Goal: Task Accomplishment & Management: Complete application form

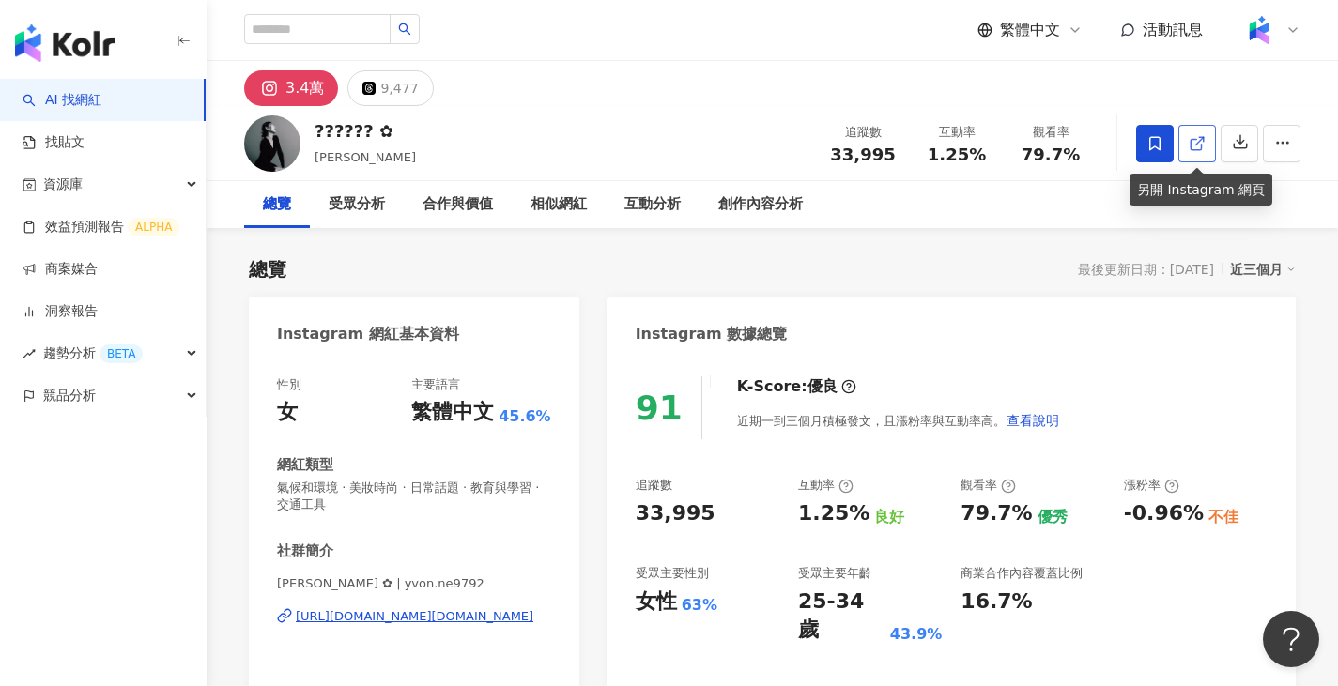
click at [1207, 135] on link at bounding box center [1197, 144] width 38 height 38
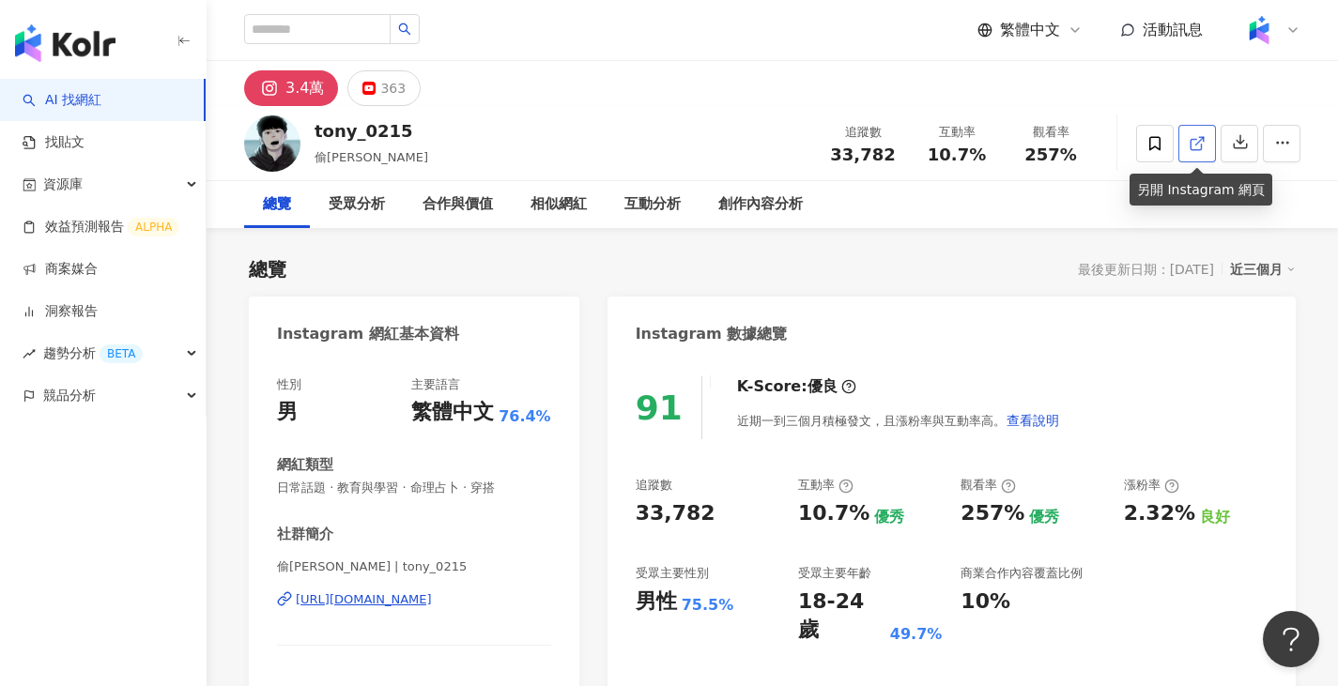
click at [1207, 145] on link at bounding box center [1197, 144] width 38 height 38
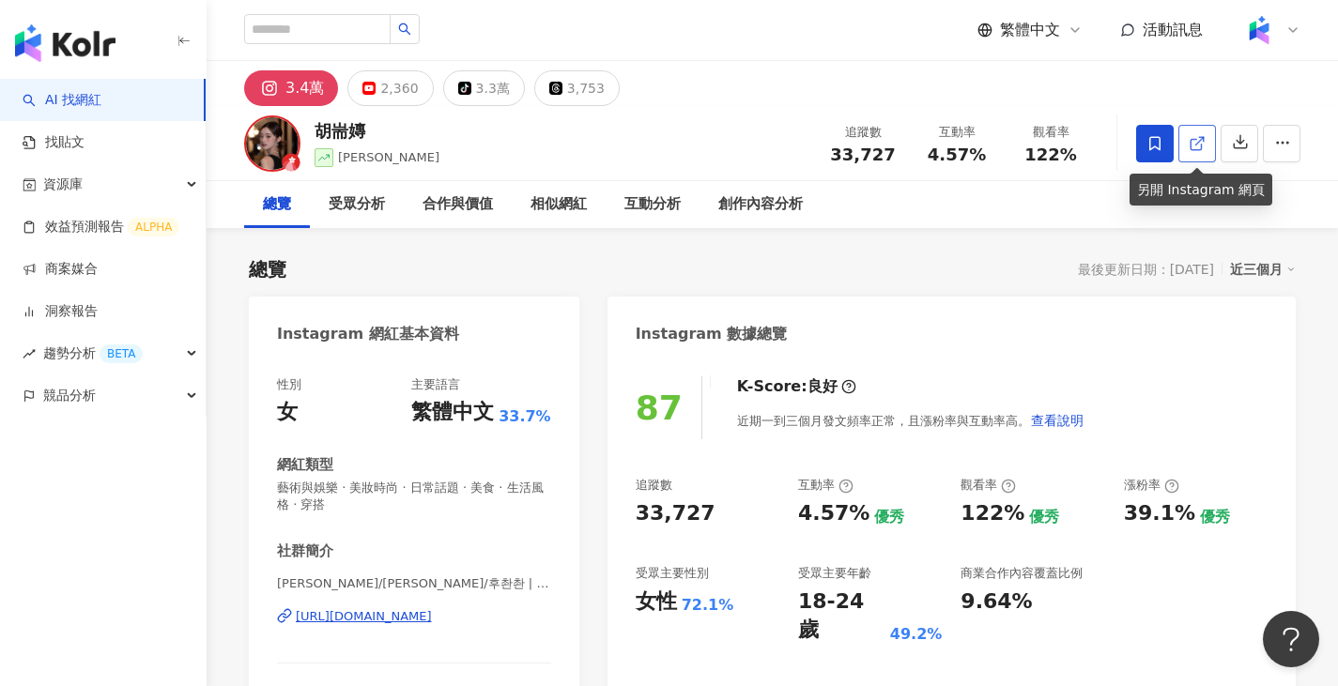
click at [1195, 142] on icon at bounding box center [1197, 143] width 17 height 17
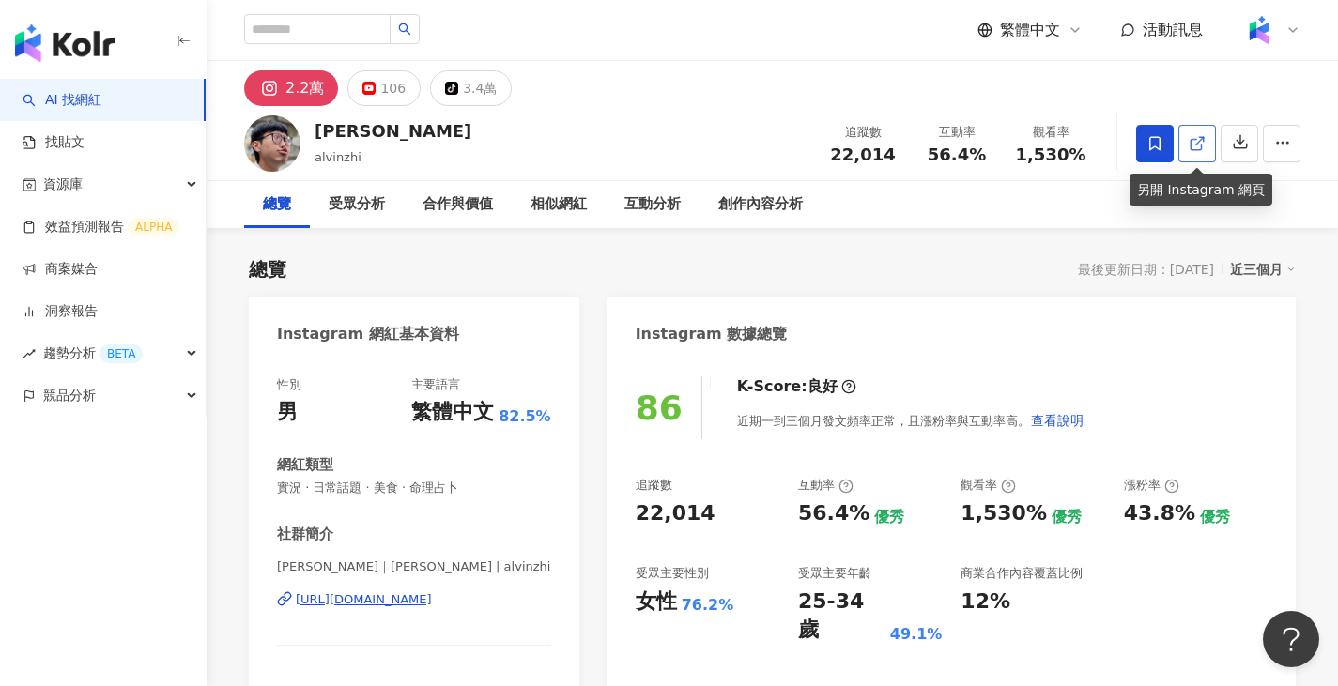
click at [1200, 144] on icon at bounding box center [1197, 143] width 17 height 17
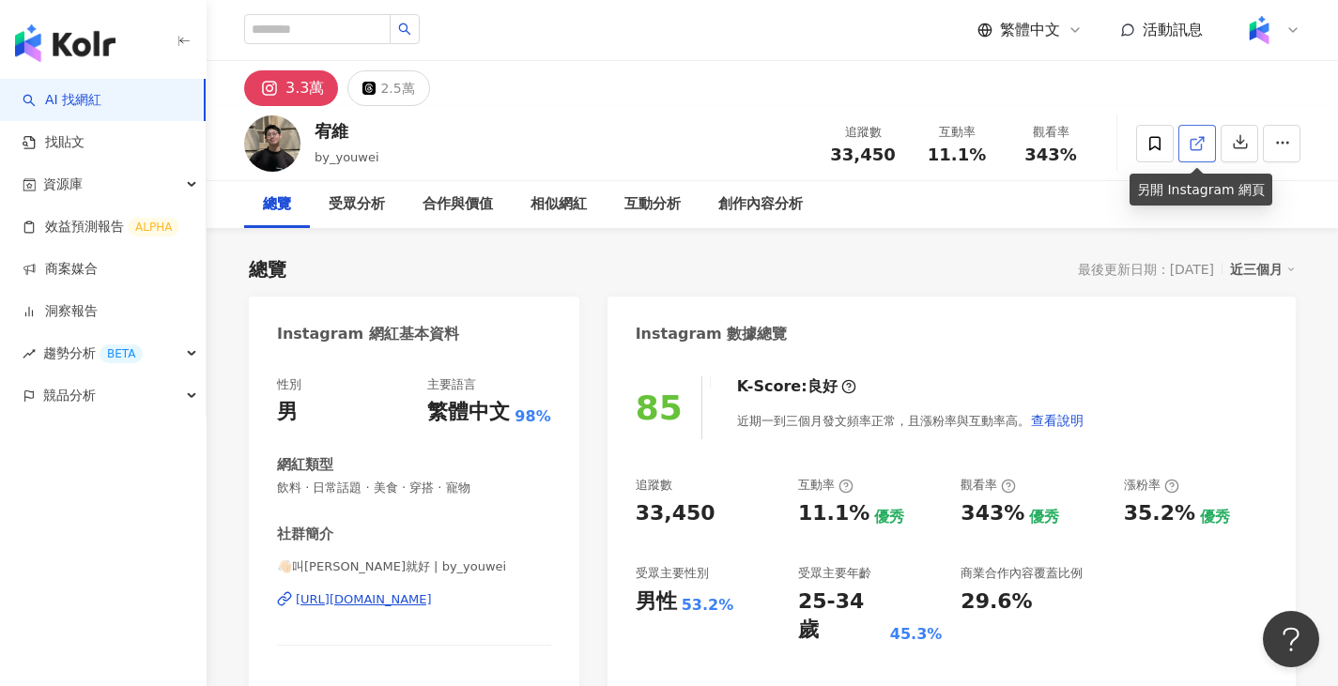
click at [1192, 141] on icon at bounding box center [1197, 143] width 17 height 17
drag, startPoint x: 316, startPoint y: 125, endPoint x: 345, endPoint y: 120, distance: 28.6
click at [345, 120] on div "宥維" at bounding box center [347, 130] width 65 height 23
copy div "宥維"
click at [858, 65] on div "3.3萬 2.5萬" at bounding box center [772, 83] width 1131 height 45
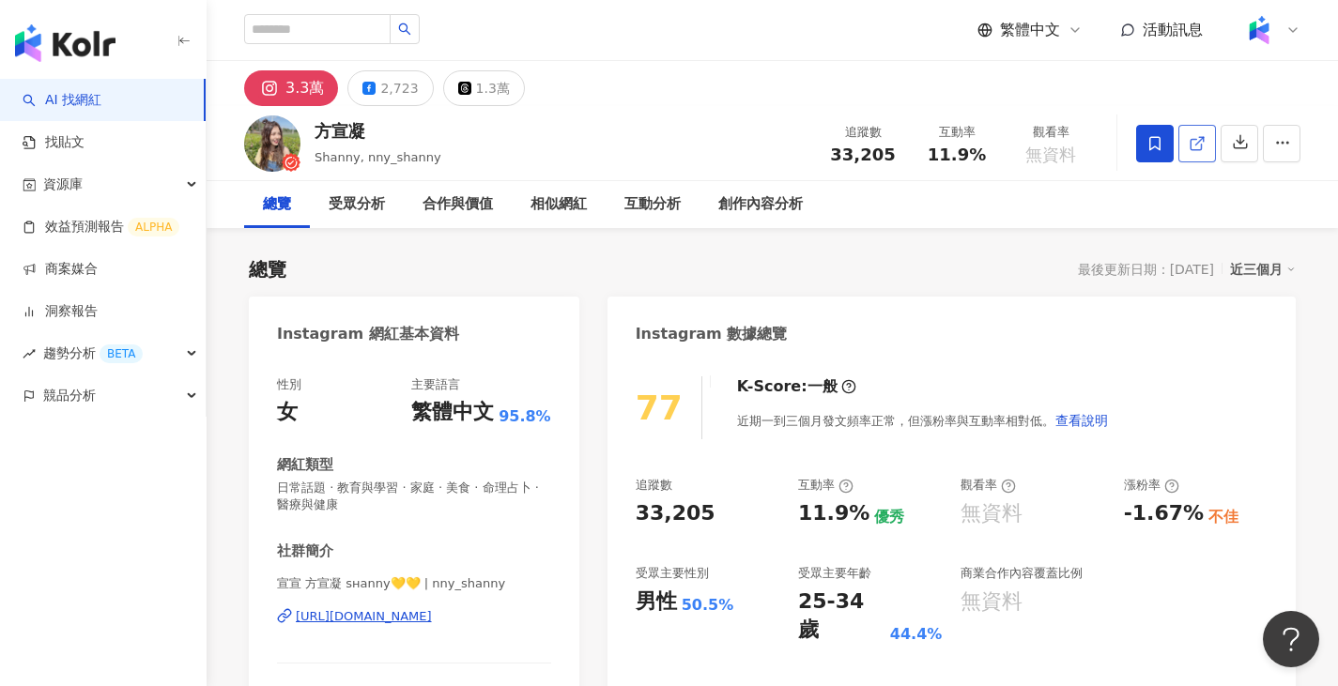
click at [1197, 151] on icon at bounding box center [1197, 143] width 17 height 17
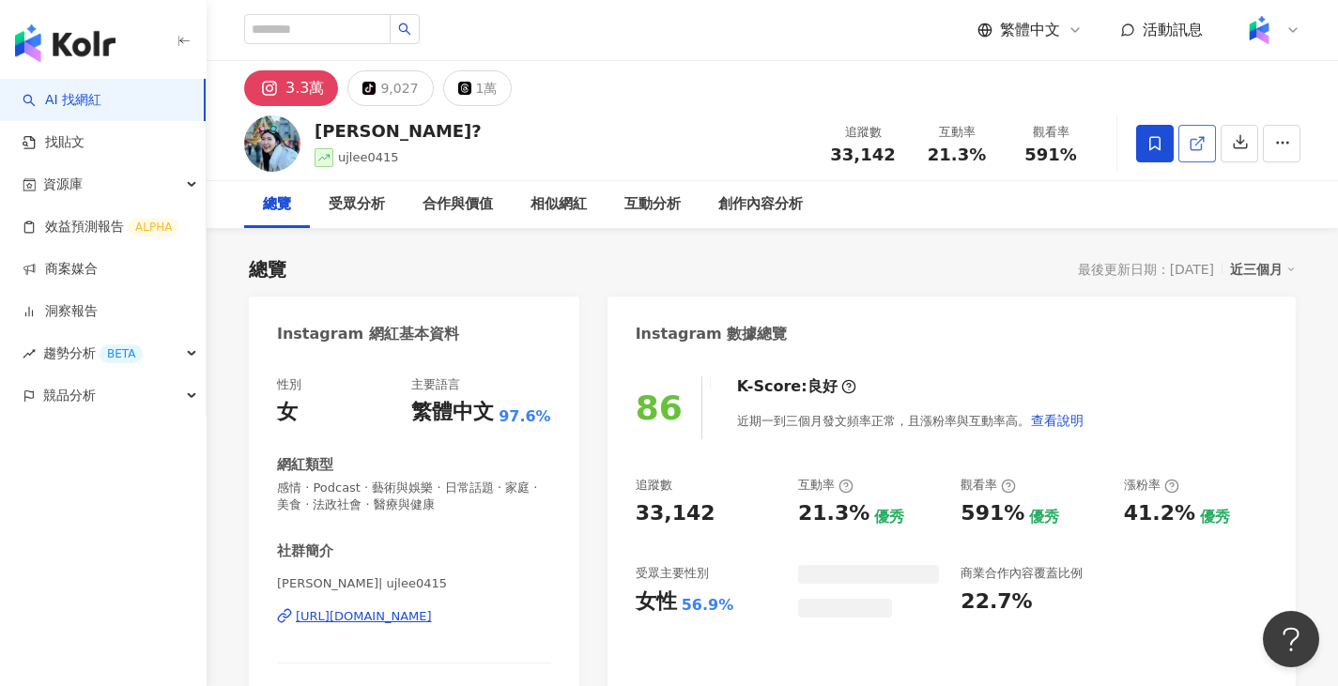
click at [1211, 146] on link at bounding box center [1197, 144] width 38 height 38
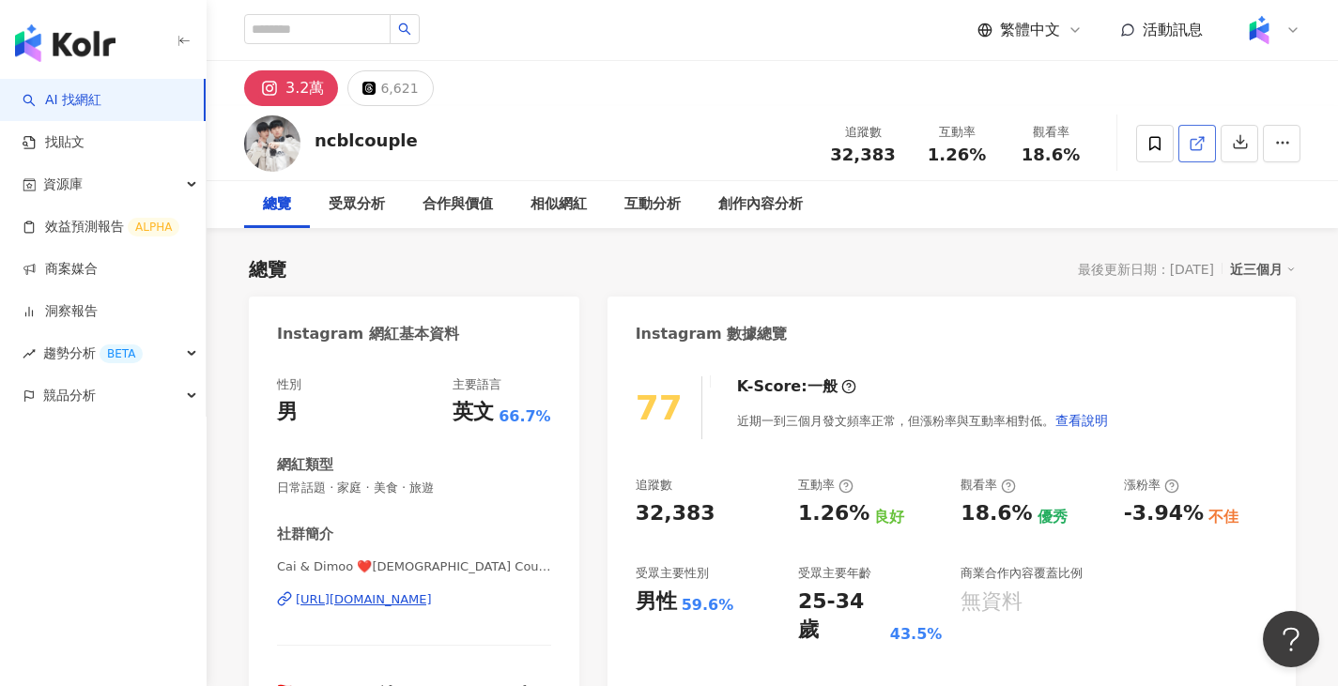
click at [1195, 140] on icon at bounding box center [1197, 143] width 17 height 17
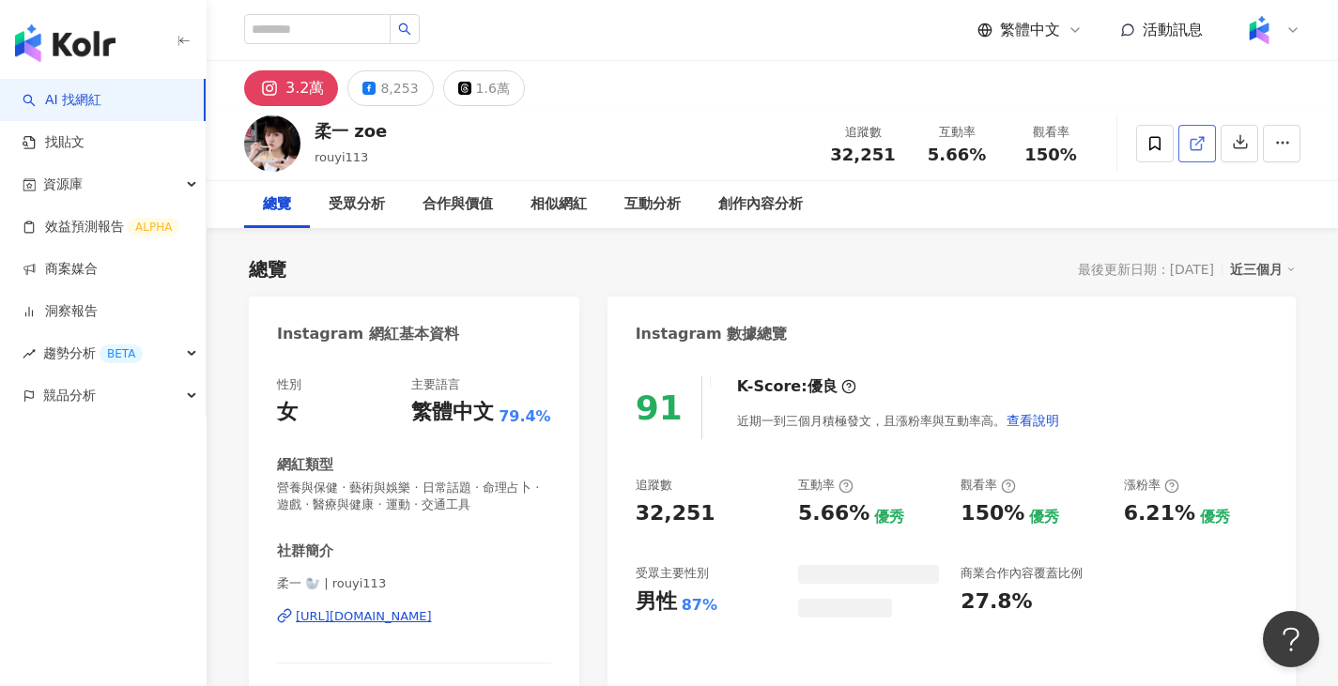
click at [1199, 137] on polyline at bounding box center [1201, 139] width 5 height 5
click at [763, 214] on div "創作內容分析" at bounding box center [760, 204] width 85 height 23
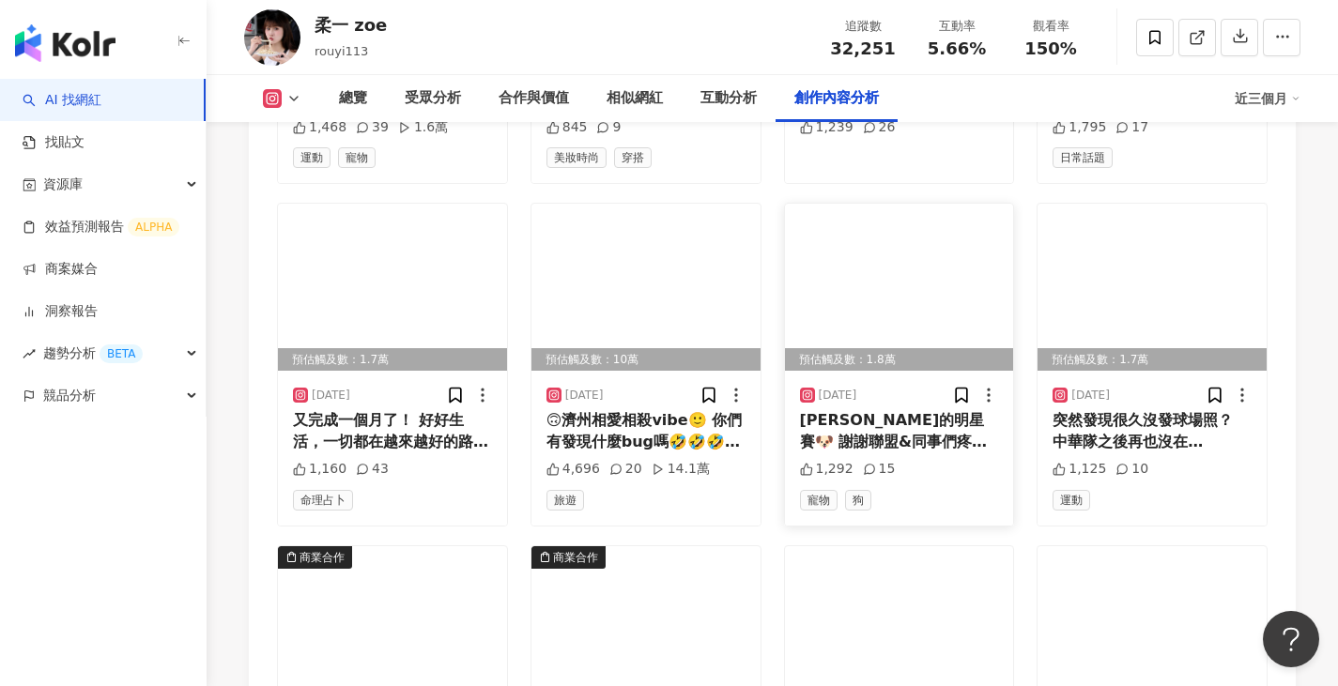
scroll to position [6411, 0]
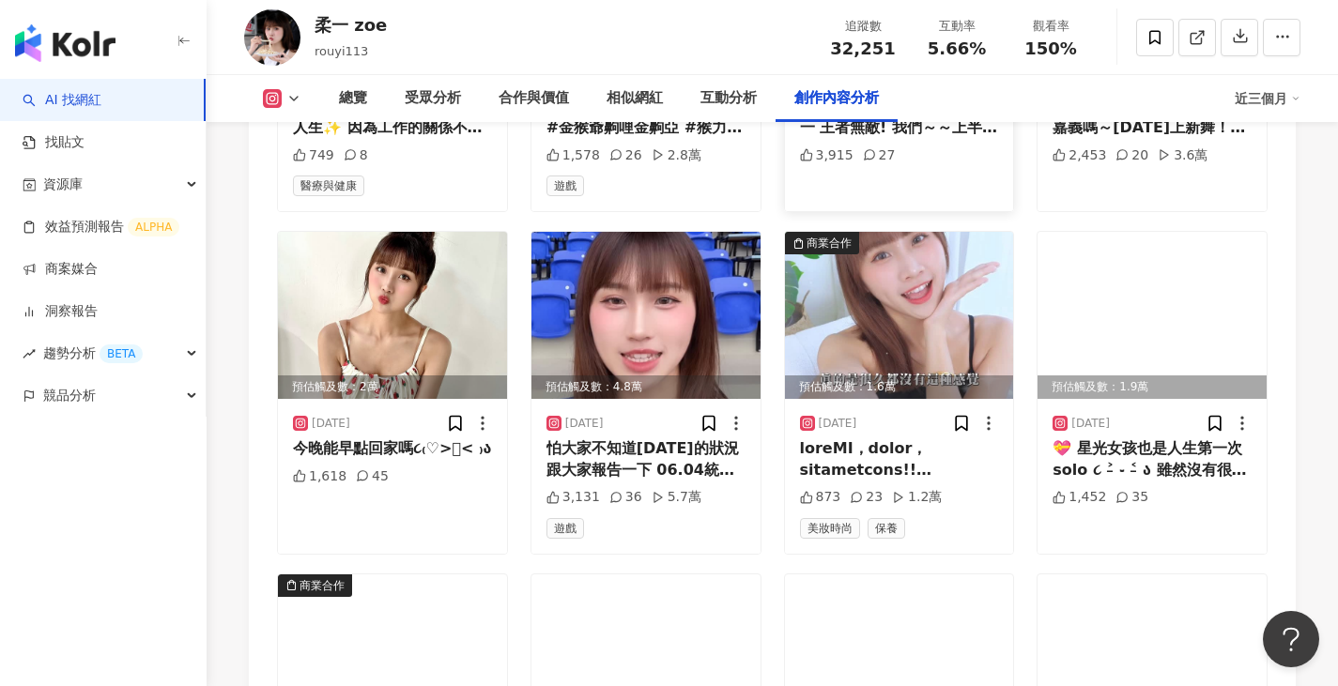
scroll to position [6881, 0]
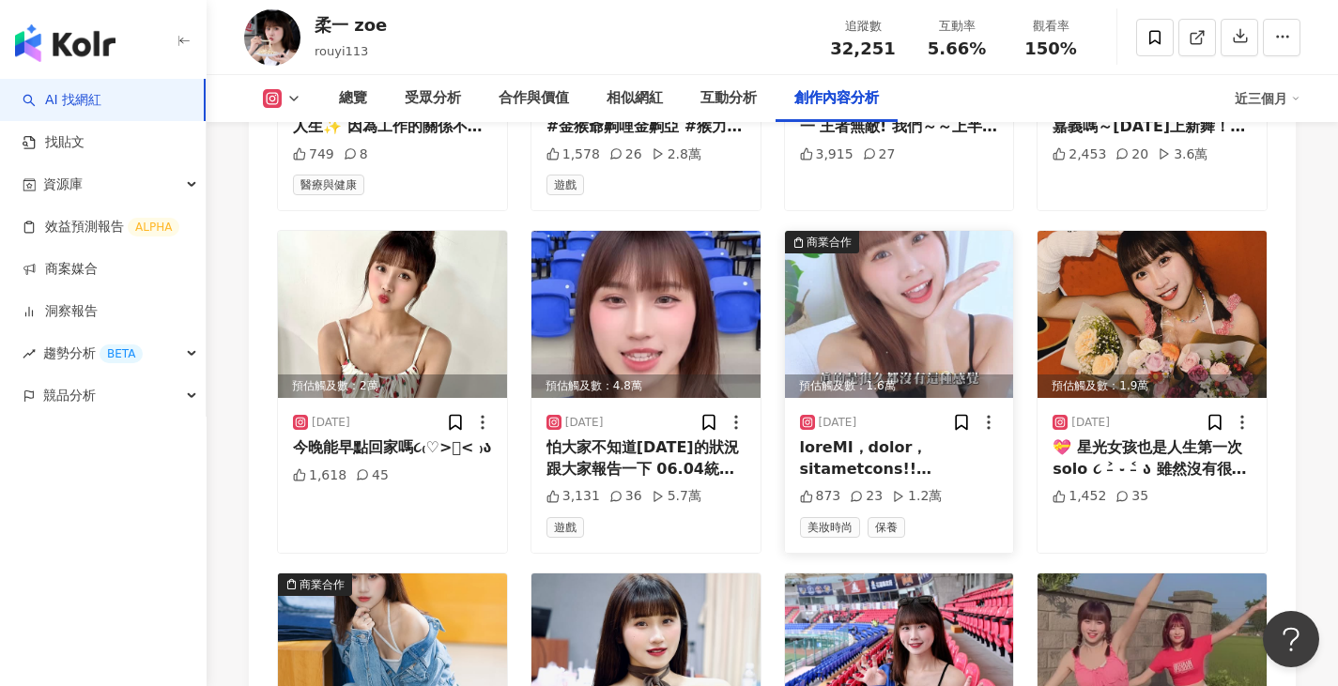
click at [904, 265] on img at bounding box center [899, 314] width 229 height 167
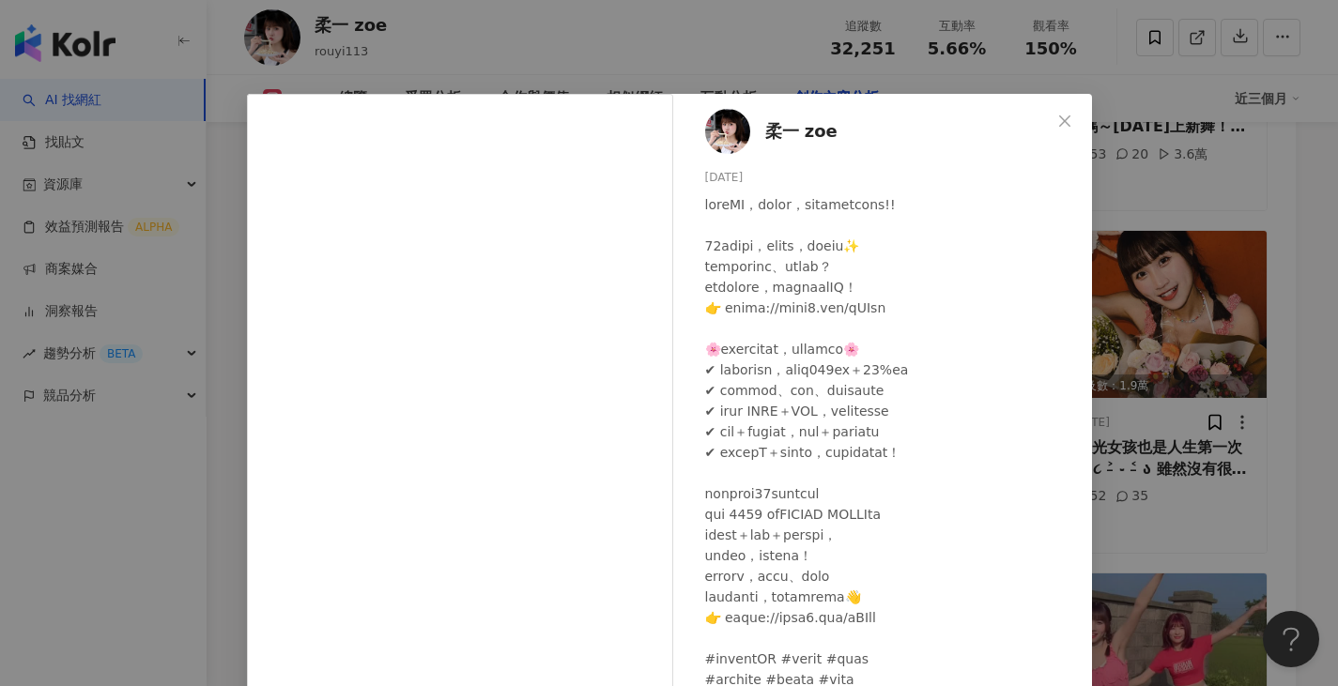
click at [1190, 336] on div "柔一 zoe 2025/6/3 873 23 1.2萬 查看原始貼文" at bounding box center [669, 343] width 1338 height 686
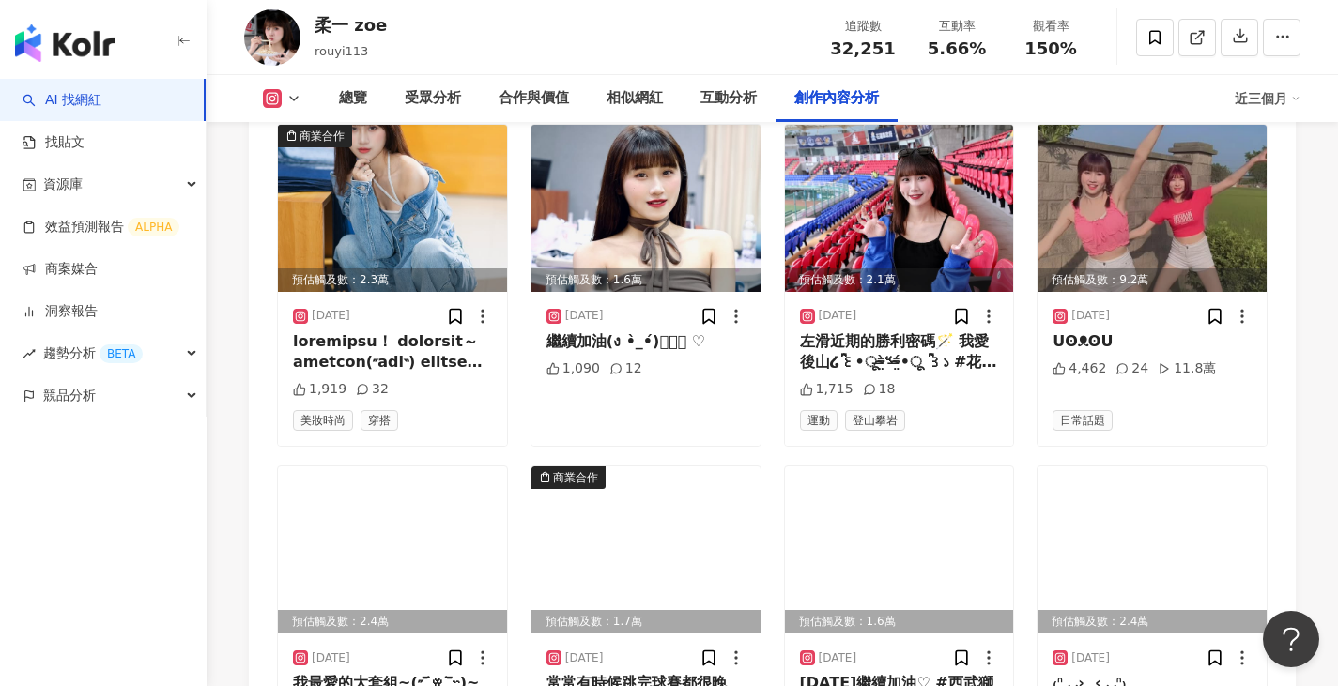
scroll to position [7256, 0]
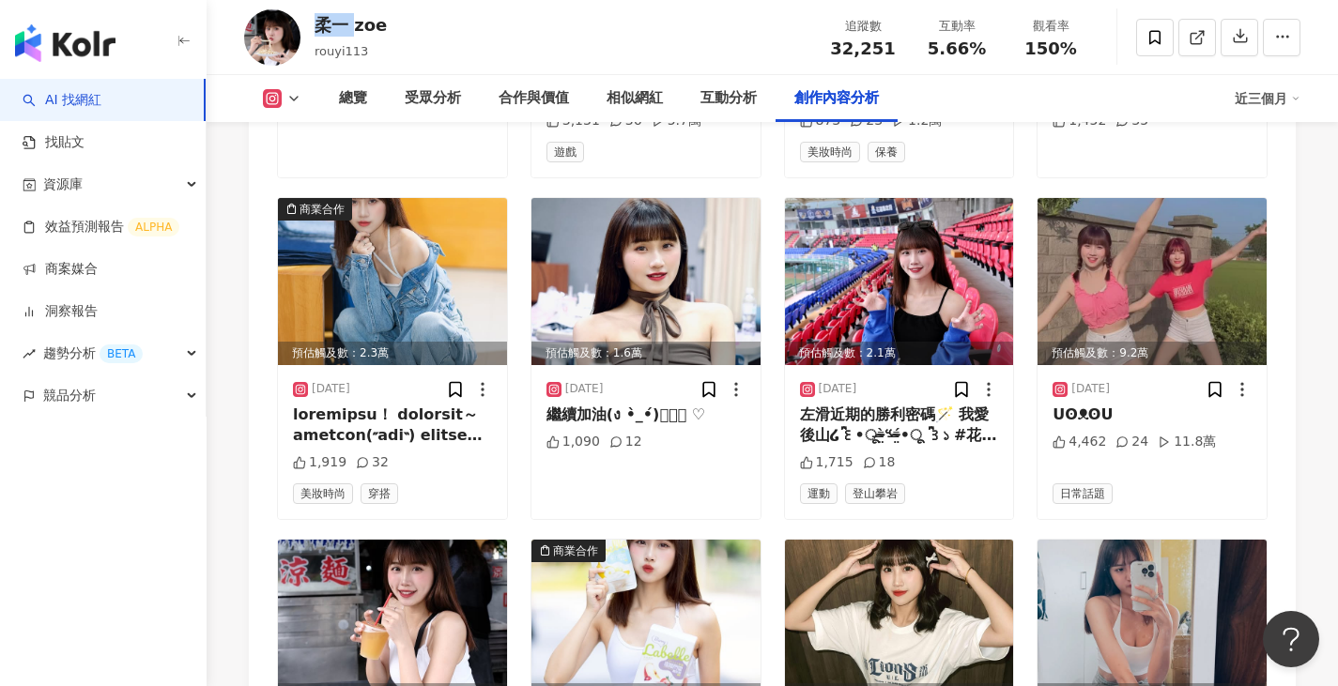
drag, startPoint x: 315, startPoint y: 27, endPoint x: 351, endPoint y: 30, distance: 35.8
click at [351, 30] on div "柔一 zoe" at bounding box center [351, 24] width 72 height 23
copy div "柔一"
click at [1209, 2] on div "柔一 zoe rouyi113 追蹤數 32,251 互動率 5.66% 觀看率 150%" at bounding box center [772, 37] width 1131 height 74
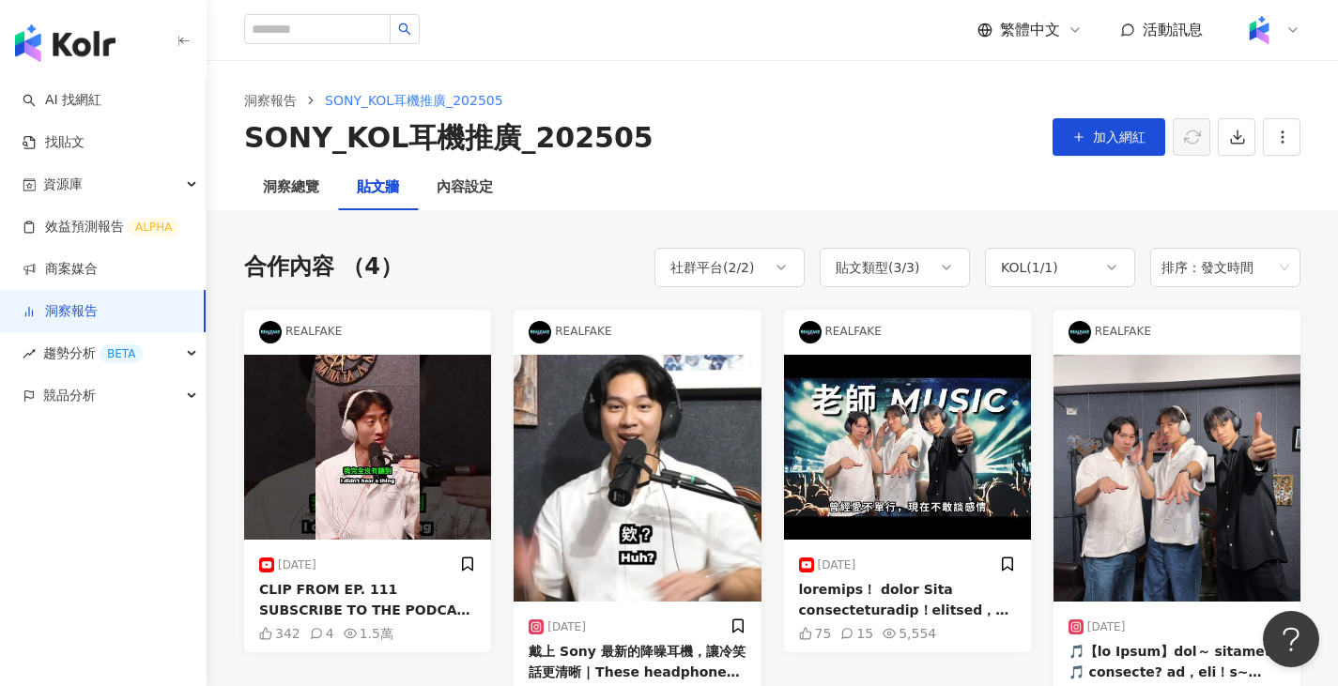
click at [396, 601] on div "CLIP FROM EP. 111 SUBSCRIBE TO THE PODCAST ► [URL][DOMAIN_NAME] ADD US ON: INST…" at bounding box center [367, 600] width 217 height 42
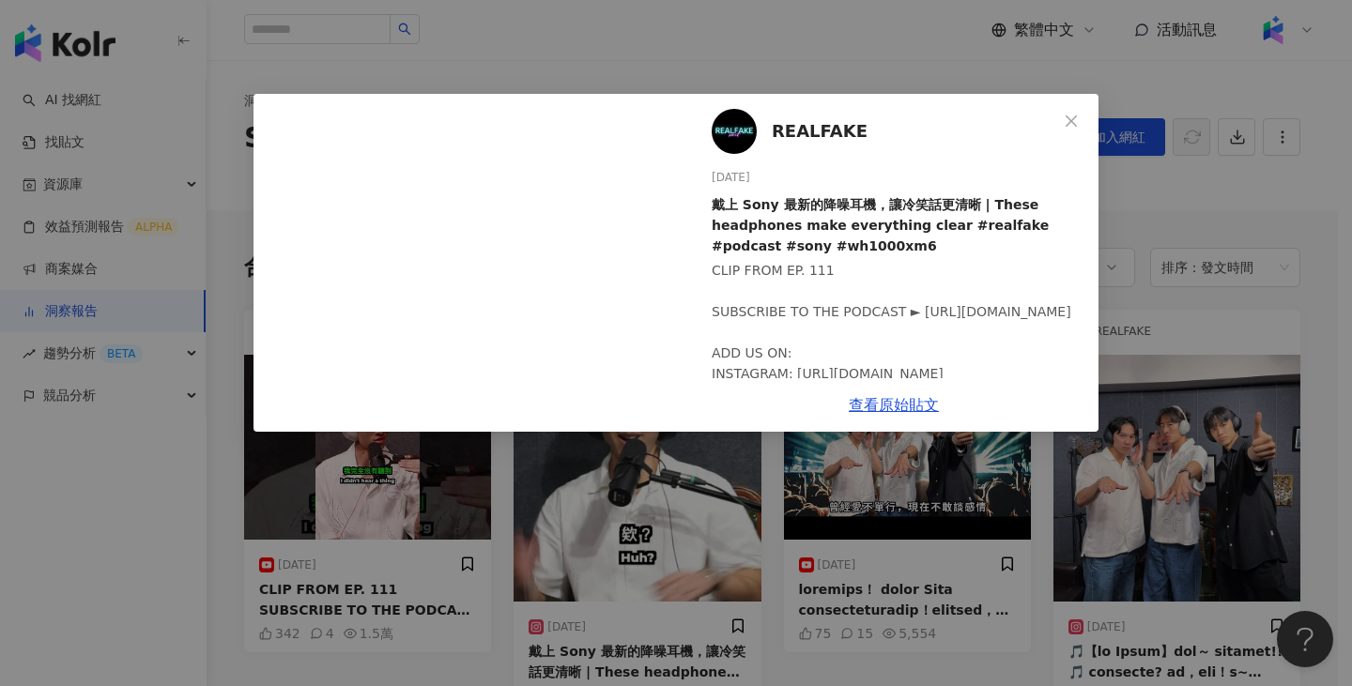
click at [864, 120] on div "REALFAKE [DATE] 戴上 Sony 最新的降噪耳機，讓冷笑話更清晰 | These headphones make everything clea…" at bounding box center [893, 236] width 409 height 284
click at [853, 90] on div "REALFAKE [DATE] 戴上 Sony 最新的降噪耳機，讓冷笑話更清晰 | These headphones make everything clea…" at bounding box center [676, 343] width 1352 height 686
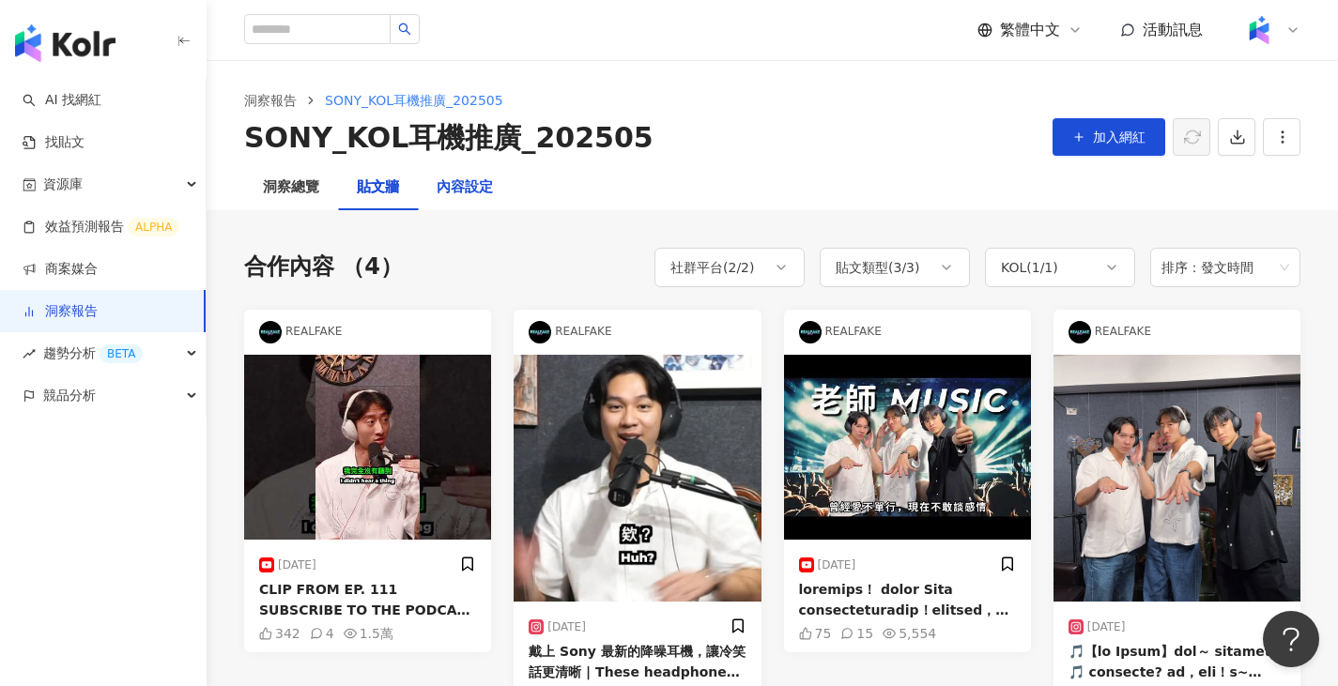
click at [460, 177] on div "內容設定" at bounding box center [465, 188] width 56 height 23
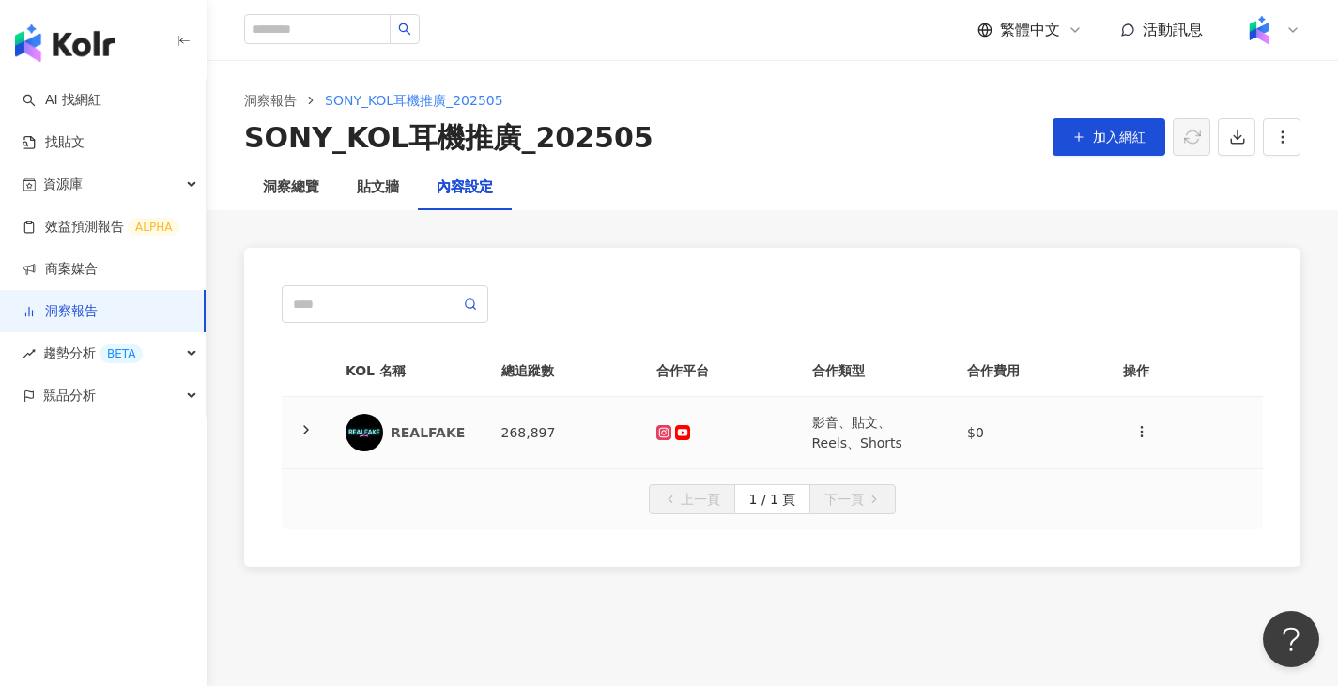
click at [821, 421] on td "影音、貼文、Reels、Shorts" at bounding box center [875, 433] width 156 height 72
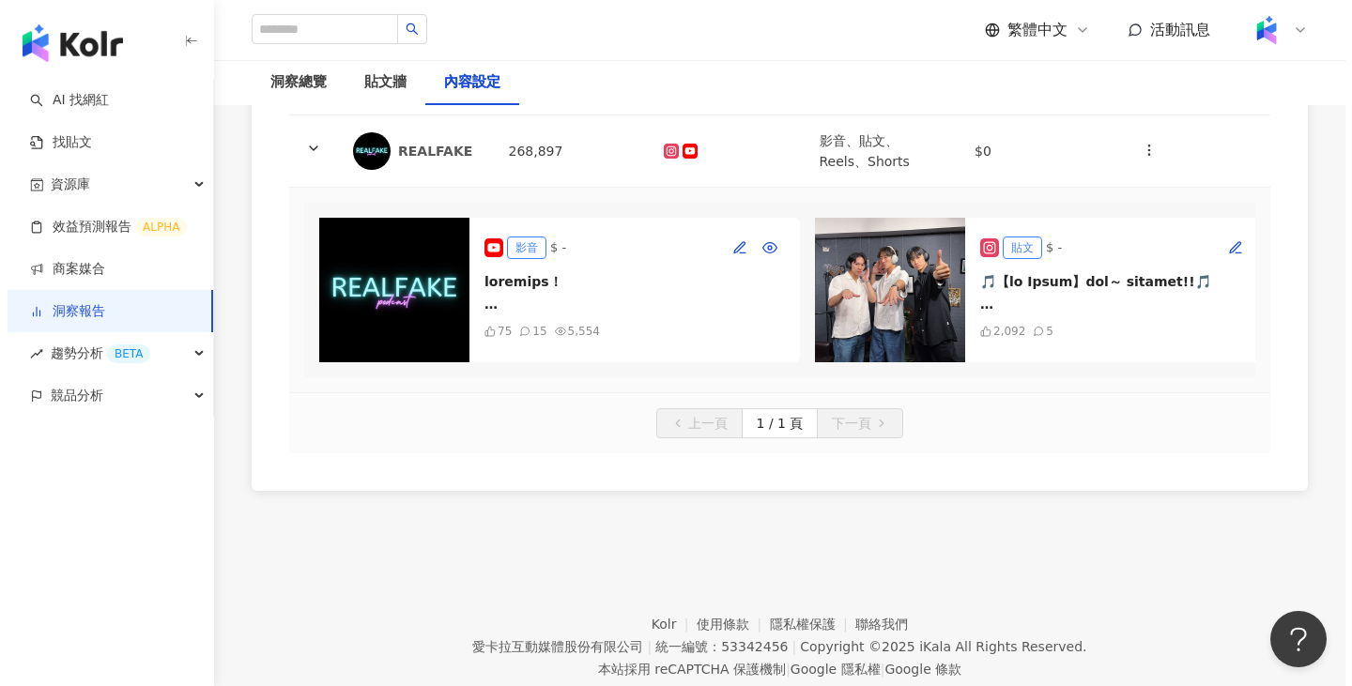
scroll to position [188, 0]
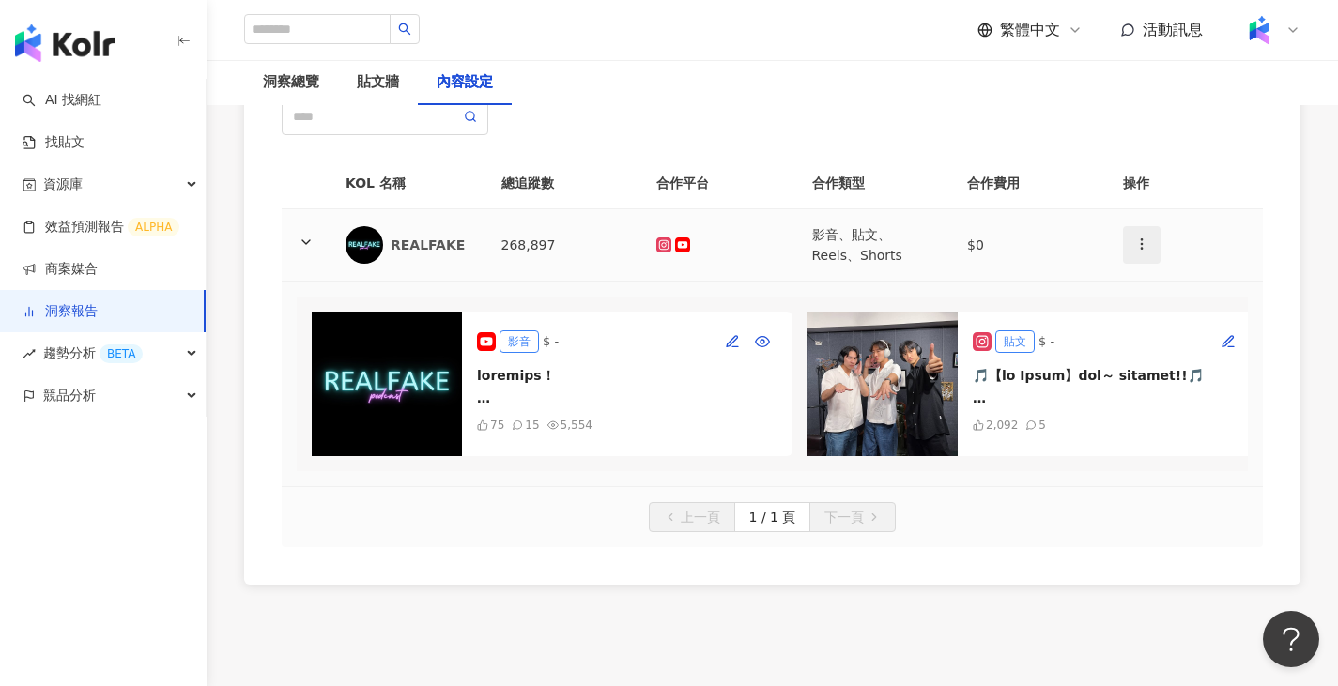
click at [1141, 244] on circle "button" at bounding box center [1141, 244] width 1 height 1
click at [1143, 288] on icon at bounding box center [1144, 290] width 13 height 13
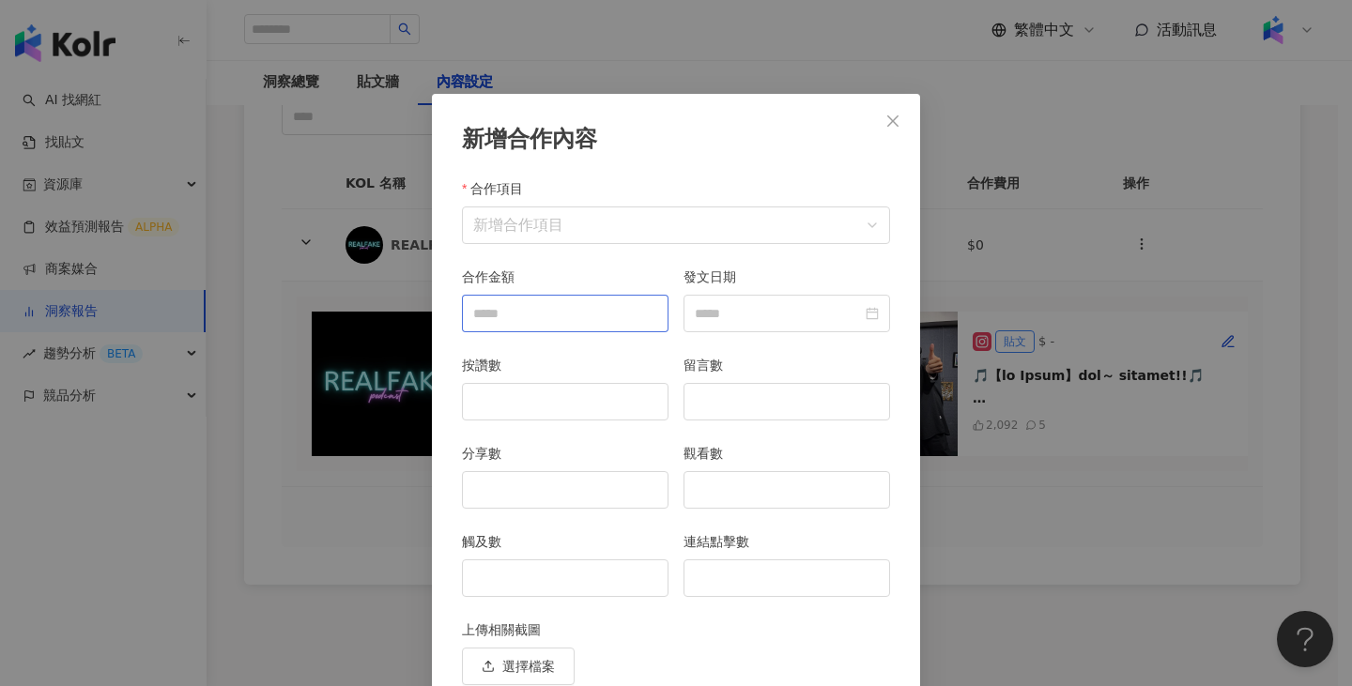
scroll to position [82, 0]
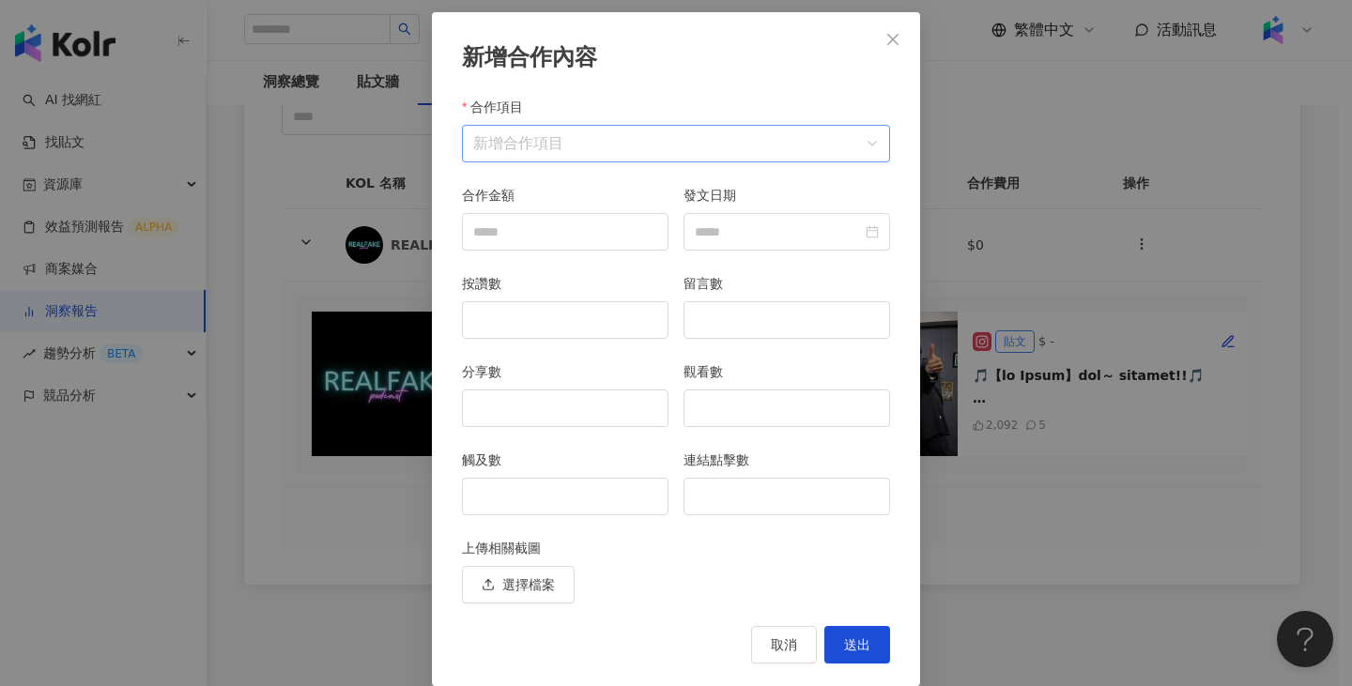
click at [575, 135] on input "合作項目" at bounding box center [676, 144] width 406 height 36
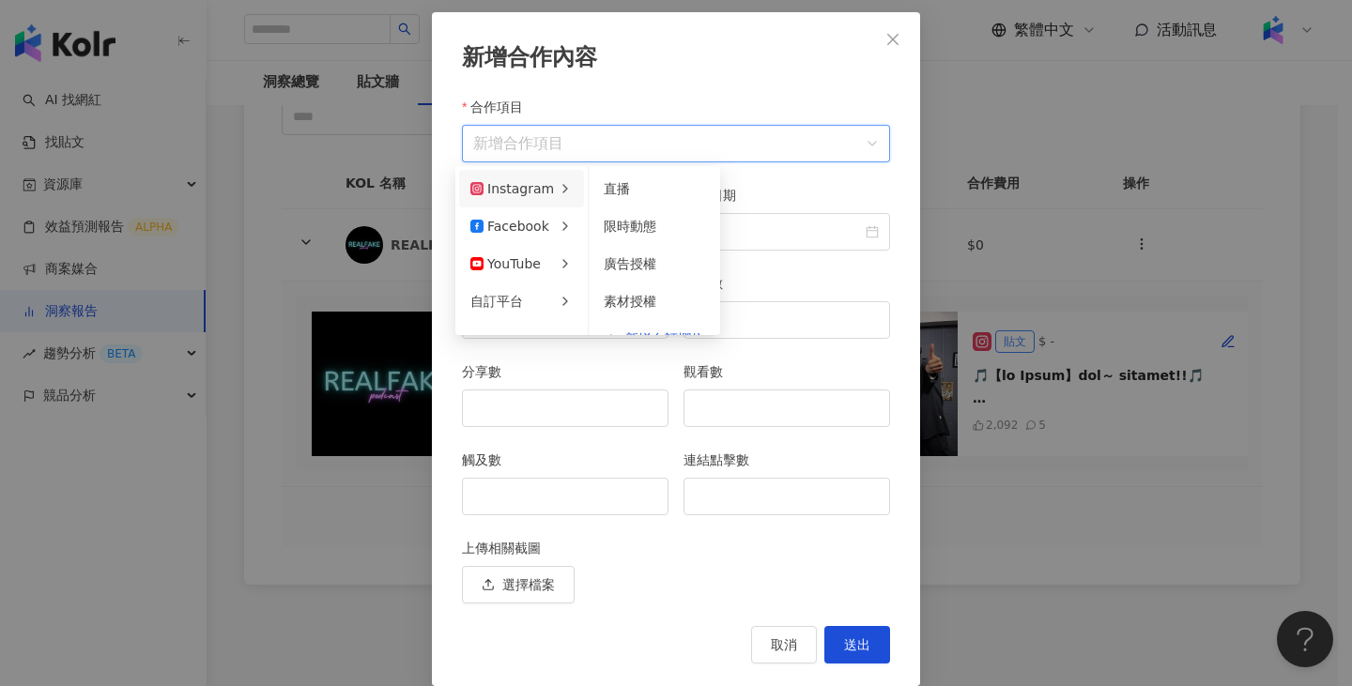
click at [558, 191] on icon at bounding box center [565, 188] width 15 height 15
click at [646, 227] on span "限時動態" at bounding box center [630, 226] width 53 height 15
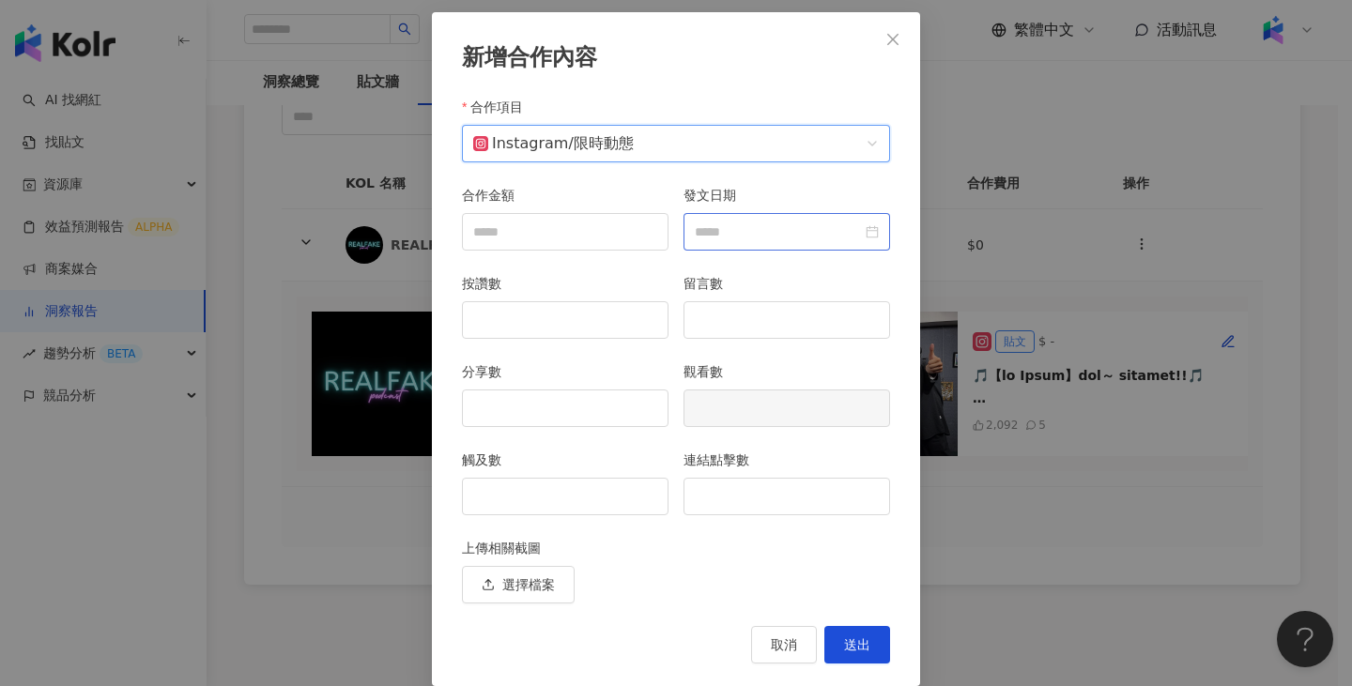
click at [750, 249] on div at bounding box center [787, 232] width 207 height 38
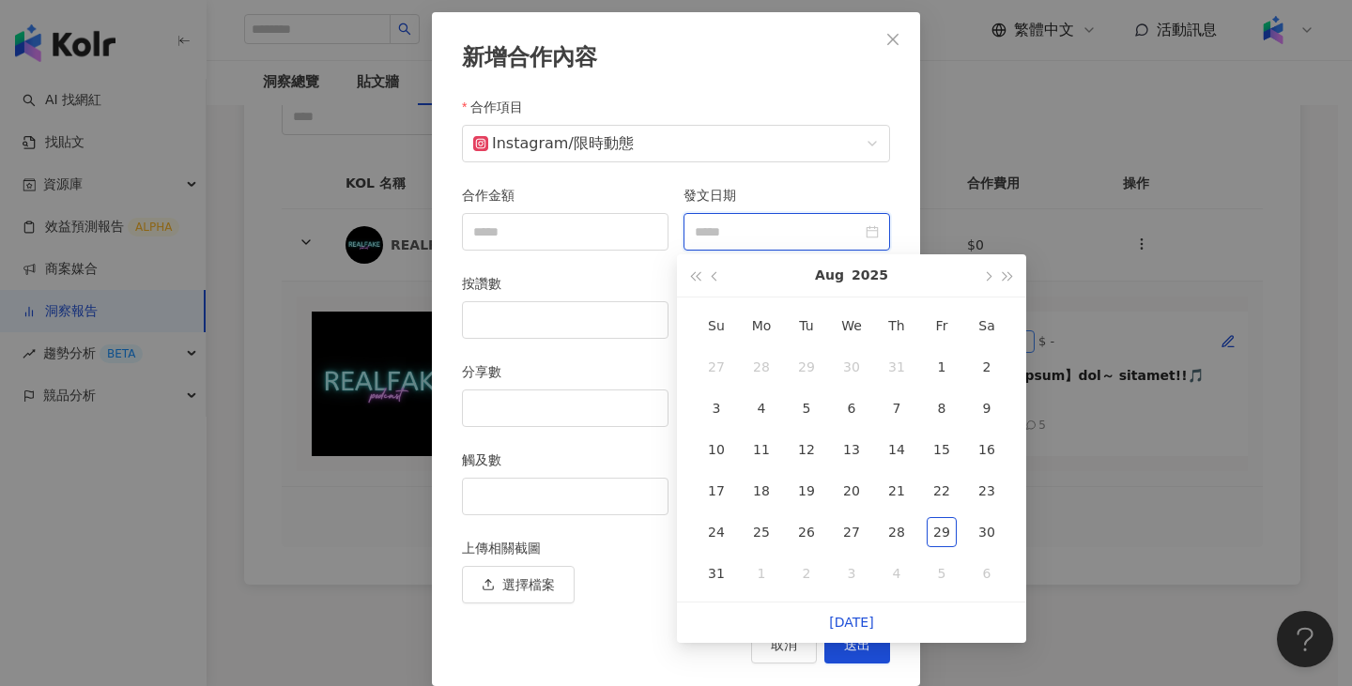
click at [769, 233] on input "發文日期" at bounding box center [778, 232] width 167 height 21
click at [853, 488] on div "20" at bounding box center [852, 491] width 30 height 30
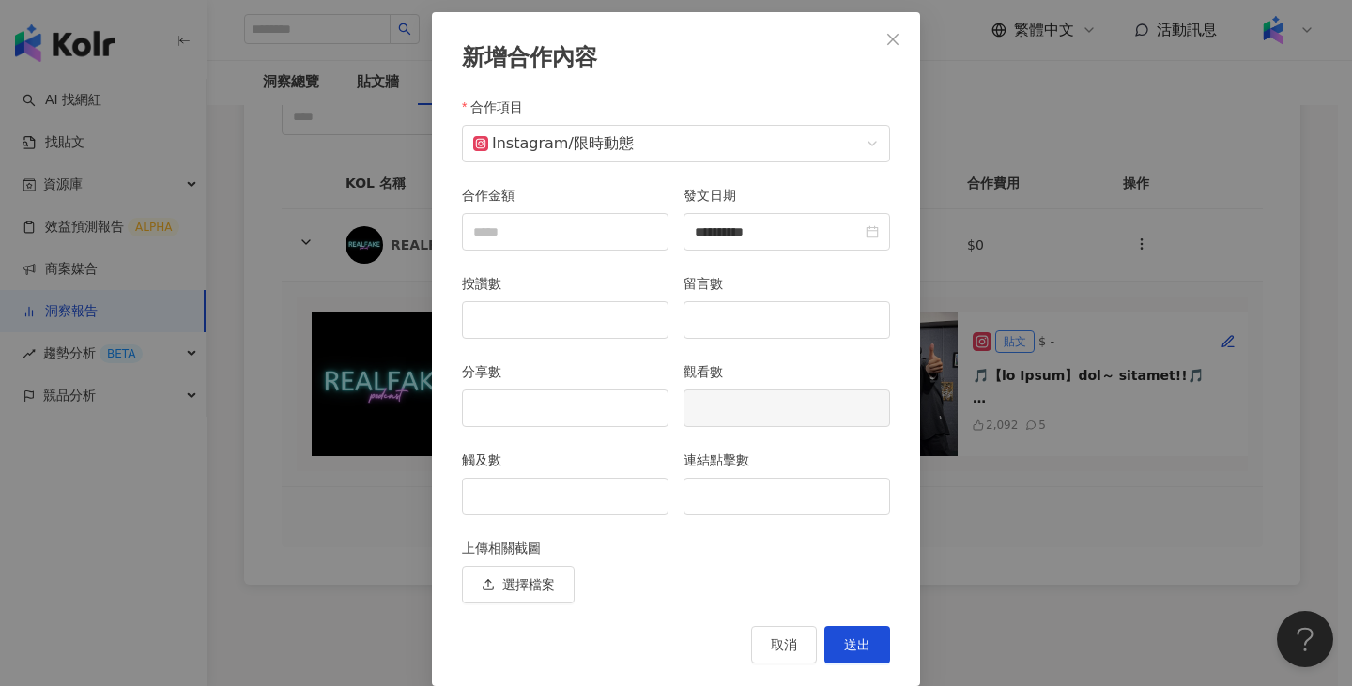
type input "**********"
click at [552, 506] on input "觸及數" at bounding box center [565, 497] width 205 height 36
type input "***"
drag, startPoint x: 609, startPoint y: 498, endPoint x: 423, endPoint y: 509, distance: 186.3
click at [423, 509] on div "**********" at bounding box center [676, 343] width 1352 height 686
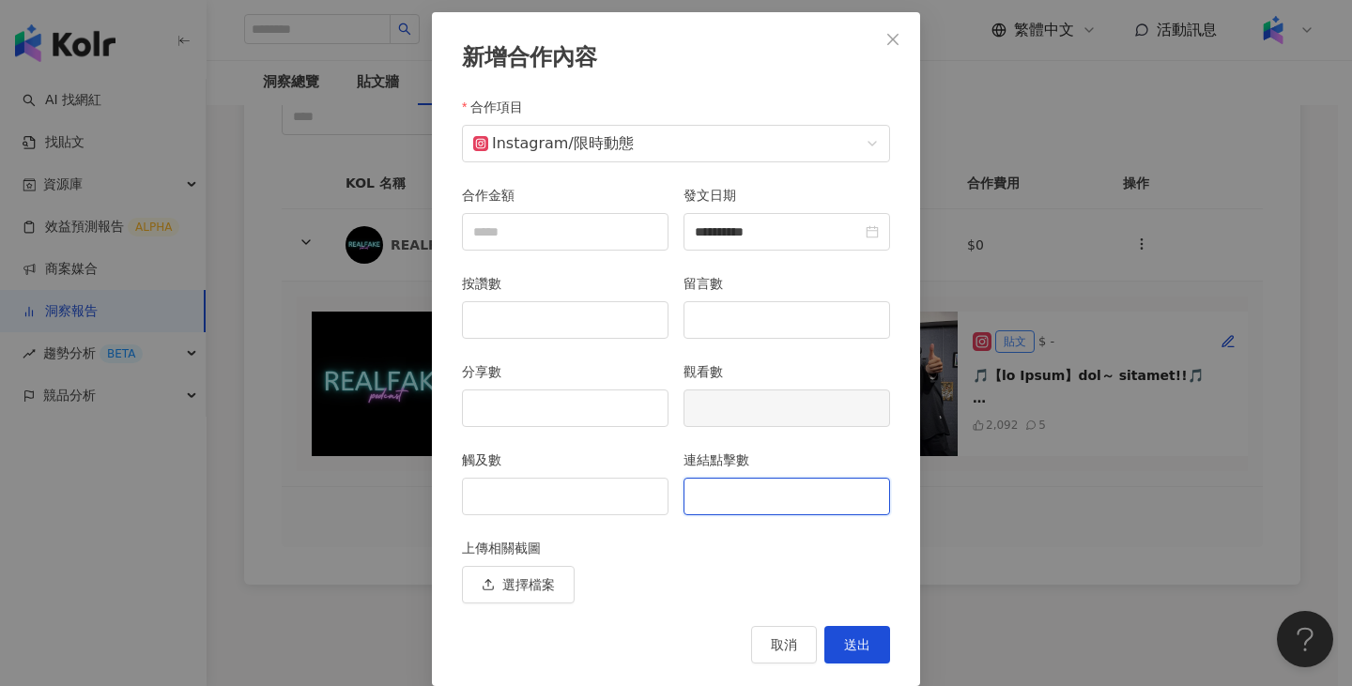
drag, startPoint x: 730, startPoint y: 496, endPoint x: 735, endPoint y: 507, distance: 12.2
click at [735, 507] on input "連結點擊數" at bounding box center [786, 497] width 205 height 36
type input "***"
click at [570, 500] on input "觸及數" at bounding box center [565, 497] width 205 height 36
click at [663, 151] on span "Instagram / 限時動態" at bounding box center [676, 144] width 406 height 36
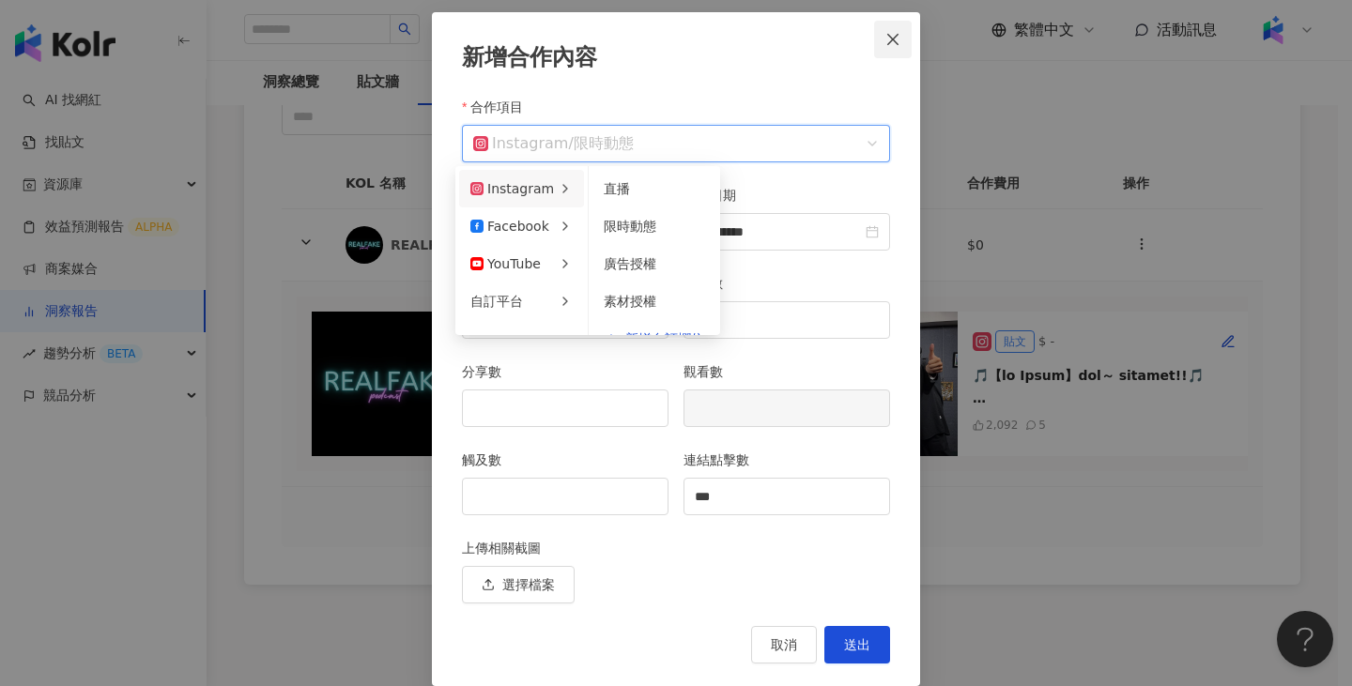
click at [887, 33] on icon "close" at bounding box center [892, 39] width 15 height 15
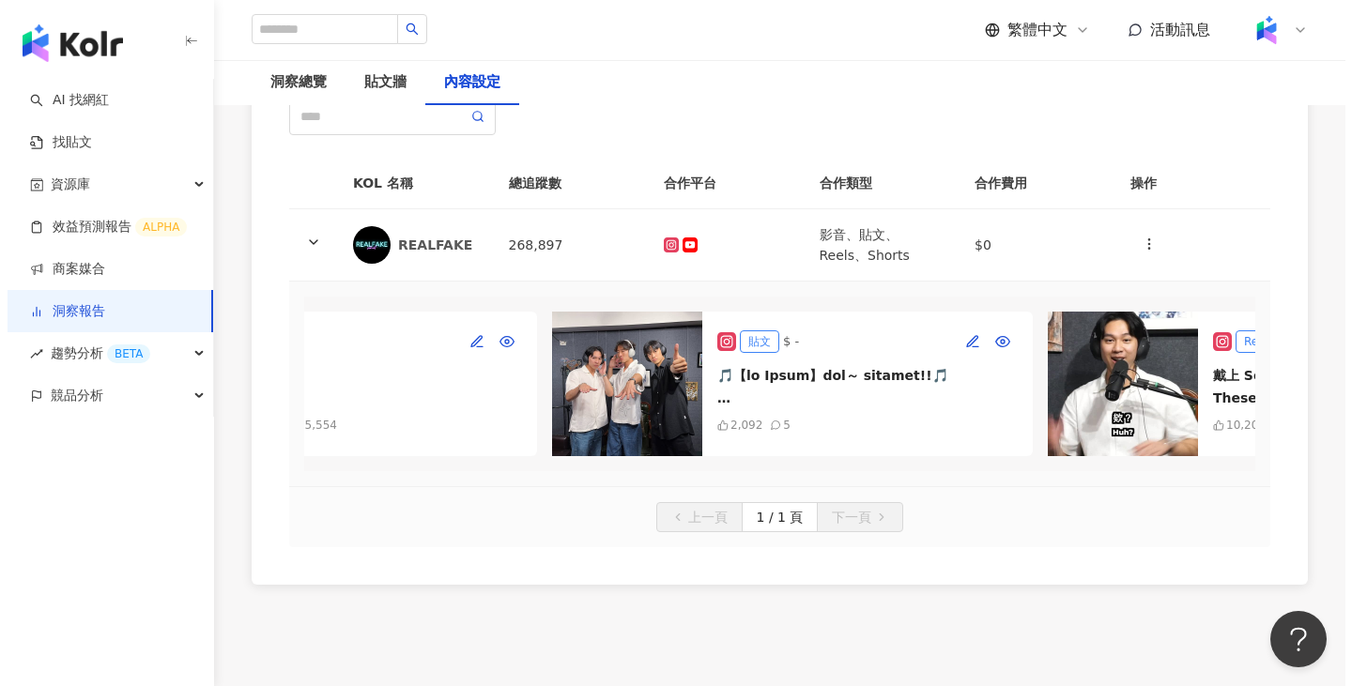
scroll to position [0, 0]
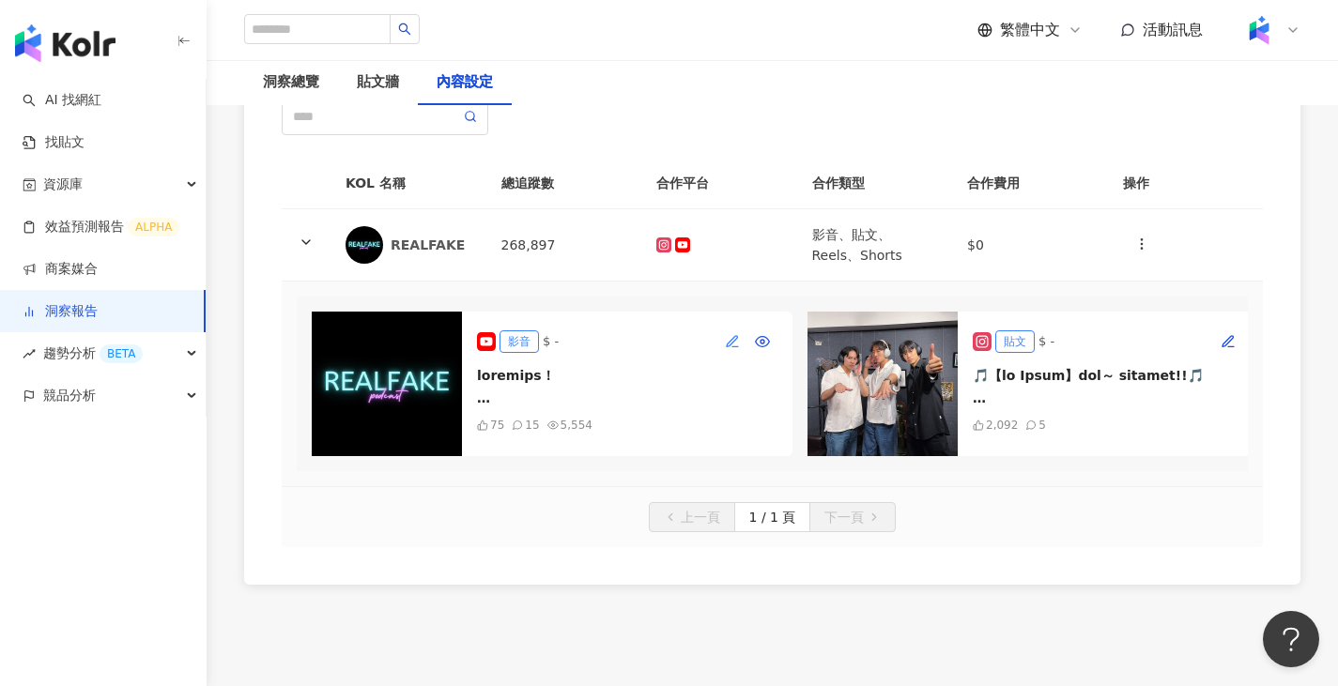
click at [730, 339] on icon "button" at bounding box center [732, 341] width 15 height 15
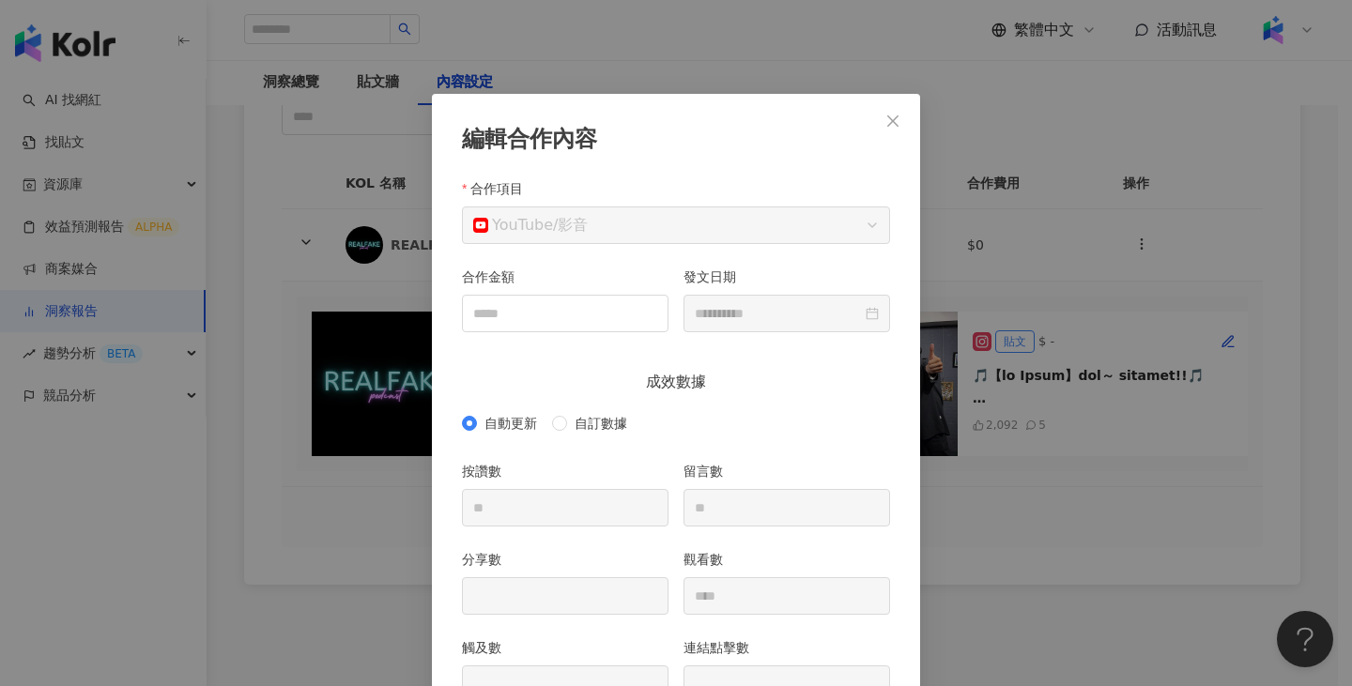
scroll to position [94, 0]
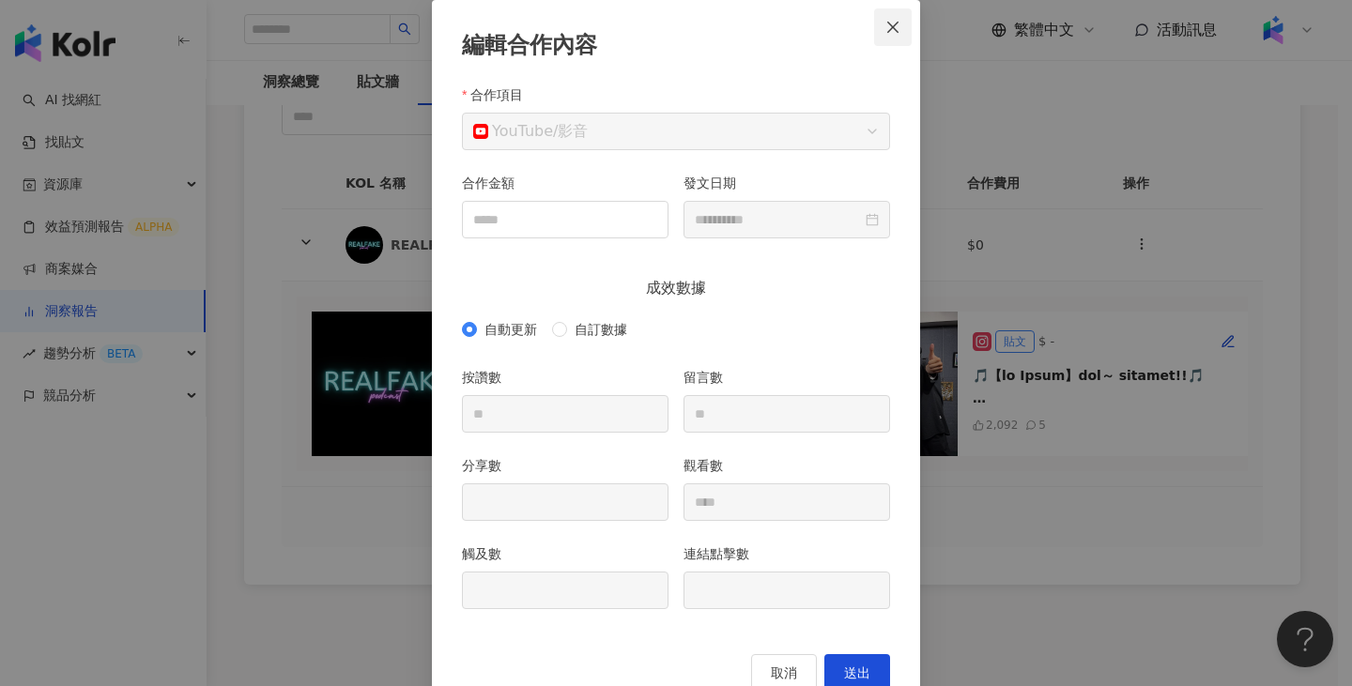
click at [887, 30] on icon "close" at bounding box center [892, 27] width 15 height 15
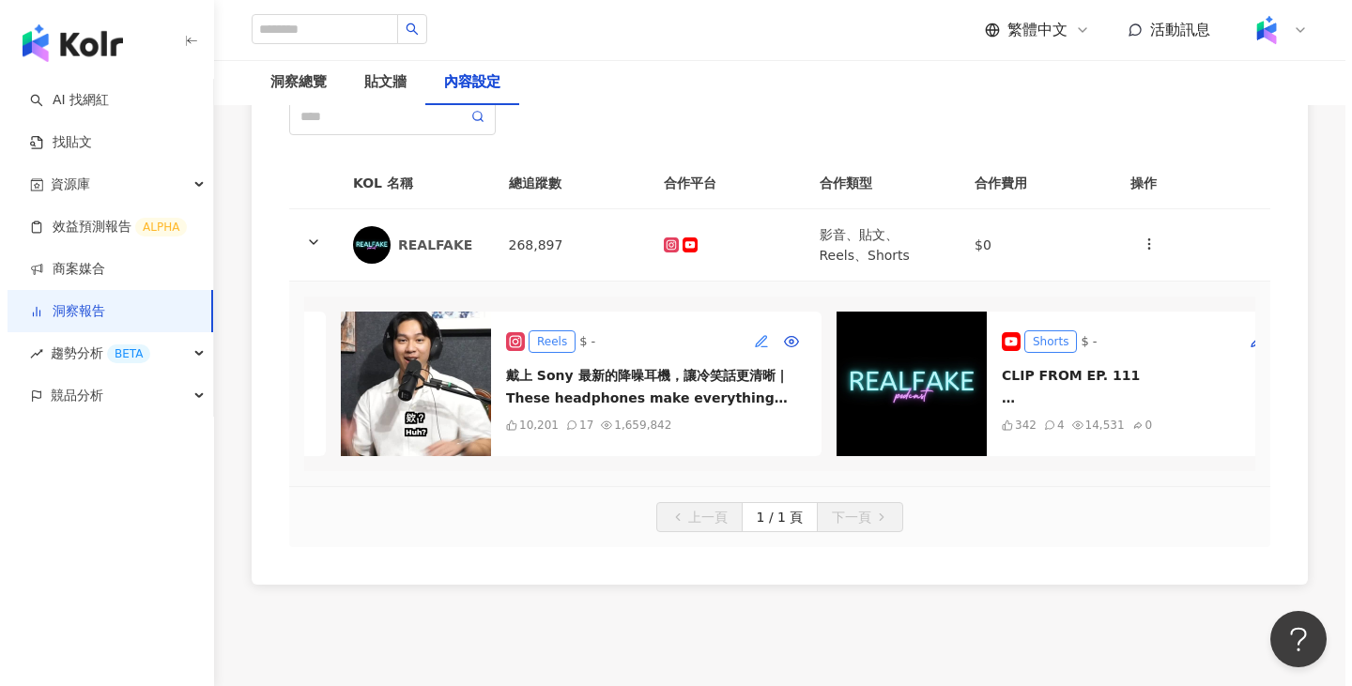
scroll to position [0, 971]
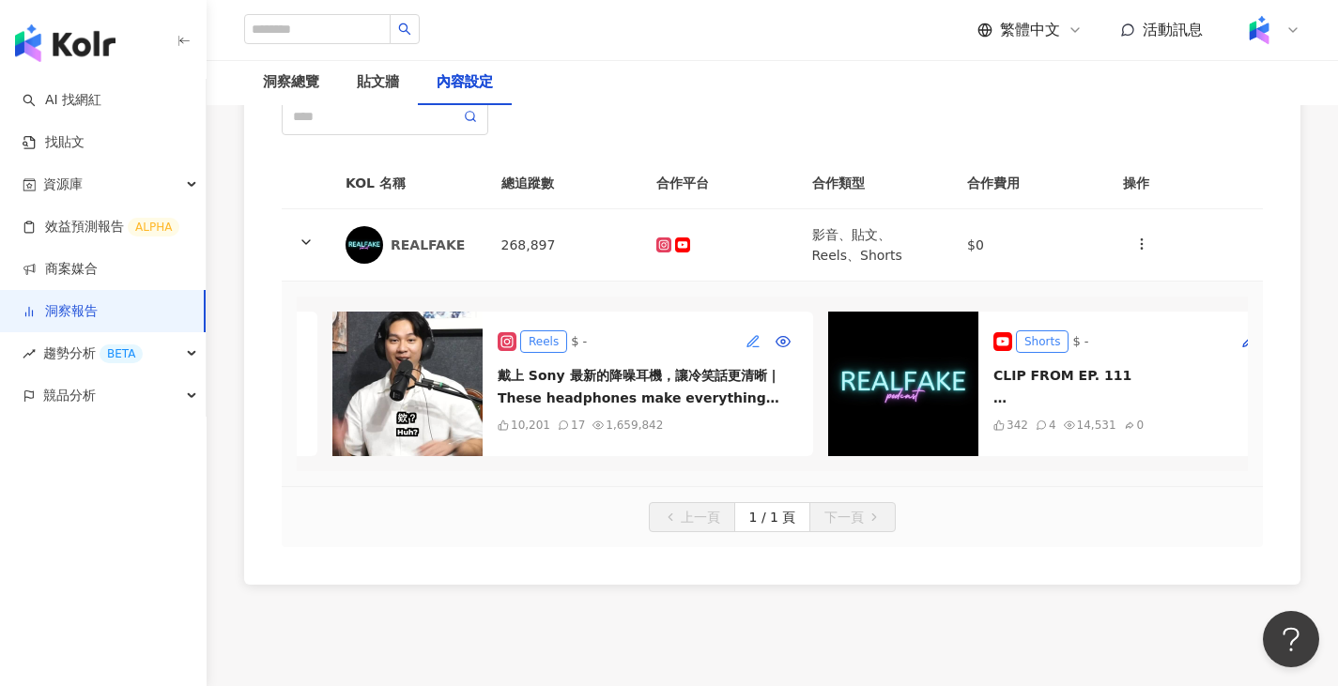
click at [754, 343] on icon "button" at bounding box center [753, 341] width 15 height 15
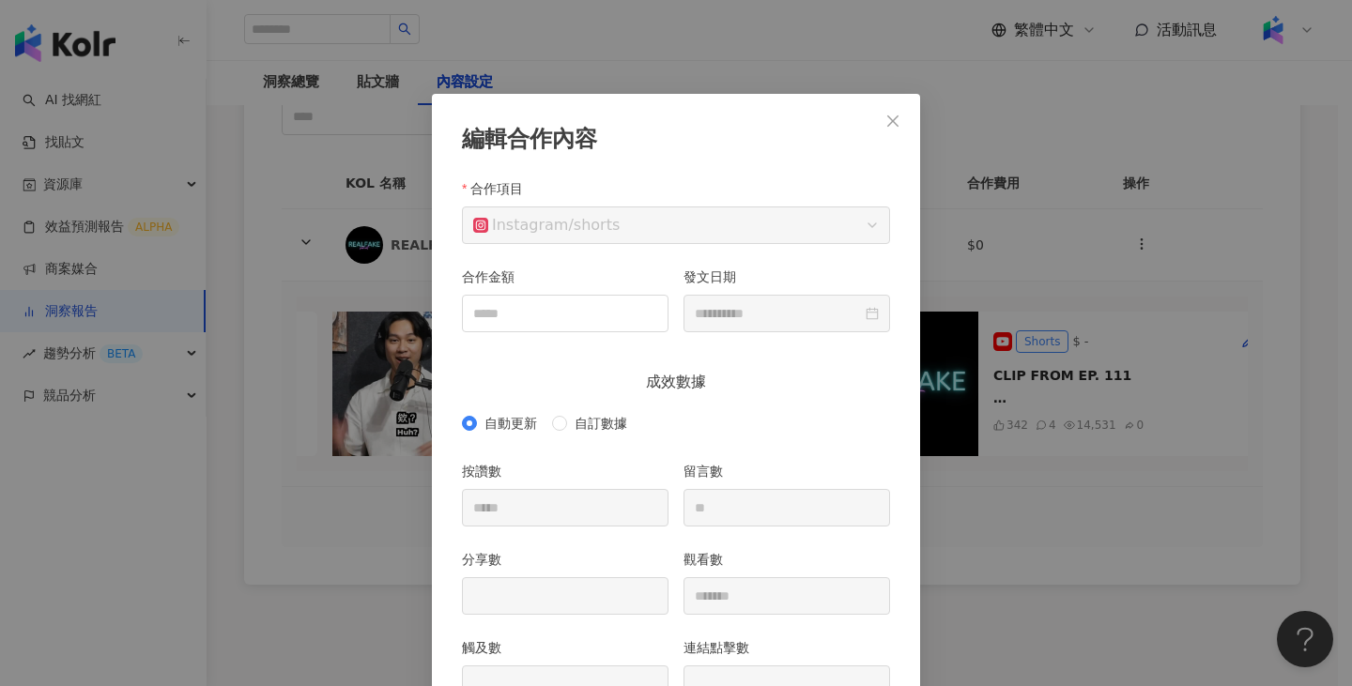
scroll to position [94, 0]
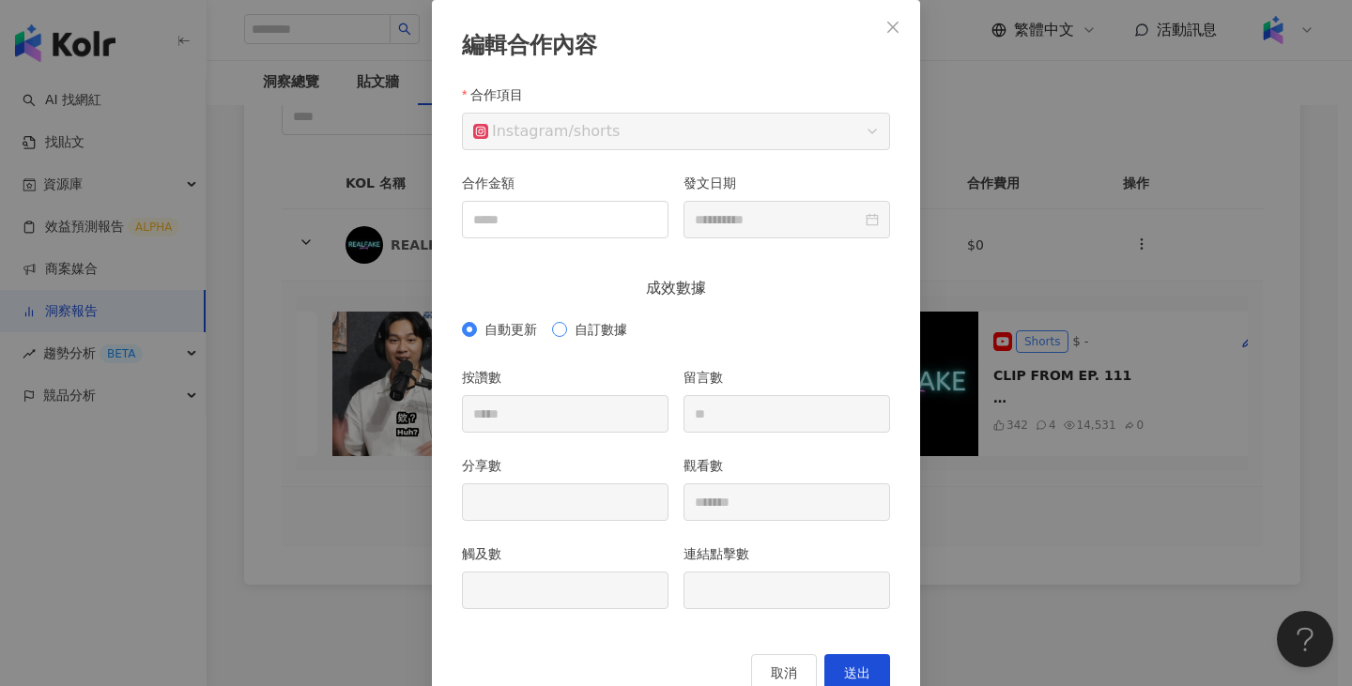
click at [592, 340] on span "自訂數據" at bounding box center [601, 329] width 68 height 21
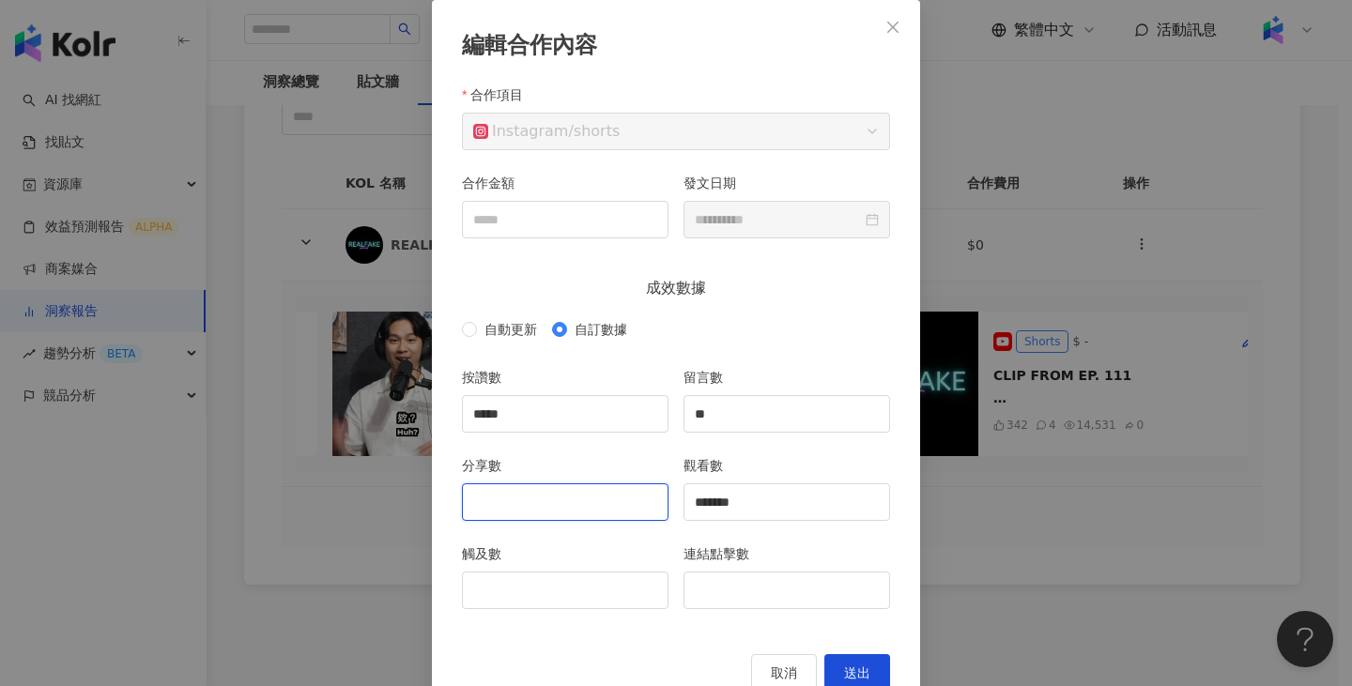
click at [548, 499] on input "分享數" at bounding box center [565, 502] width 205 height 36
type input "*"
type input "***"
click at [586, 596] on input "觸及數" at bounding box center [565, 591] width 205 height 36
type input "******"
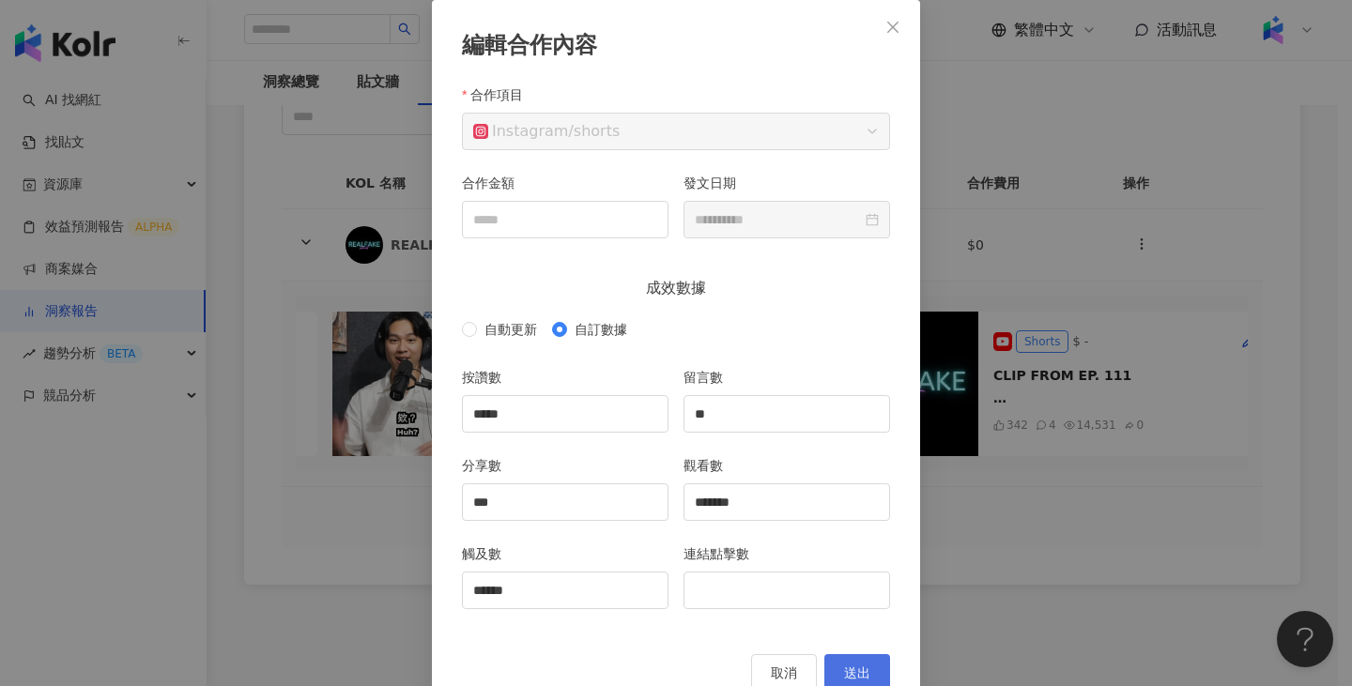
click at [844, 666] on span "送出" at bounding box center [857, 673] width 26 height 15
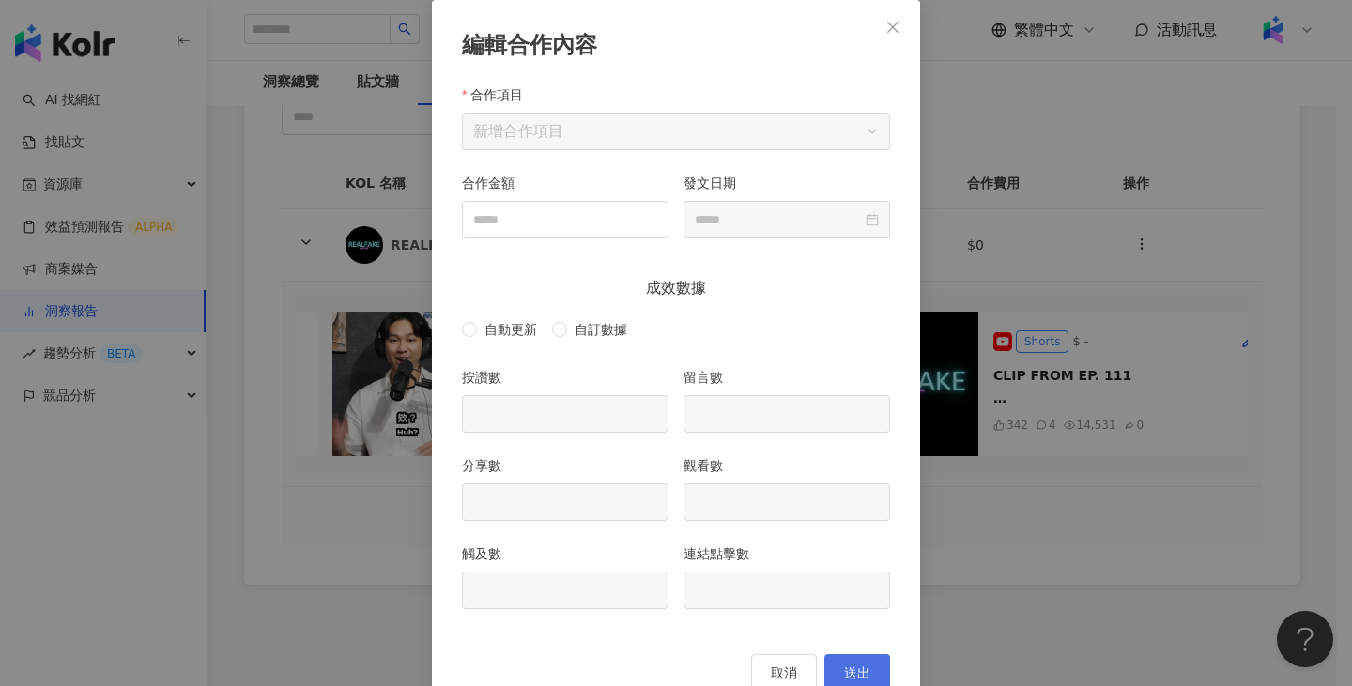
type input "*****"
type input "**"
type input "***"
type input "*******"
type input "******"
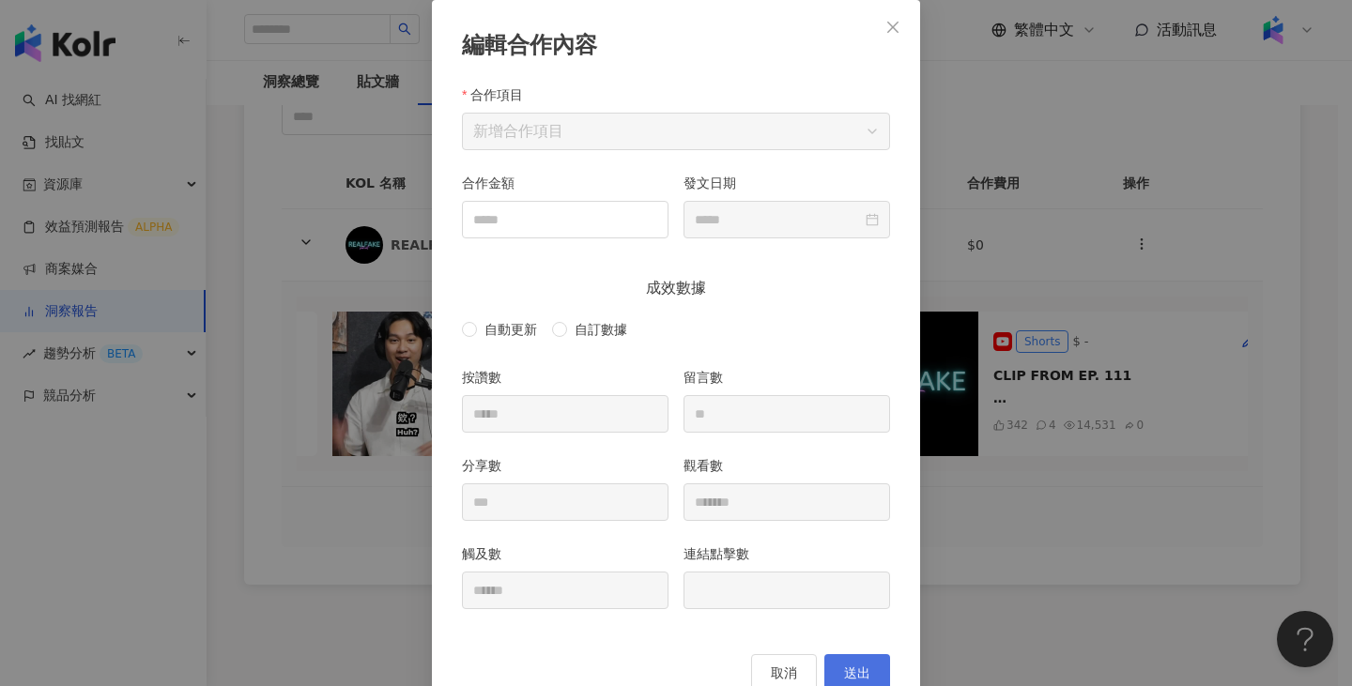
type input "**********"
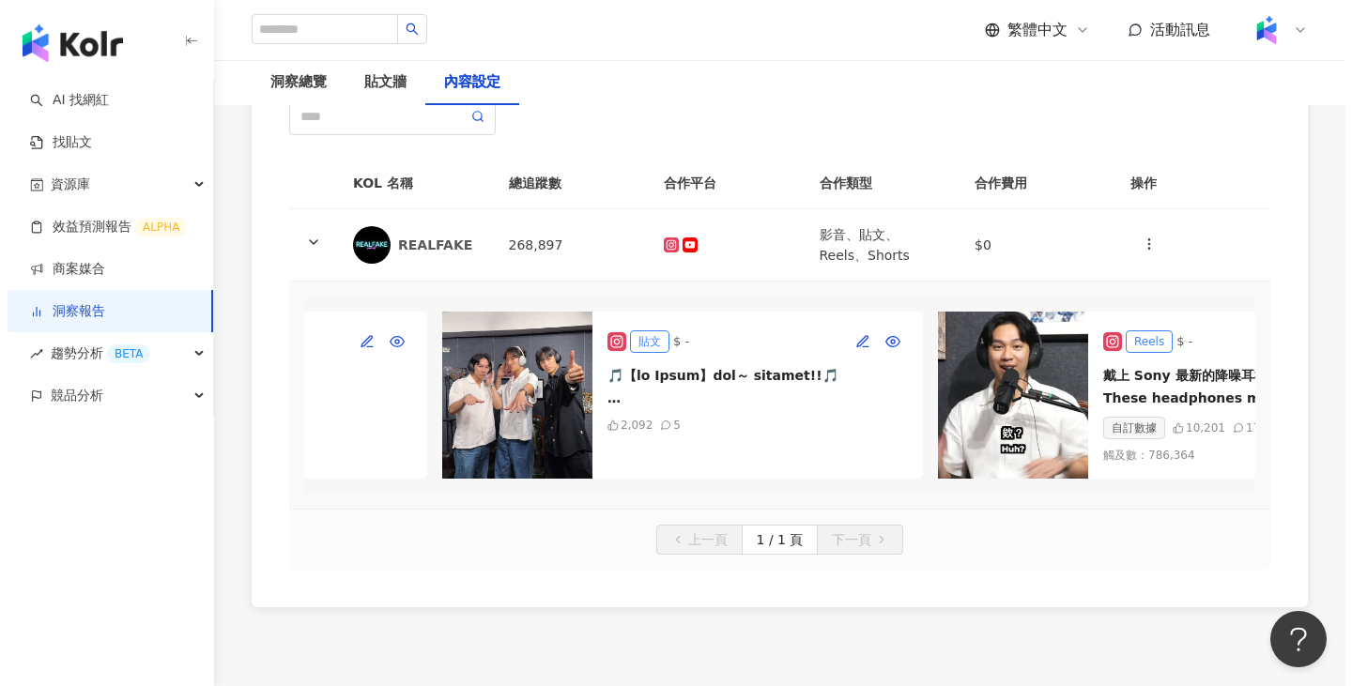
scroll to position [0, 0]
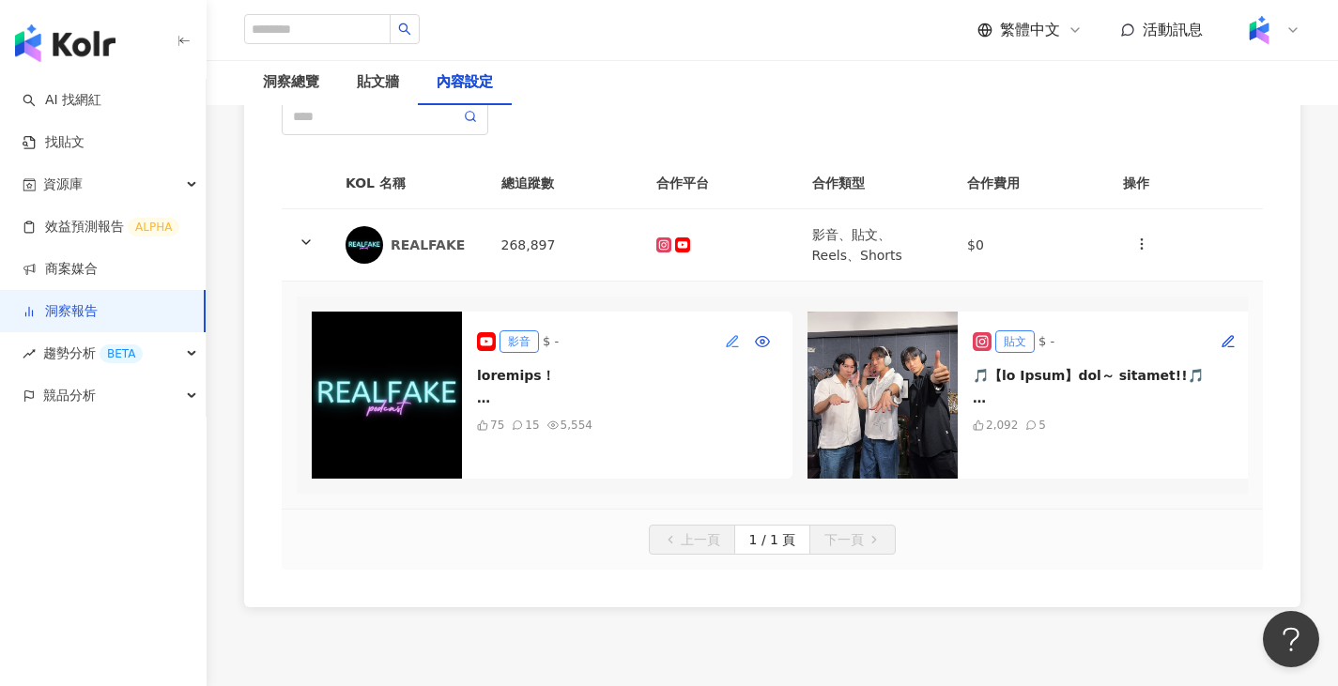
click at [730, 344] on icon "button" at bounding box center [732, 341] width 15 height 15
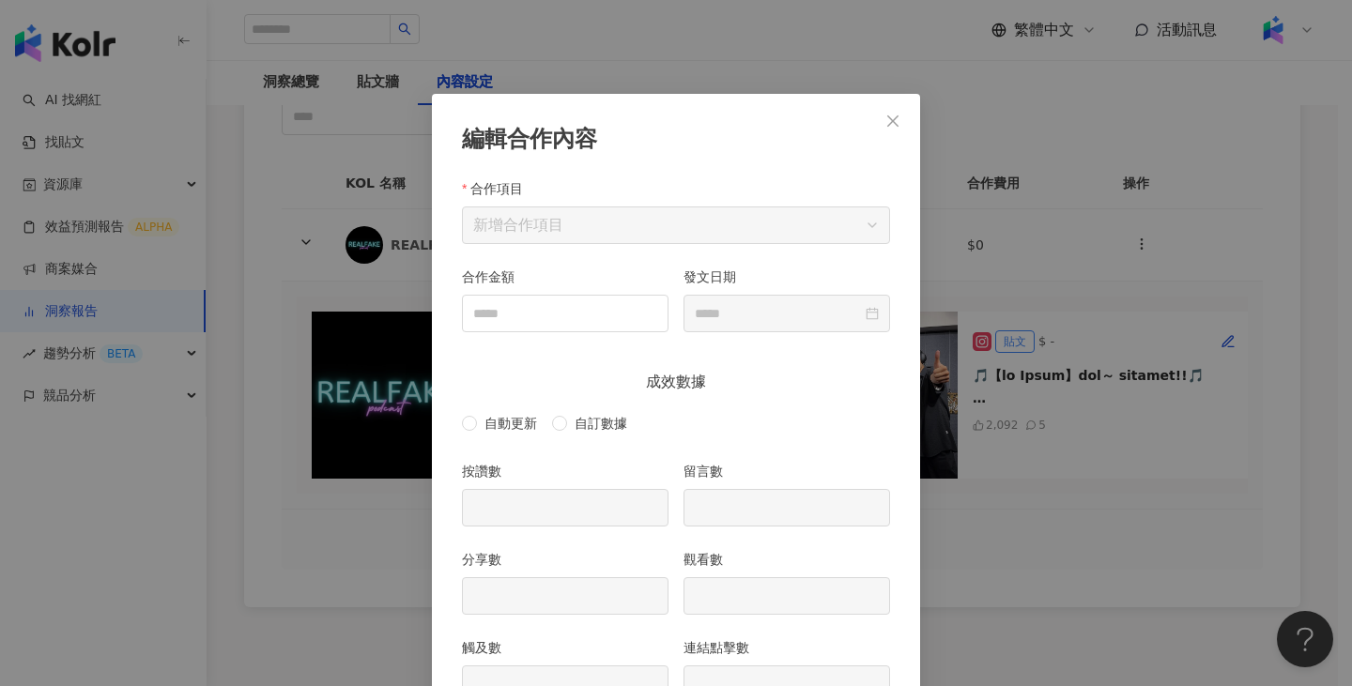
scroll to position [94, 0]
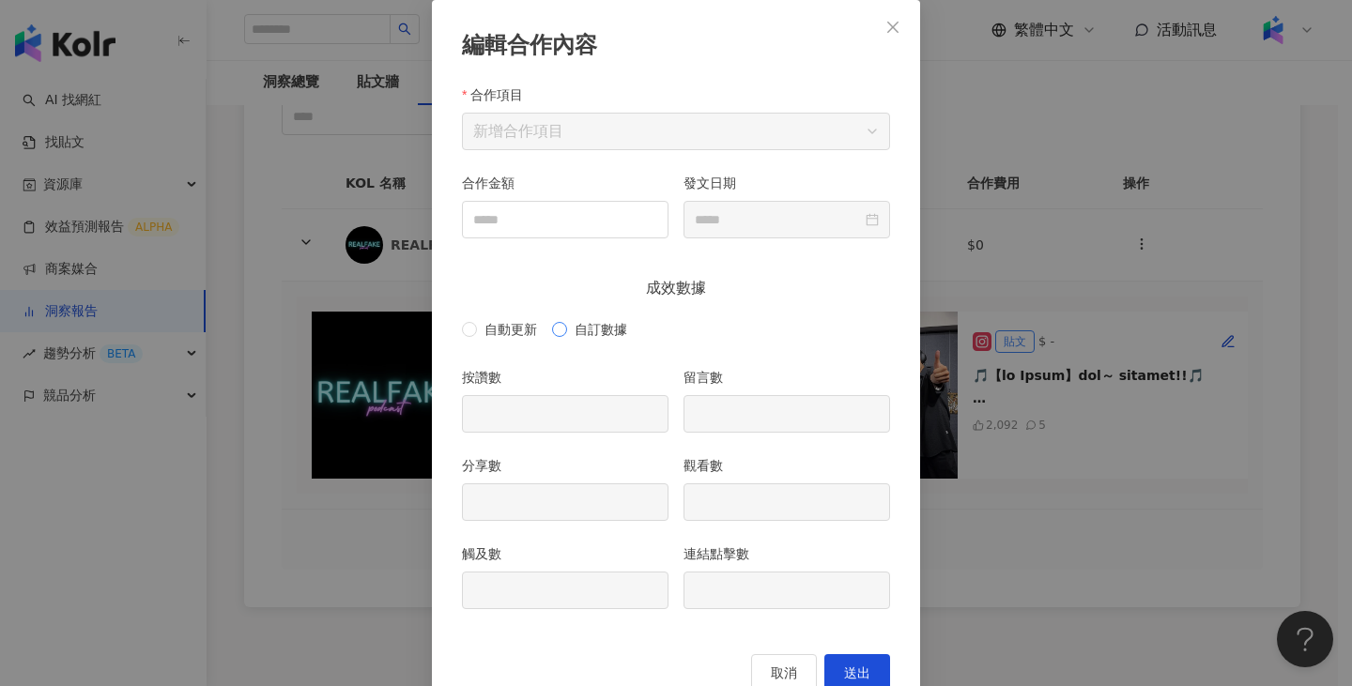
click at [601, 335] on span "自訂數據" at bounding box center [601, 329] width 68 height 21
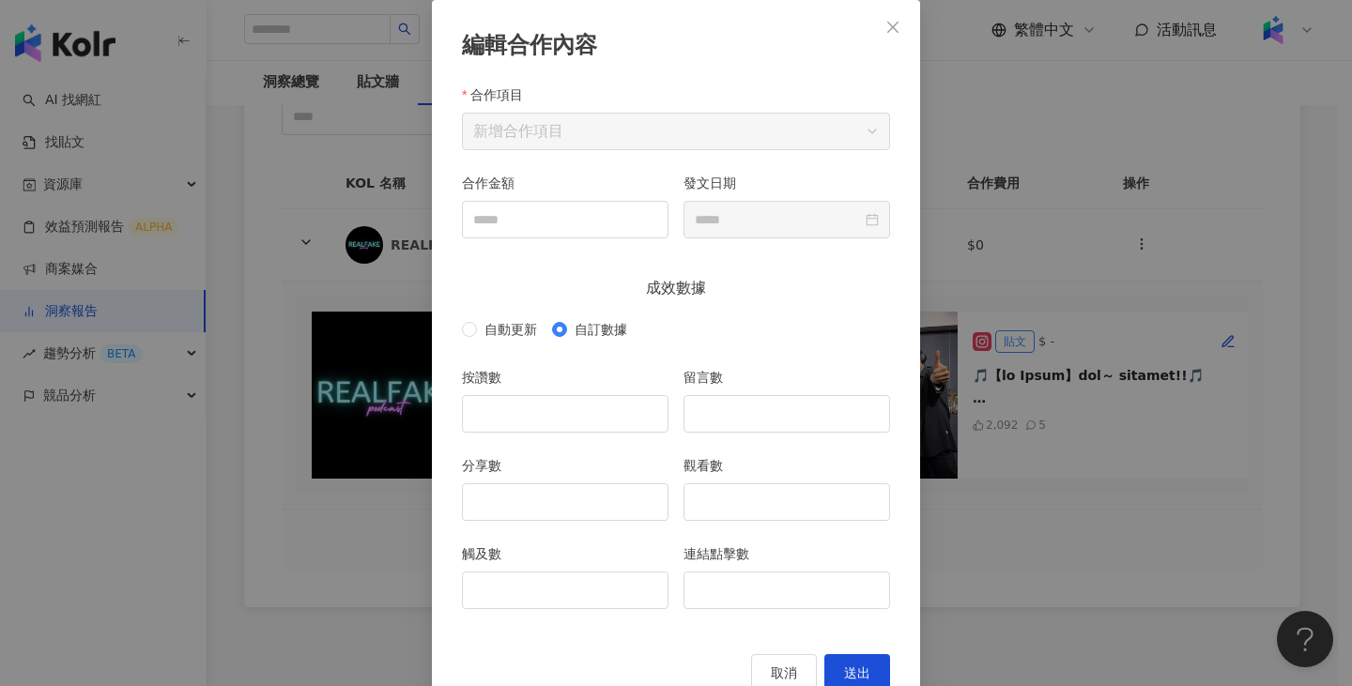
click at [773, 650] on div "編輯合作內容 合作項目 新增合作項目 合作金額 發文日期 成效數據 自動更新 自訂數據 按讚數 留言數 分享數 觀看數 觸及數 連結點擊數 取消 送出" at bounding box center [676, 357] width 488 height 715
click at [778, 660] on button "取消" at bounding box center [784, 673] width 66 height 38
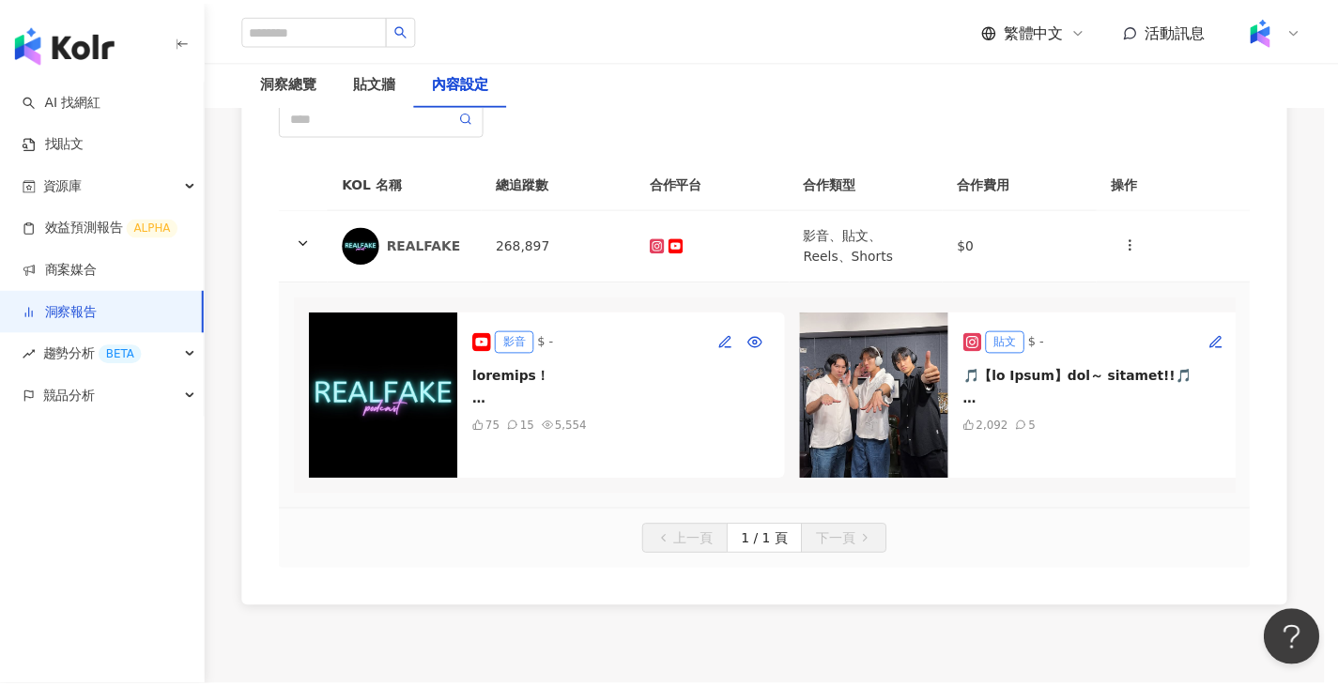
scroll to position [51, 0]
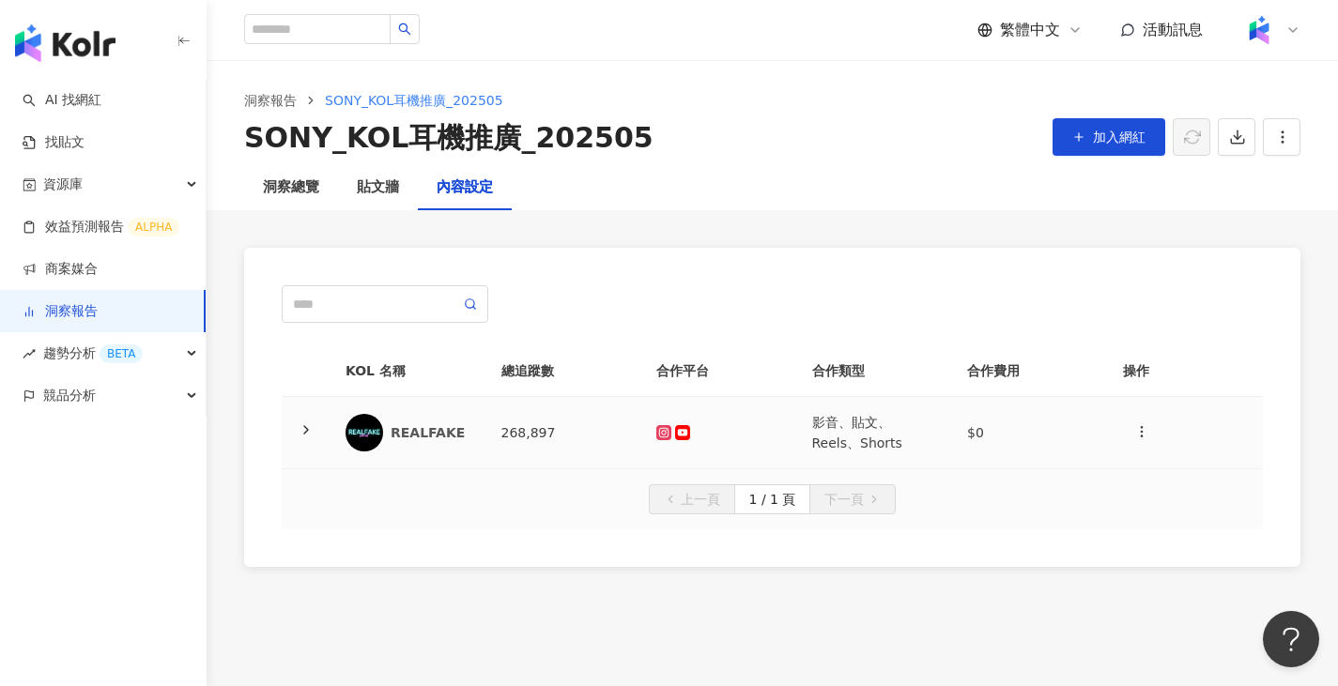
click at [472, 428] on td "REALFAKE" at bounding box center [409, 433] width 156 height 72
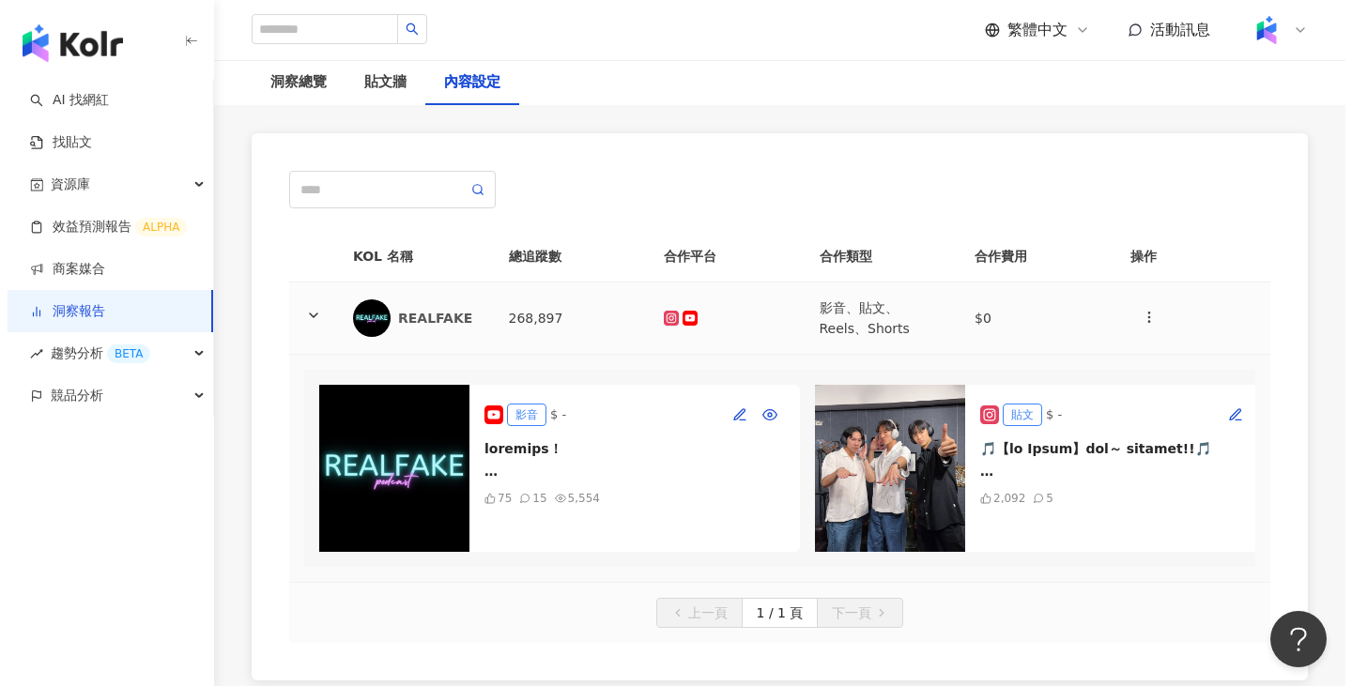
scroll to position [188, 0]
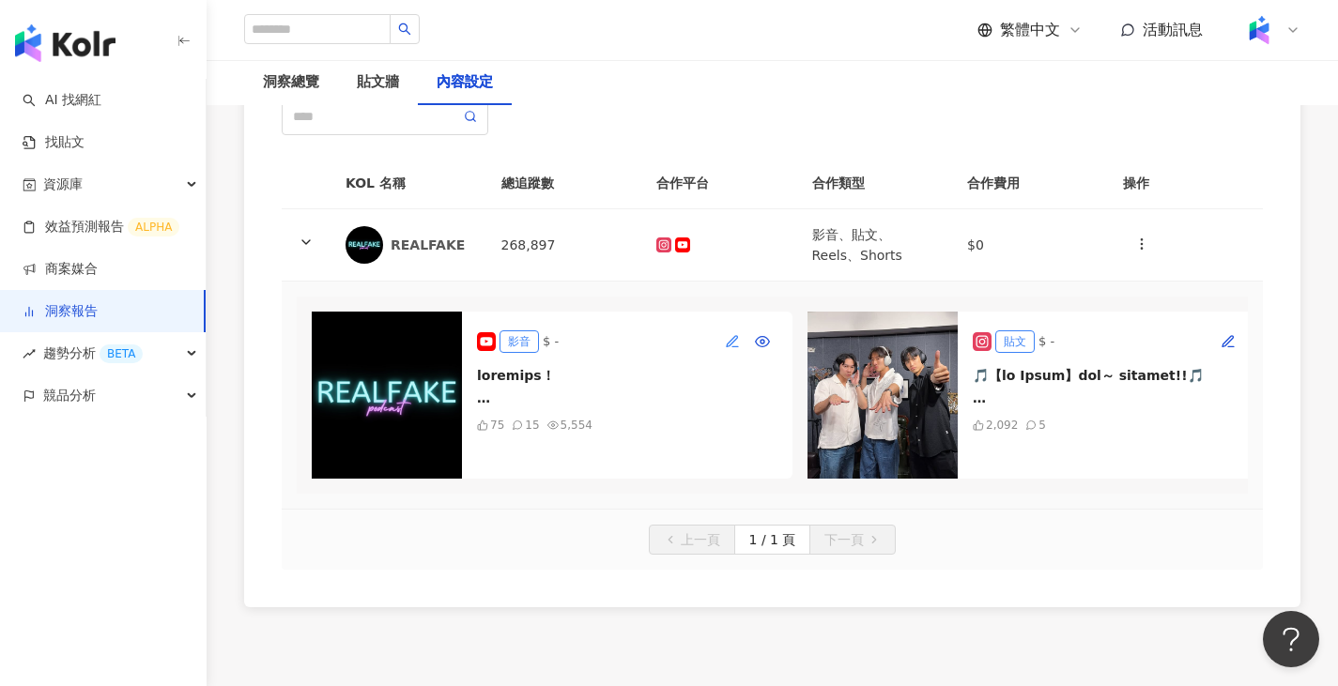
click at [735, 339] on icon "button" at bounding box center [732, 340] width 10 height 10
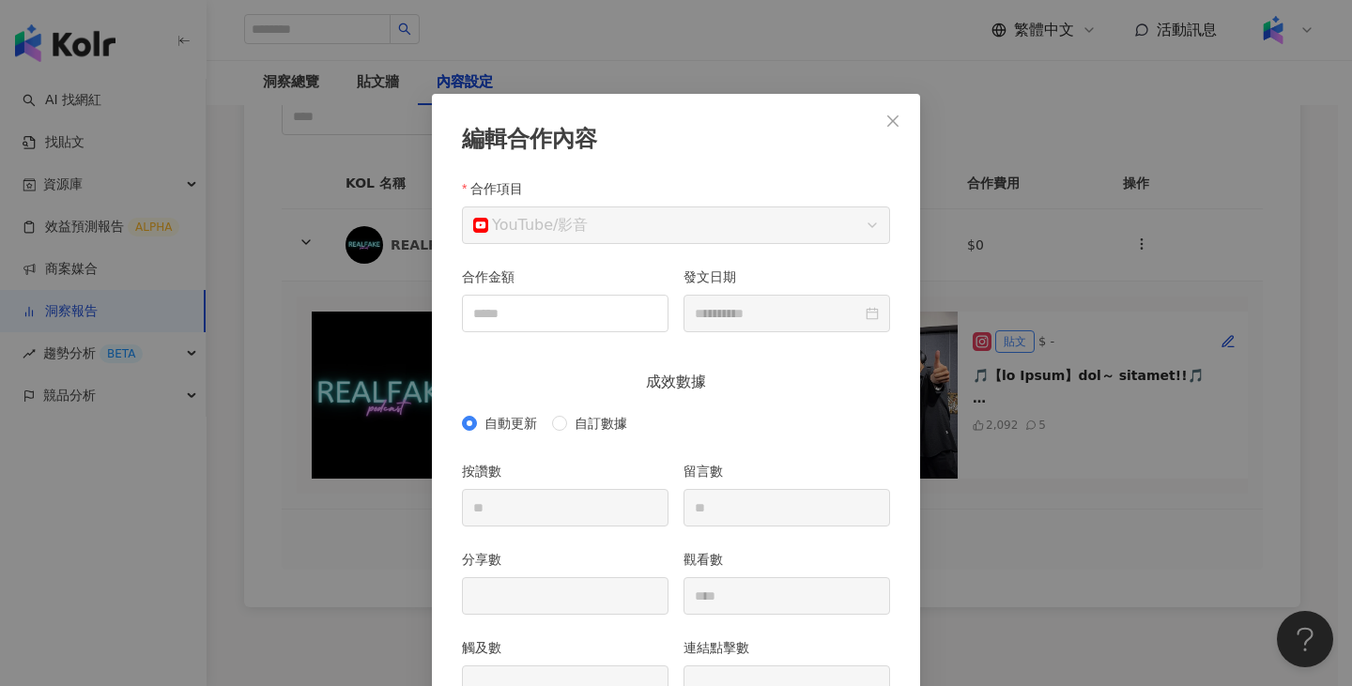
scroll to position [94, 0]
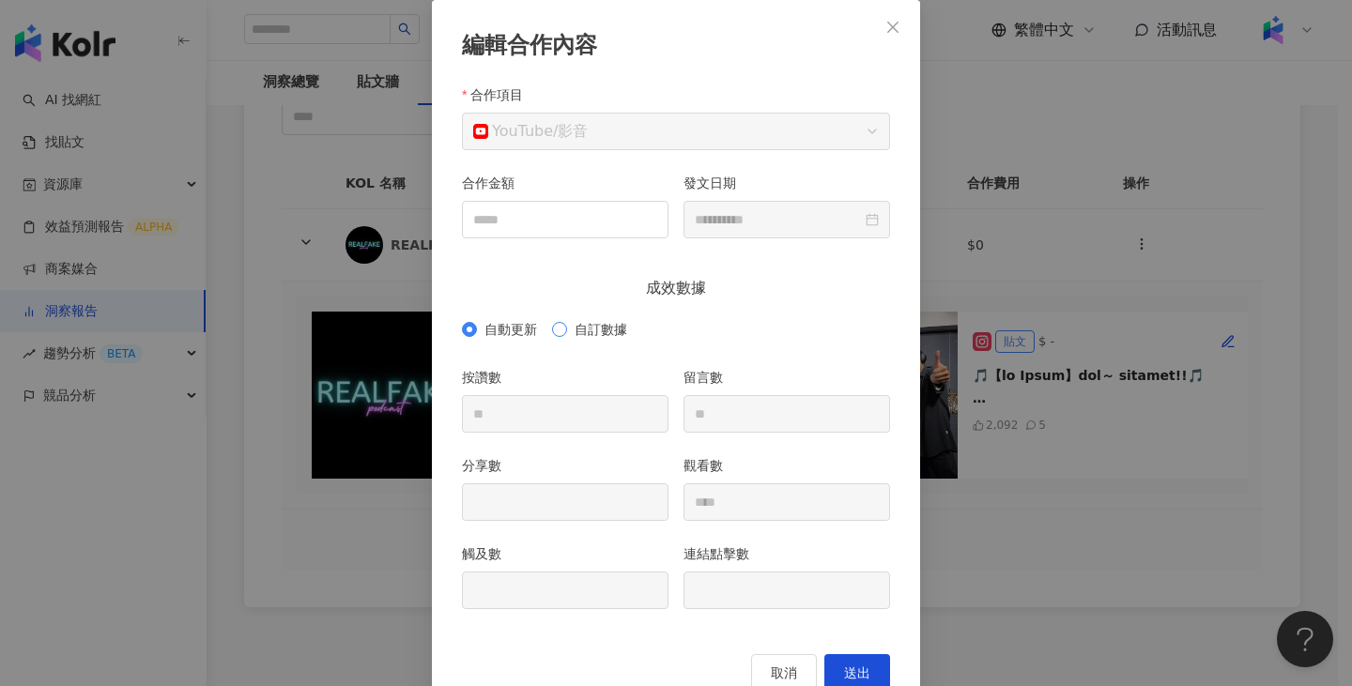
click at [594, 334] on span "自訂數據" at bounding box center [601, 329] width 68 height 21
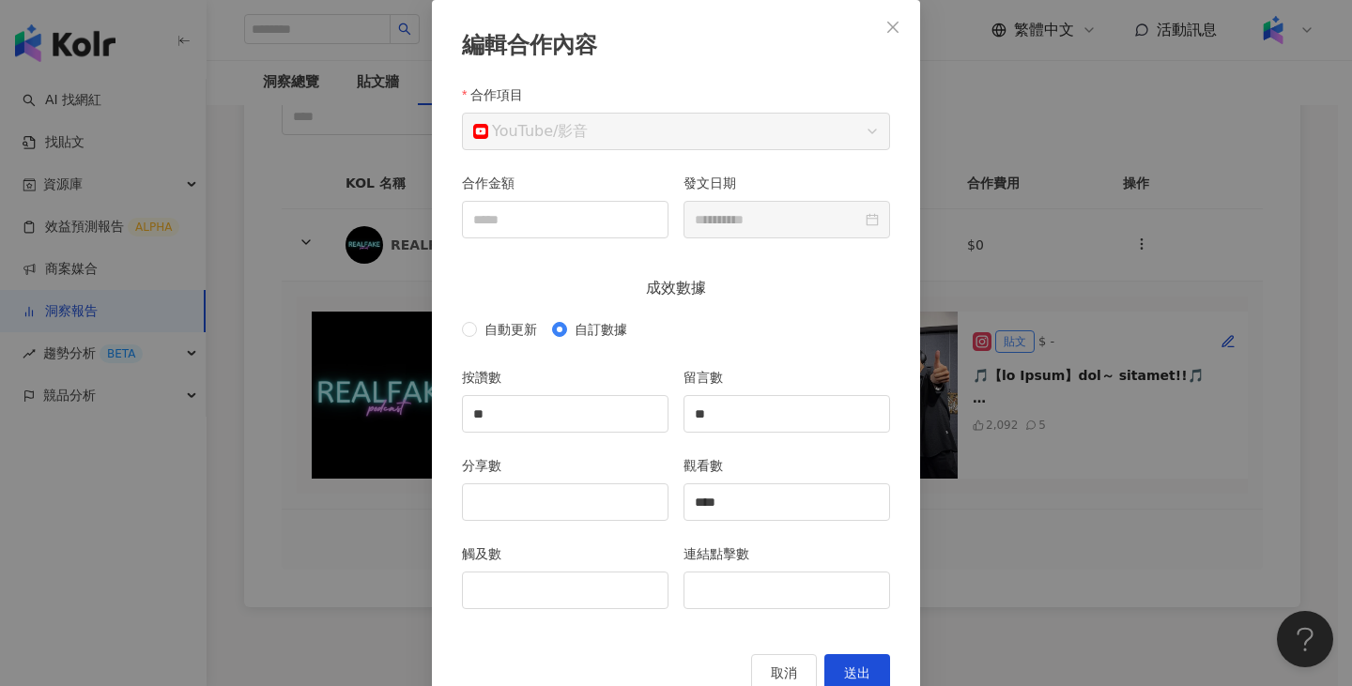
click at [1128, 254] on div "**********" at bounding box center [676, 343] width 1352 height 686
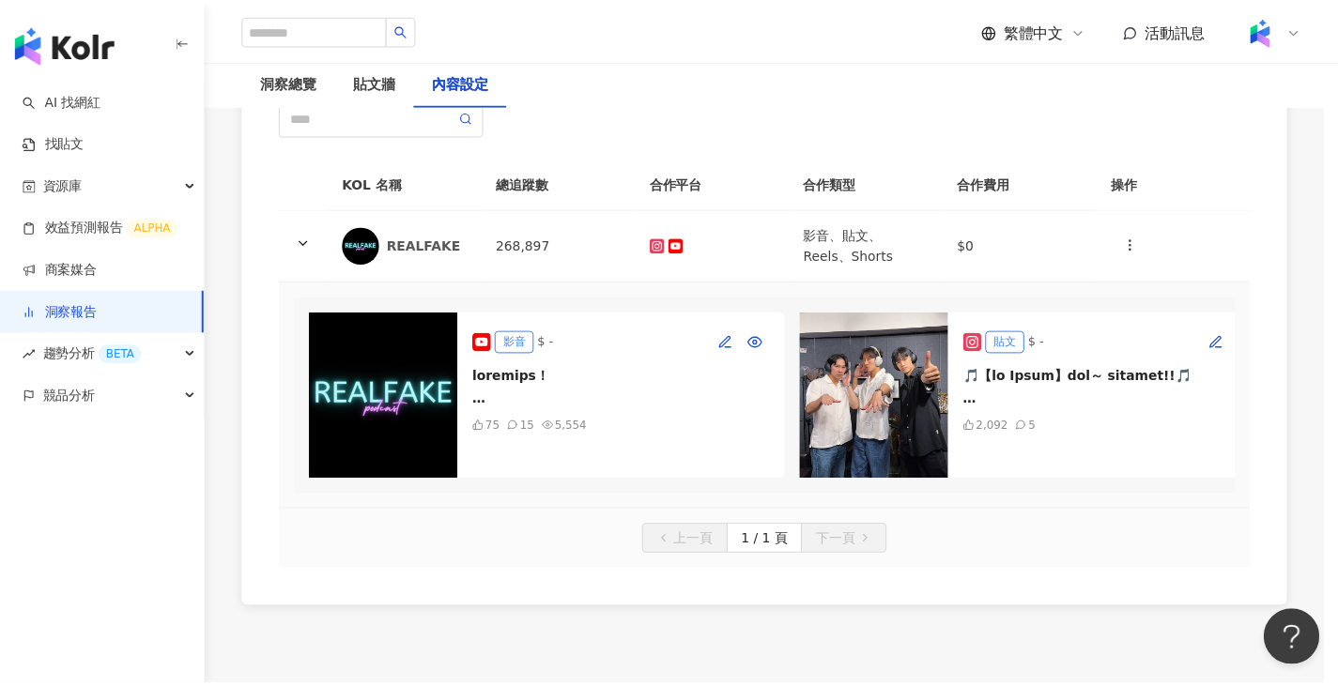
scroll to position [51, 0]
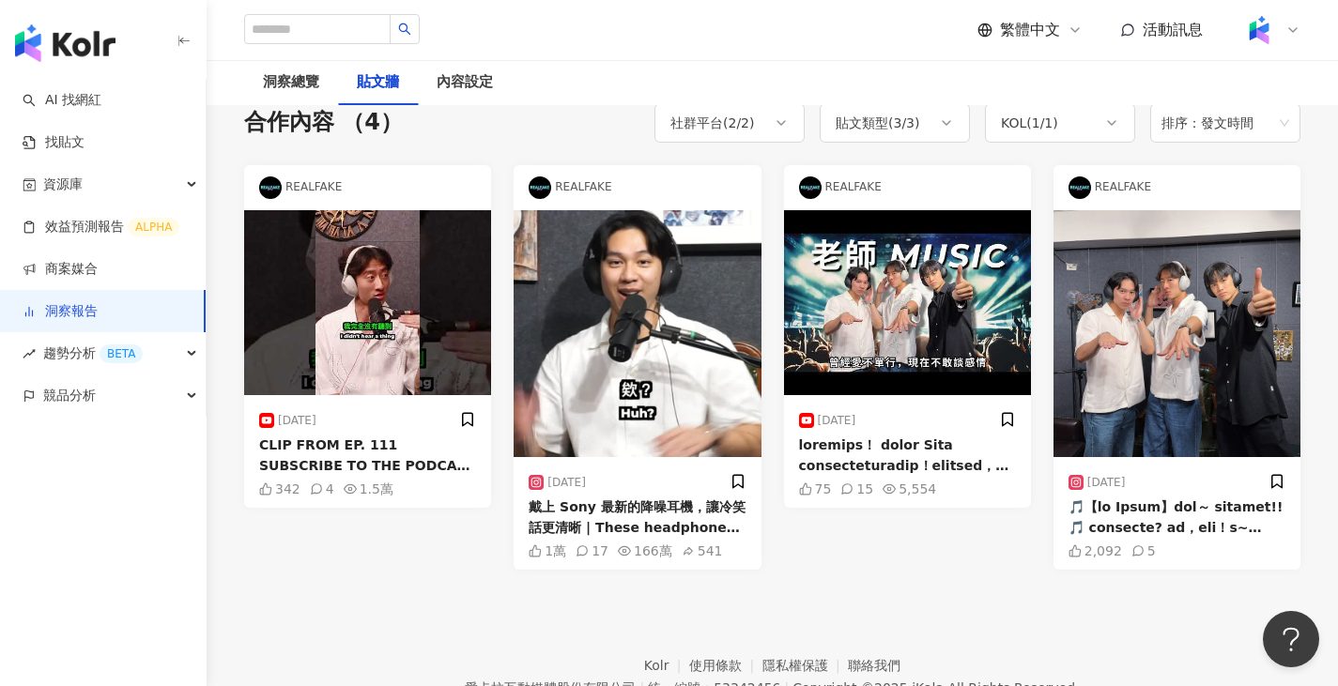
scroll to position [144, 0]
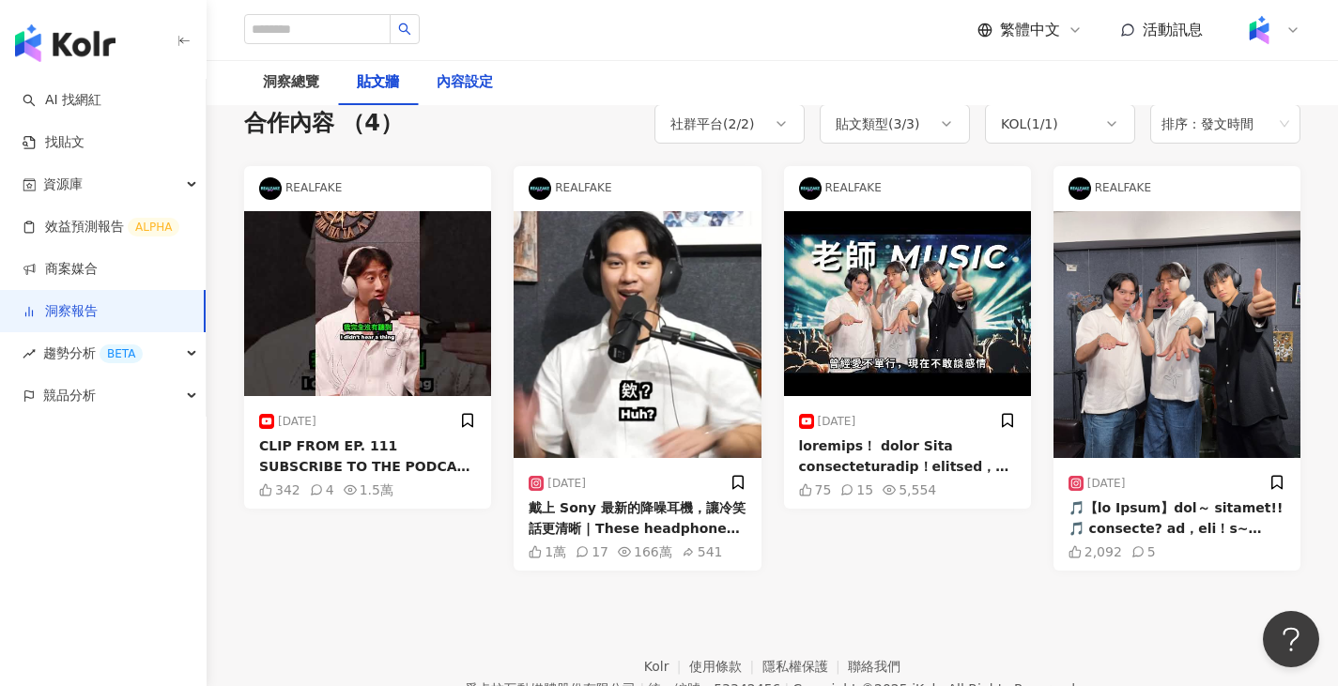
click at [469, 85] on div "內容設定" at bounding box center [465, 82] width 56 height 23
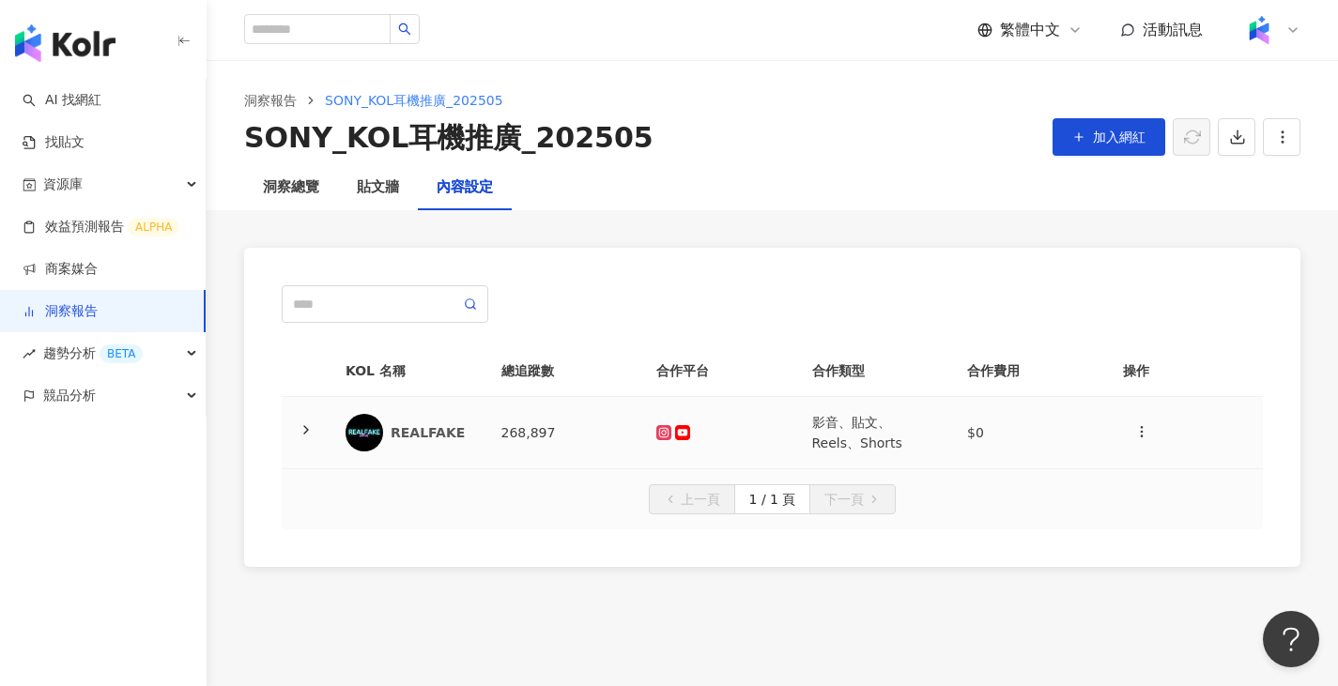
click at [441, 440] on div "REALFAKE" at bounding box center [431, 432] width 81 height 19
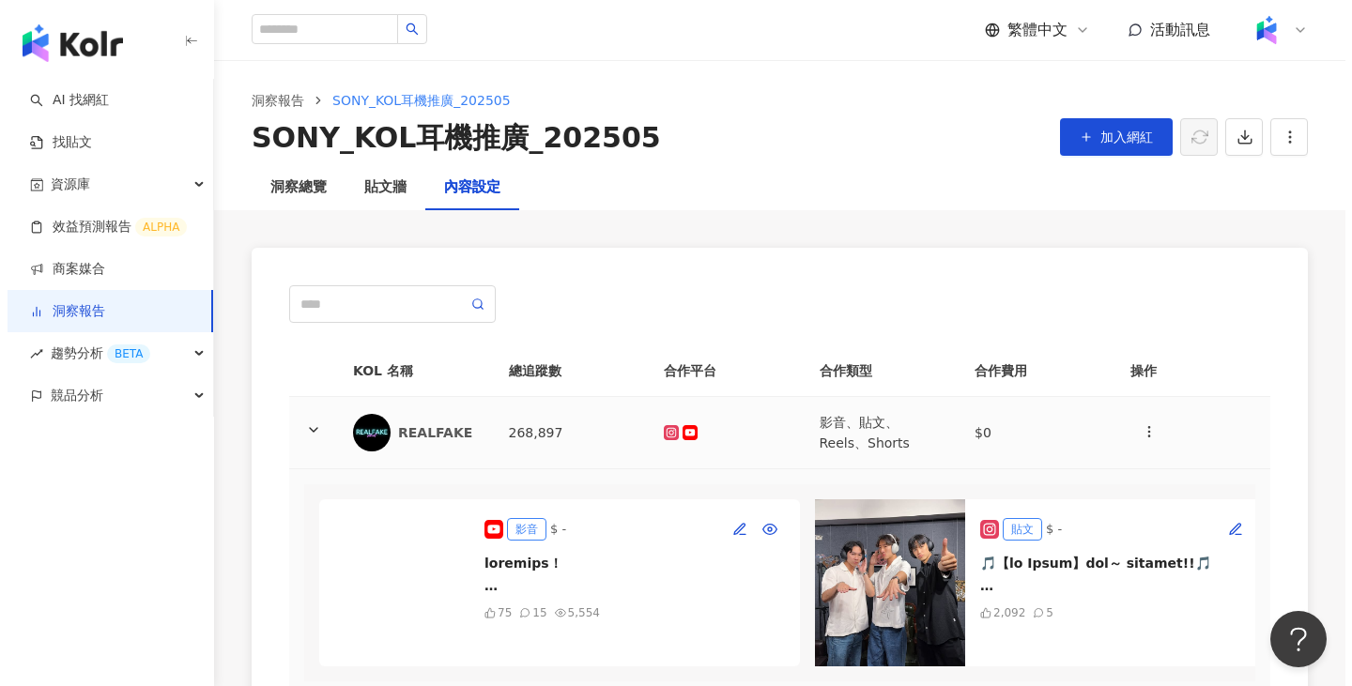
scroll to position [188, 0]
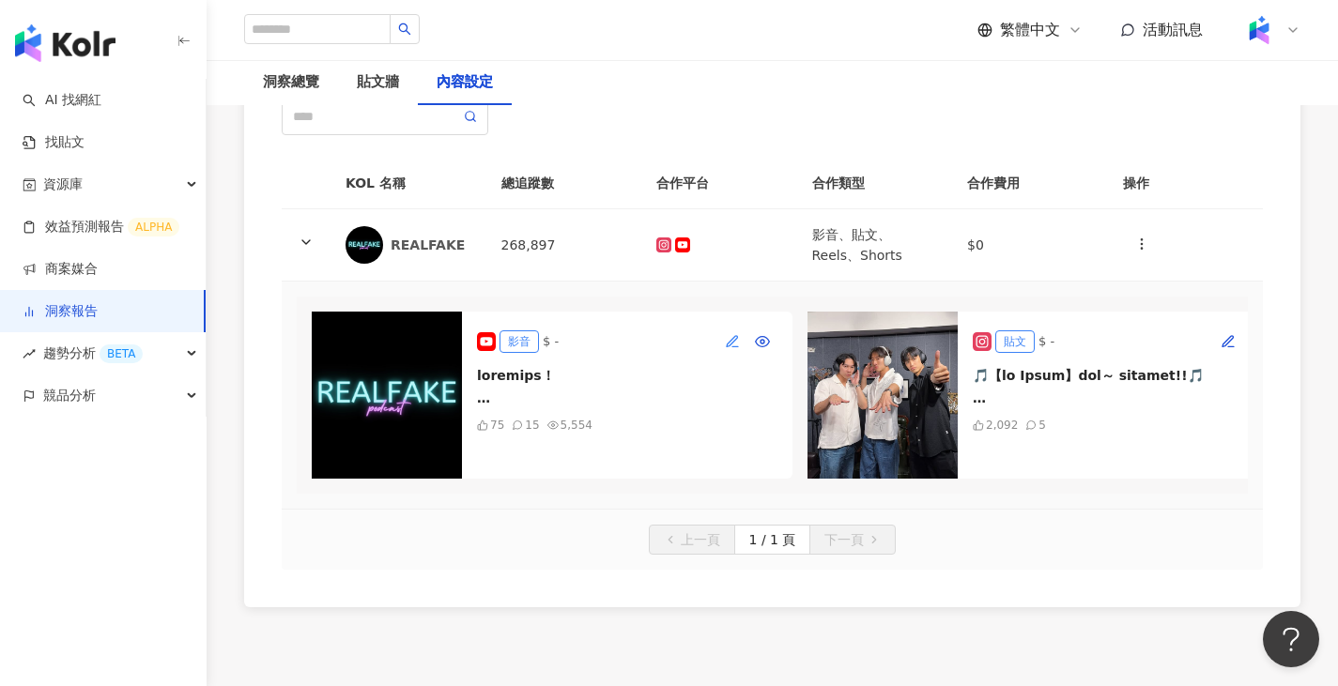
click at [727, 343] on icon "button" at bounding box center [732, 341] width 15 height 15
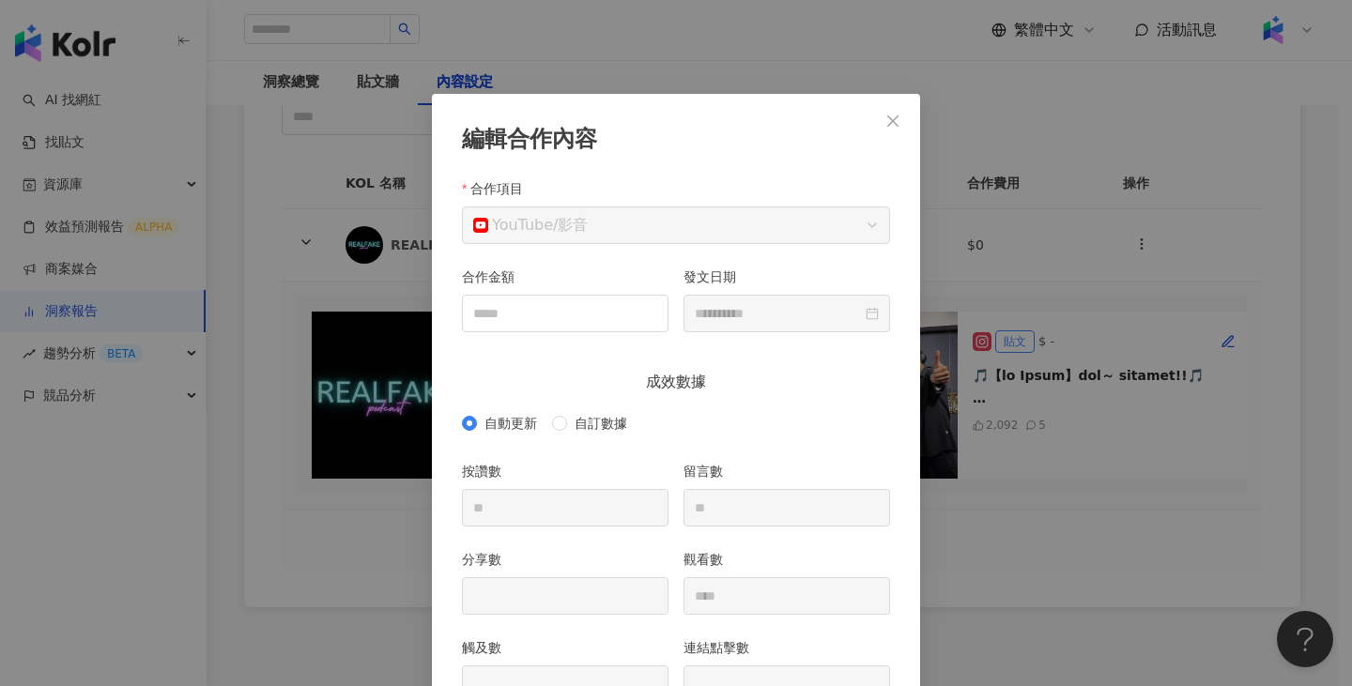
scroll to position [94, 0]
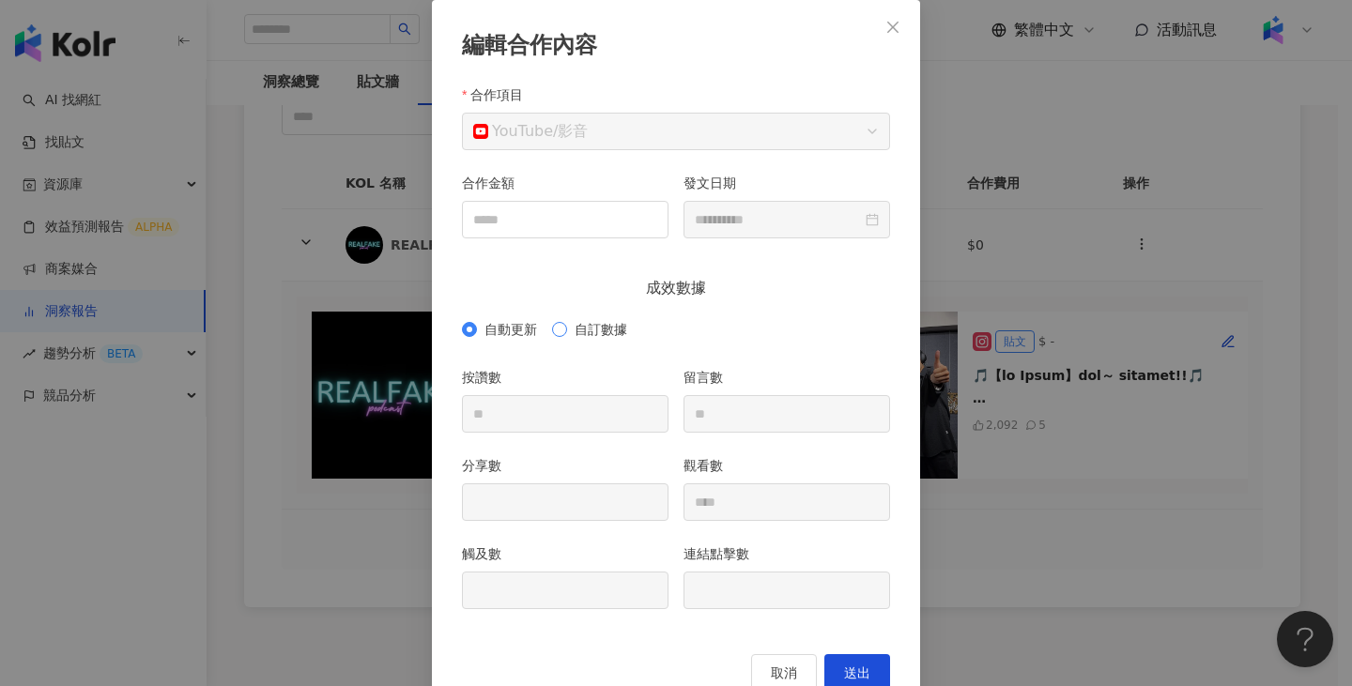
click at [605, 330] on span "自訂數據" at bounding box center [601, 329] width 68 height 21
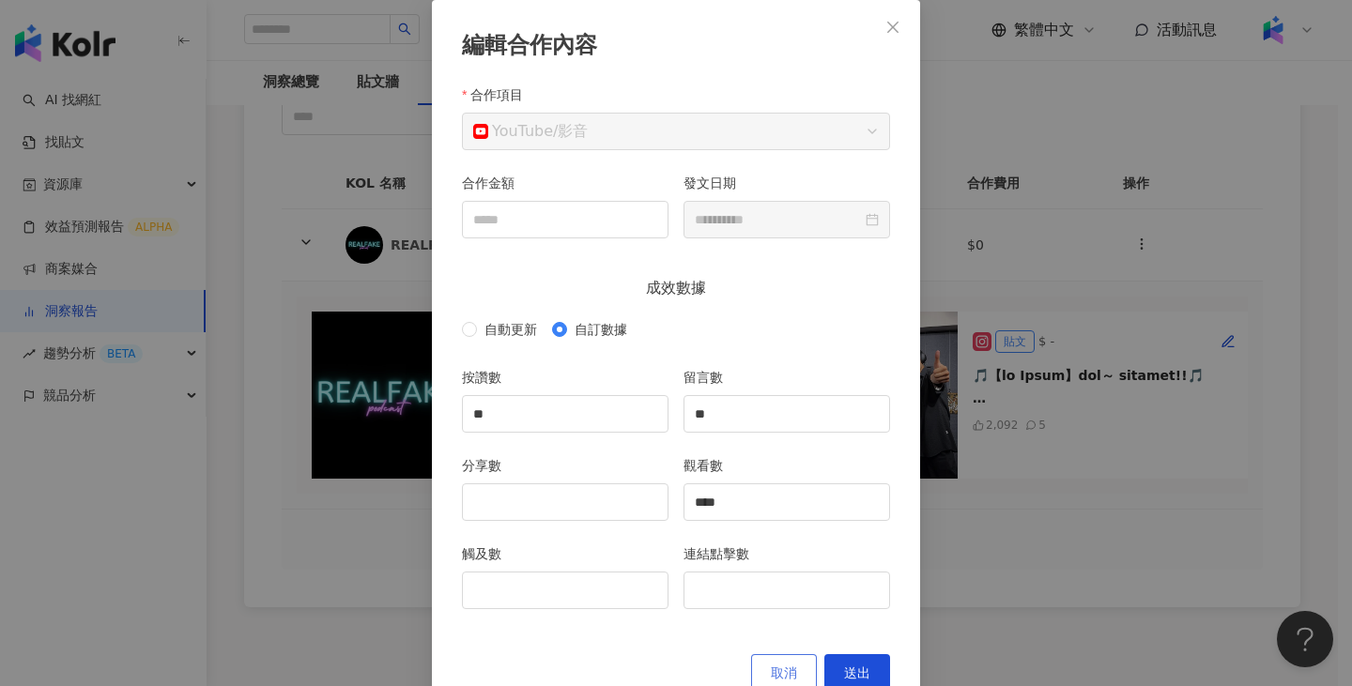
click at [795, 667] on button "取消" at bounding box center [784, 673] width 66 height 38
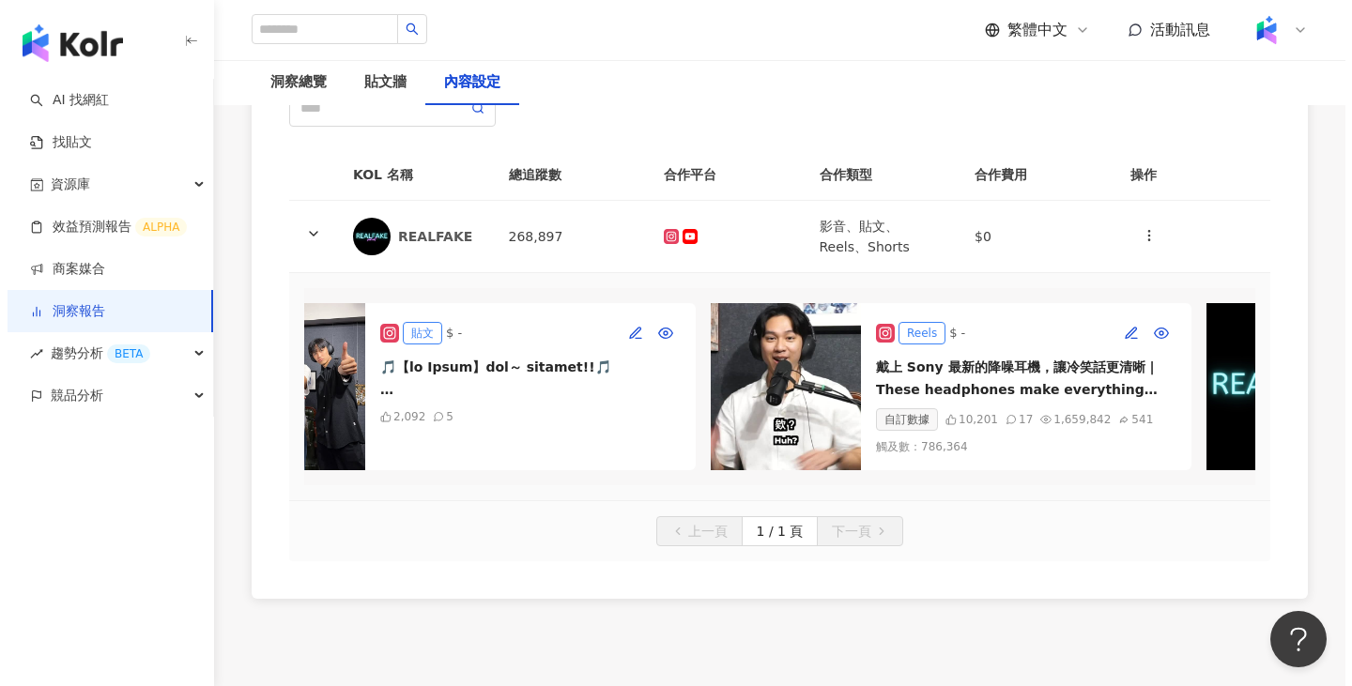
scroll to position [0, 601]
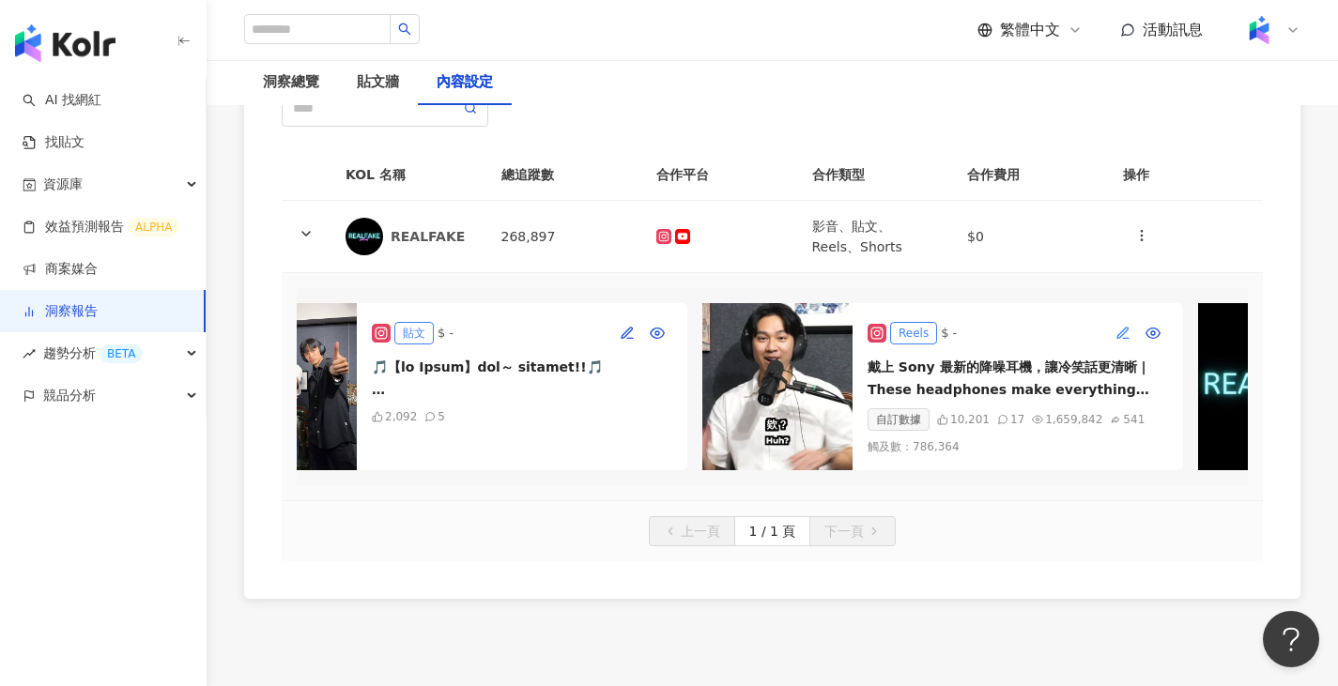
click at [1121, 336] on icon "button" at bounding box center [1122, 332] width 10 height 10
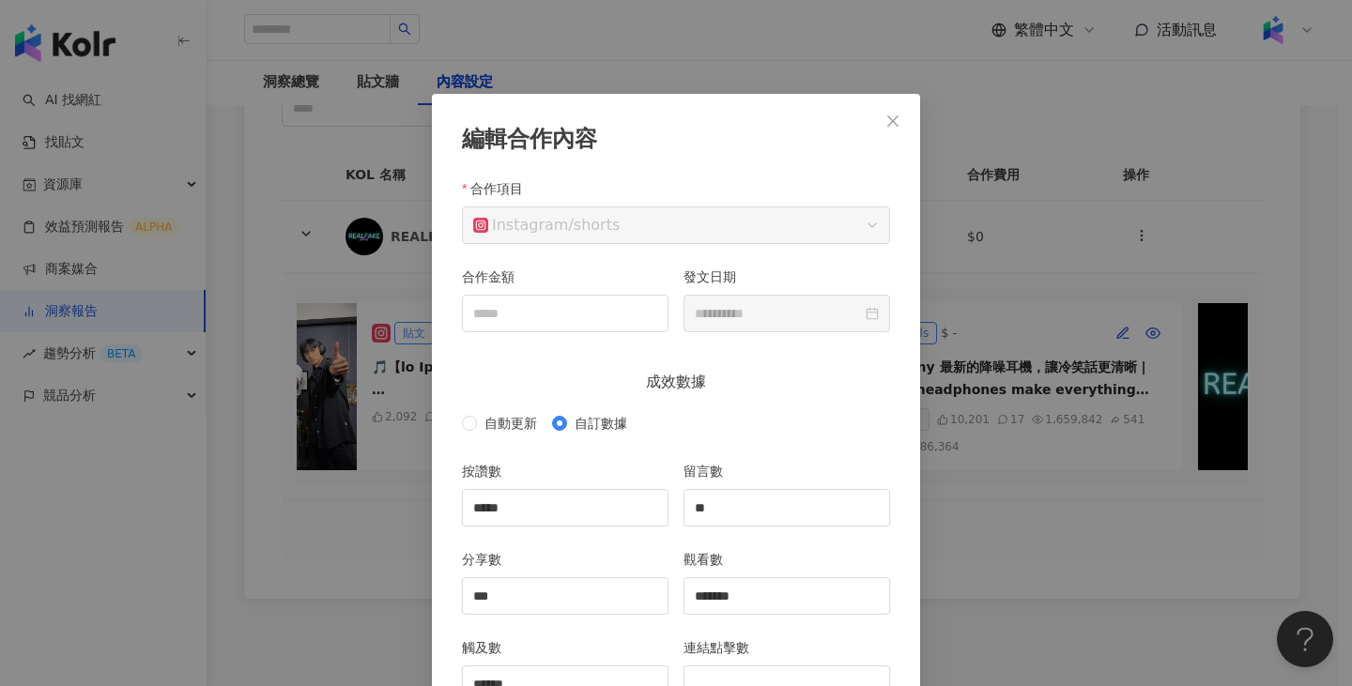
scroll to position [94, 0]
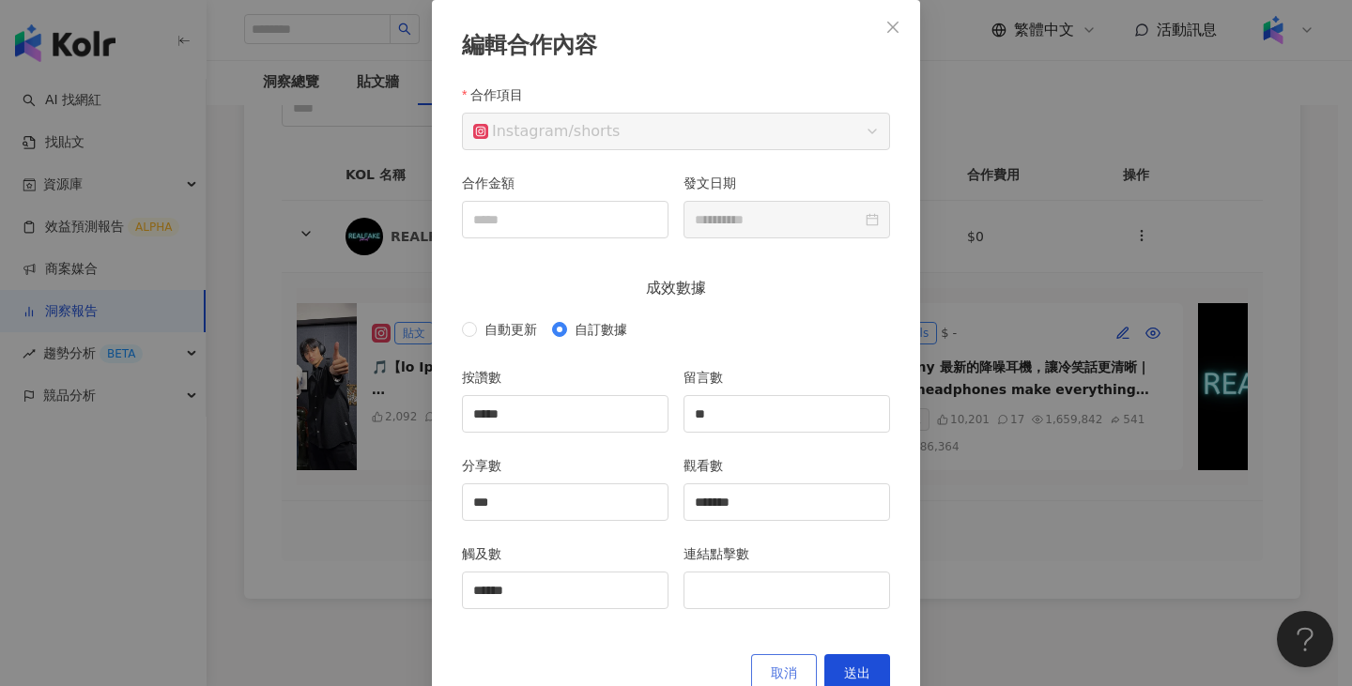
click at [791, 671] on button "取消" at bounding box center [784, 673] width 66 height 38
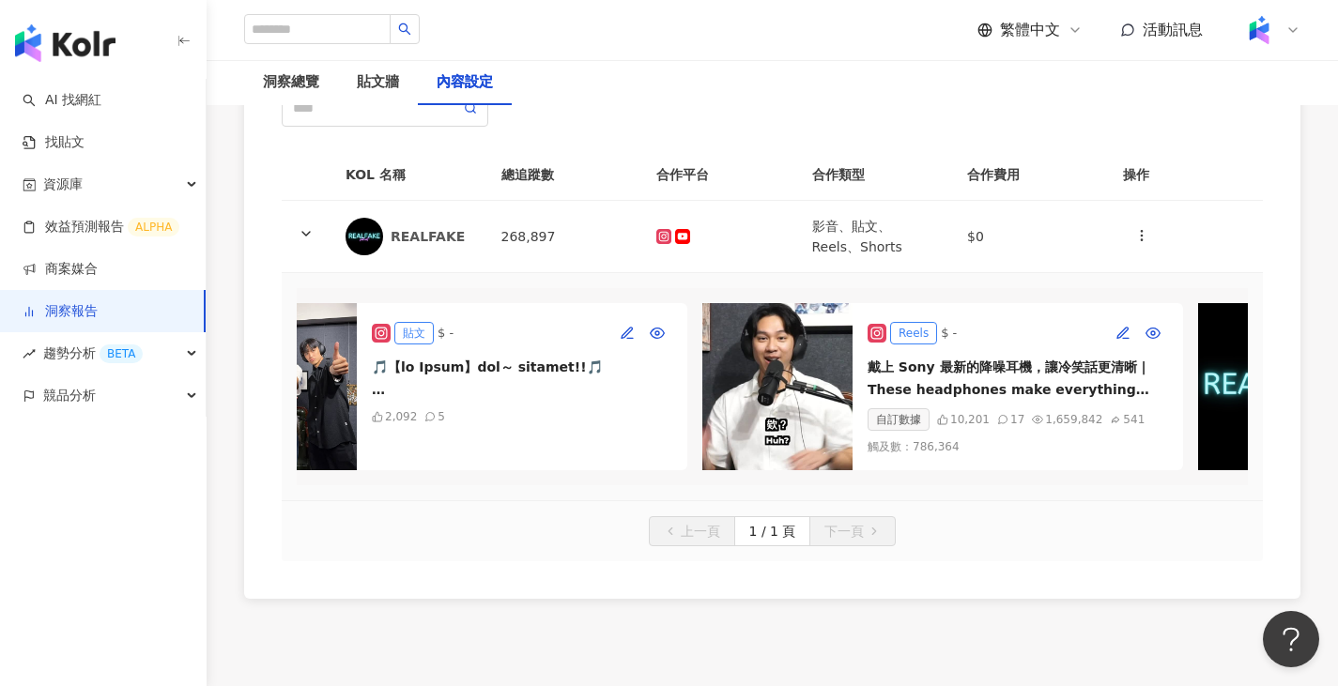
scroll to position [0, 1061]
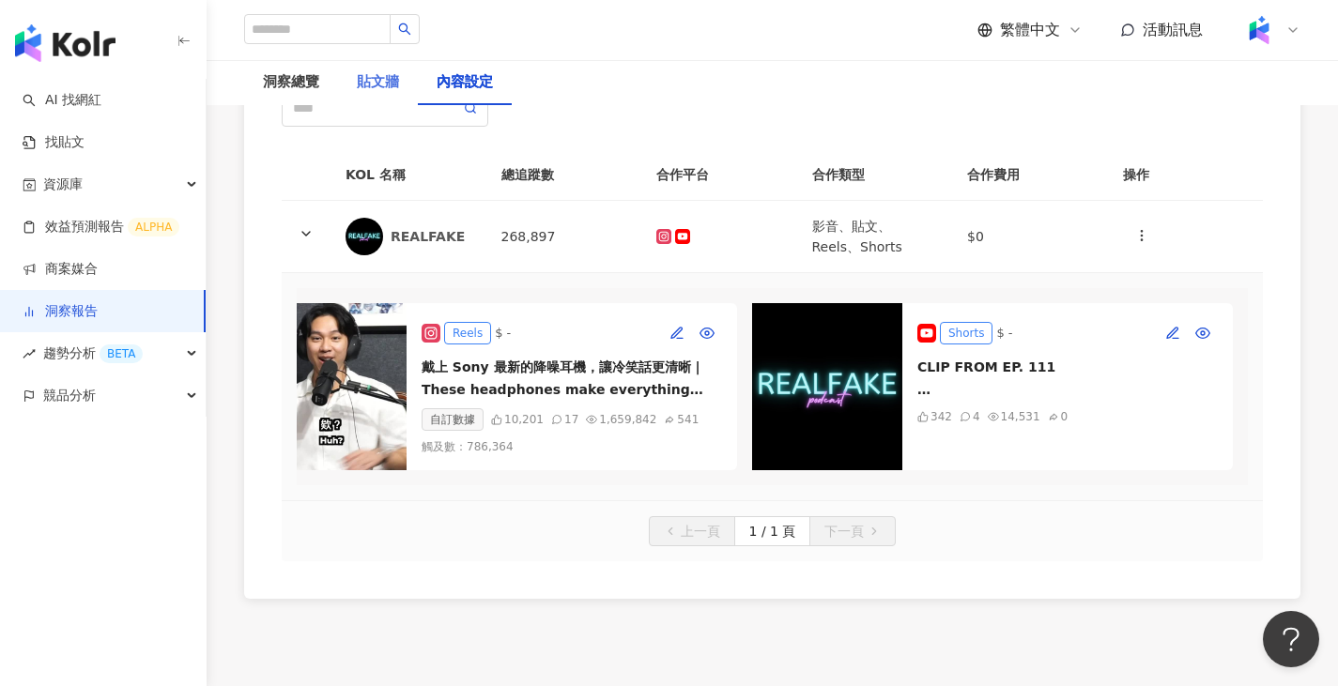
click at [377, 102] on div "貼文牆" at bounding box center [378, 82] width 80 height 45
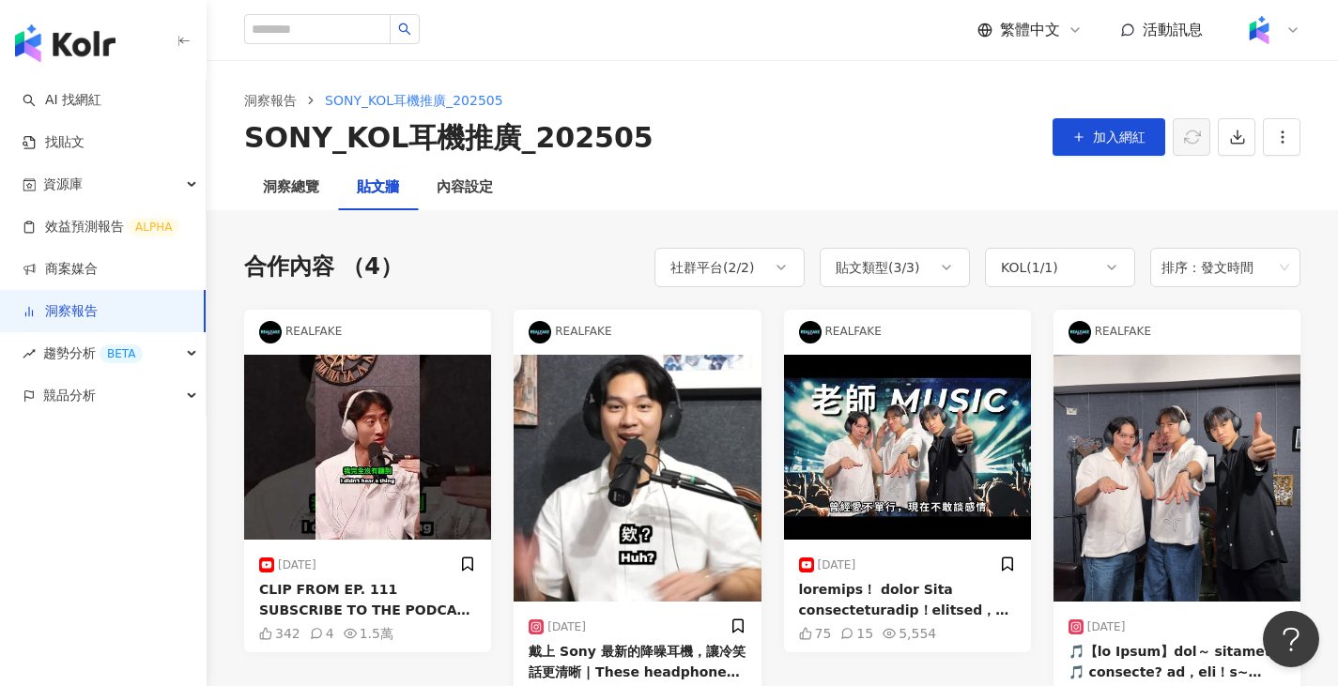
click at [391, 419] on img at bounding box center [367, 447] width 247 height 185
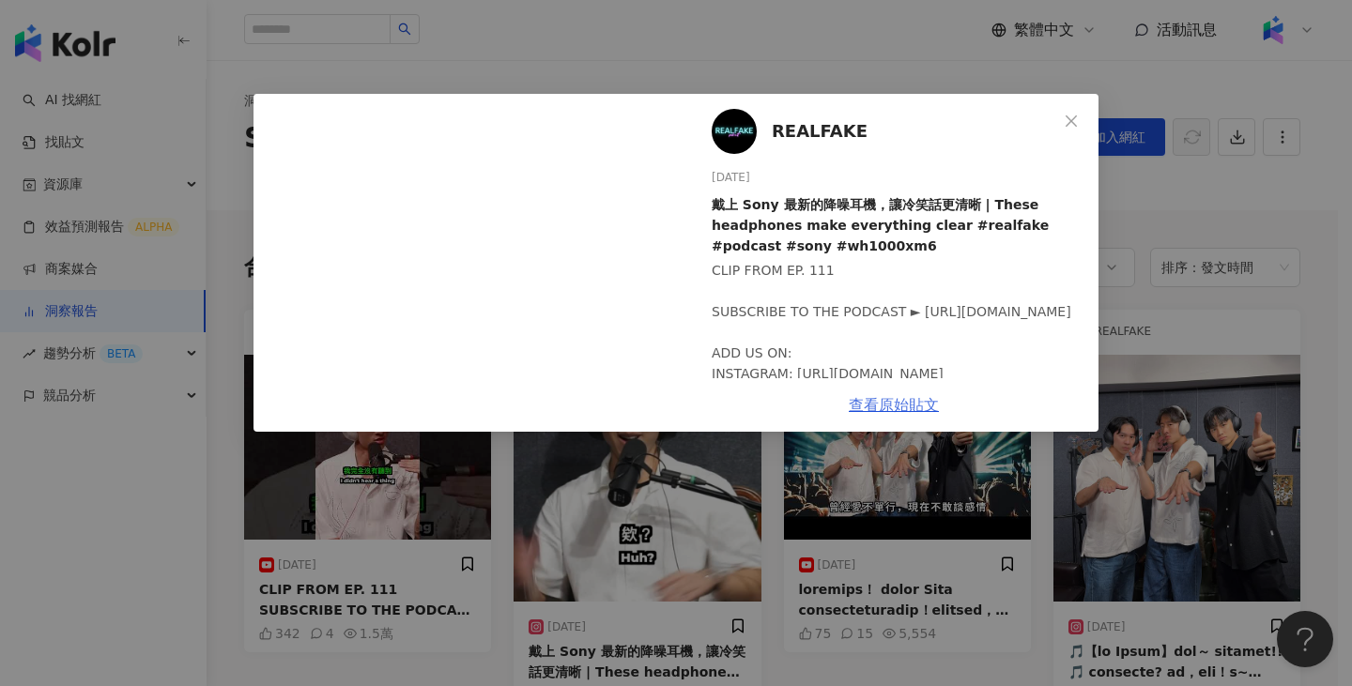
click at [894, 408] on link "查看原始貼文" at bounding box center [894, 405] width 90 height 18
click at [1071, 151] on div "REALFAKE 2025/8/20 戴上 Sony 最新的降噪耳機，讓冷笑話更清晰 | These headphones make everything c…" at bounding box center [893, 236] width 409 height 284
click at [1165, 254] on div "REALFAKE 2025/8/20 戴上 Sony 最新的降噪耳機，讓冷笑話更清晰 | These headphones make everything c…" at bounding box center [676, 343] width 1352 height 686
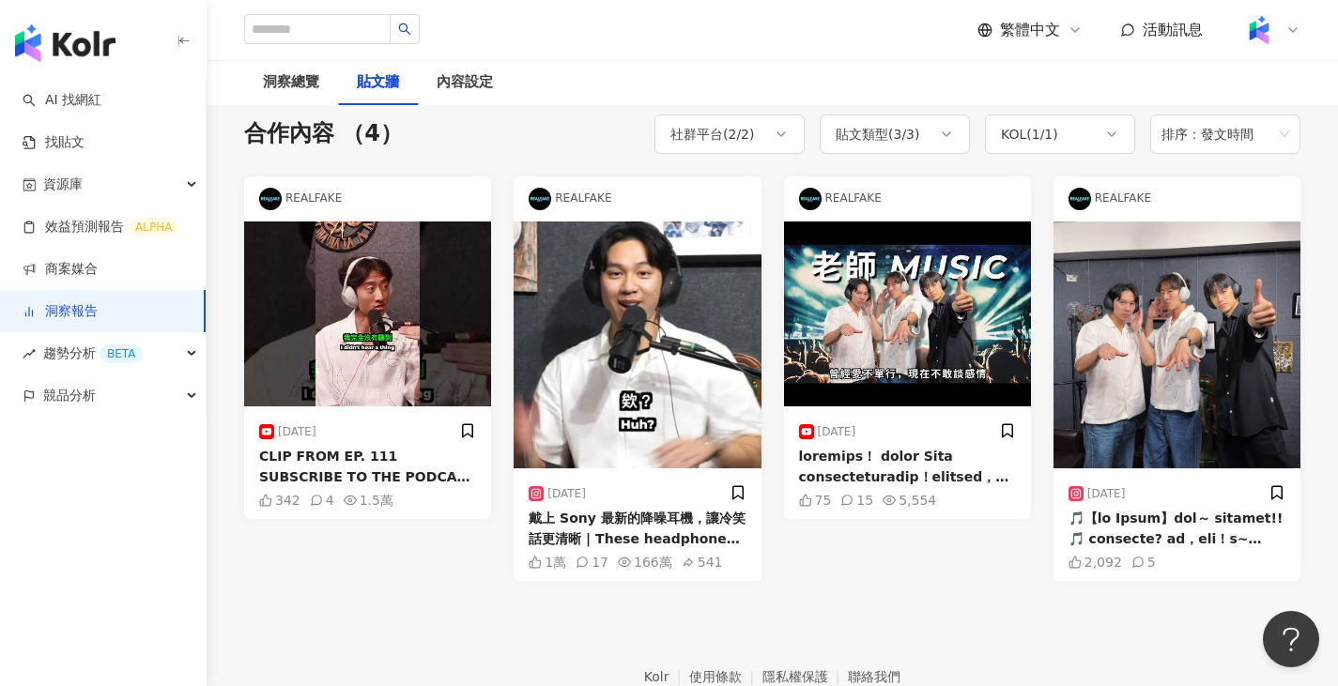
scroll to position [132, 0]
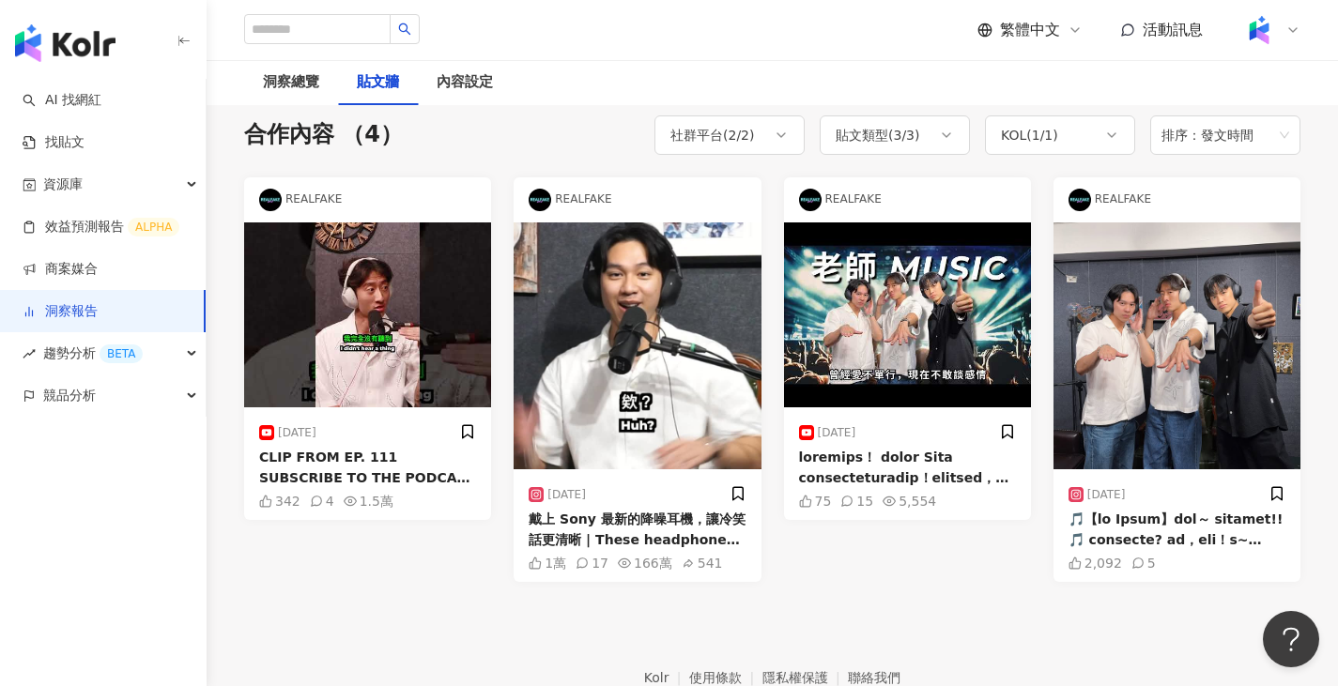
click at [926, 455] on div at bounding box center [907, 468] width 217 height 42
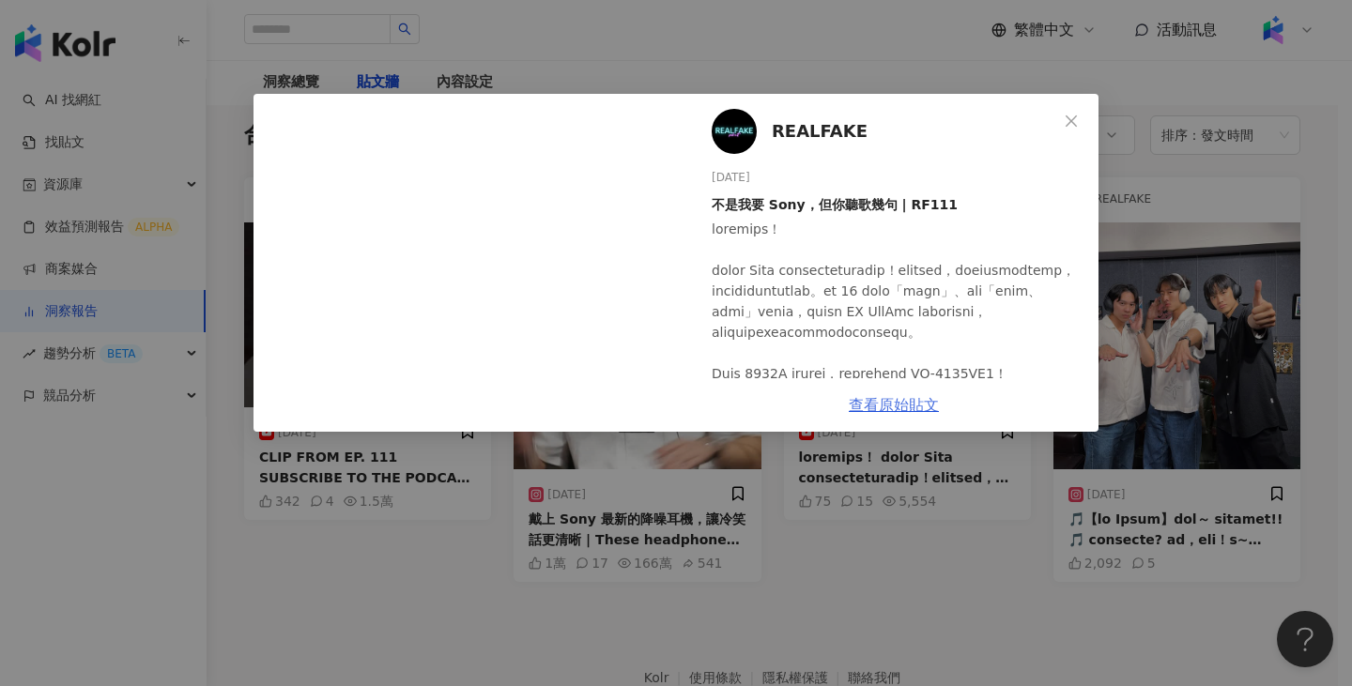
click at [913, 401] on link "查看原始貼文" at bounding box center [894, 405] width 90 height 18
click at [1274, 46] on div "REALFAKE 2025/8/19 不是我要 Sony，但你聽歌幾句 | RF111 75 15 5,554 查看原始貼文" at bounding box center [676, 343] width 1352 height 686
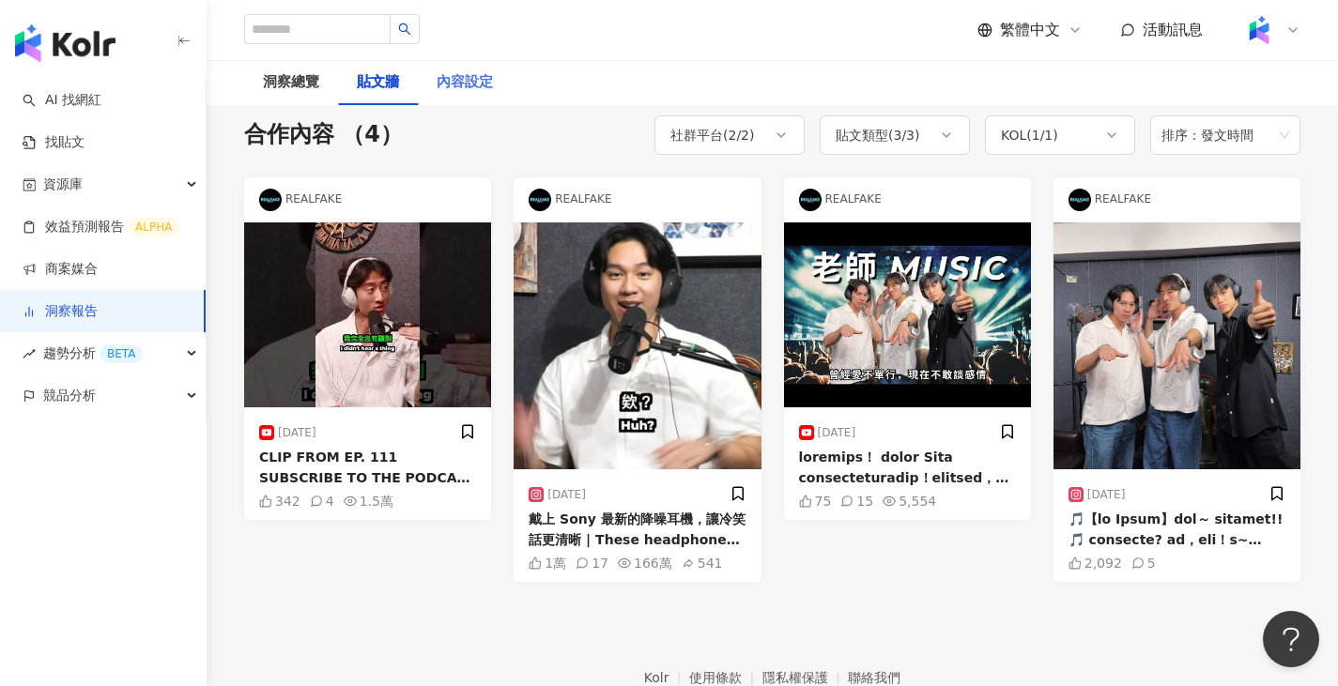
click at [502, 87] on div "內容設定" at bounding box center [465, 82] width 94 height 45
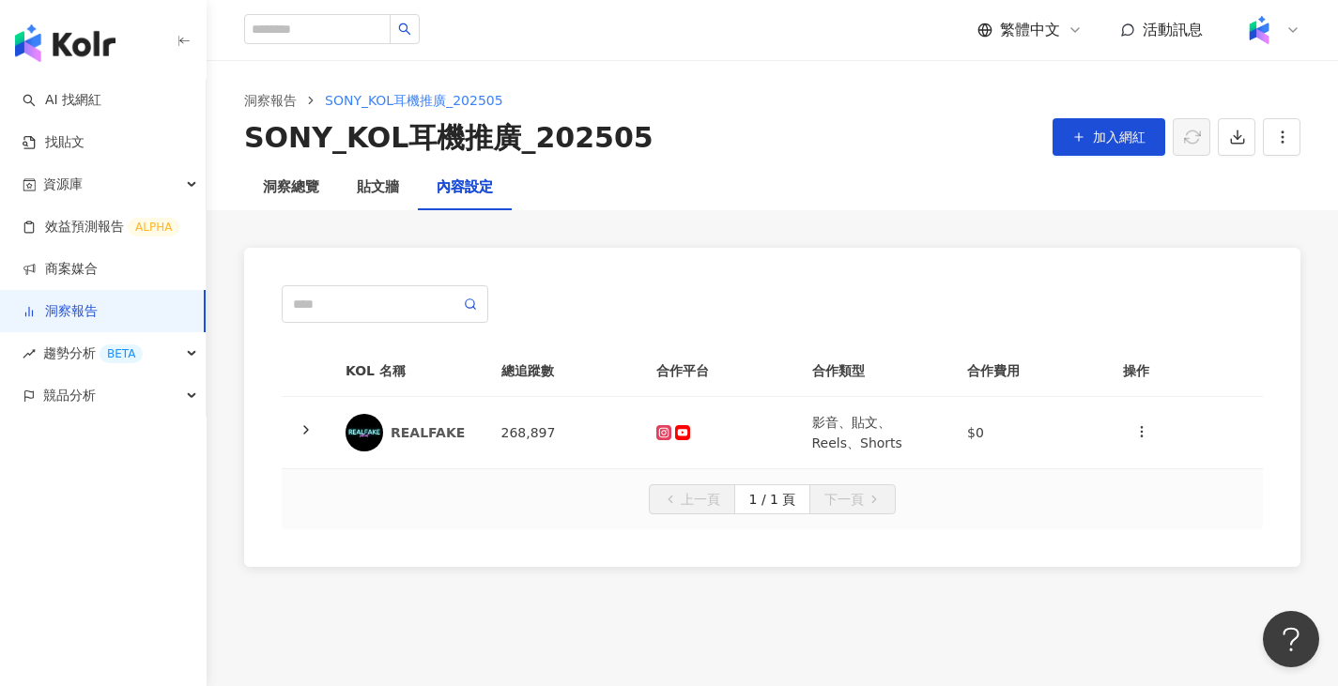
click at [502, 474] on div "上一頁 1 / 1 頁 下一頁" at bounding box center [772, 499] width 981 height 60
click at [512, 440] on td "268,897" at bounding box center [564, 433] width 156 height 72
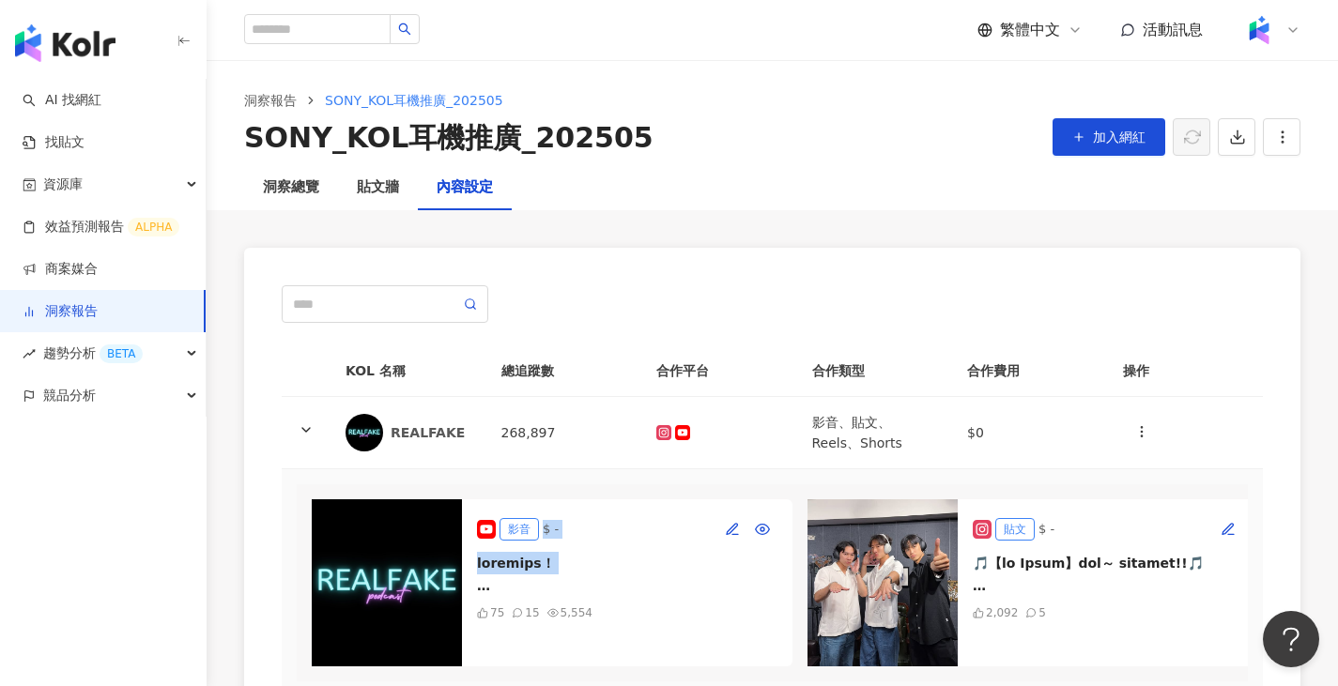
drag, startPoint x: 557, startPoint y: 566, endPoint x: 563, endPoint y: 593, distance: 28.0
click at [563, 590] on div "影音 $ - 75 15 5,554" at bounding box center [627, 583] width 331 height 167
click at [684, 632] on div "影音 $ - 75 15 5,554" at bounding box center [627, 583] width 331 height 167
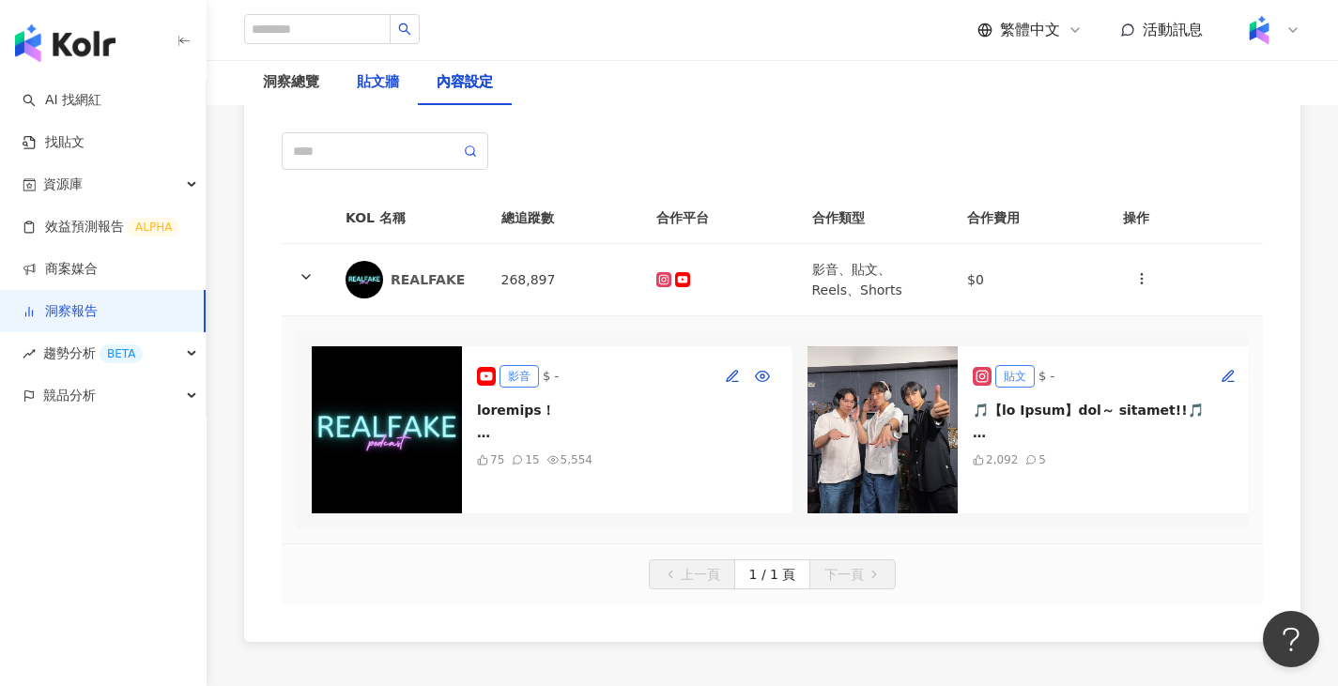
click at [388, 93] on div "貼文牆" at bounding box center [378, 82] width 42 height 23
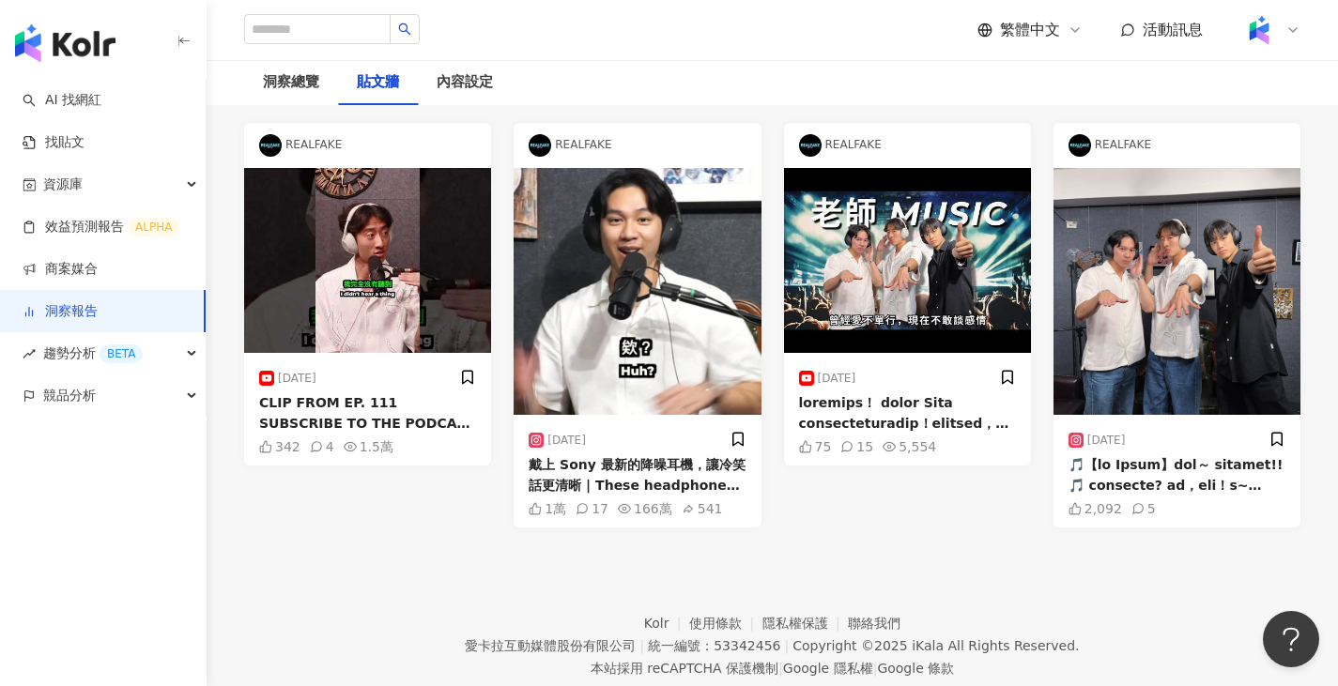
scroll to position [188, 0]
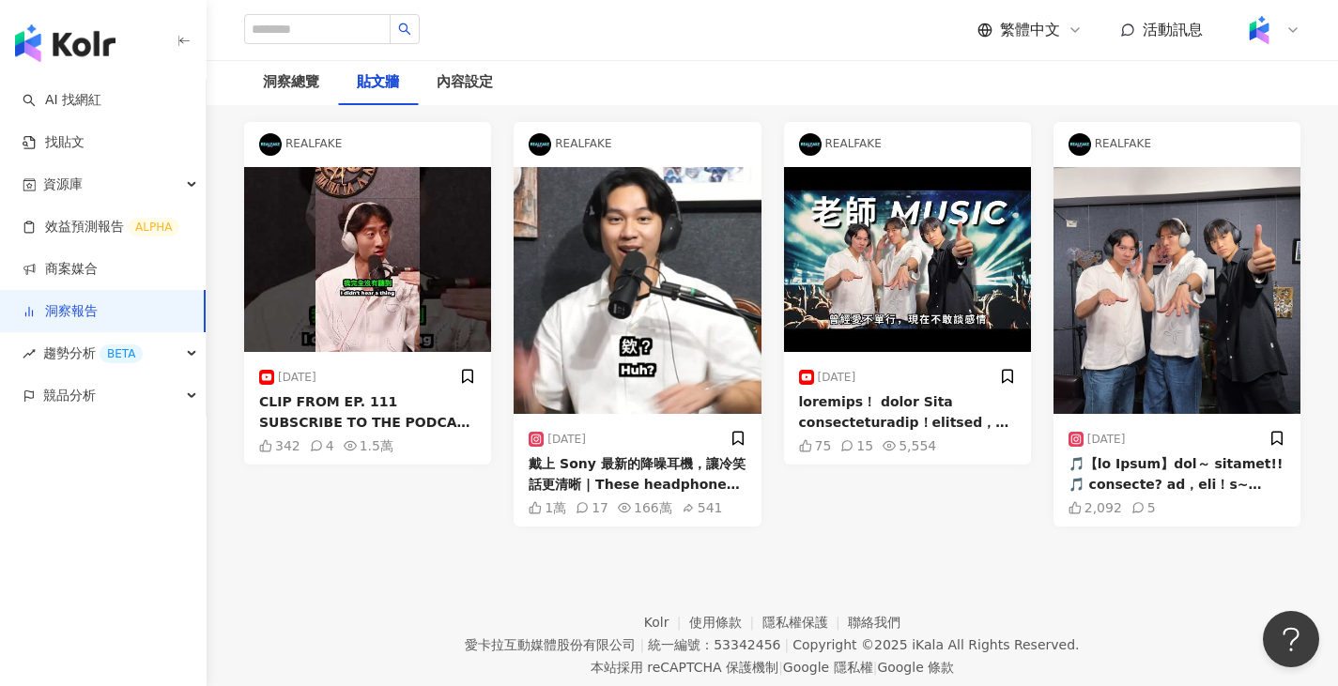
click at [647, 460] on div "戴上 Sony 最新的降噪耳機，讓冷笑話更清晰 | These headphones make everything clearer #realfake #p…" at bounding box center [637, 475] width 217 height 42
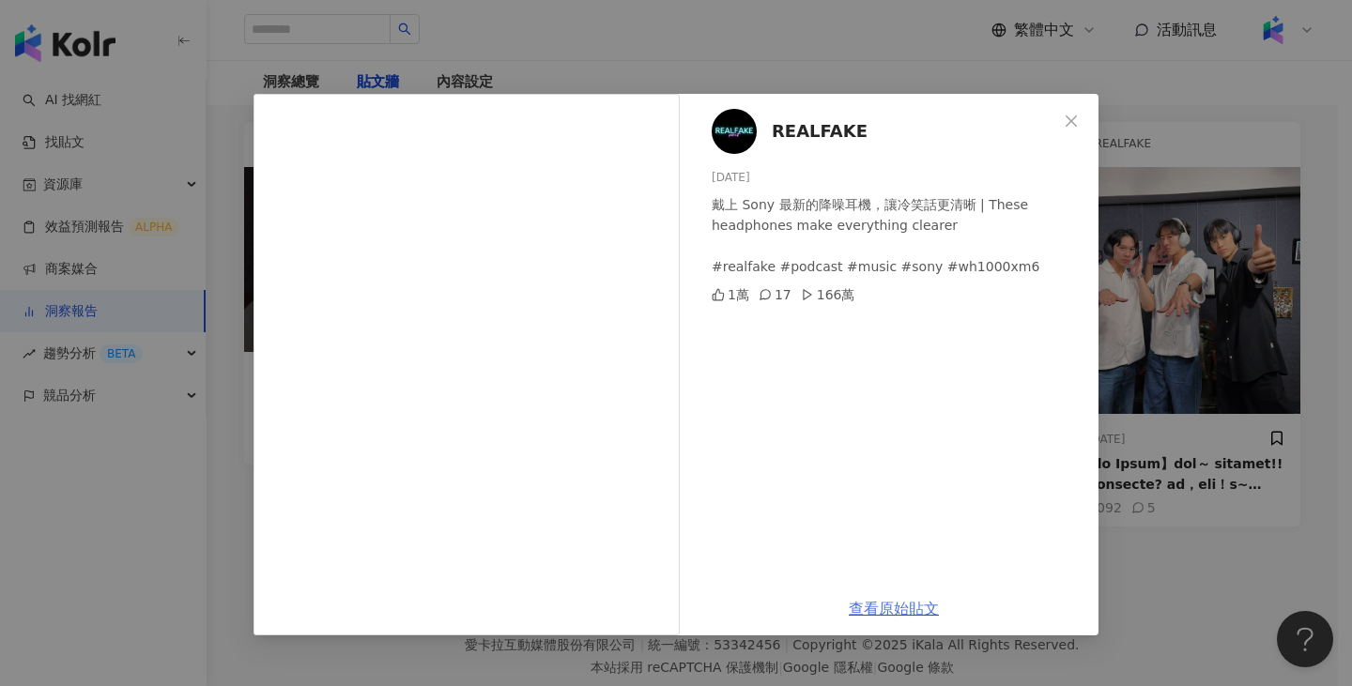
click at [908, 607] on link "查看原始貼文" at bounding box center [894, 609] width 90 height 18
click at [951, 32] on div "REALFAKE [DATE] 戴上 Sony 最新的降噪耳機，讓冷笑話更清晰 | These headphones make everything clea…" at bounding box center [676, 343] width 1352 height 686
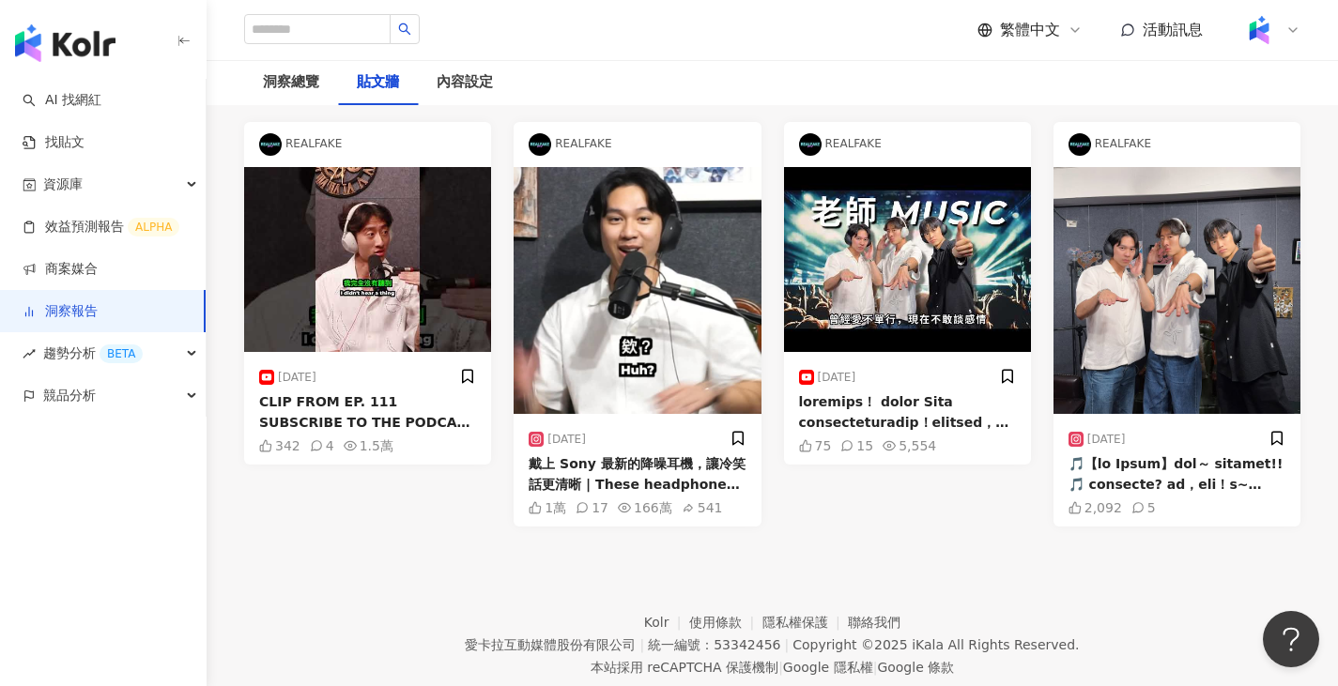
click at [1180, 459] on div at bounding box center [1177, 475] width 217 height 42
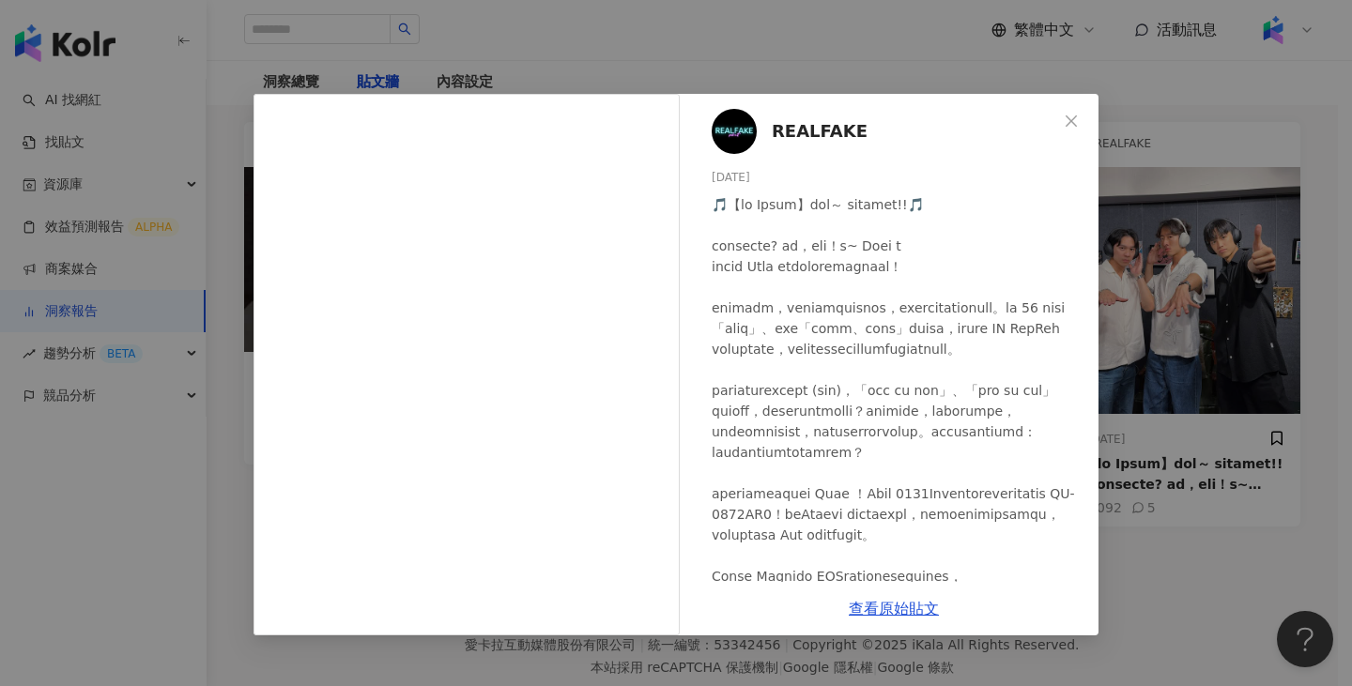
drag, startPoint x: 848, startPoint y: 44, endPoint x: 839, endPoint y: 4, distance: 41.2
click at [848, 44] on div "REALFAKE 2025/8/19 2,092 5 查看原始貼文" at bounding box center [676, 343] width 1352 height 686
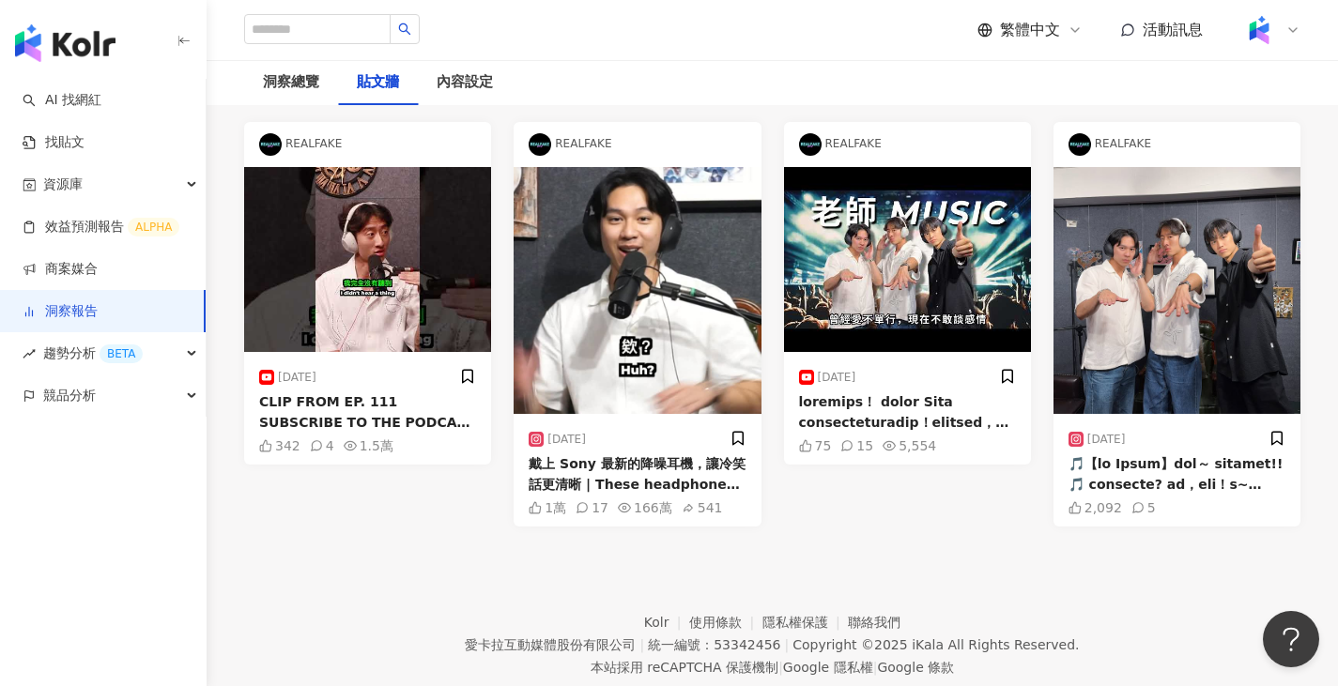
click at [597, 450] on div "[DATE]" at bounding box center [637, 439] width 217 height 28
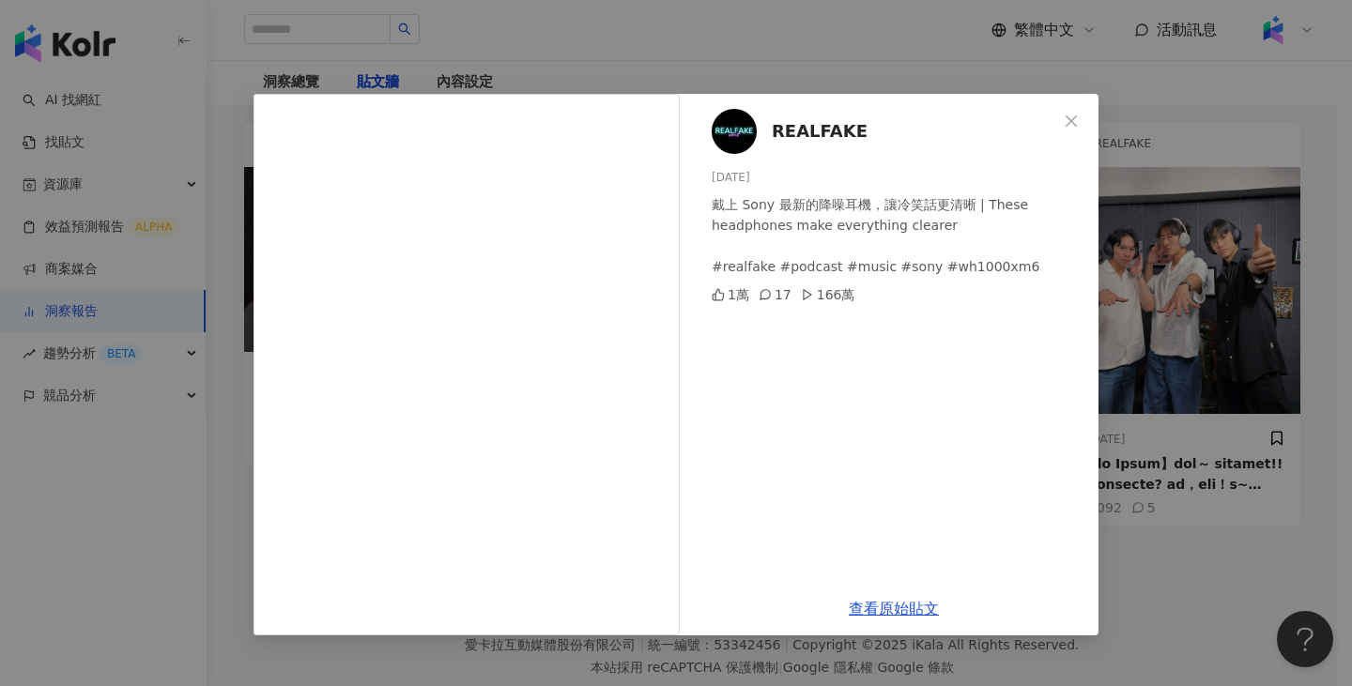
click at [1147, 152] on div "REALFAKE [DATE] 戴上 Sony 最新的降噪耳機，讓冷笑話更清晰 | These headphones make everything clea…" at bounding box center [676, 343] width 1352 height 686
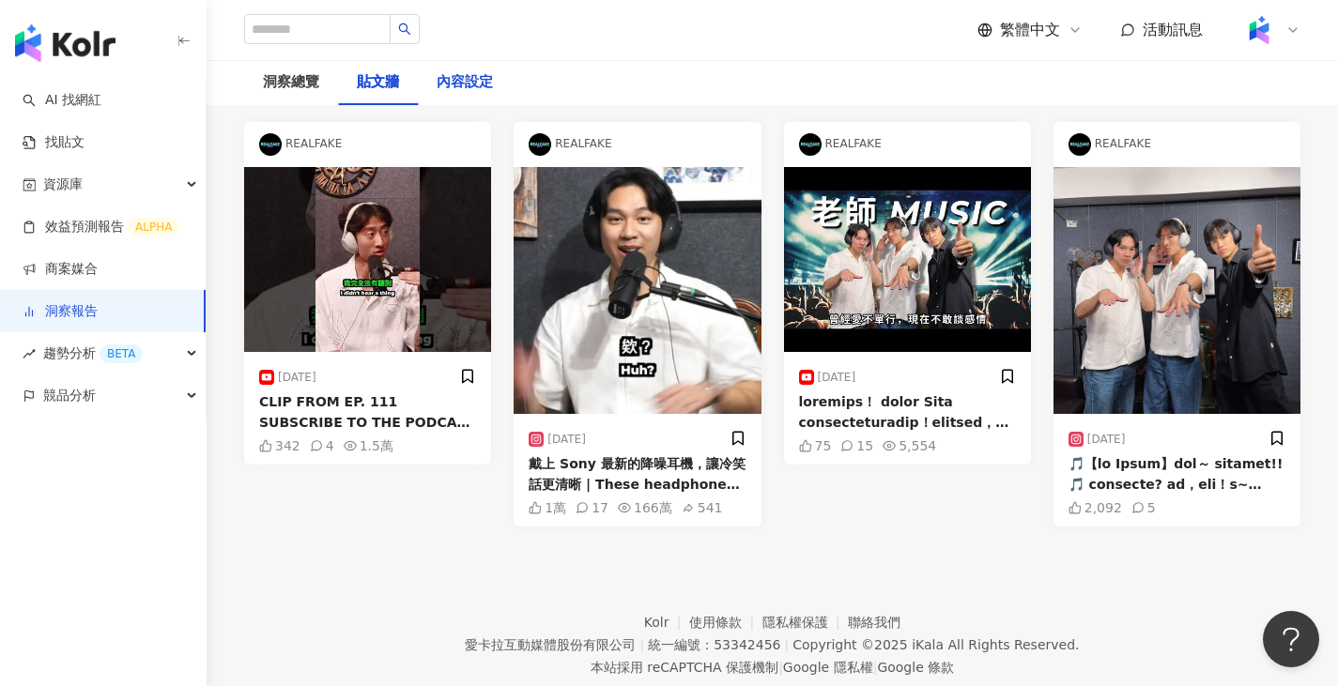
click at [441, 71] on div "內容設定" at bounding box center [465, 82] width 56 height 23
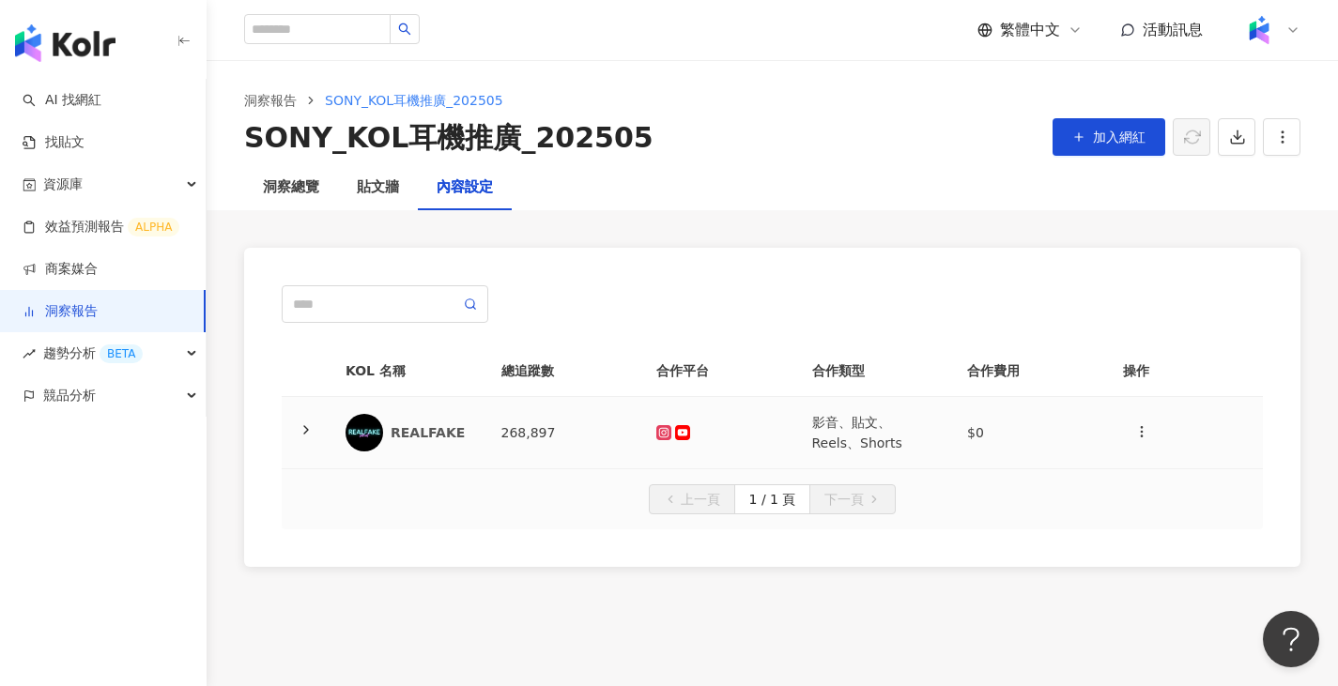
click at [766, 433] on div at bounding box center [719, 432] width 126 height 15
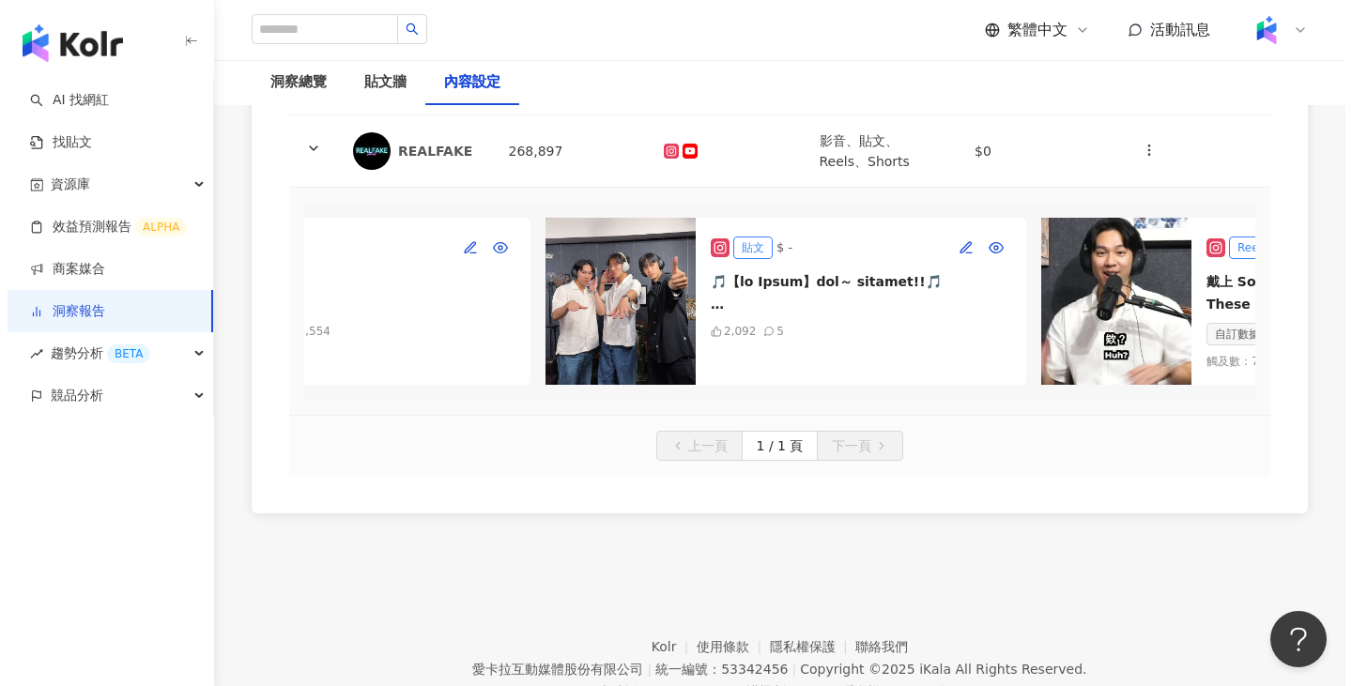
scroll to position [0, 272]
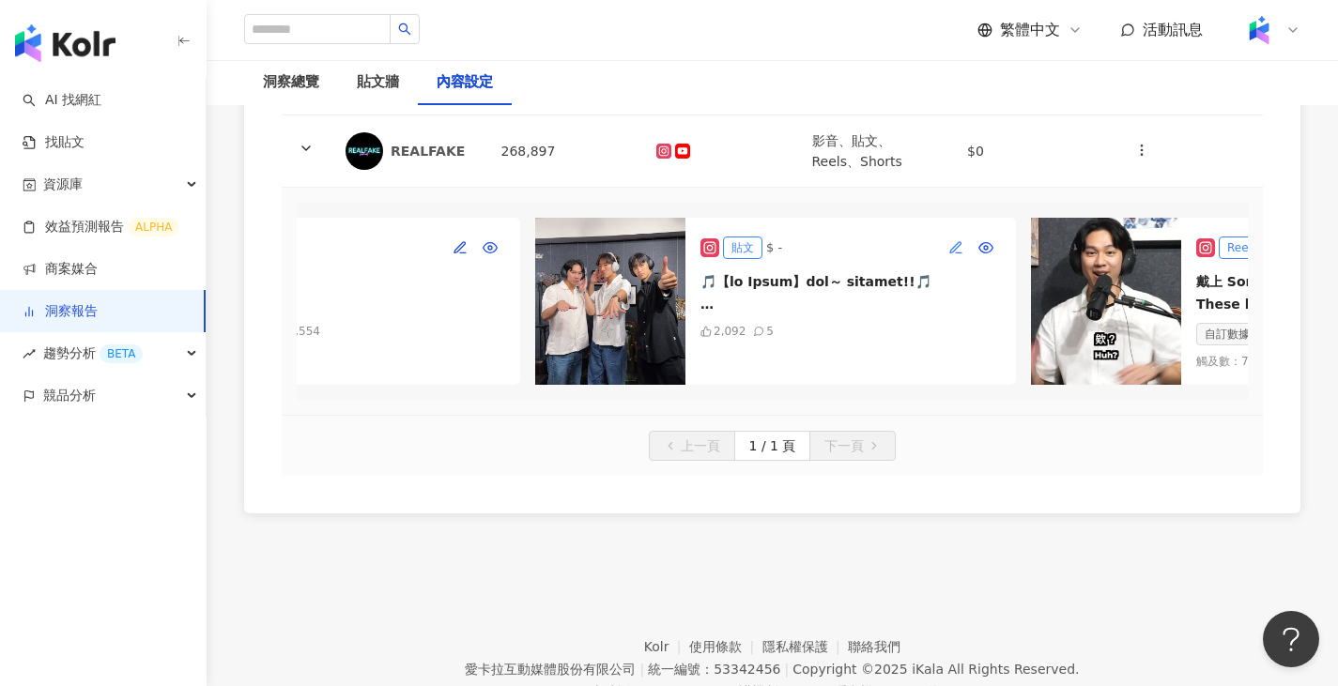
click at [954, 251] on icon "button" at bounding box center [955, 246] width 10 height 10
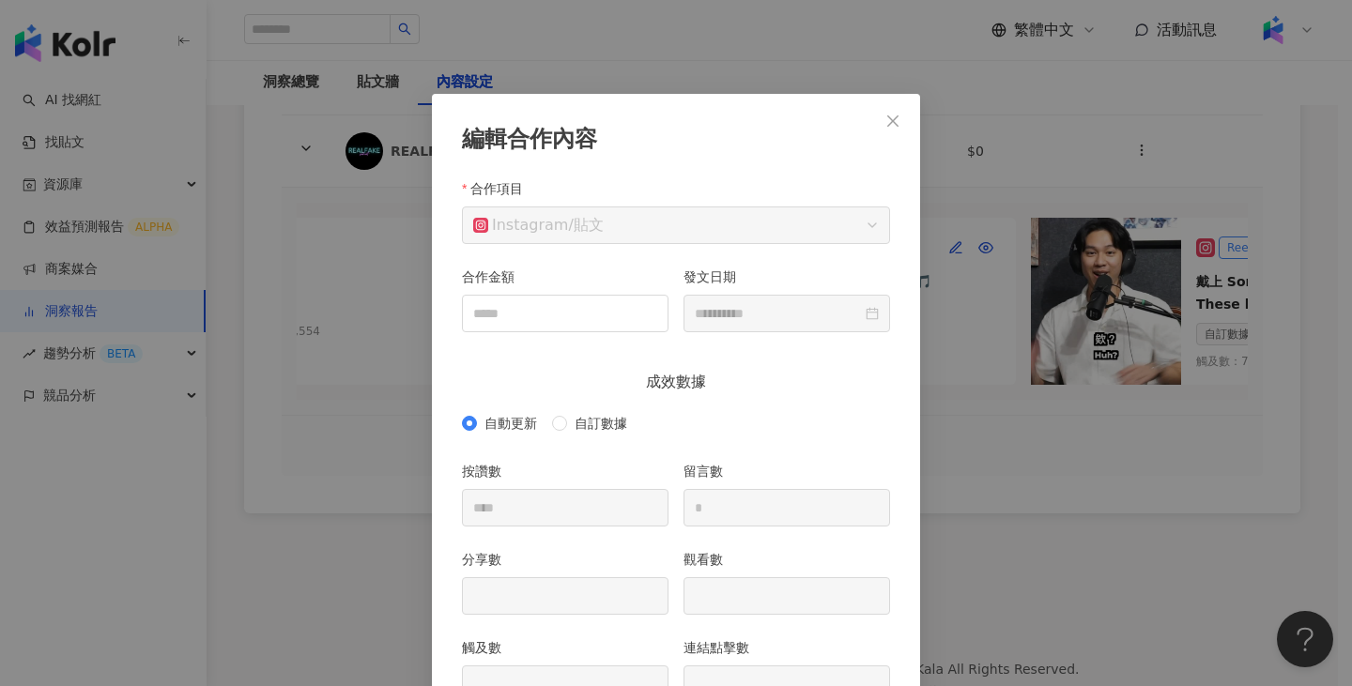
scroll to position [94, 0]
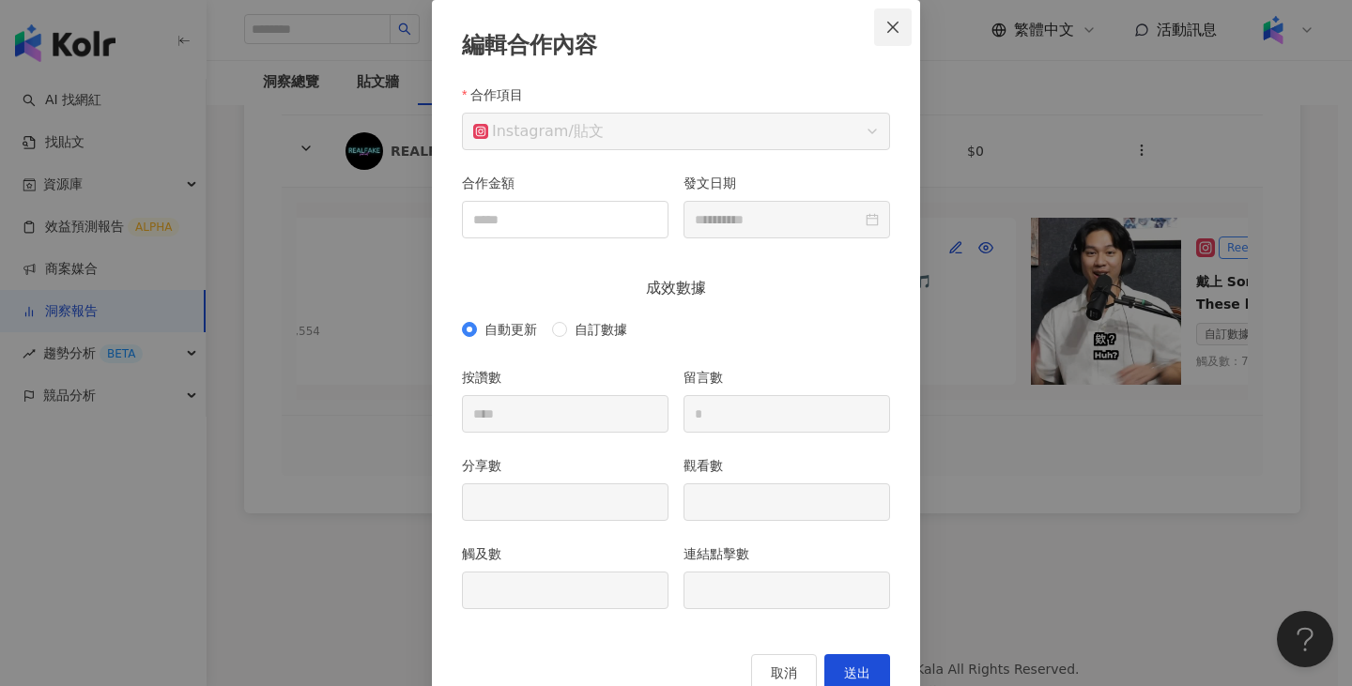
click at [888, 24] on icon "close" at bounding box center [892, 26] width 11 height 11
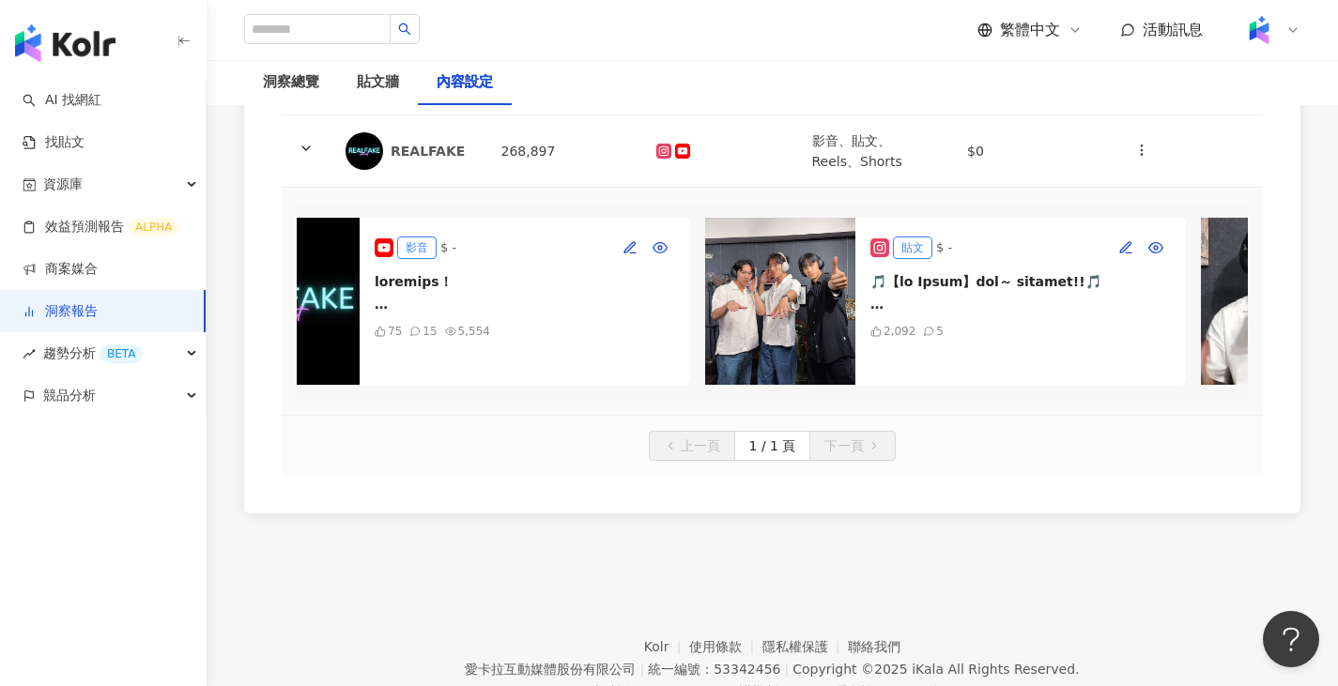
scroll to position [0, 0]
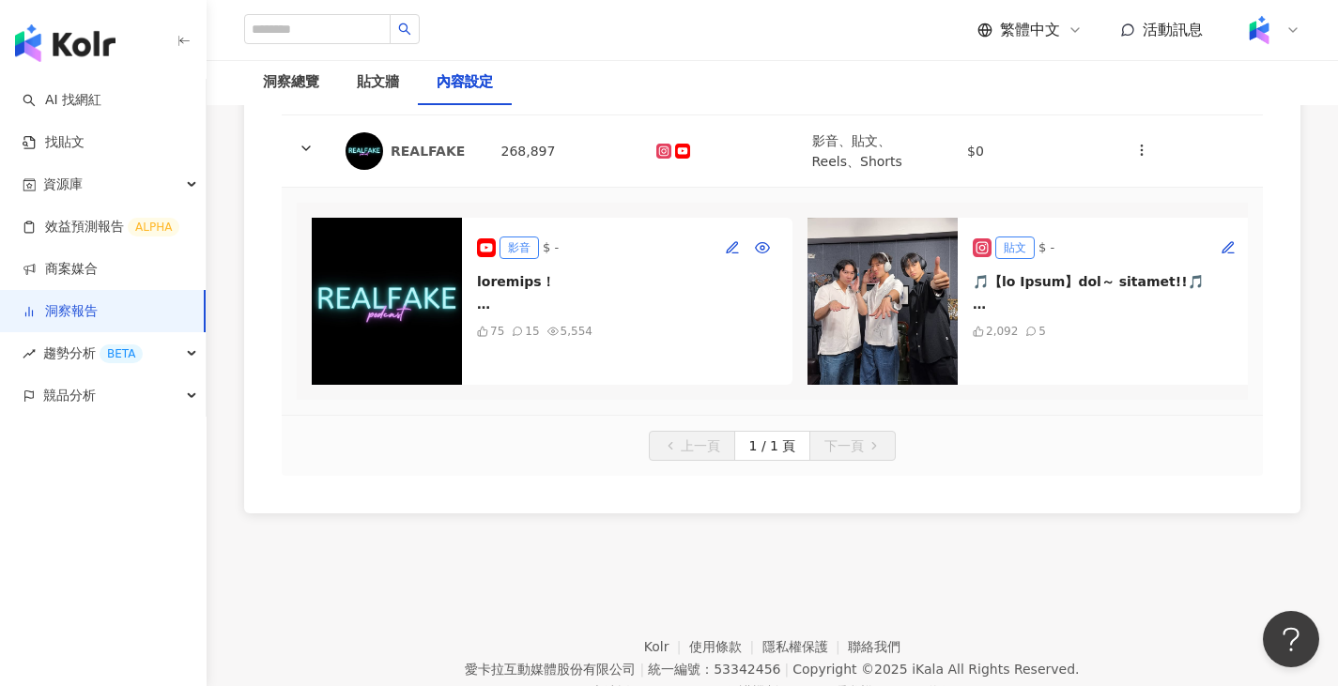
click at [1169, 476] on div "上一頁 1 / 1 頁 下一頁" at bounding box center [772, 446] width 981 height 60
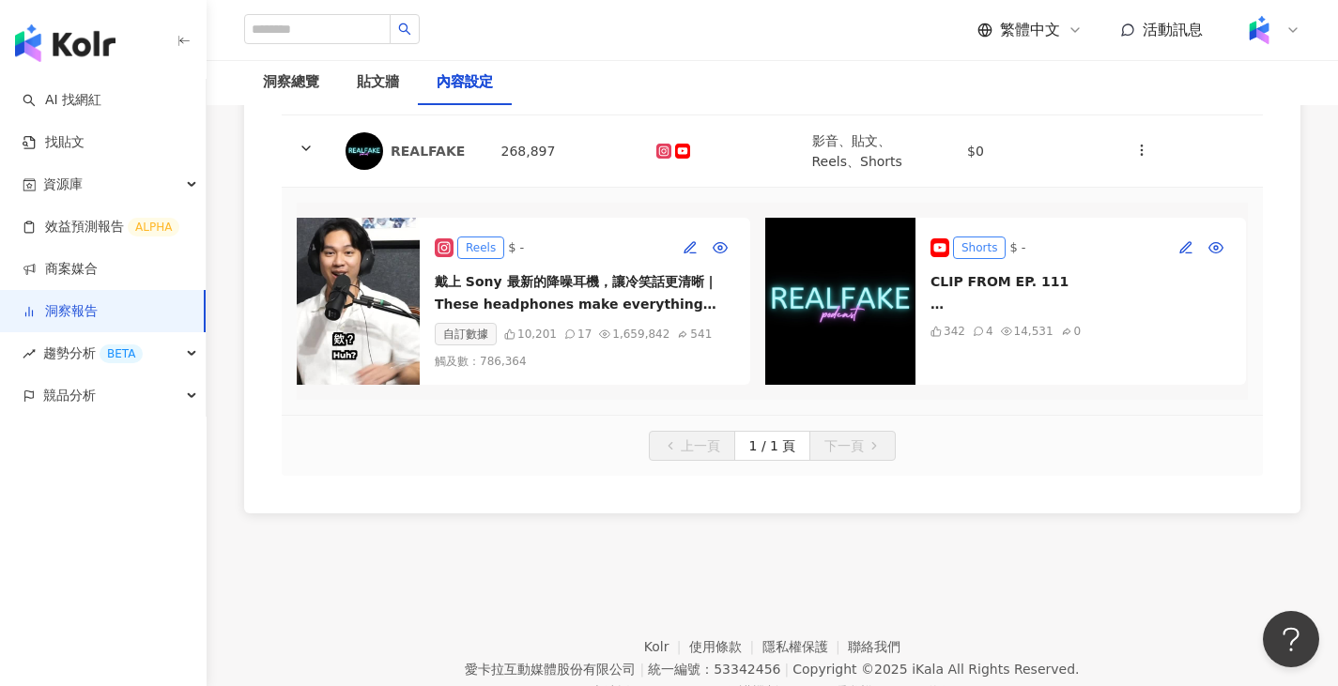
scroll to position [0, 1061]
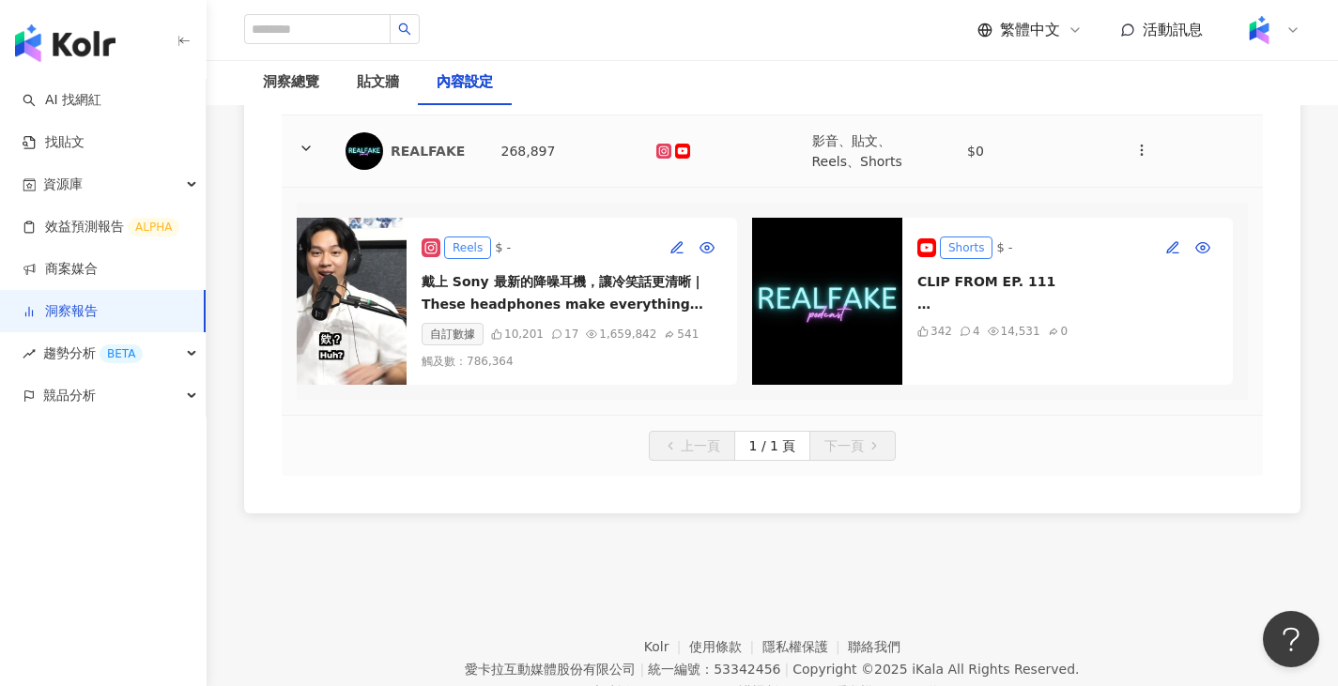
click at [1124, 131] on td at bounding box center [1186, 151] width 156 height 72
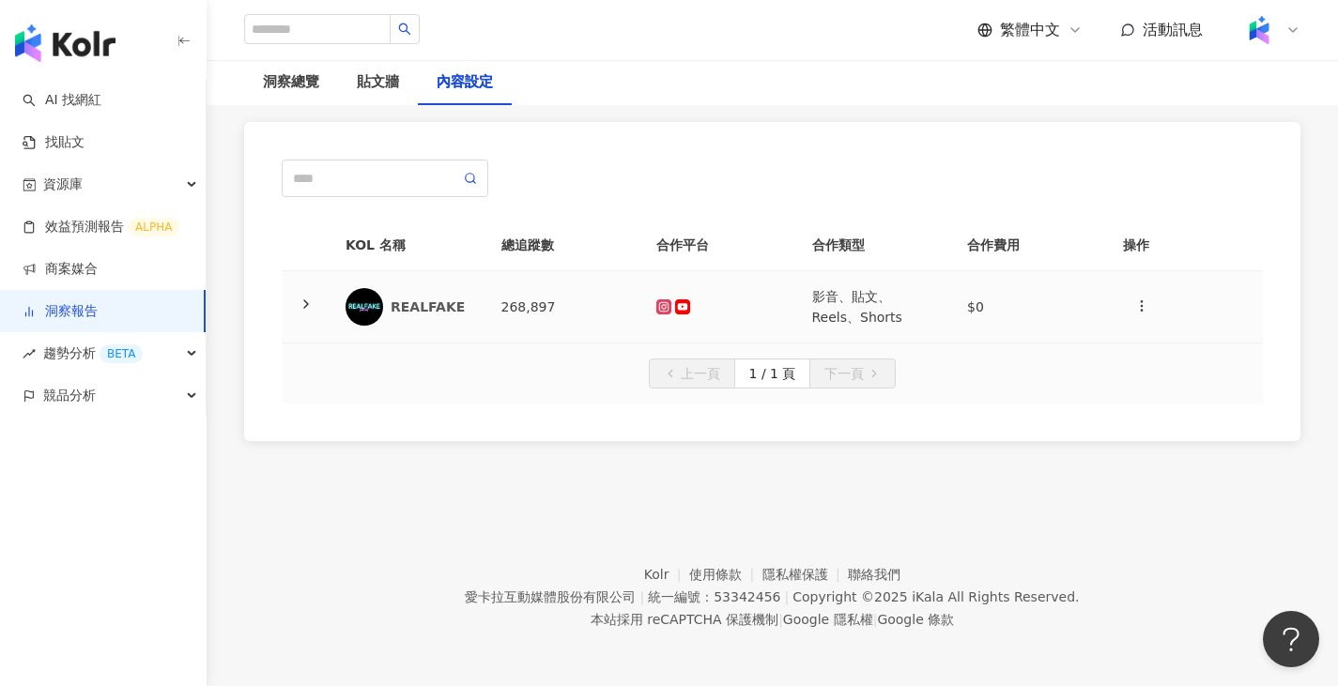
click at [968, 321] on td "$0" at bounding box center [1030, 307] width 156 height 72
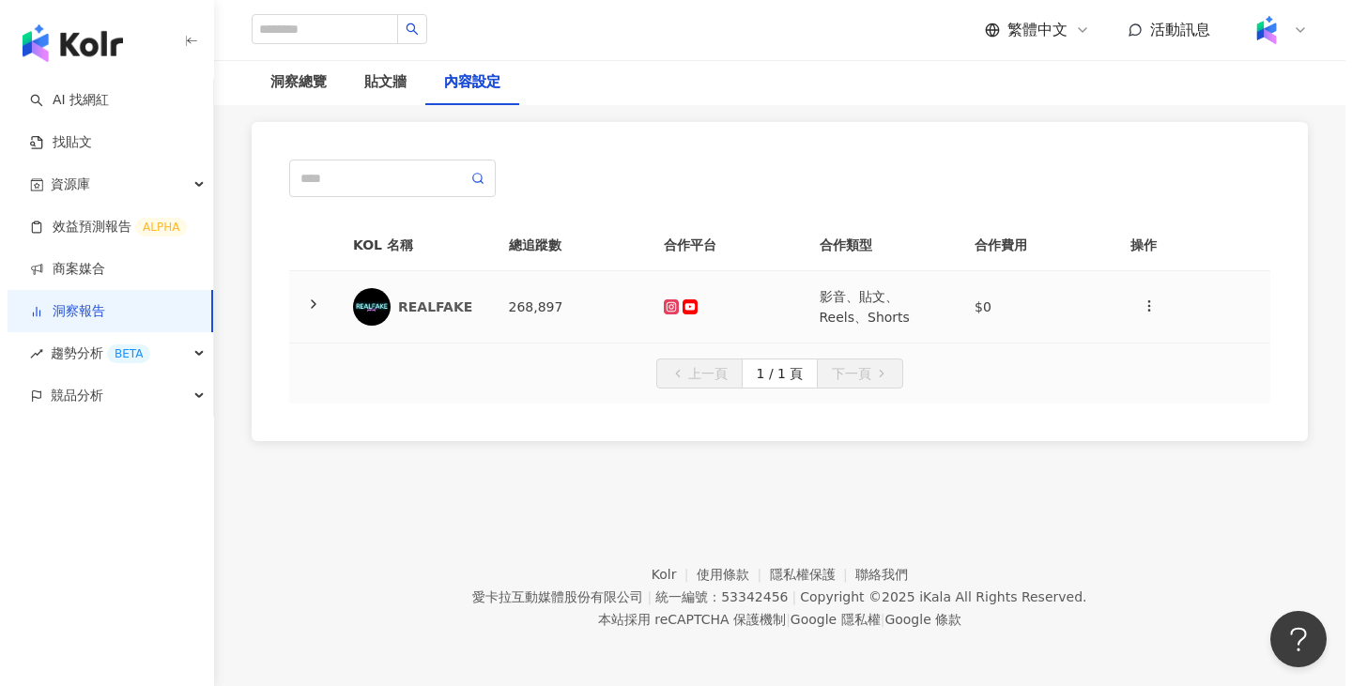
scroll to position [282, 0]
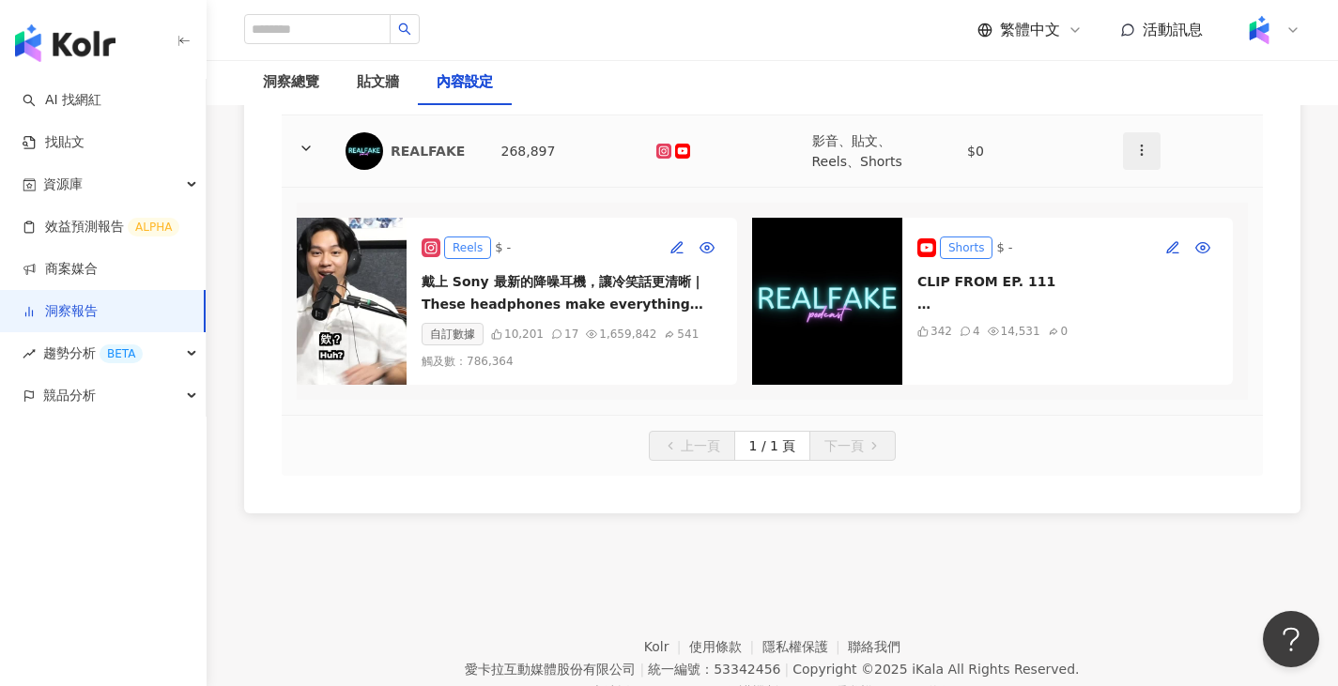
click at [1140, 148] on icon "button" at bounding box center [1141, 150] width 15 height 15
click at [1184, 192] on div "新增內容" at bounding box center [1174, 196] width 73 height 21
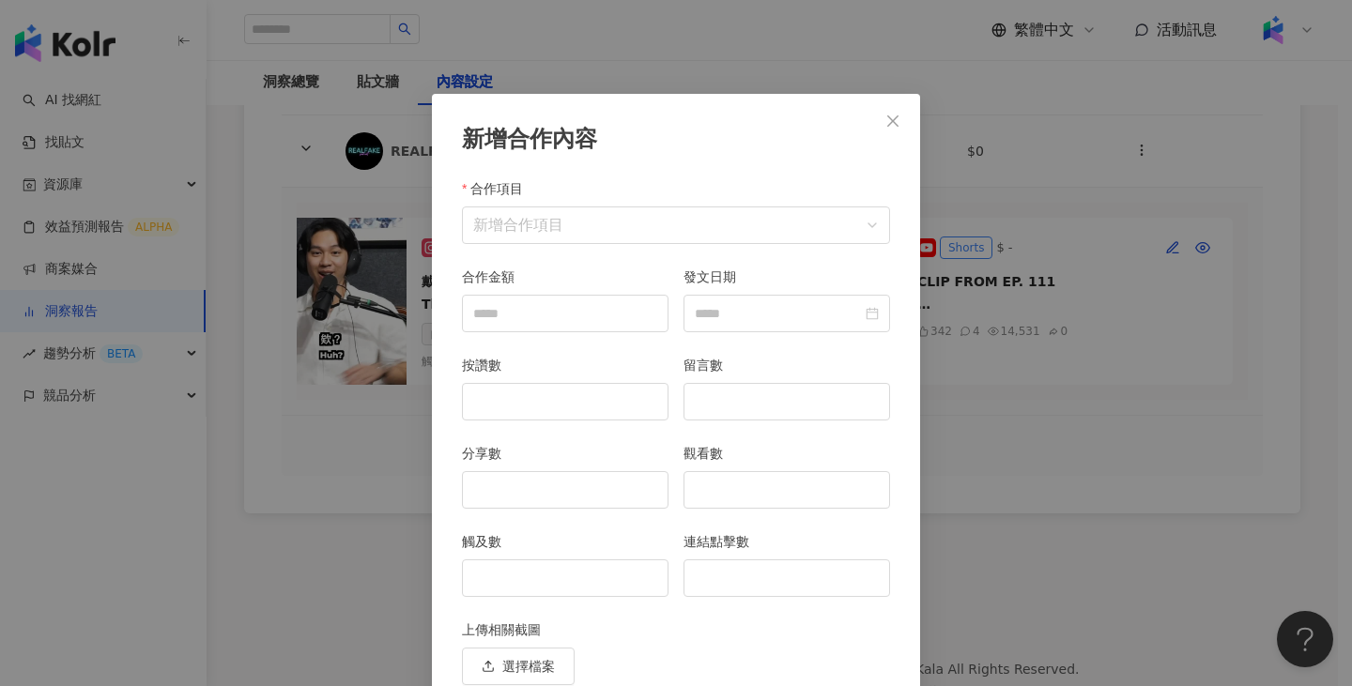
scroll to position [82, 0]
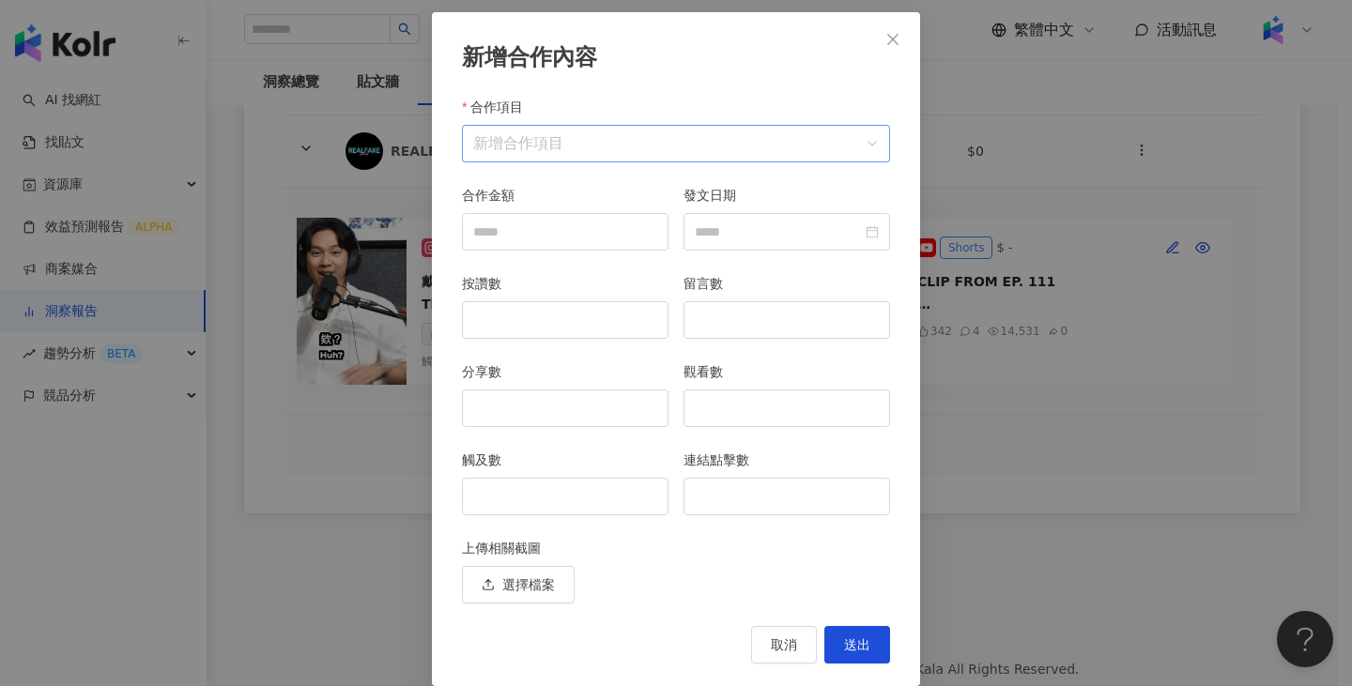
click at [589, 151] on input "合作項目" at bounding box center [676, 144] width 406 height 36
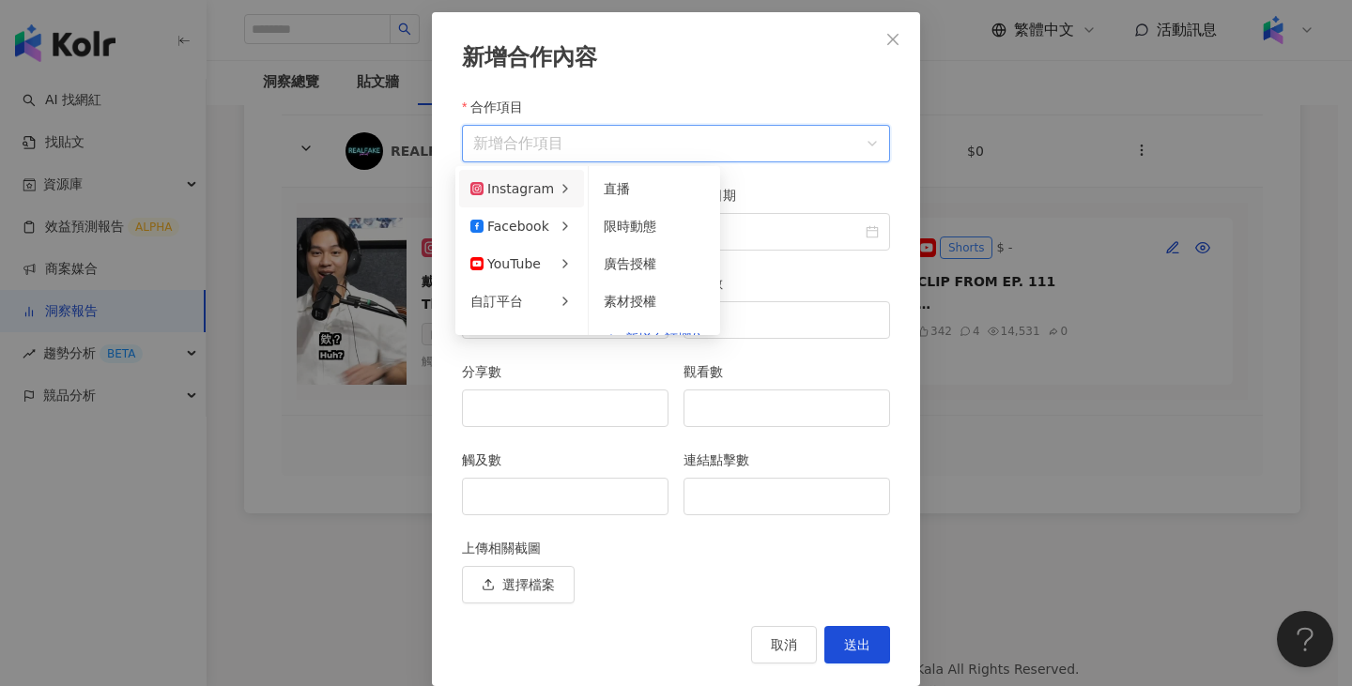
click at [547, 197] on div "Instagram" at bounding box center [512, 188] width 84 height 21
click at [647, 222] on span "限時動態" at bounding box center [630, 226] width 53 height 15
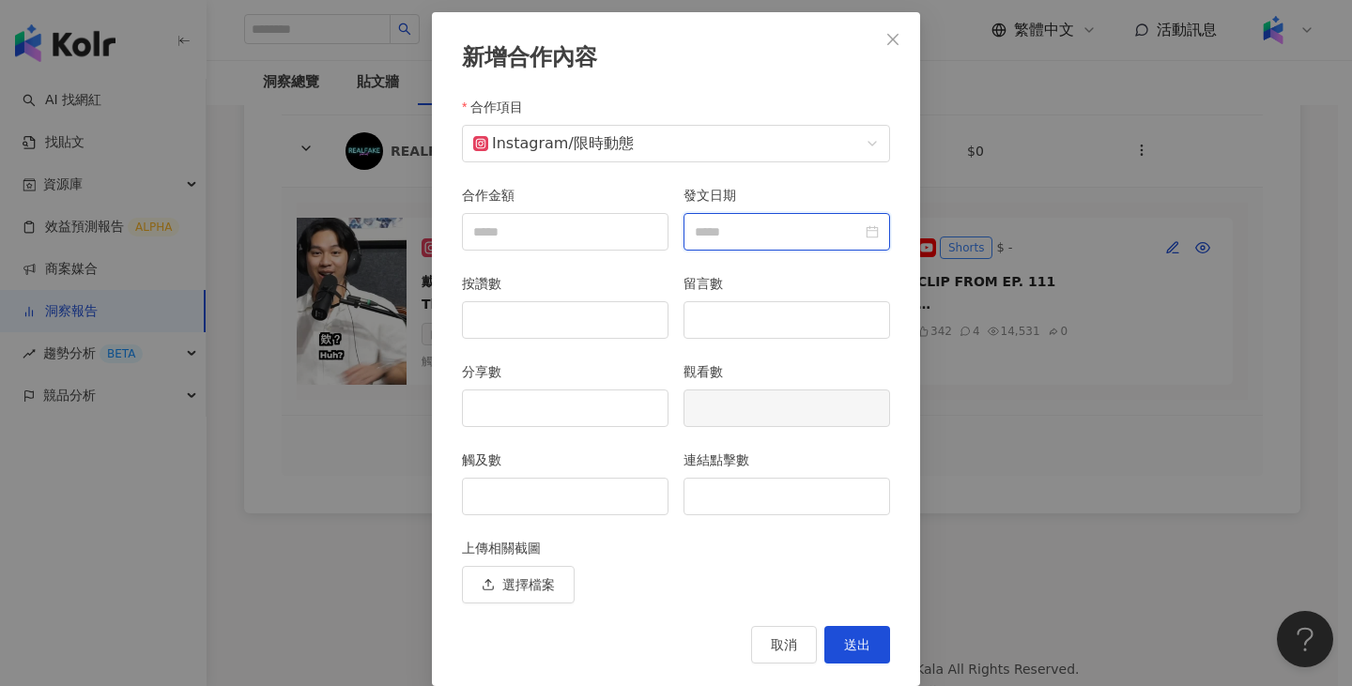
click at [818, 224] on input "發文日期" at bounding box center [778, 232] width 167 height 21
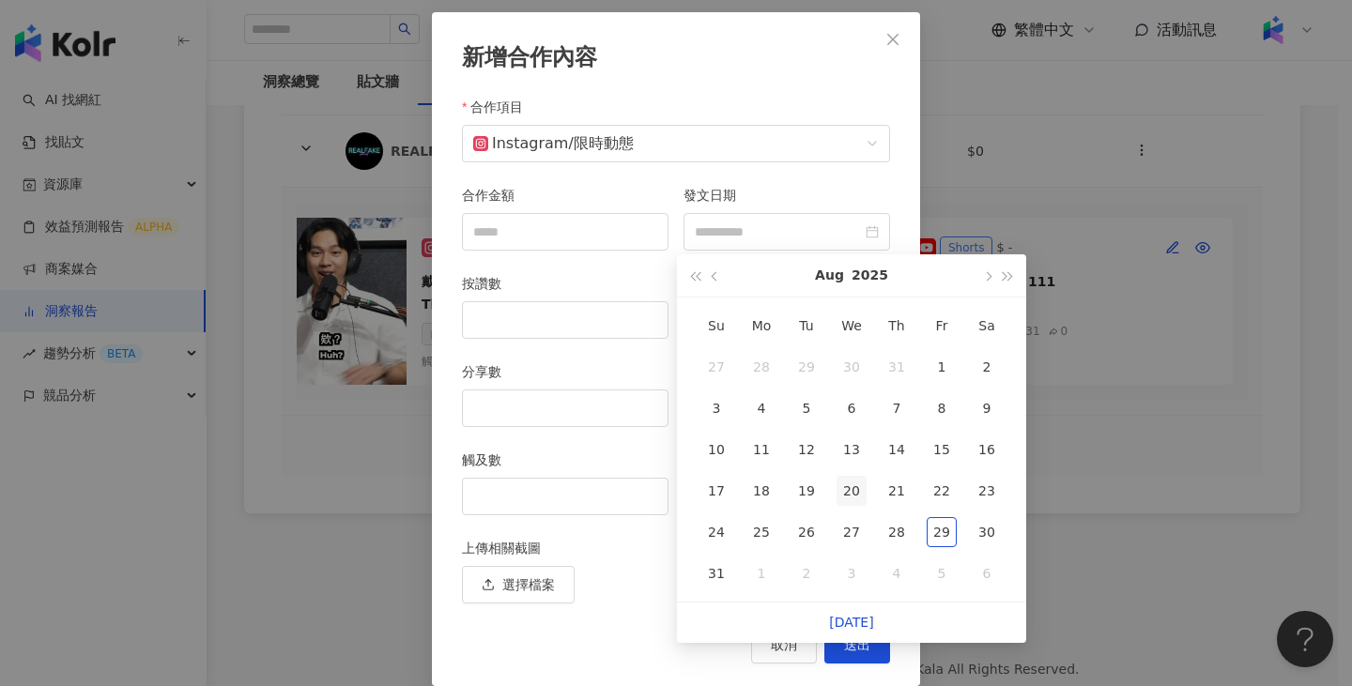
click at [847, 488] on div "20" at bounding box center [852, 491] width 30 height 30
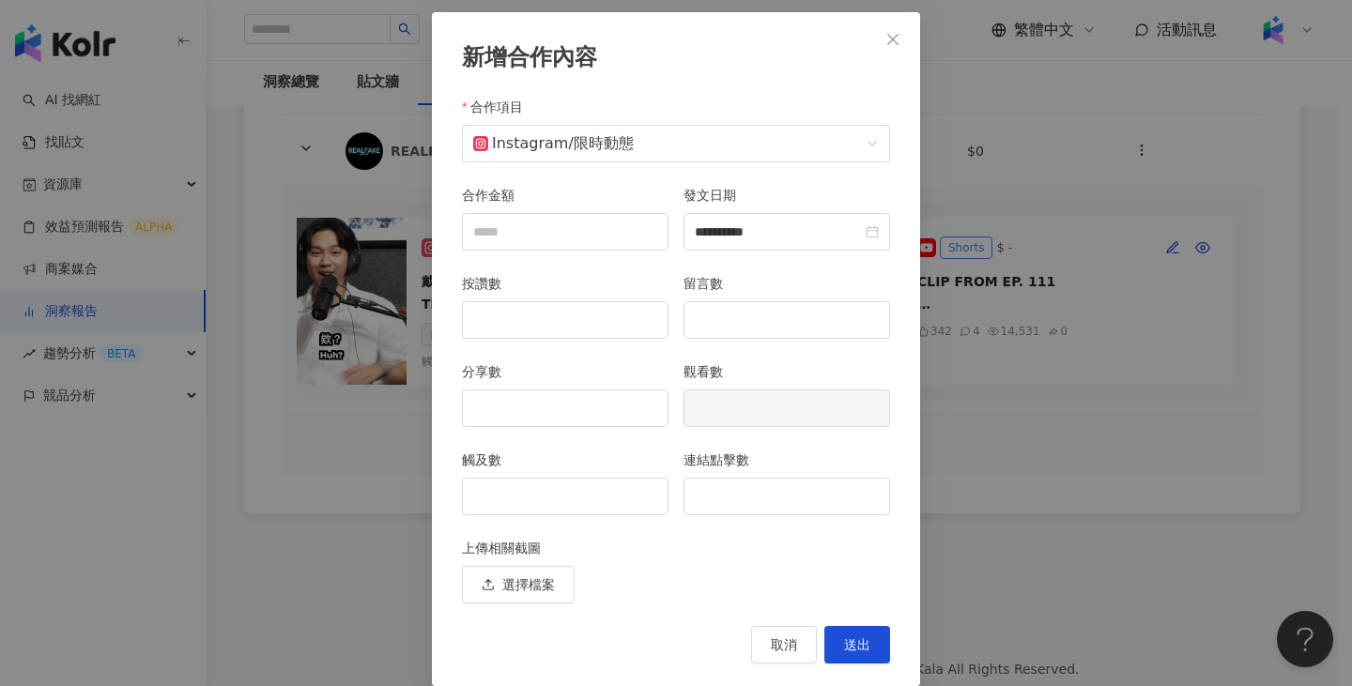
type input "**********"
click at [596, 499] on input "觸及數" at bounding box center [565, 497] width 205 height 36
type input "*"
type input "***"
drag, startPoint x: 543, startPoint y: 507, endPoint x: 332, endPoint y: 500, distance: 210.5
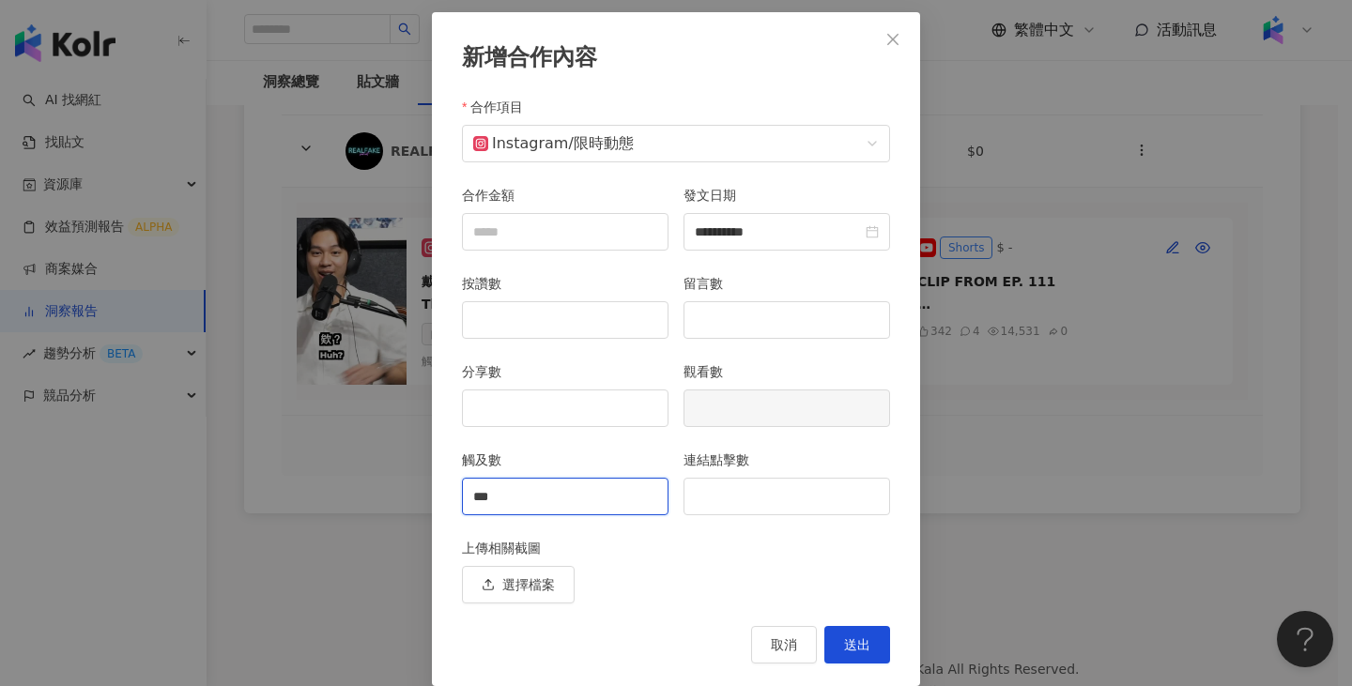
click at [332, 500] on div "**********" at bounding box center [676, 343] width 1352 height 686
click at [731, 509] on input "連結點擊數" at bounding box center [786, 497] width 205 height 36
type input "***"
click at [867, 646] on button "送出" at bounding box center [857, 645] width 66 height 38
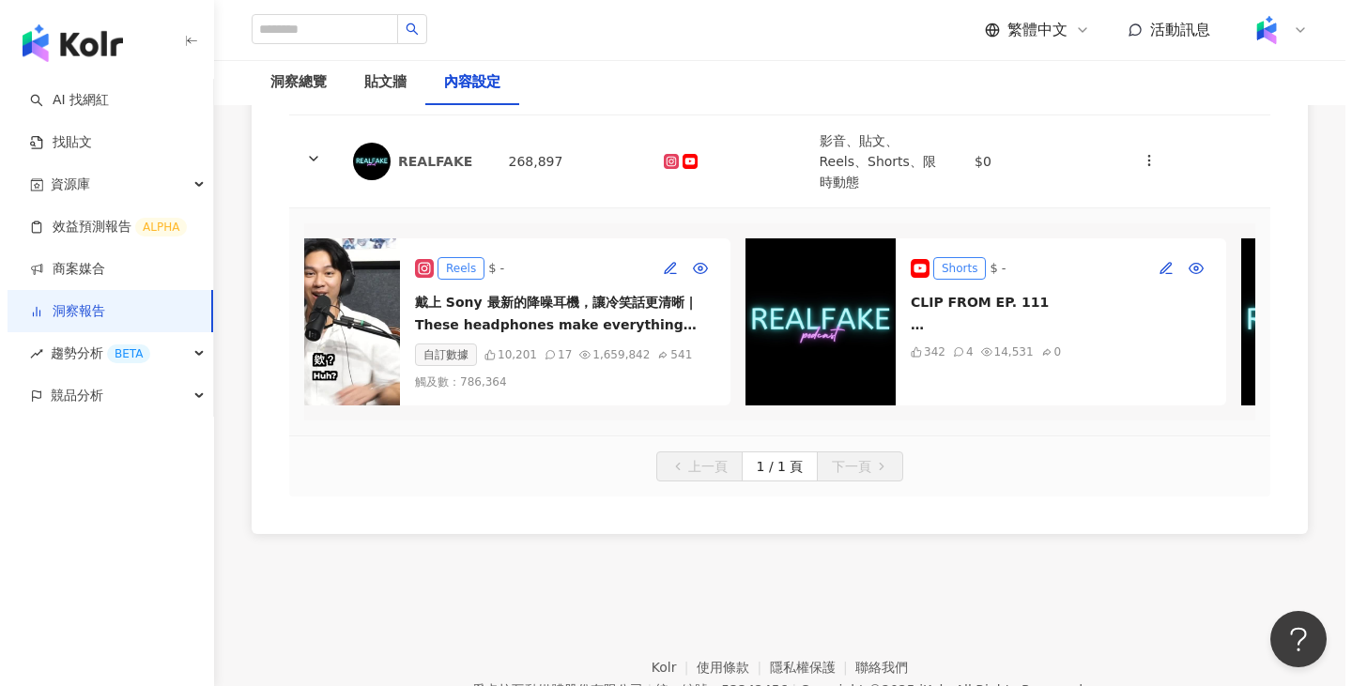
scroll to position [0, 1557]
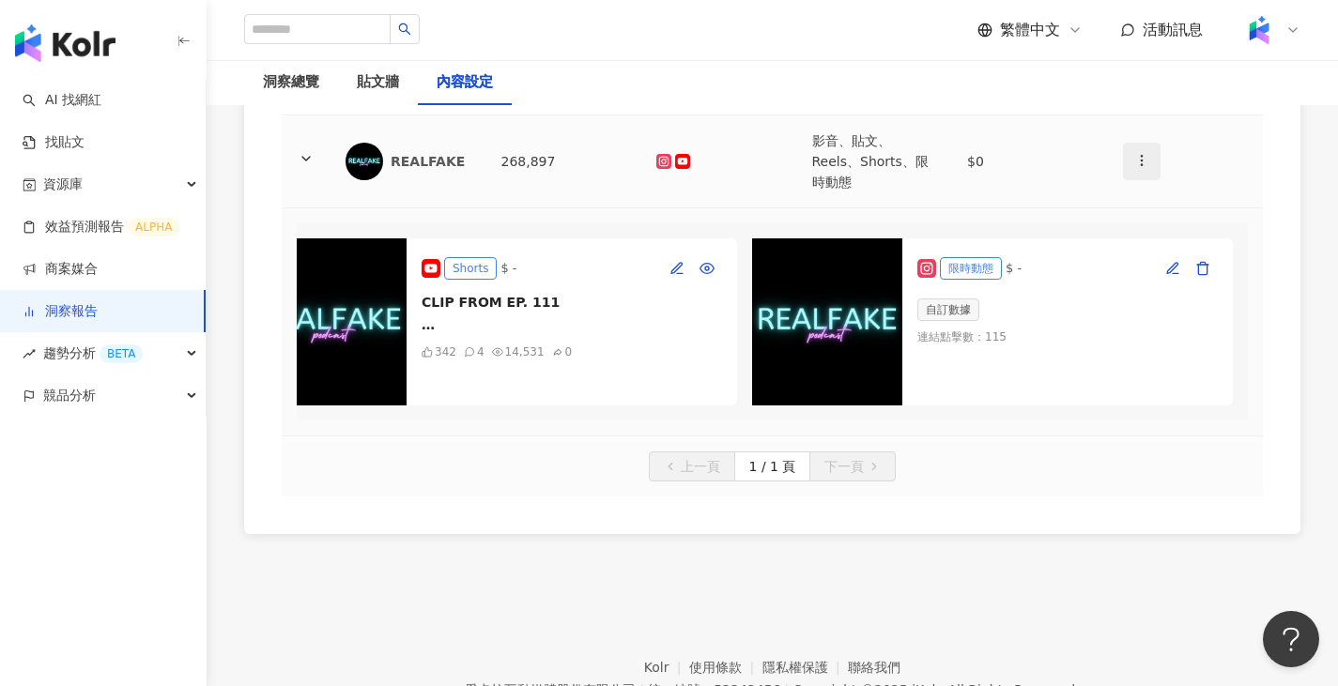
click at [1141, 156] on circle "button" at bounding box center [1141, 156] width 1 height 1
click at [1128, 196] on li "新增內容" at bounding box center [1175, 196] width 96 height 38
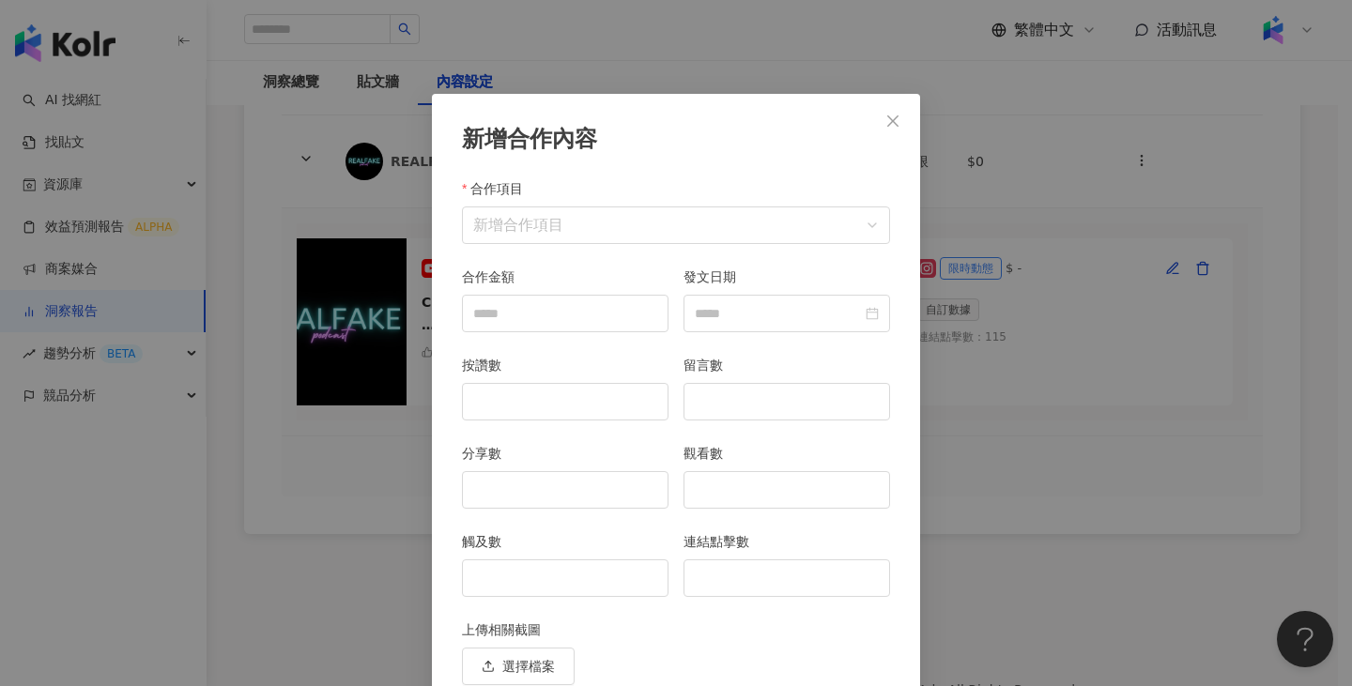
scroll to position [82, 0]
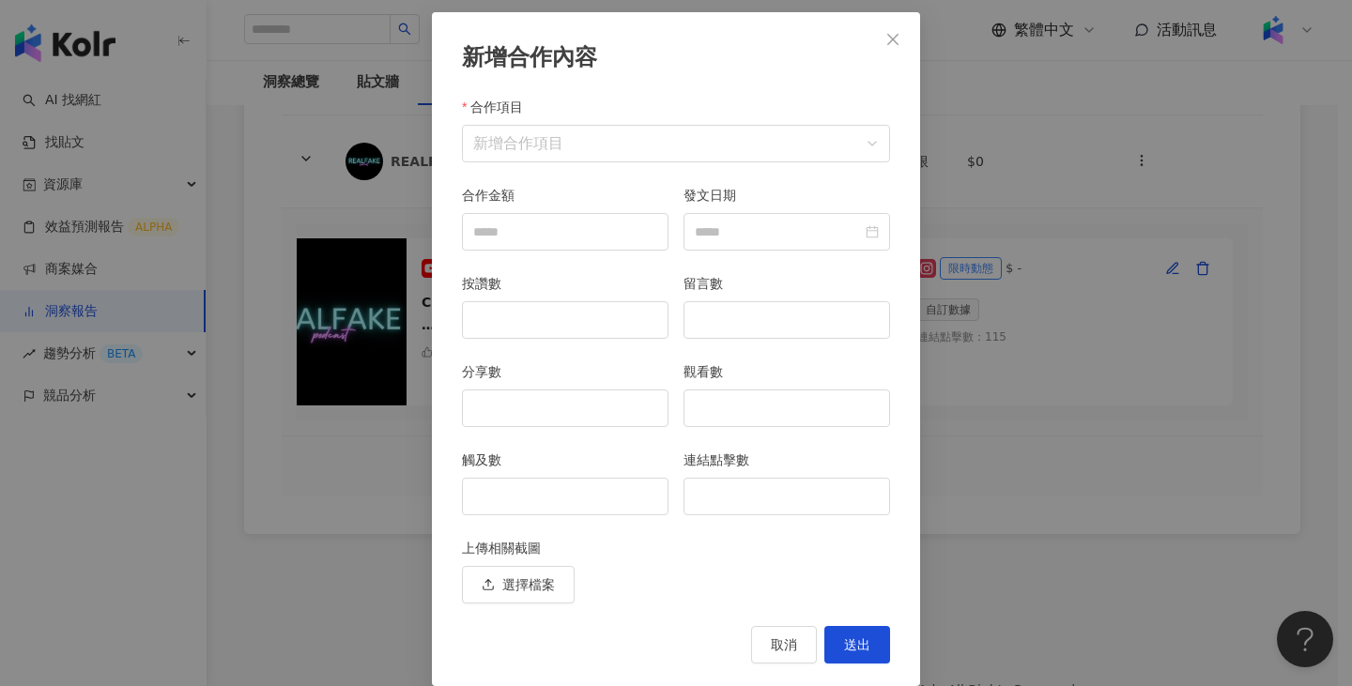
click at [666, 122] on div "合作項目" at bounding box center [676, 111] width 428 height 28
click at [648, 149] on input "合作項目" at bounding box center [676, 144] width 406 height 36
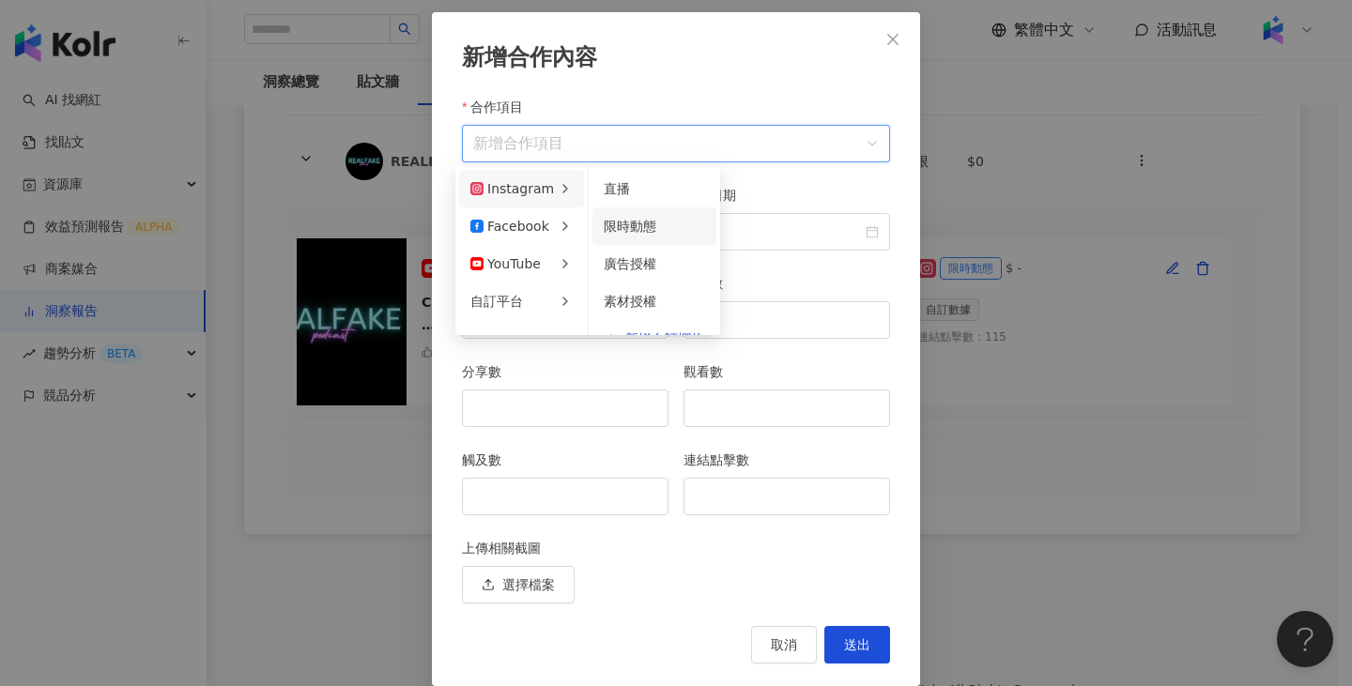
click at [610, 215] on li "限時動態" at bounding box center [654, 227] width 124 height 38
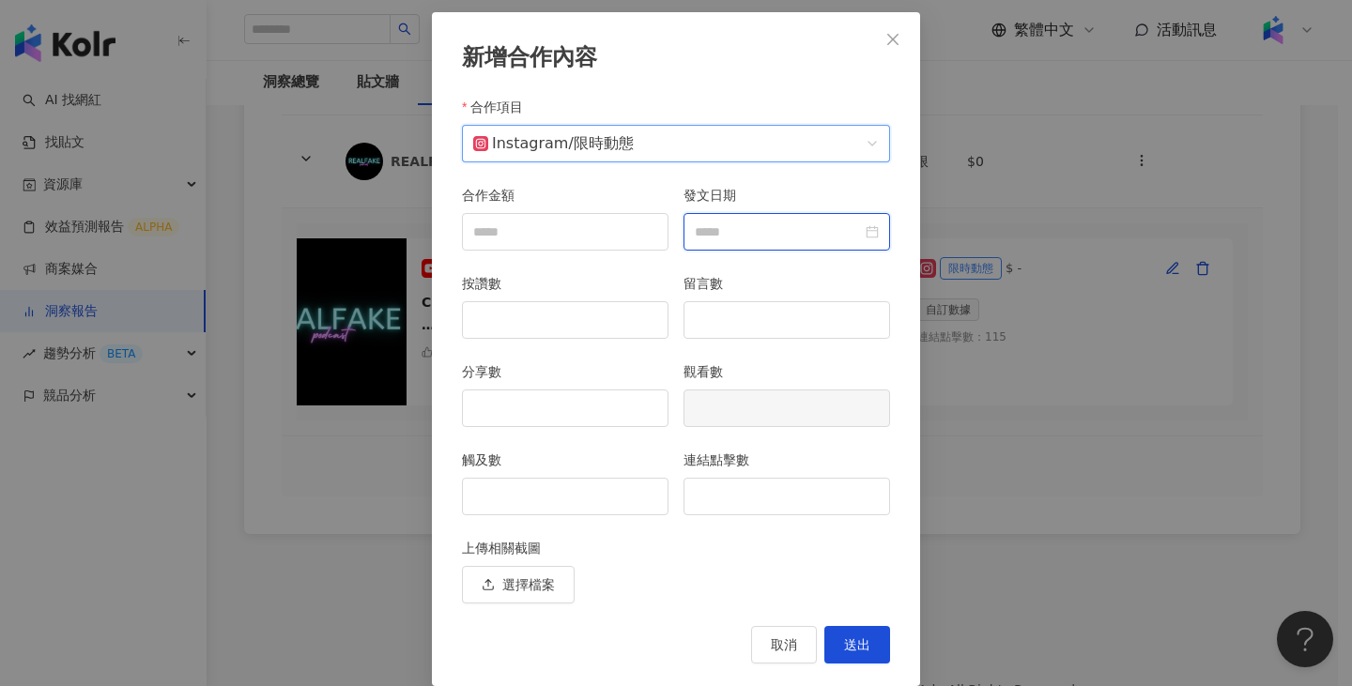
click at [746, 235] on input "發文日期" at bounding box center [778, 232] width 167 height 21
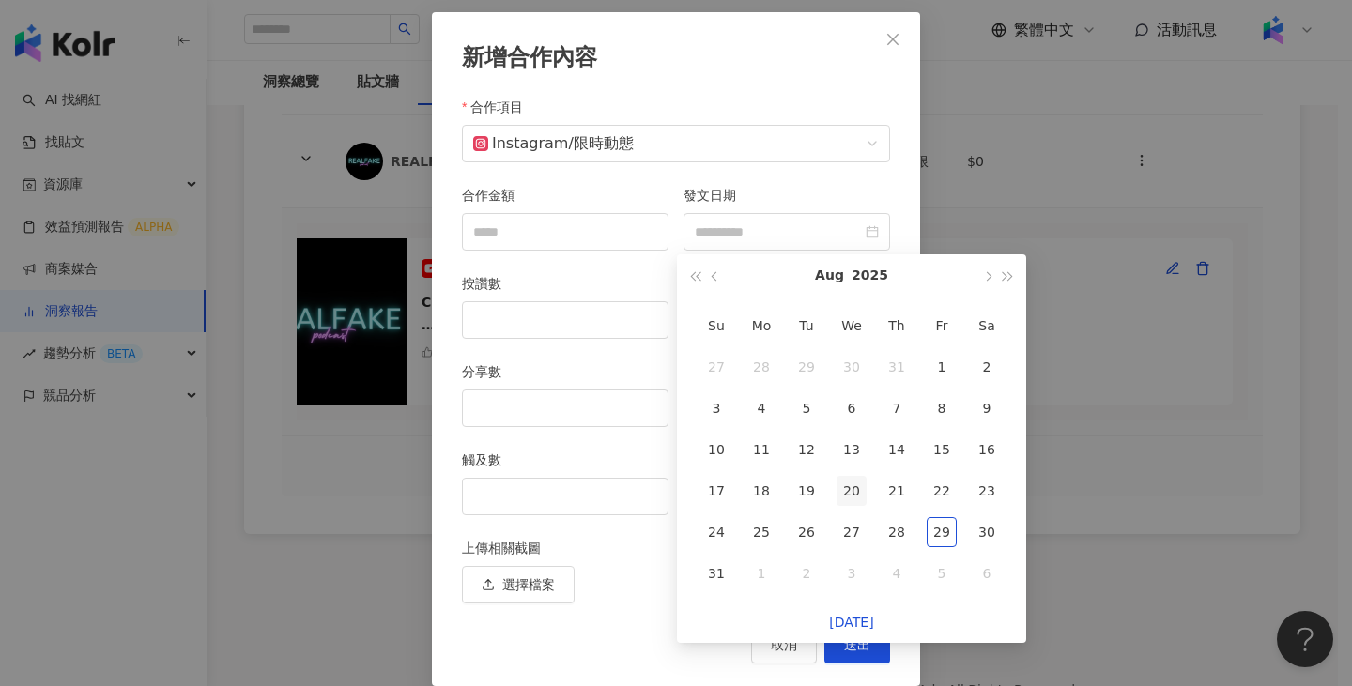
click at [853, 496] on div "20" at bounding box center [852, 491] width 30 height 30
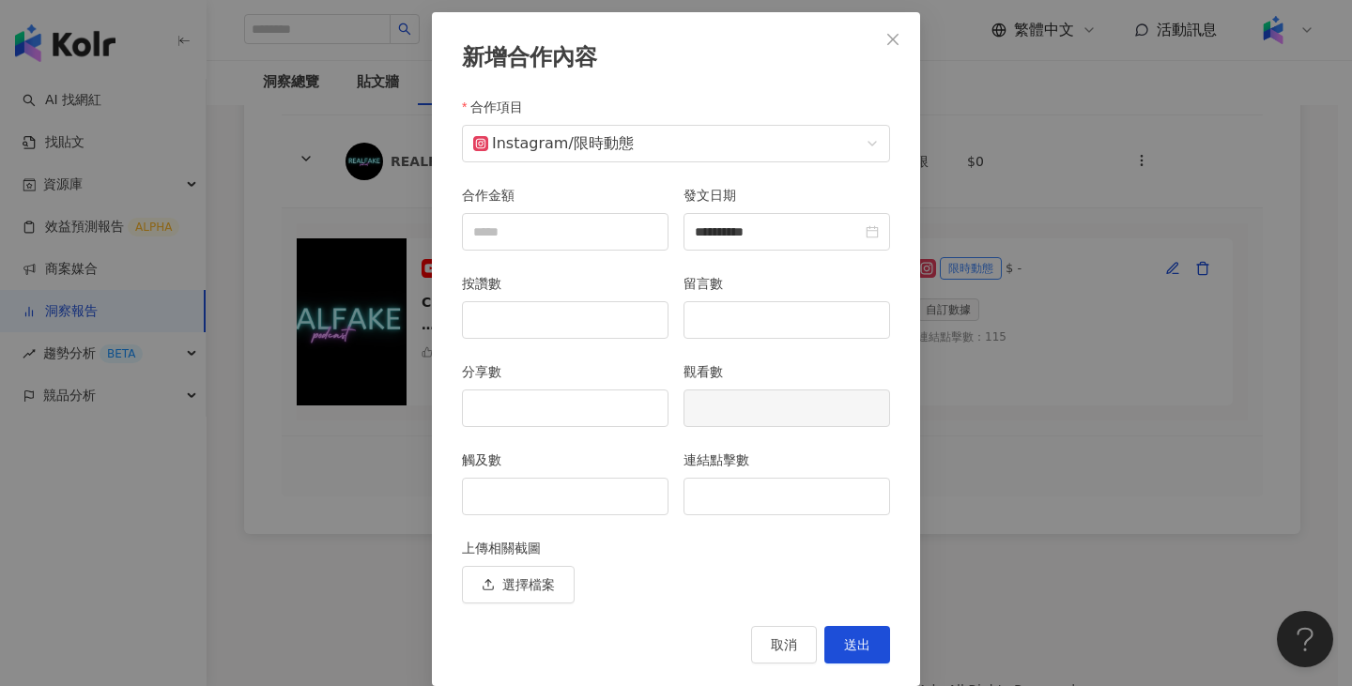
type input "**********"
click at [765, 492] on input "連結點擊數" at bounding box center [786, 497] width 205 height 36
type input "***"
click at [852, 638] on span "送出" at bounding box center [857, 645] width 26 height 15
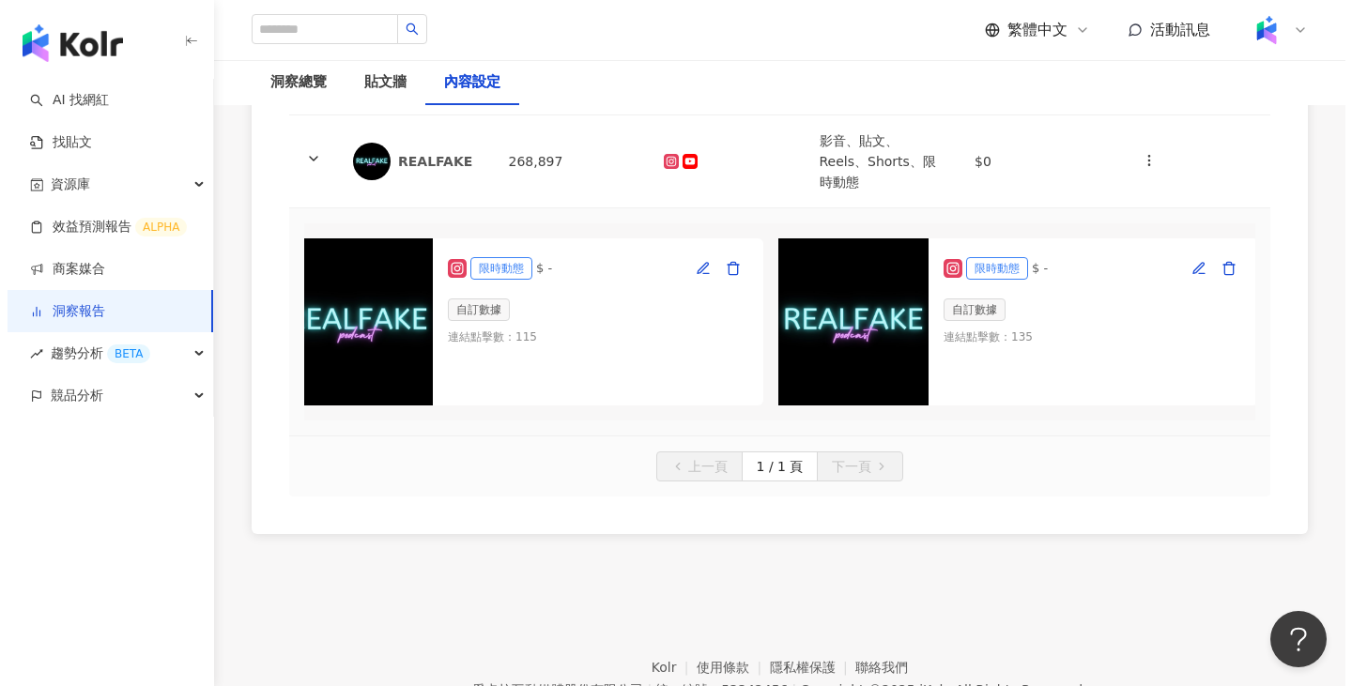
scroll to position [0, 2053]
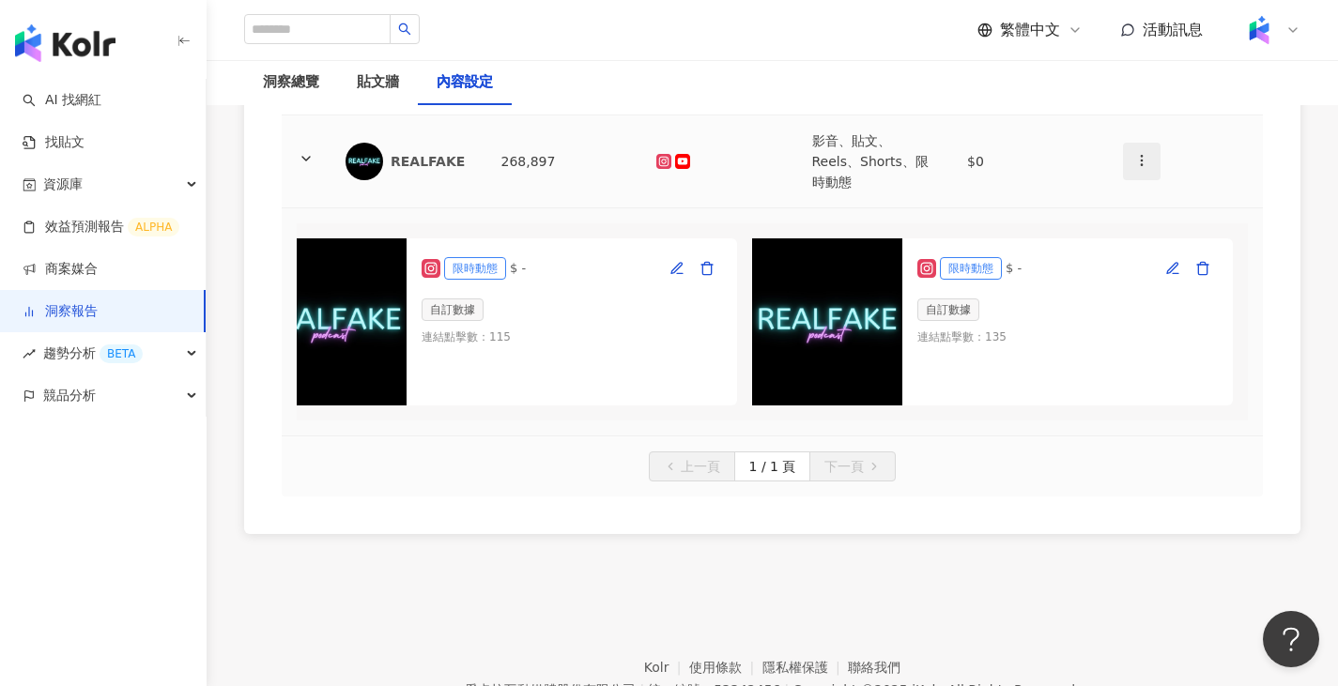
click at [1136, 153] on icon "button" at bounding box center [1141, 160] width 15 height 15
click at [1130, 196] on li "新增內容" at bounding box center [1175, 196] width 96 height 38
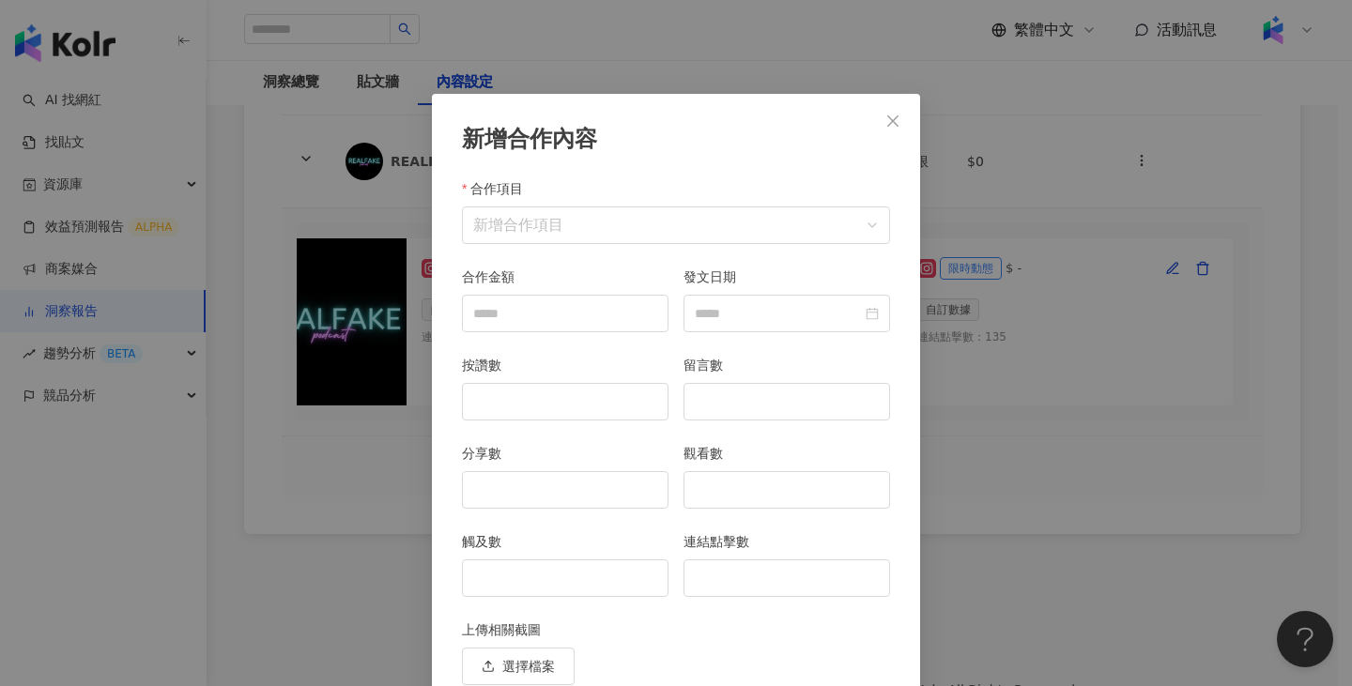
scroll to position [82, 0]
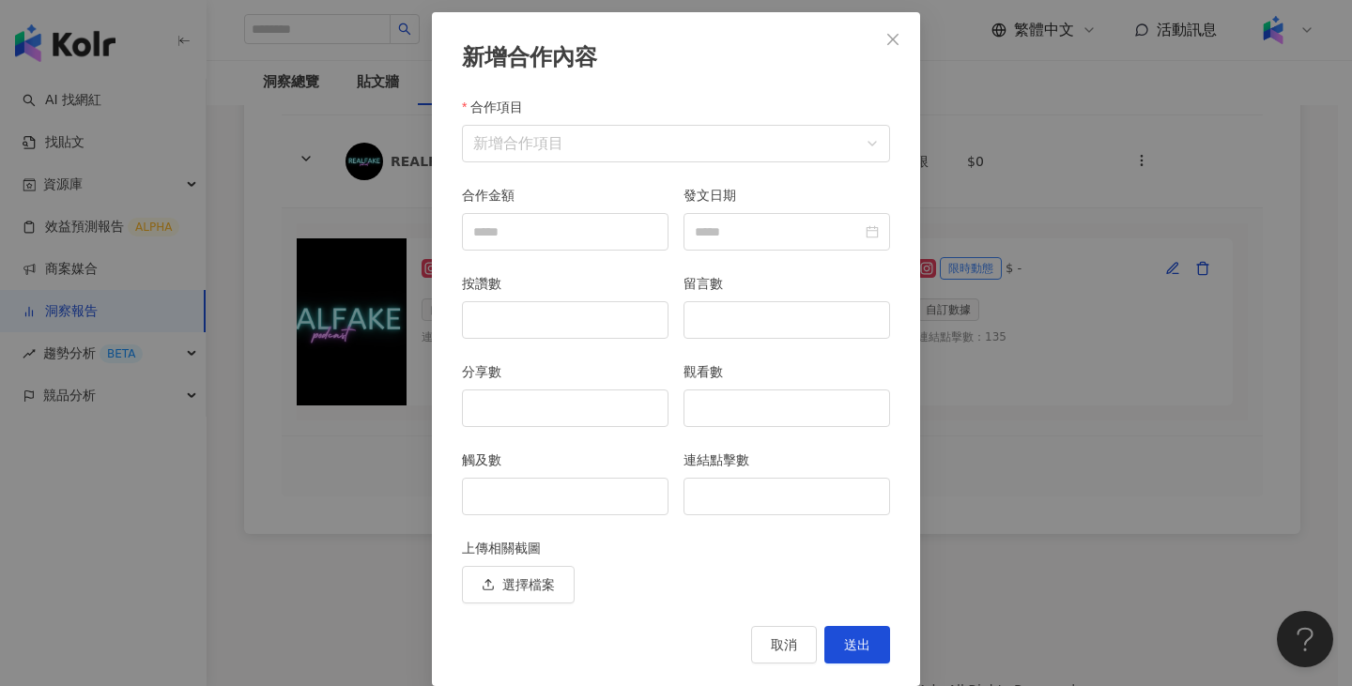
click at [616, 124] on div "合作項目" at bounding box center [676, 111] width 428 height 28
click at [616, 134] on input "合作項目" at bounding box center [676, 144] width 406 height 36
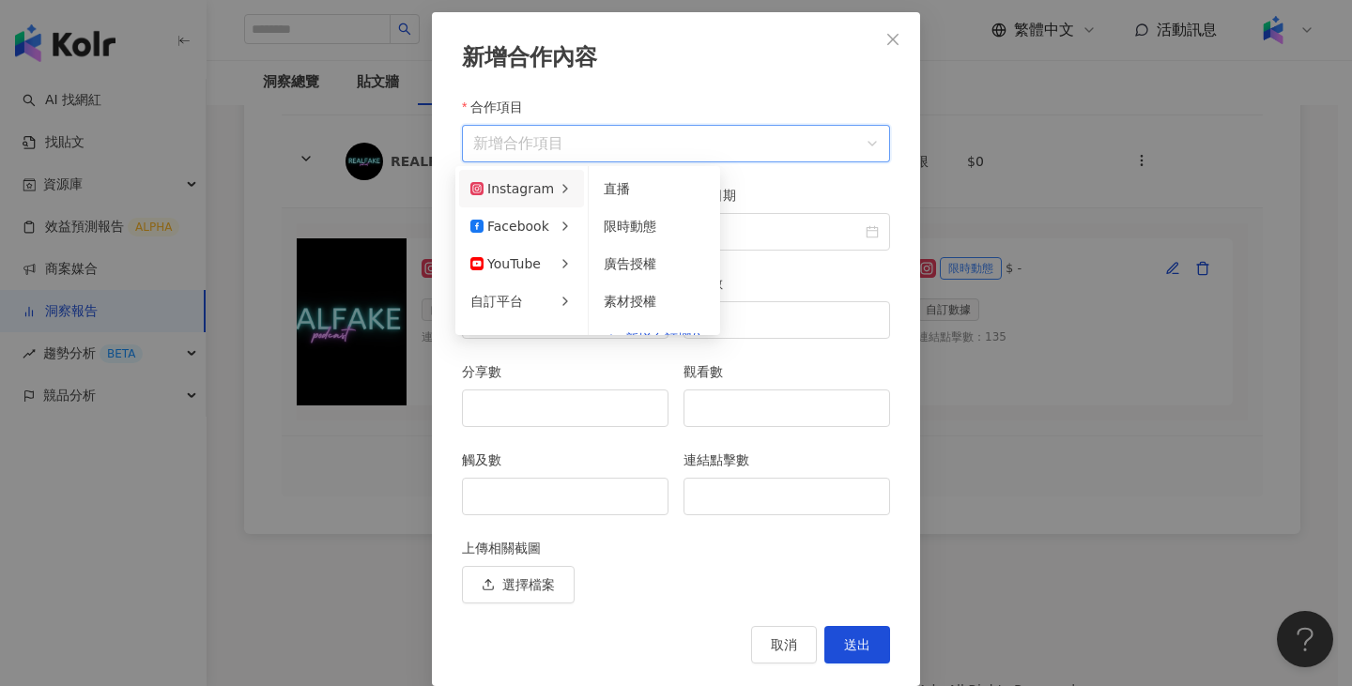
click at [524, 199] on li "Instagram" at bounding box center [521, 189] width 125 height 38
click at [624, 234] on span "廣告授權" at bounding box center [630, 226] width 53 height 15
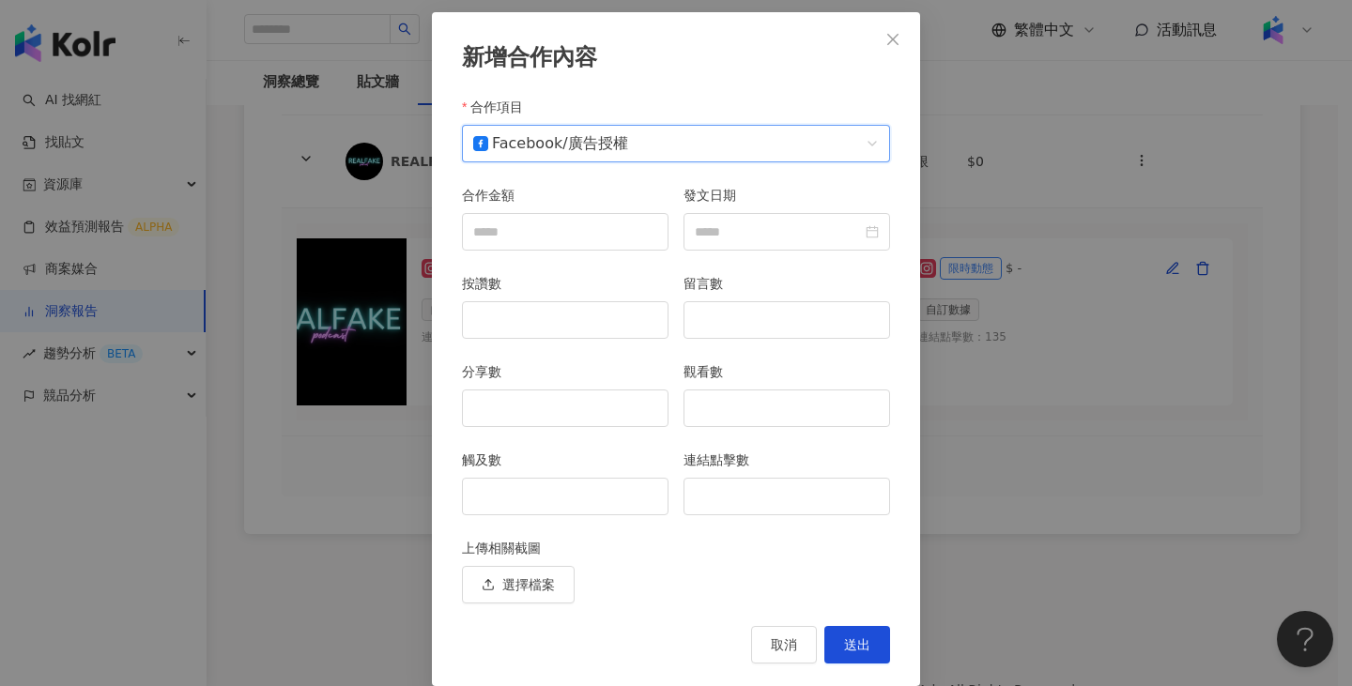
click at [555, 148] on span "Facebook / 廣告授權" at bounding box center [676, 144] width 406 height 36
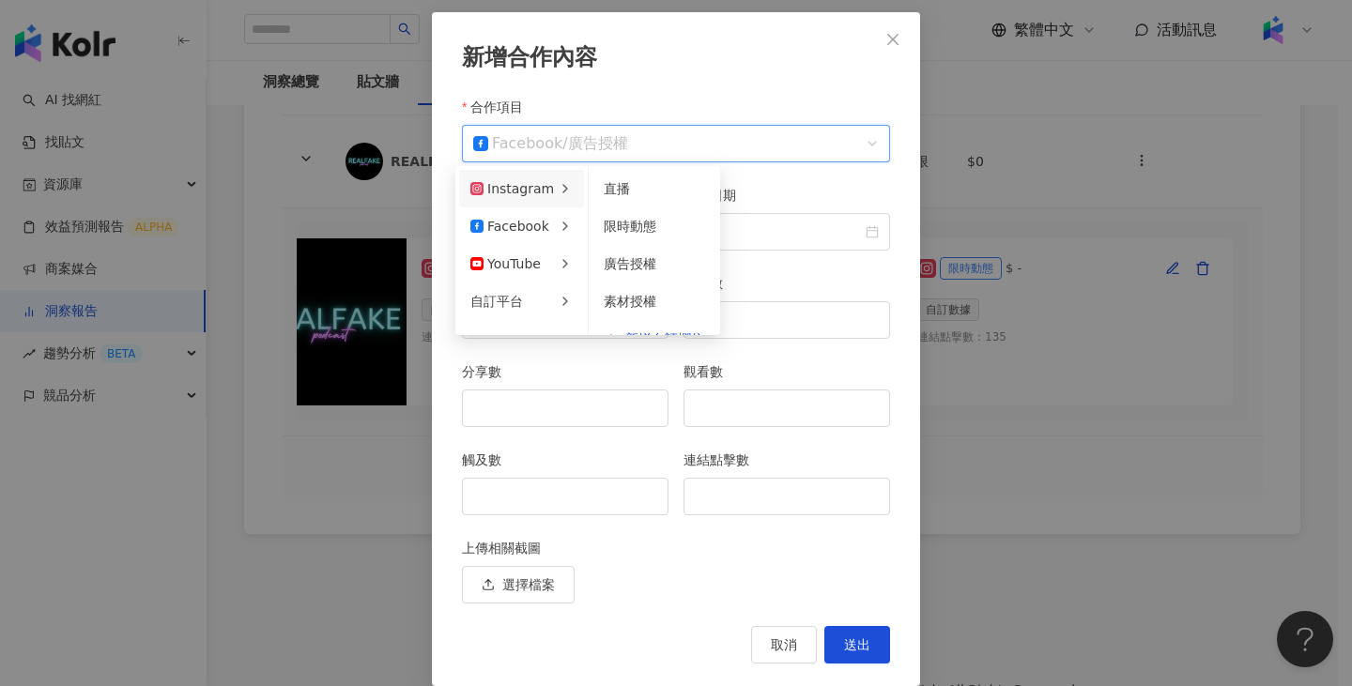
click at [568, 192] on li "Instagram" at bounding box center [521, 189] width 125 height 38
click at [603, 207] on li "直播" at bounding box center [654, 189] width 124 height 38
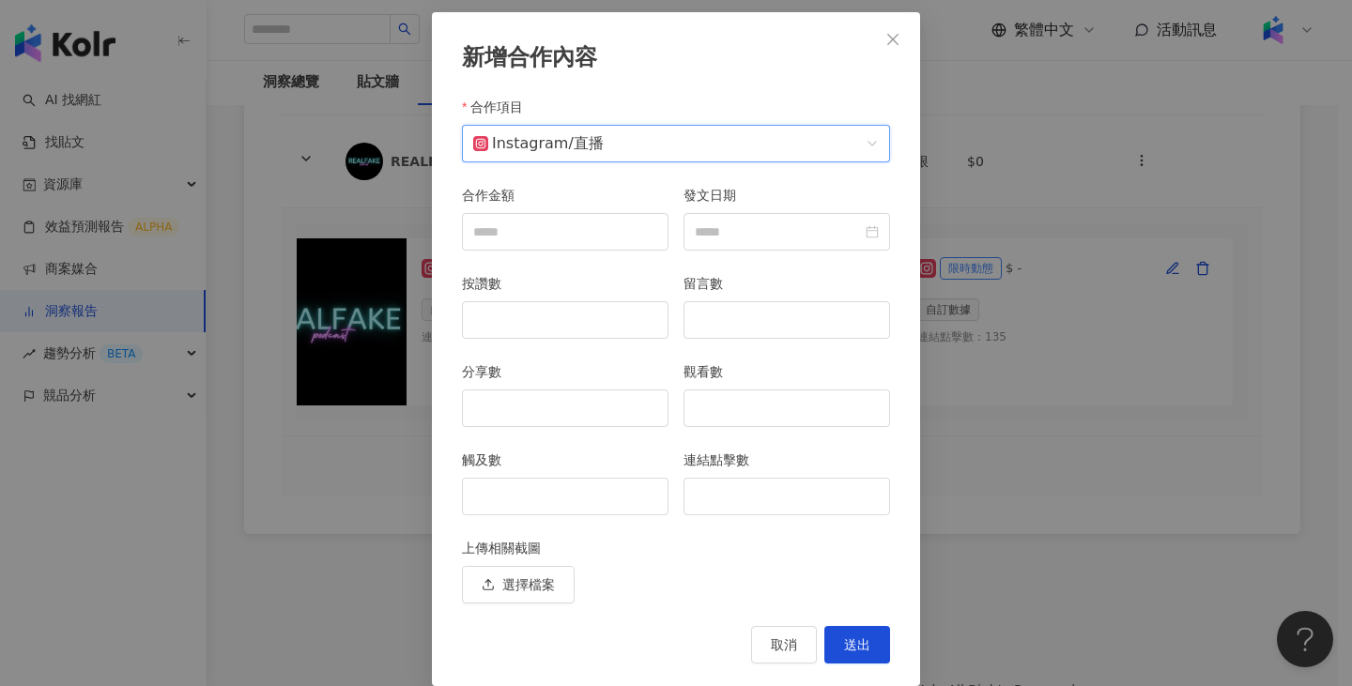
click at [574, 144] on span "直播" at bounding box center [589, 143] width 30 height 18
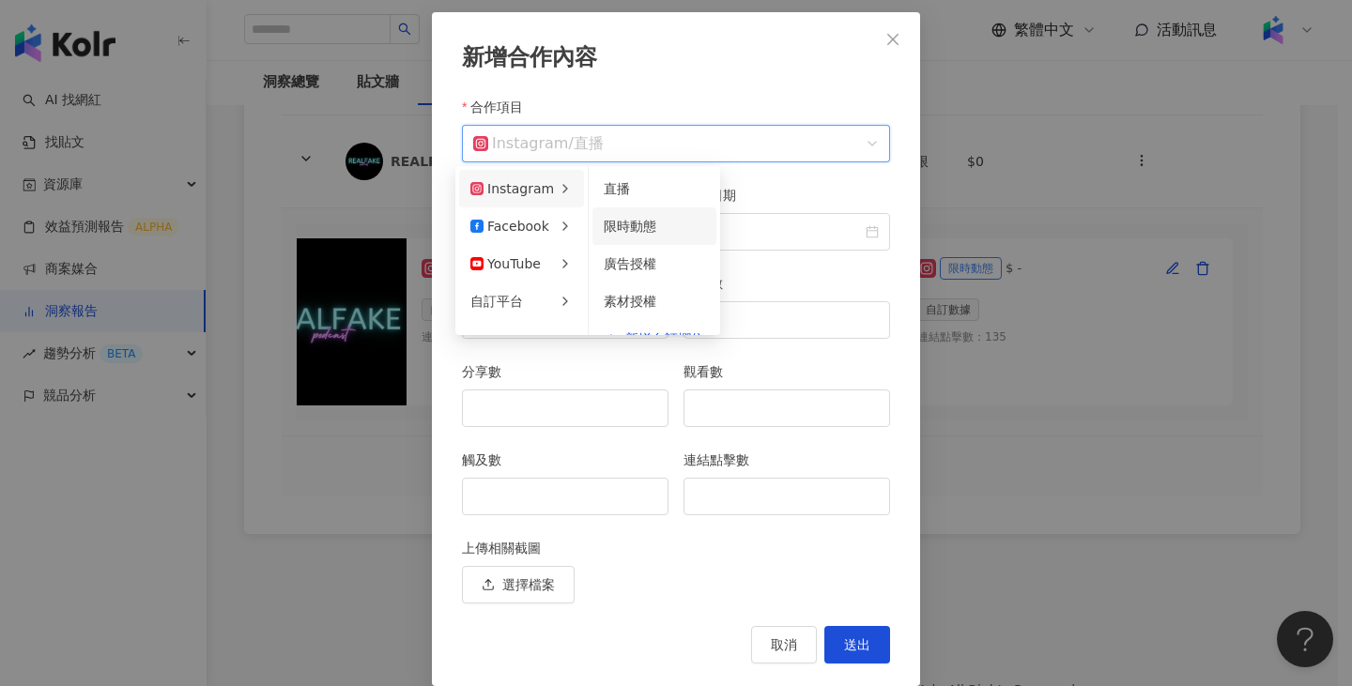
click at [638, 233] on span "限時動態" at bounding box center [630, 226] width 53 height 15
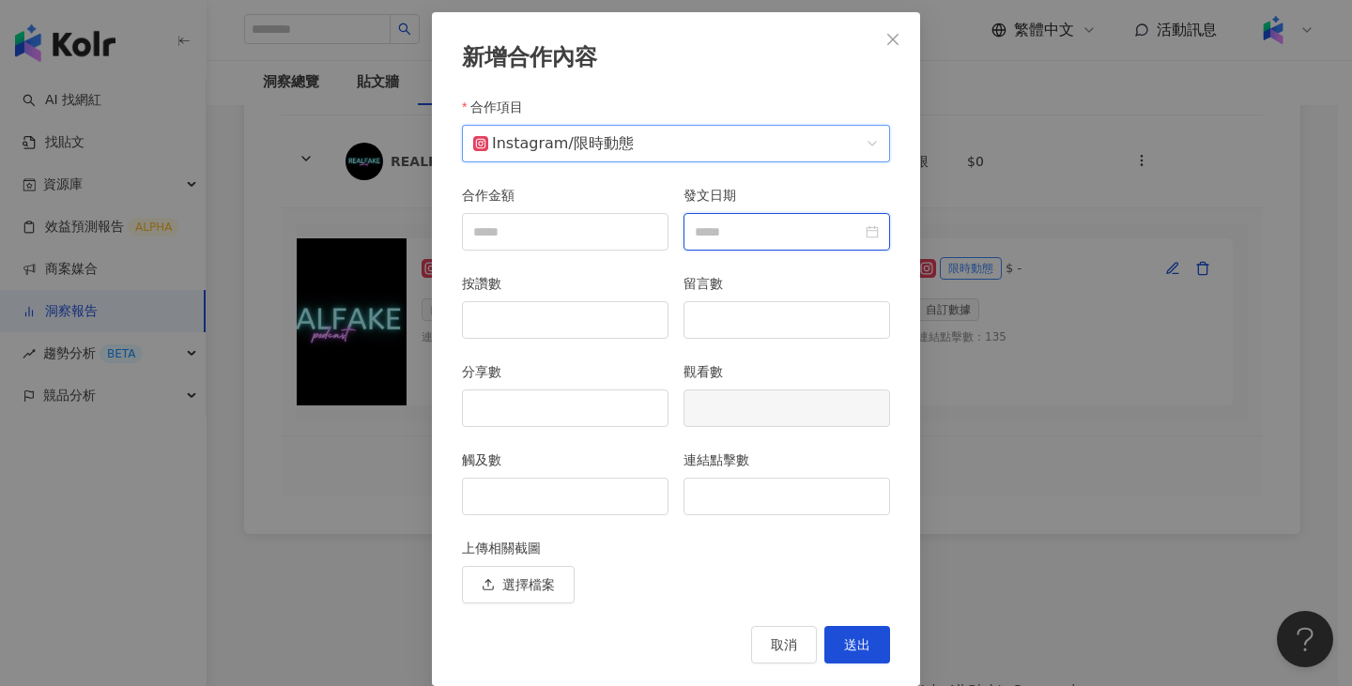
click at [817, 237] on input "發文日期" at bounding box center [778, 232] width 167 height 21
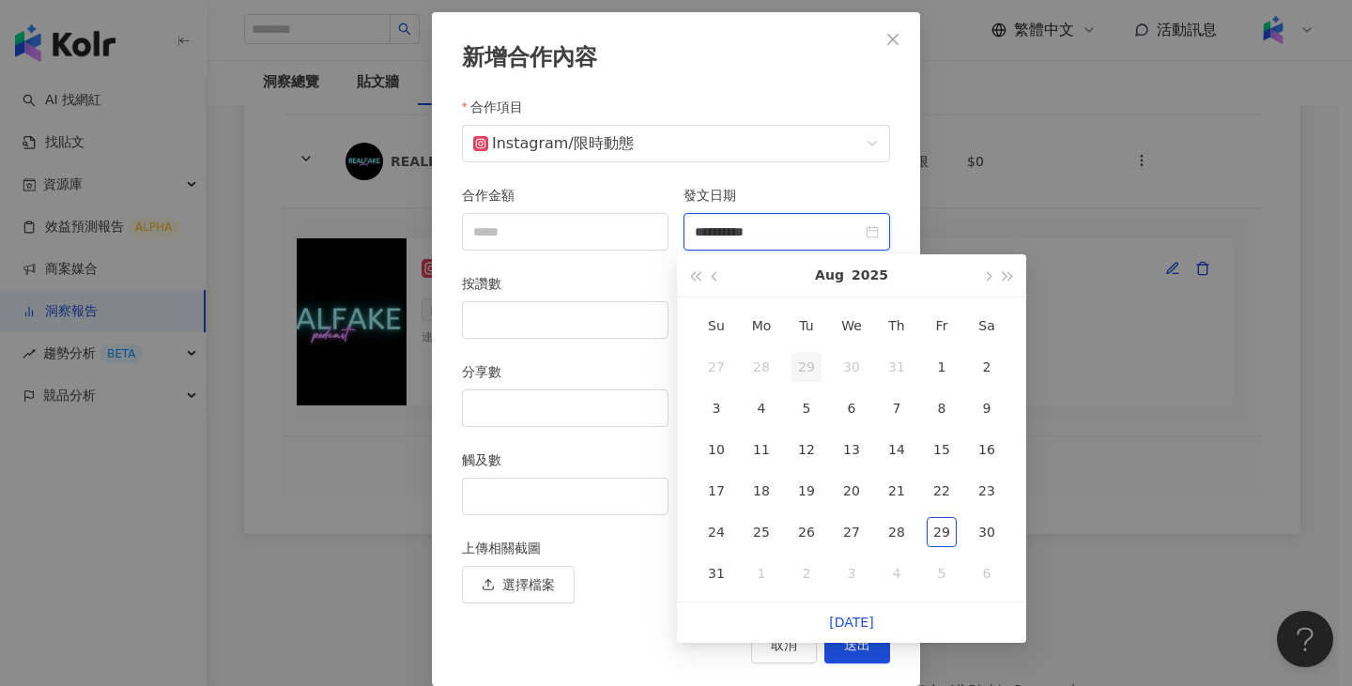
type input "**********"
click at [842, 499] on div "20" at bounding box center [852, 491] width 30 height 30
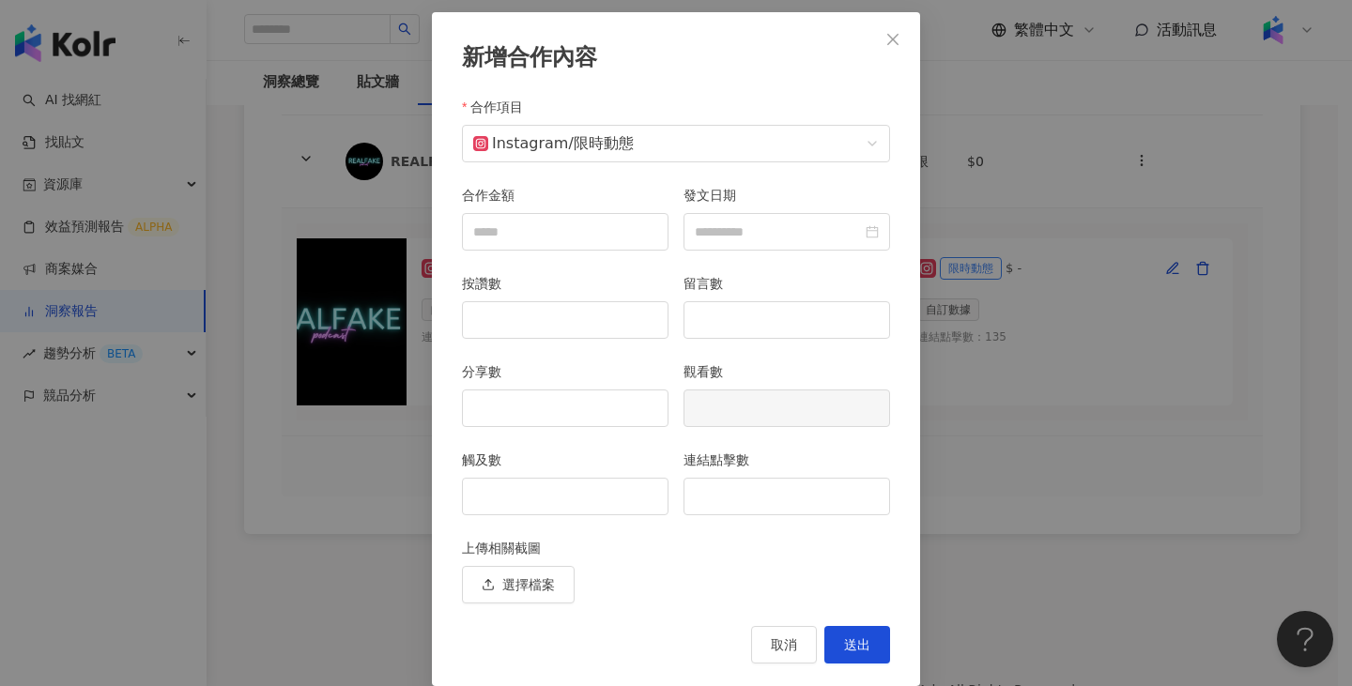
type input "**********"
click at [613, 495] on input "觸及數" at bounding box center [565, 497] width 205 height 36
click at [807, 513] on input "連結點擊數" at bounding box center [786, 497] width 205 height 36
type input "***"
click at [855, 639] on span "送出" at bounding box center [857, 645] width 26 height 15
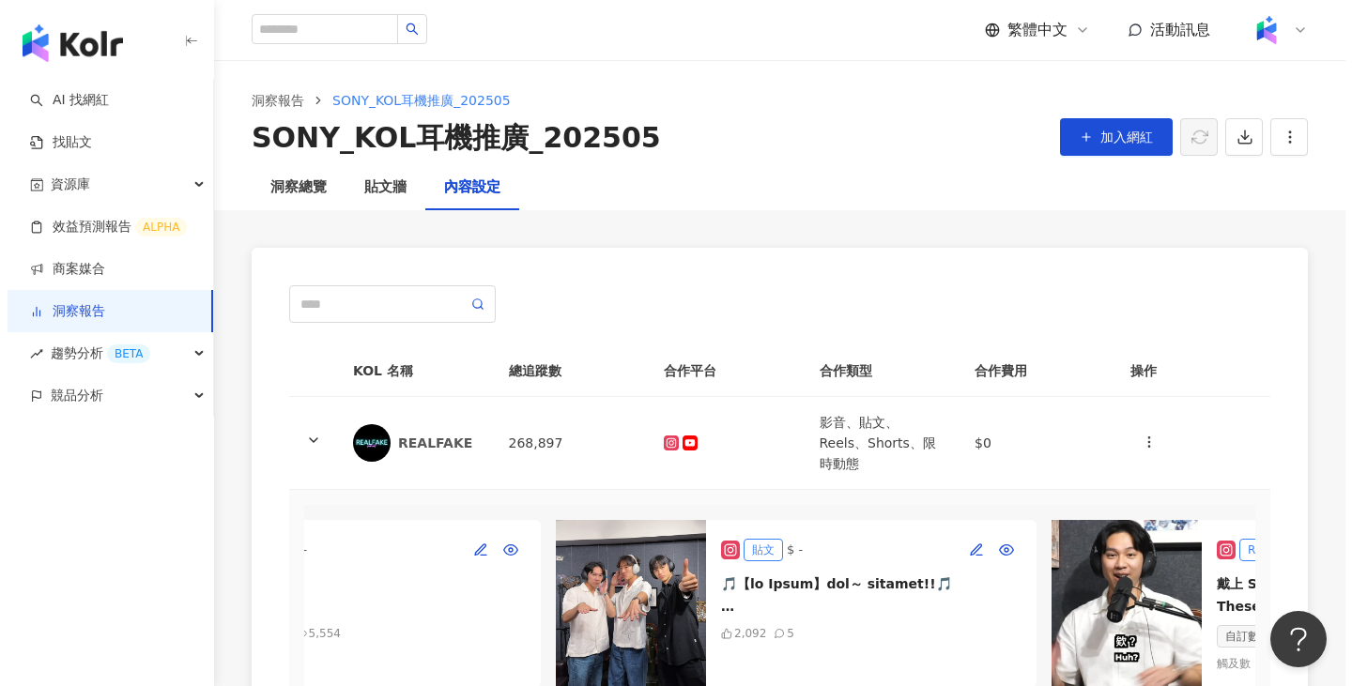
scroll to position [0, 0]
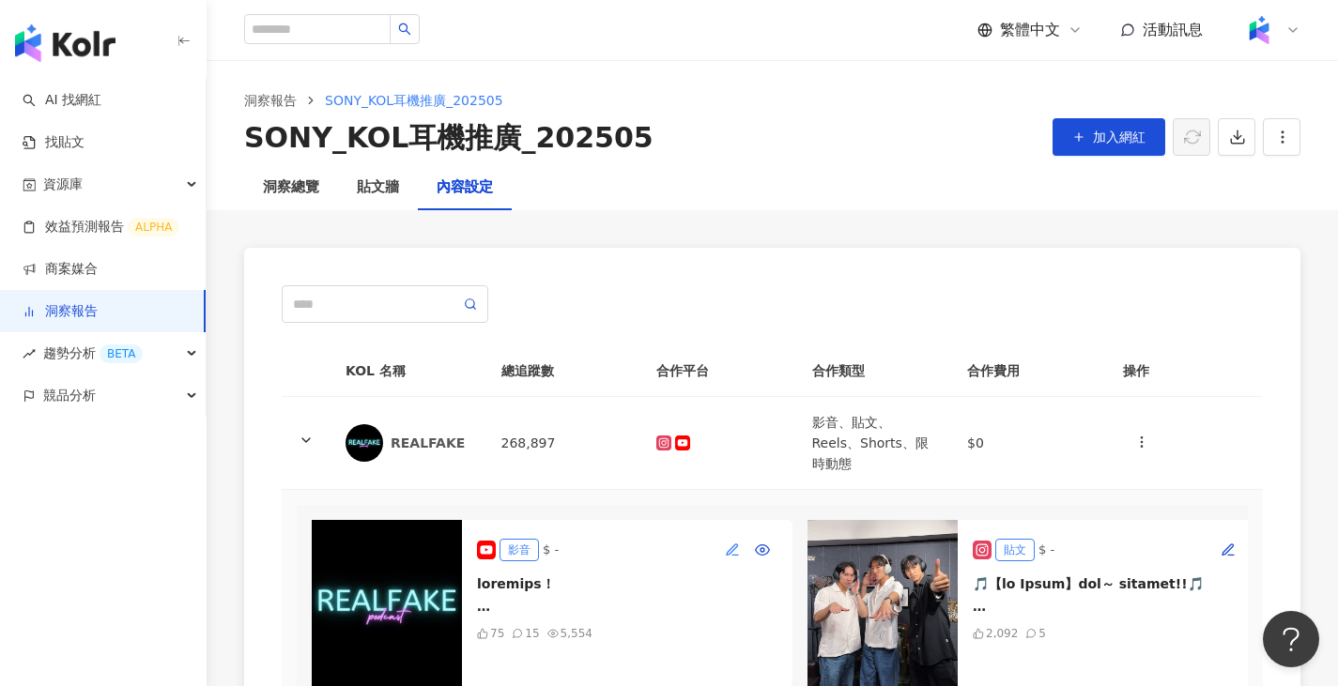
click at [736, 555] on icon "button" at bounding box center [735, 555] width 6 height 0
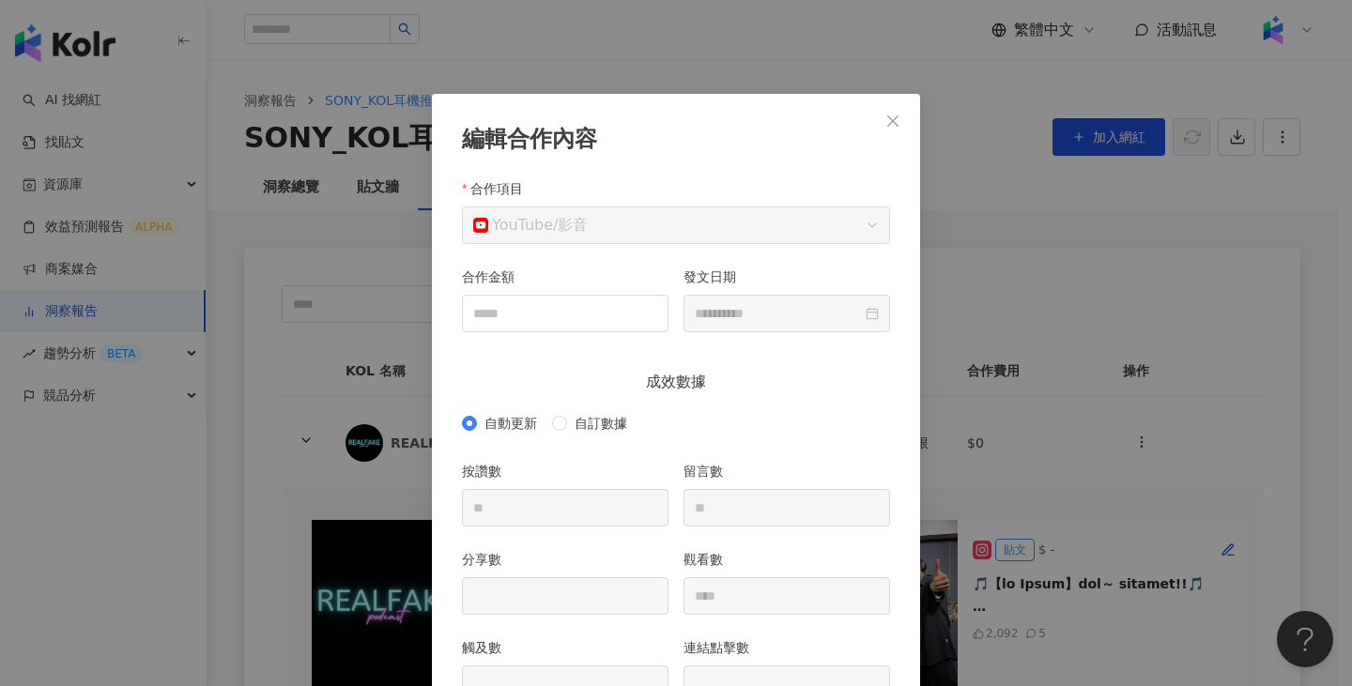
scroll to position [94, 0]
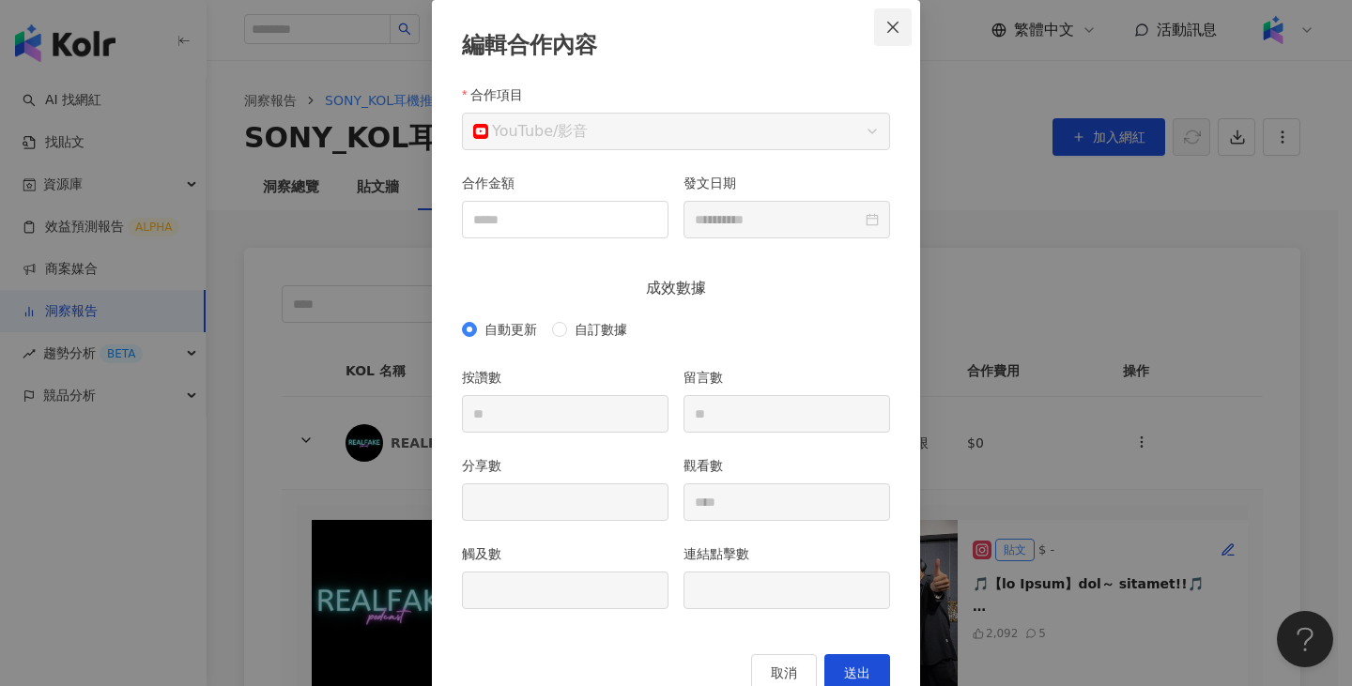
click at [881, 15] on button "Close" at bounding box center [893, 27] width 38 height 38
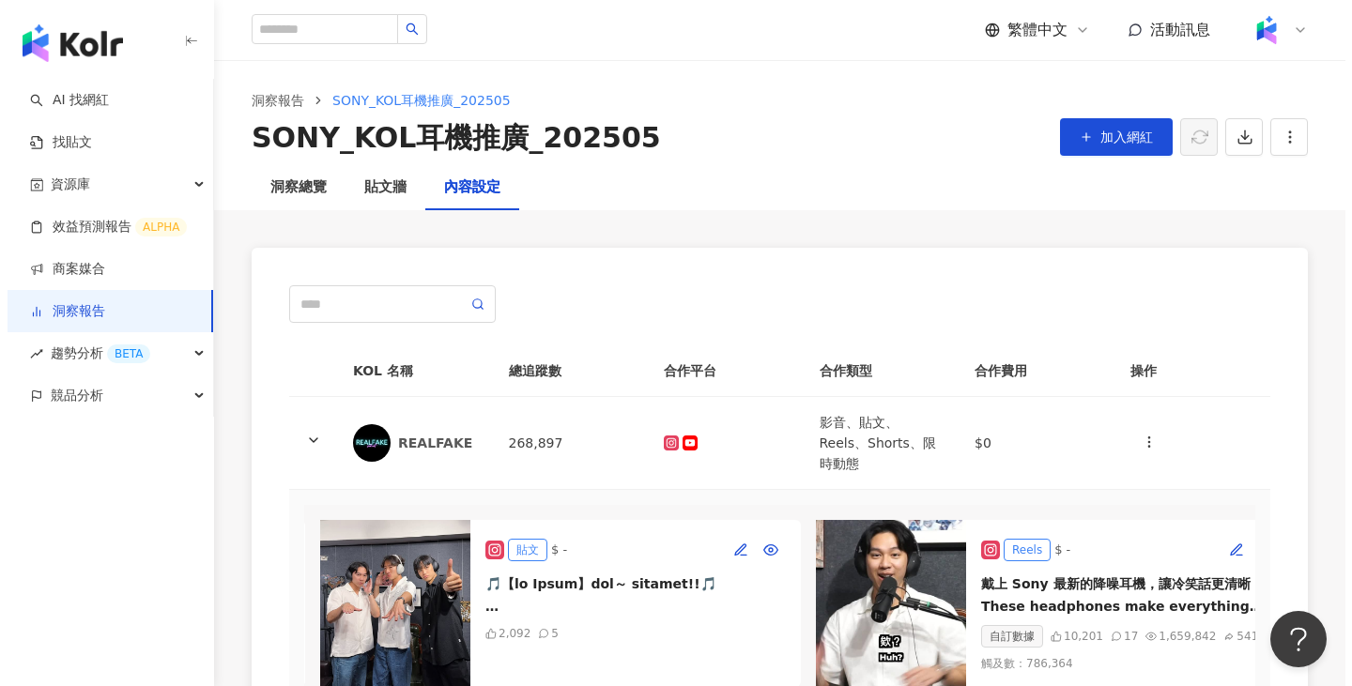
scroll to position [0, 496]
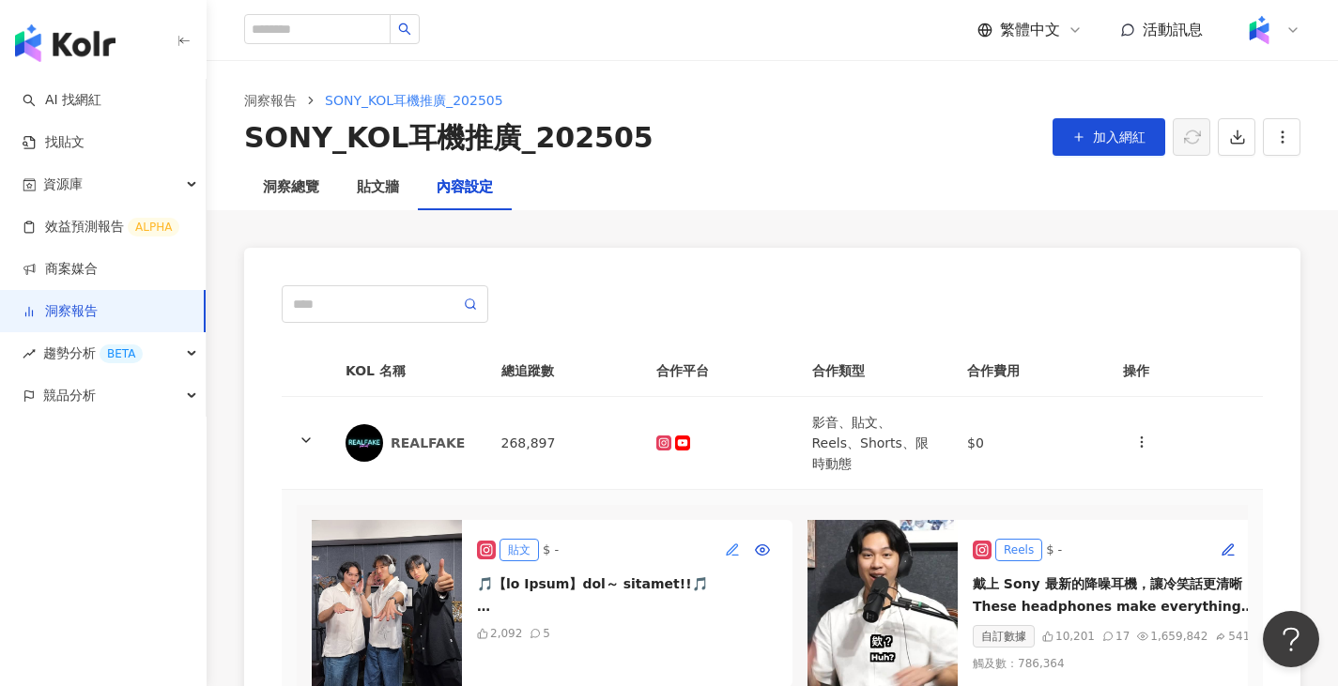
click at [726, 543] on icon "button" at bounding box center [732, 550] width 15 height 15
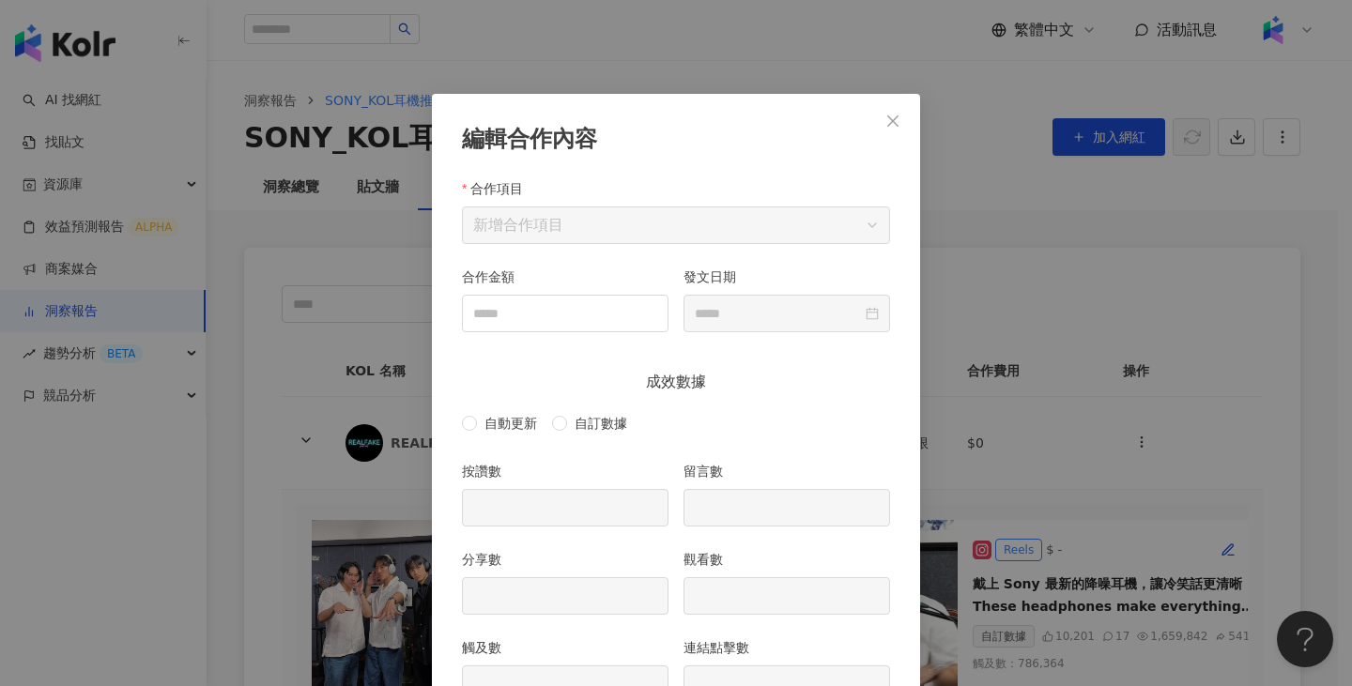
scroll to position [94, 0]
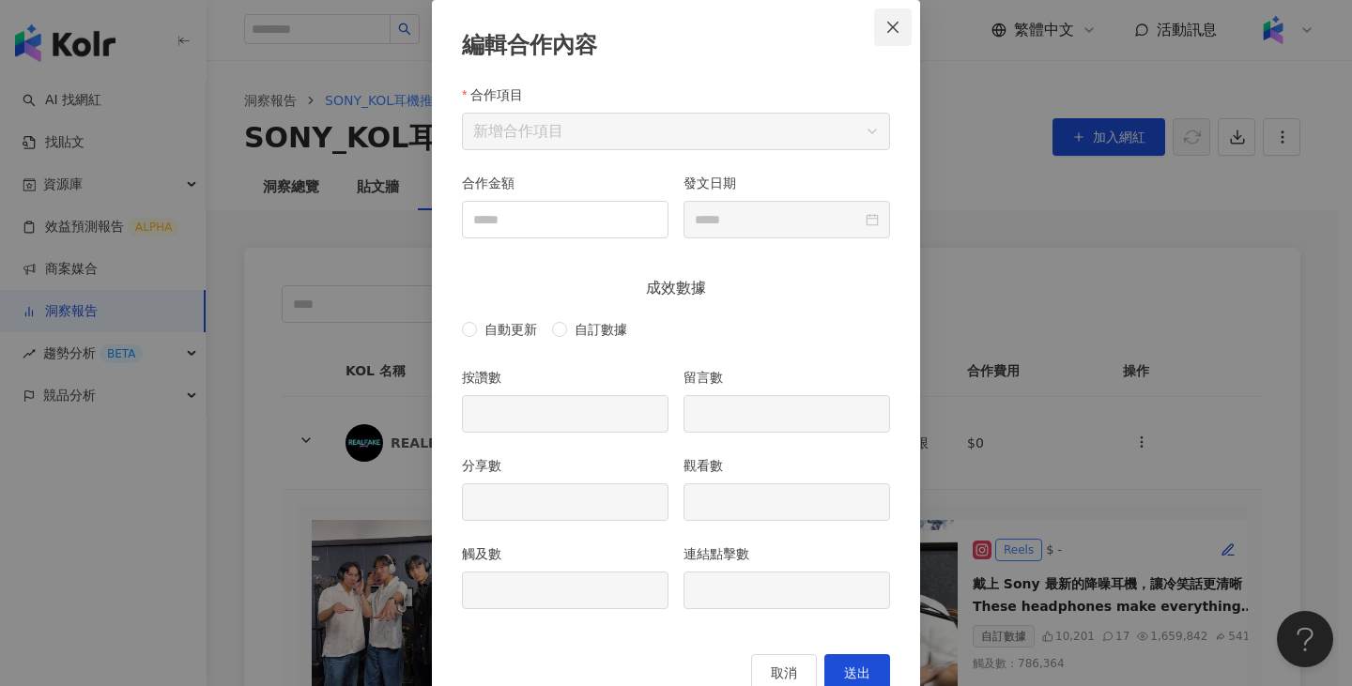
click at [885, 29] on icon "close" at bounding box center [892, 27] width 15 height 15
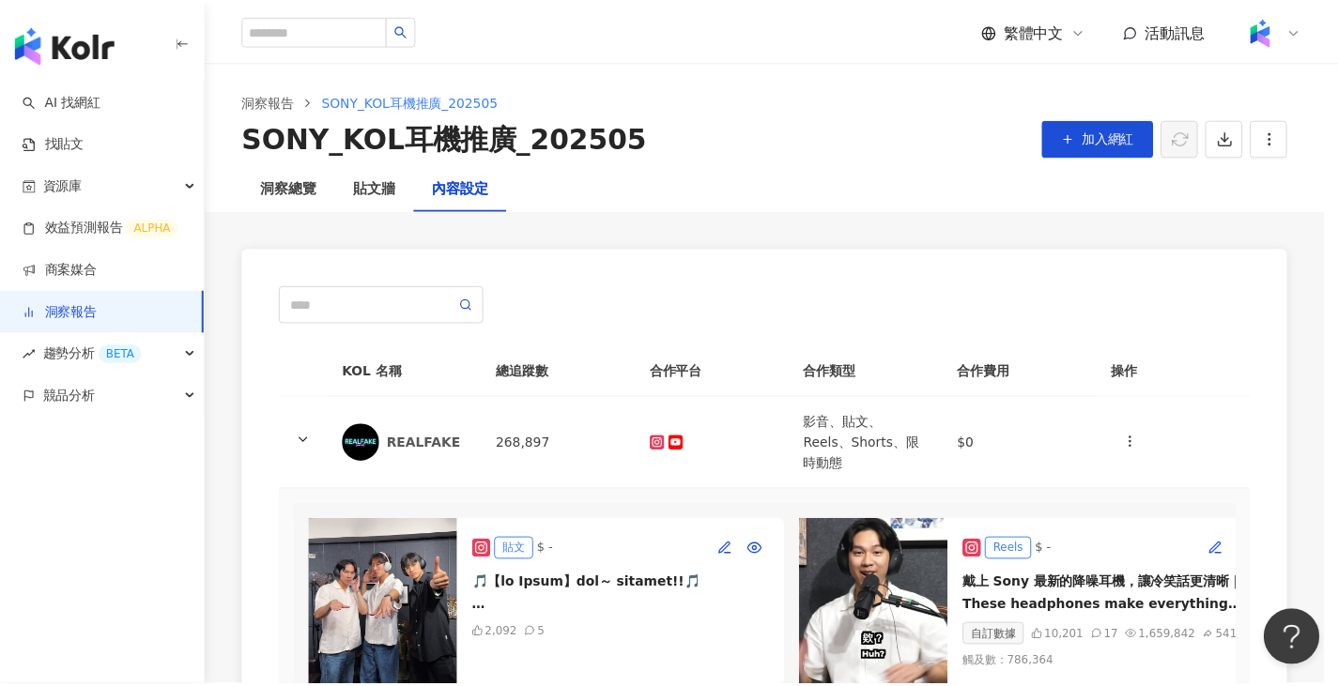
scroll to position [51, 0]
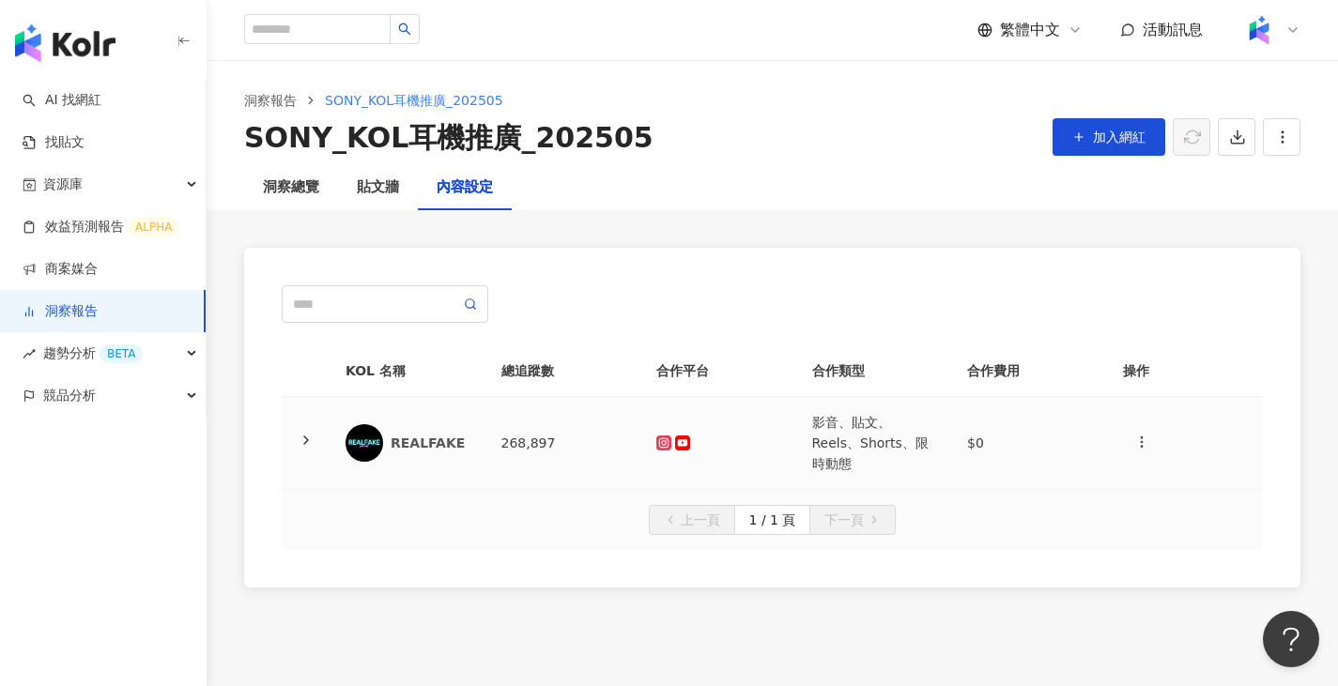
click at [519, 444] on td "268,897" at bounding box center [564, 443] width 156 height 93
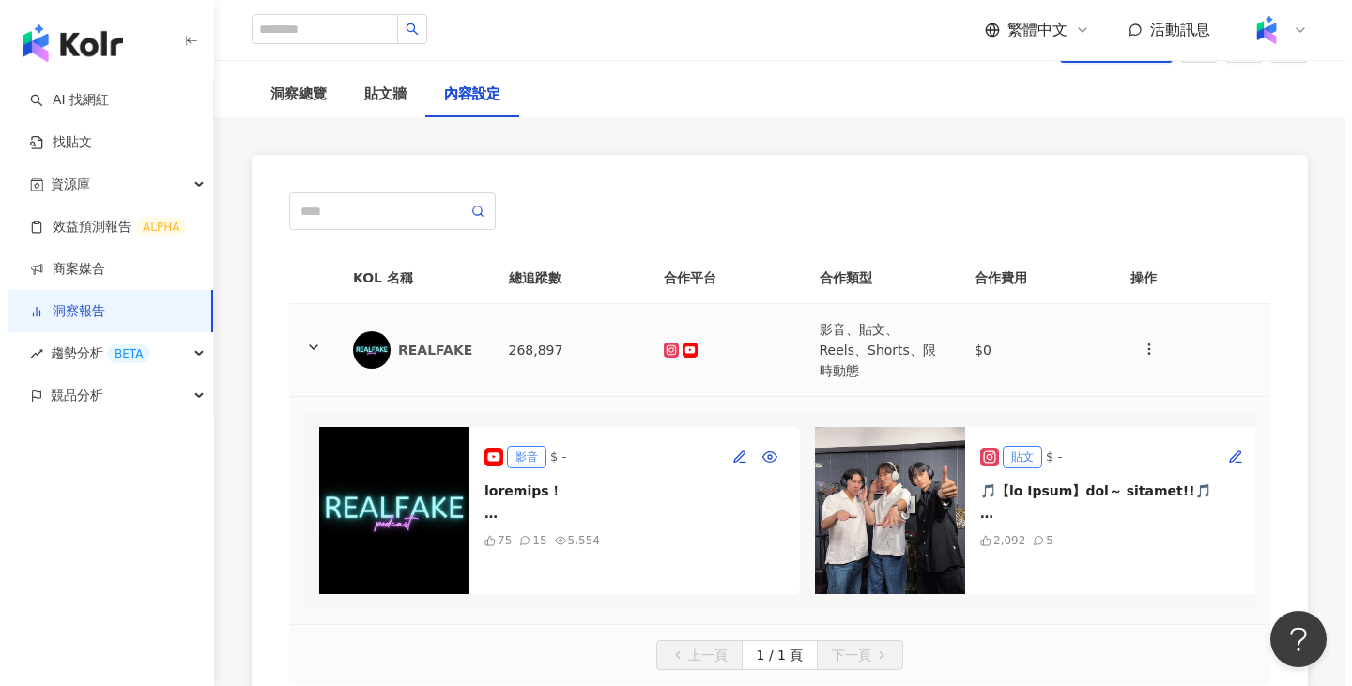
scroll to position [94, 0]
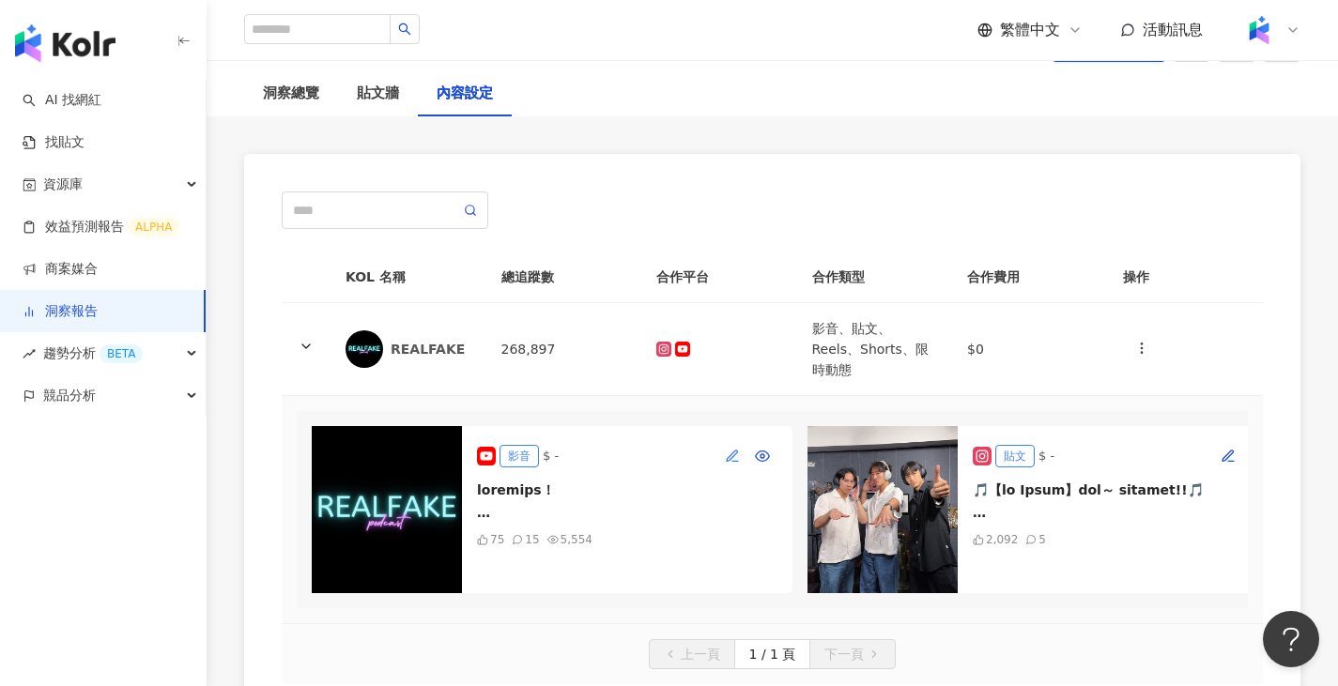
click at [733, 449] on icon "button" at bounding box center [732, 456] width 15 height 15
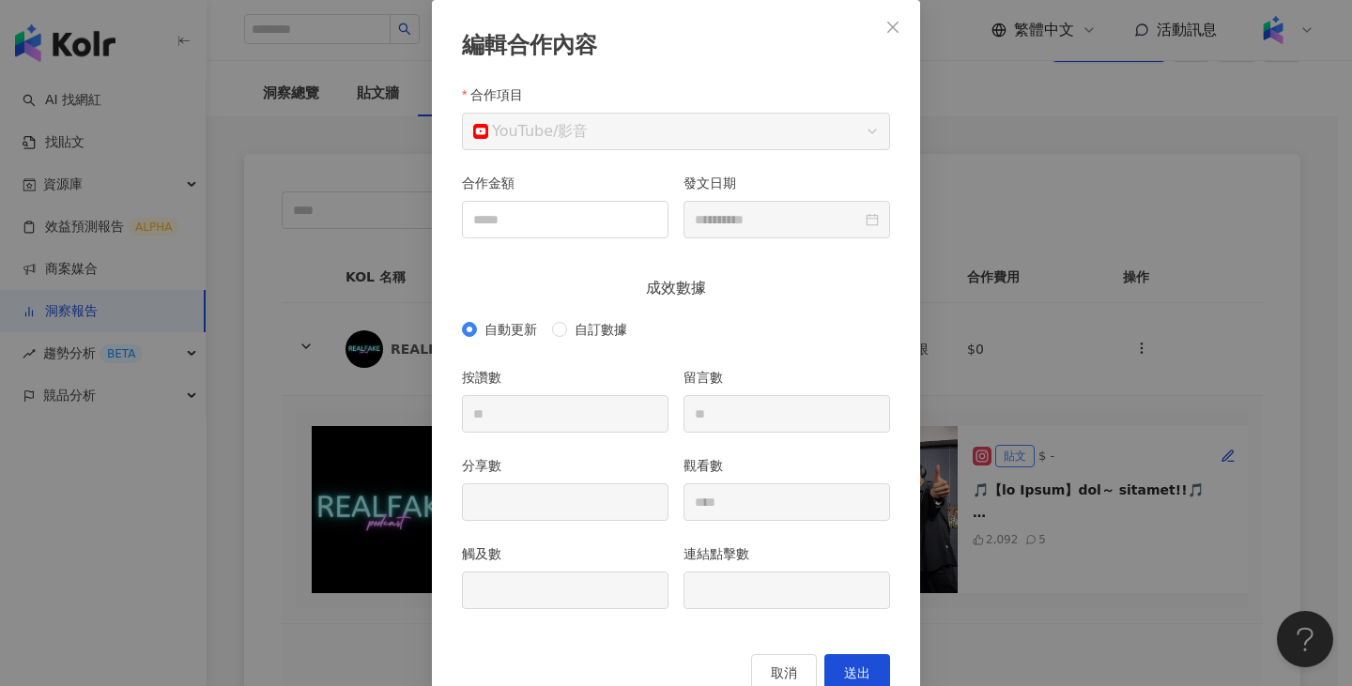
click at [1035, 286] on div "**********" at bounding box center [676, 343] width 1352 height 686
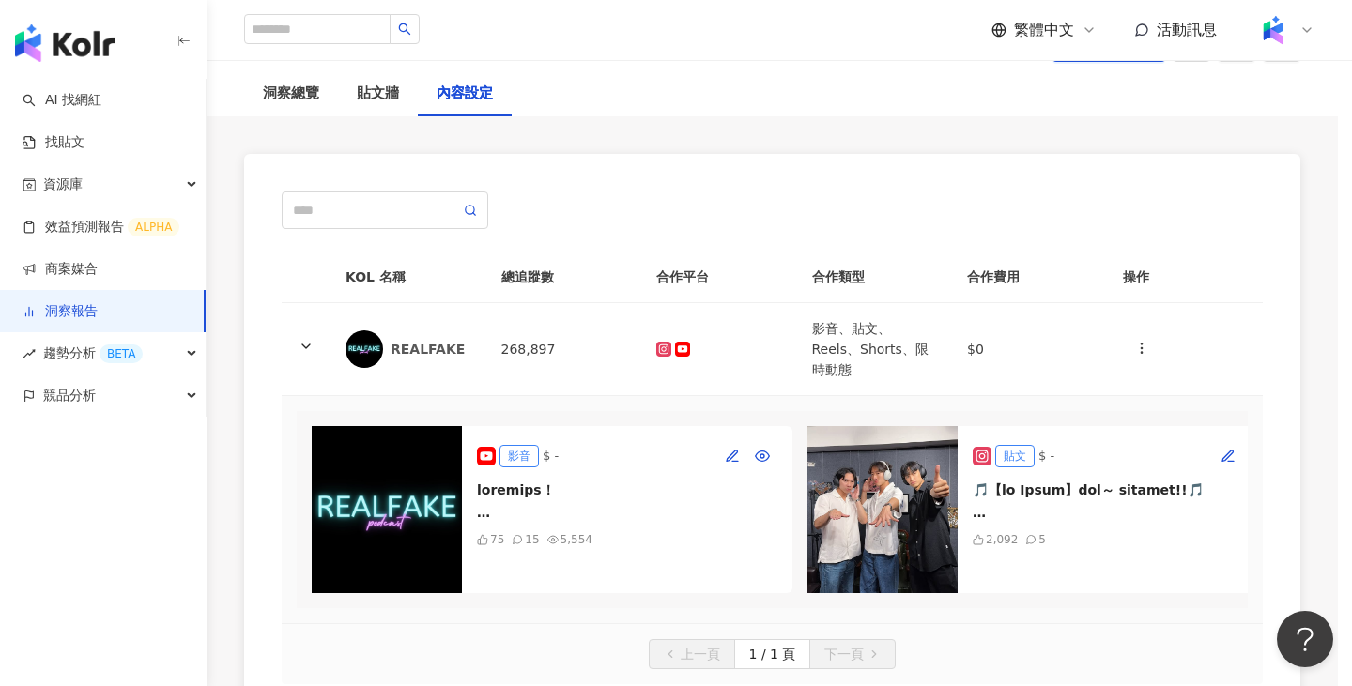
scroll to position [51, 0]
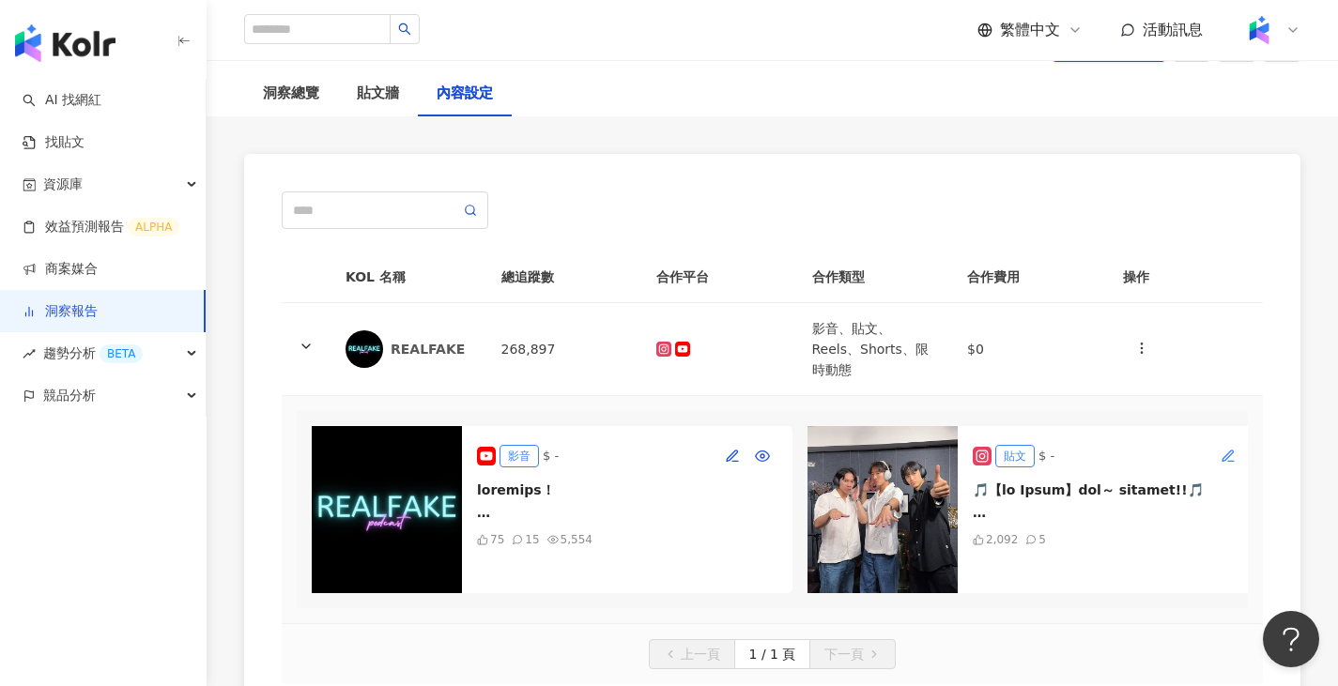
click at [1219, 441] on button "button" at bounding box center [1228, 456] width 30 height 30
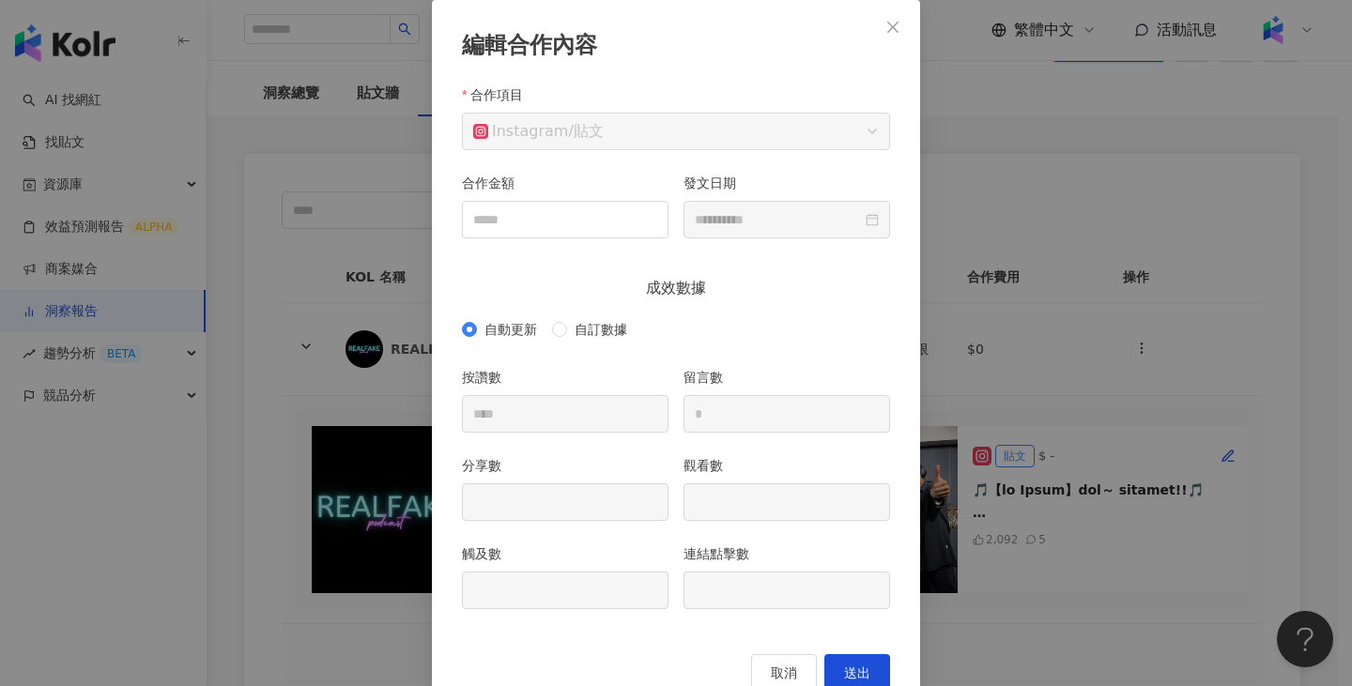
click at [1057, 300] on div "**********" at bounding box center [676, 343] width 1352 height 686
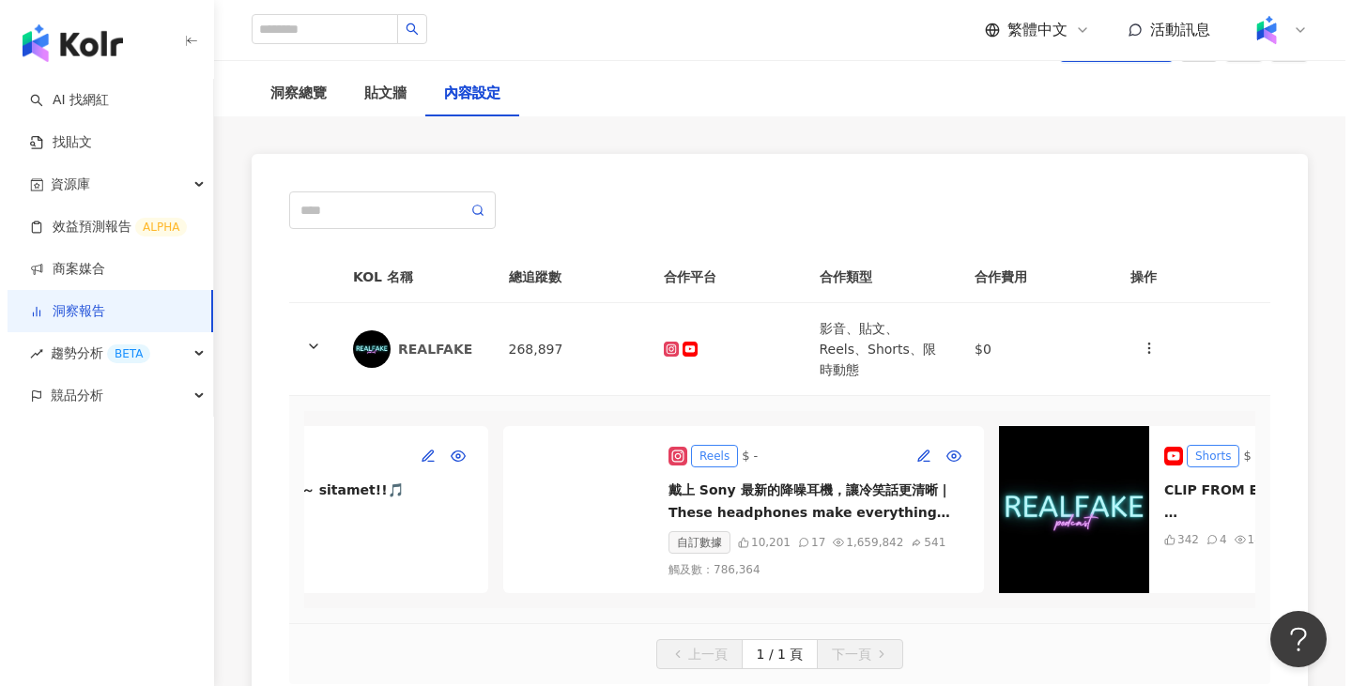
scroll to position [0, 814]
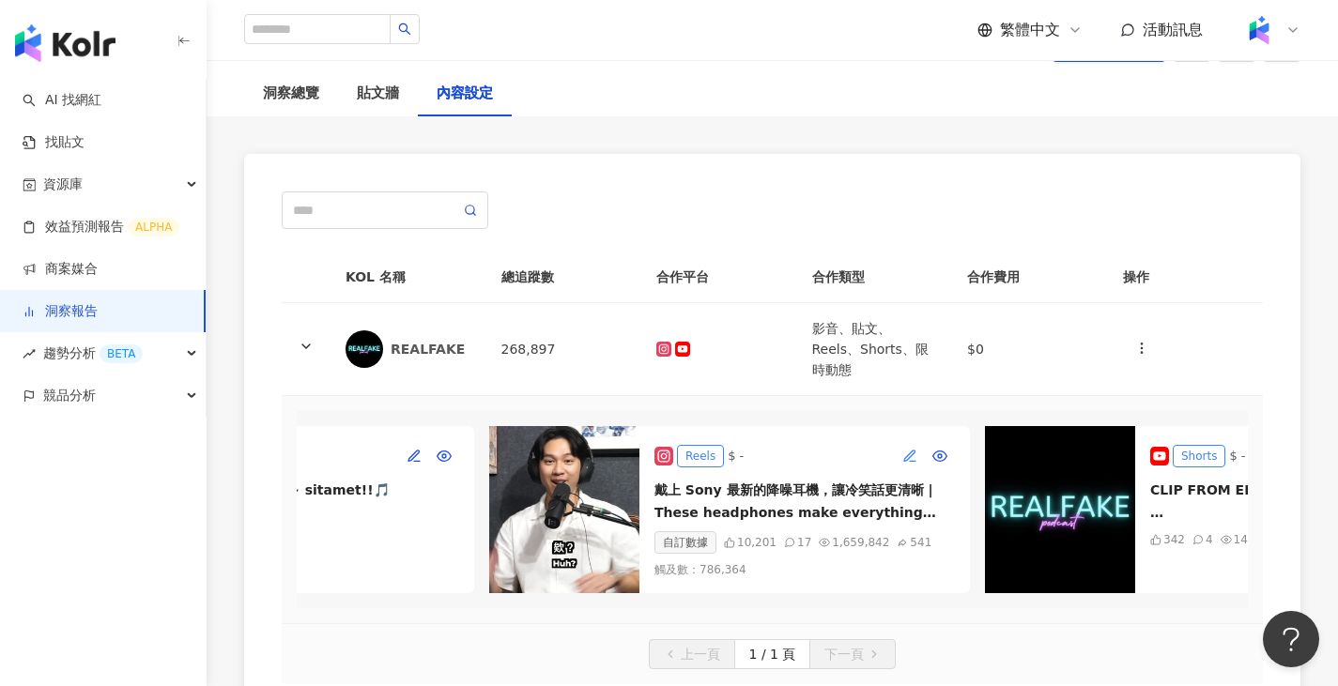
click at [917, 441] on button "button" at bounding box center [910, 456] width 30 height 30
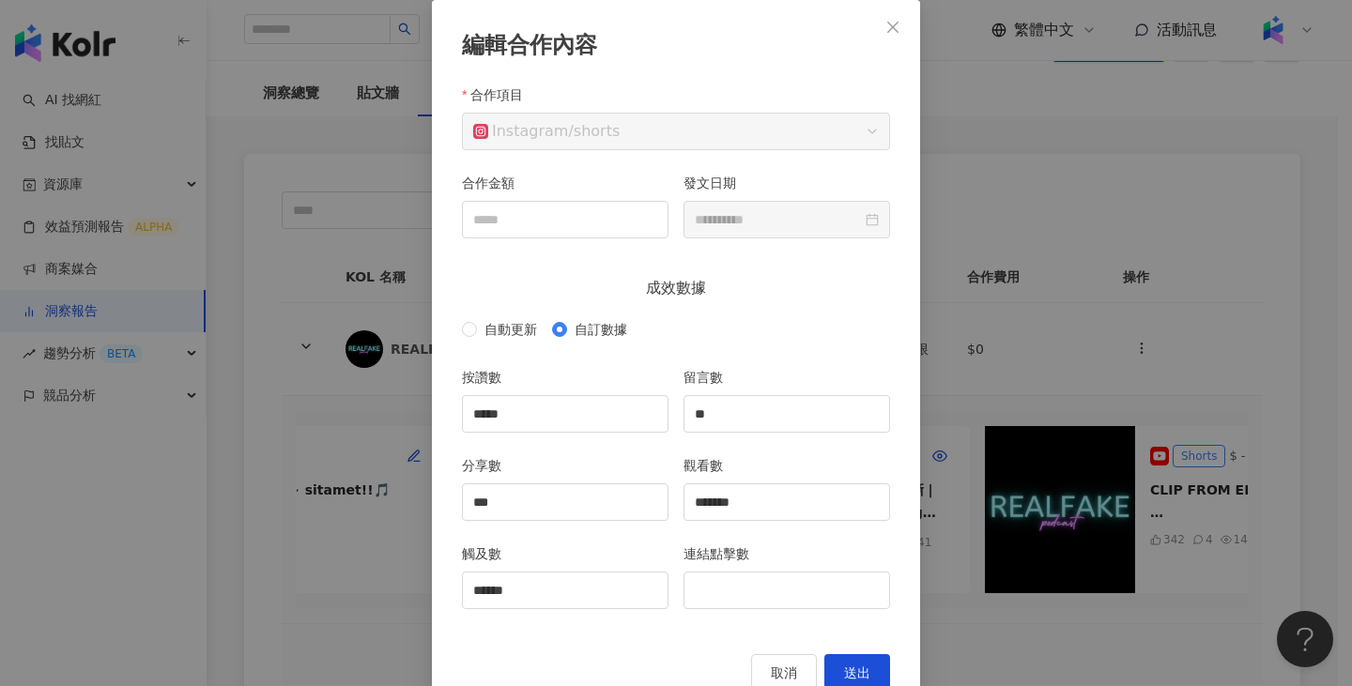
click at [1079, 328] on div "**********" at bounding box center [676, 343] width 1352 height 686
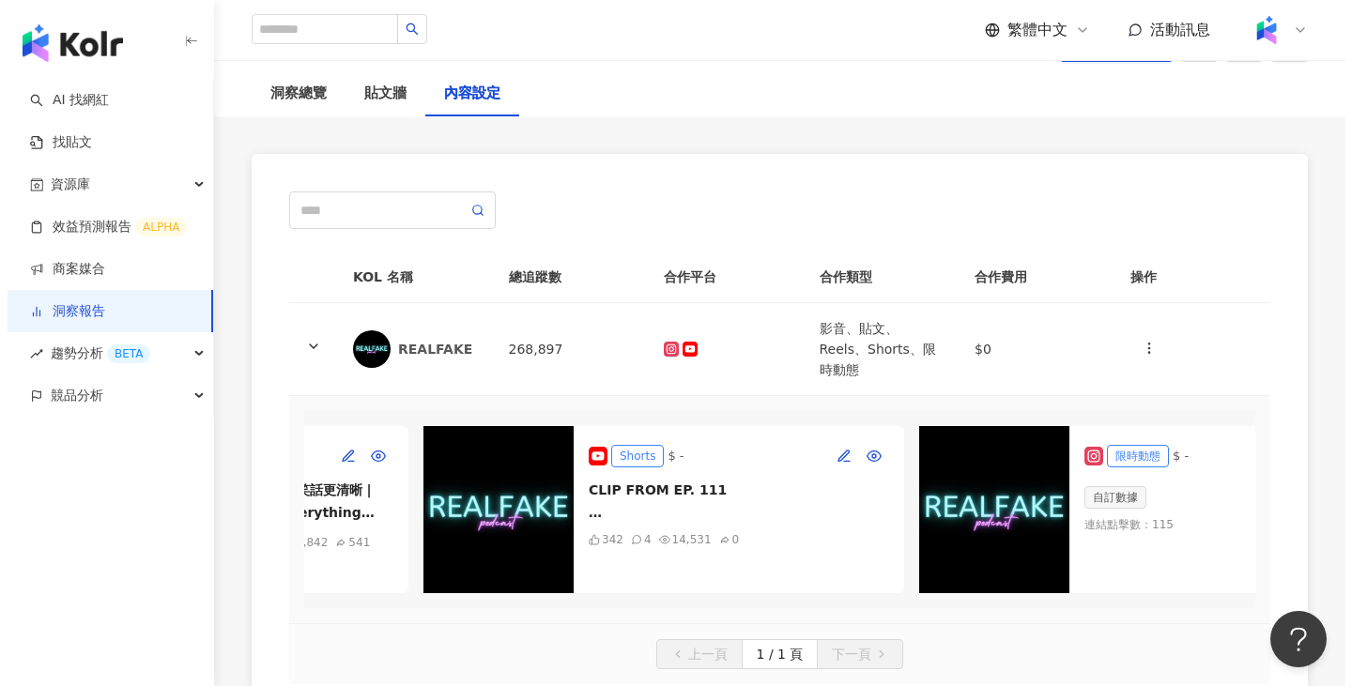
scroll to position [0, 1384]
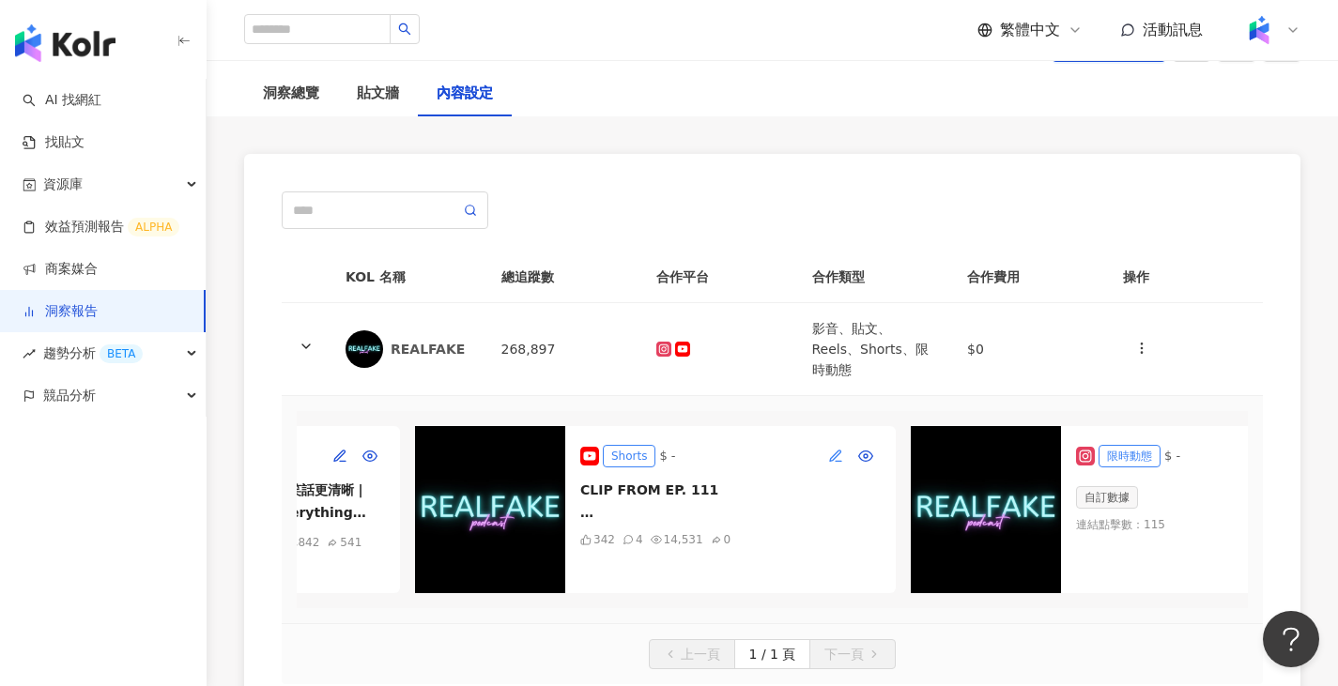
click at [834, 449] on icon "button" at bounding box center [835, 456] width 15 height 15
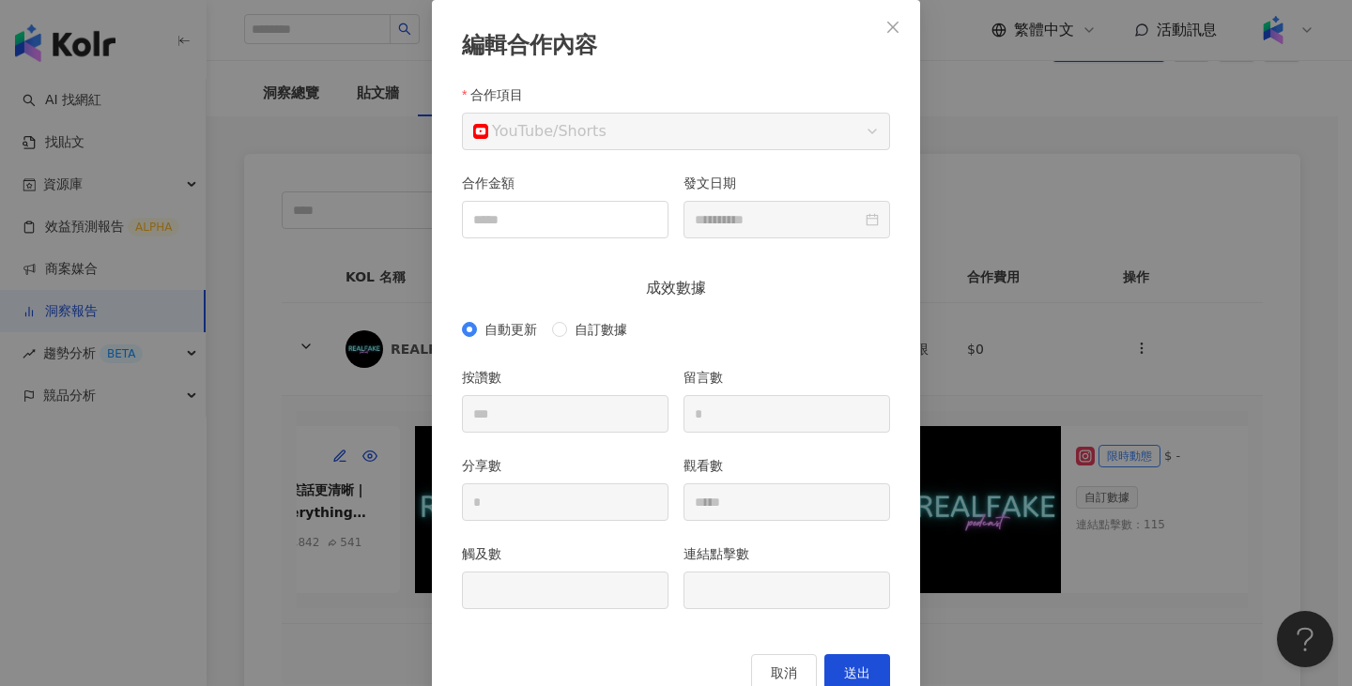
click at [1053, 308] on div "**********" at bounding box center [676, 343] width 1352 height 686
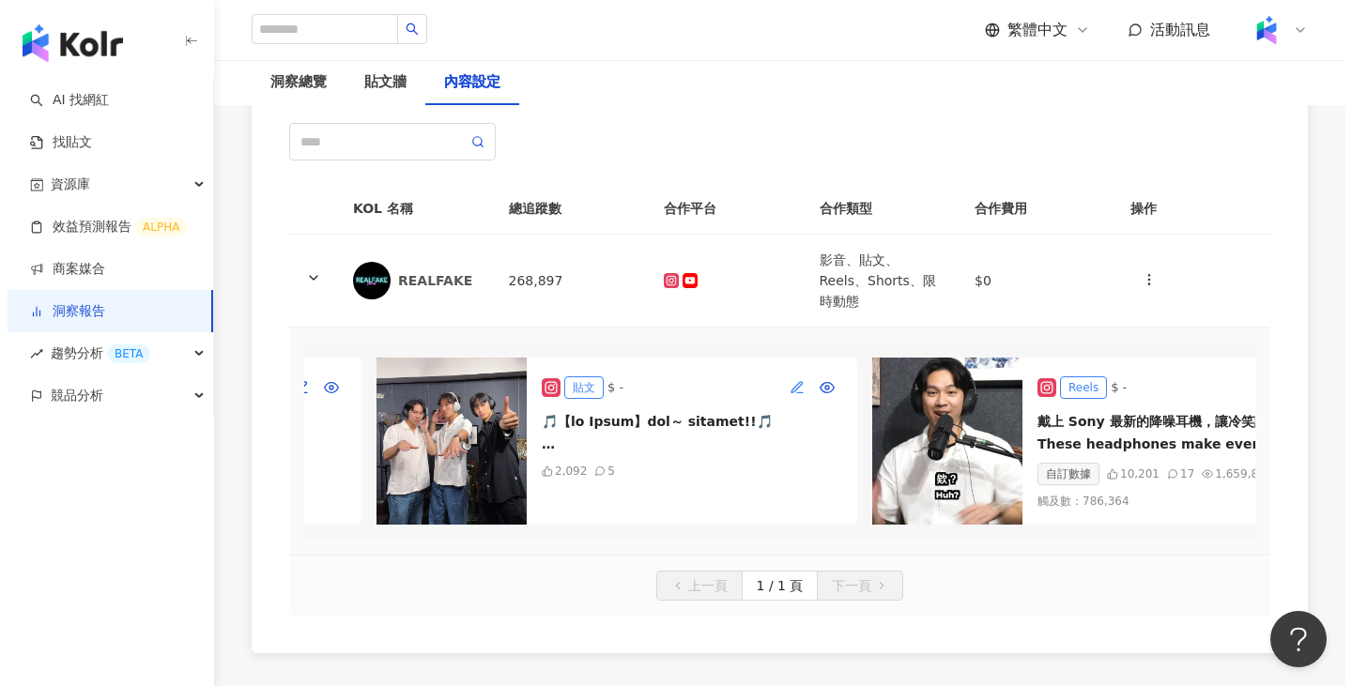
scroll to position [0, 438]
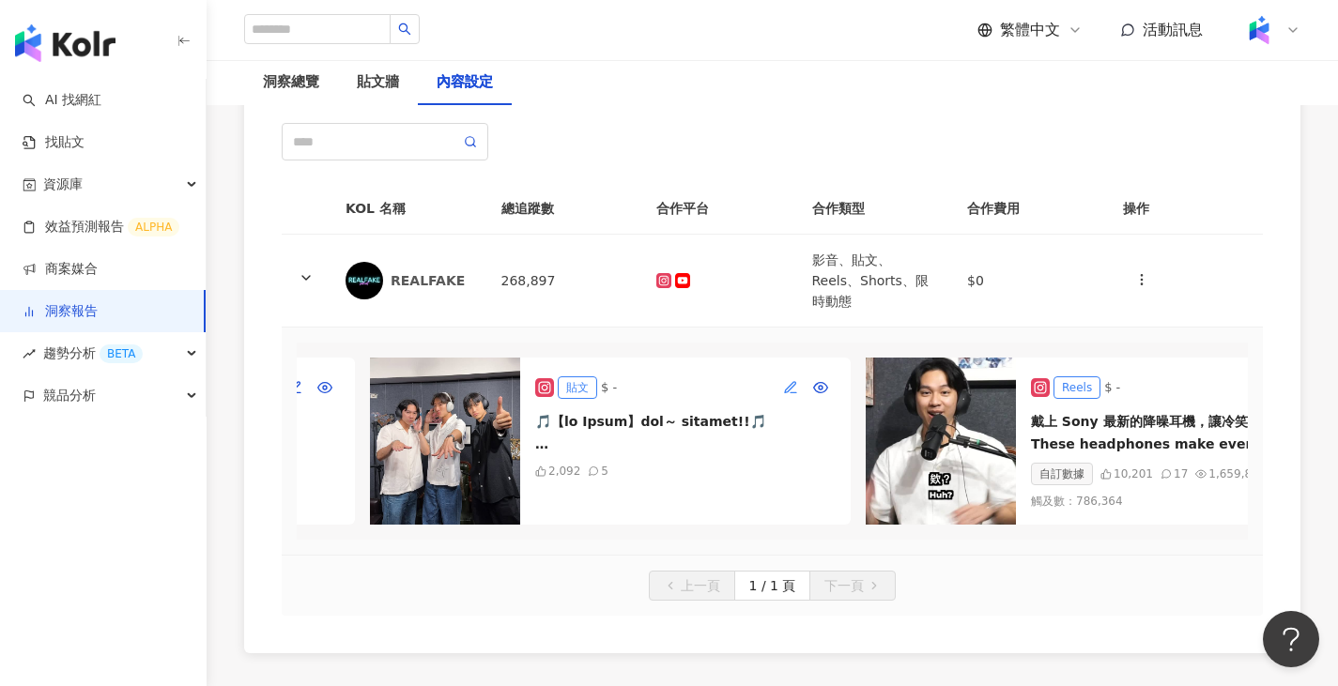
click at [796, 380] on icon "button" at bounding box center [790, 387] width 15 height 15
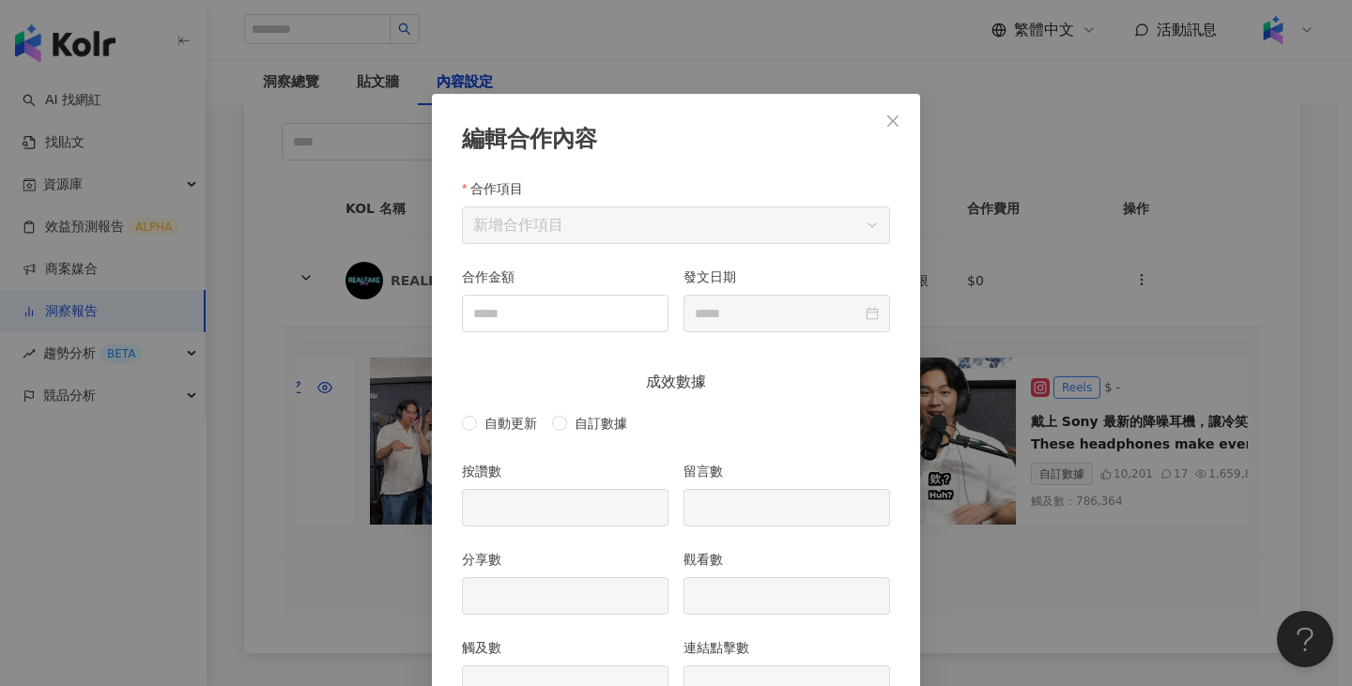
scroll to position [94, 0]
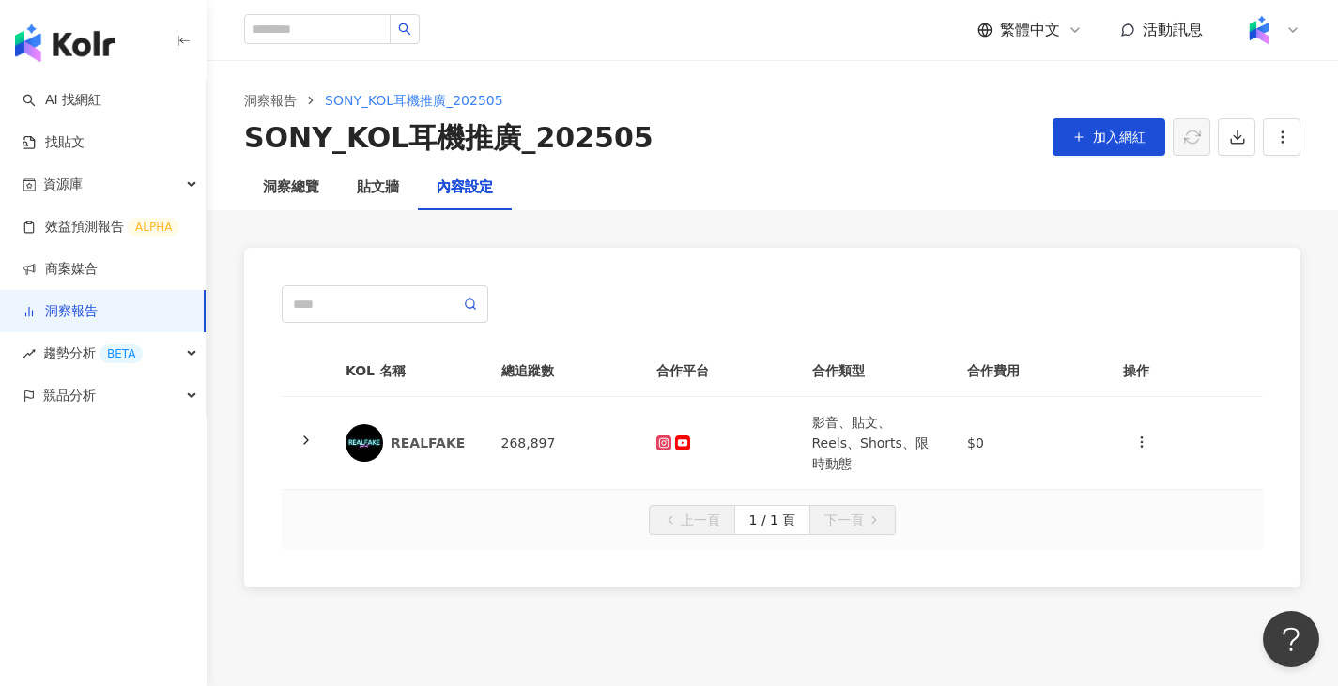
click at [531, 432] on td "268,897" at bounding box center [564, 443] width 156 height 93
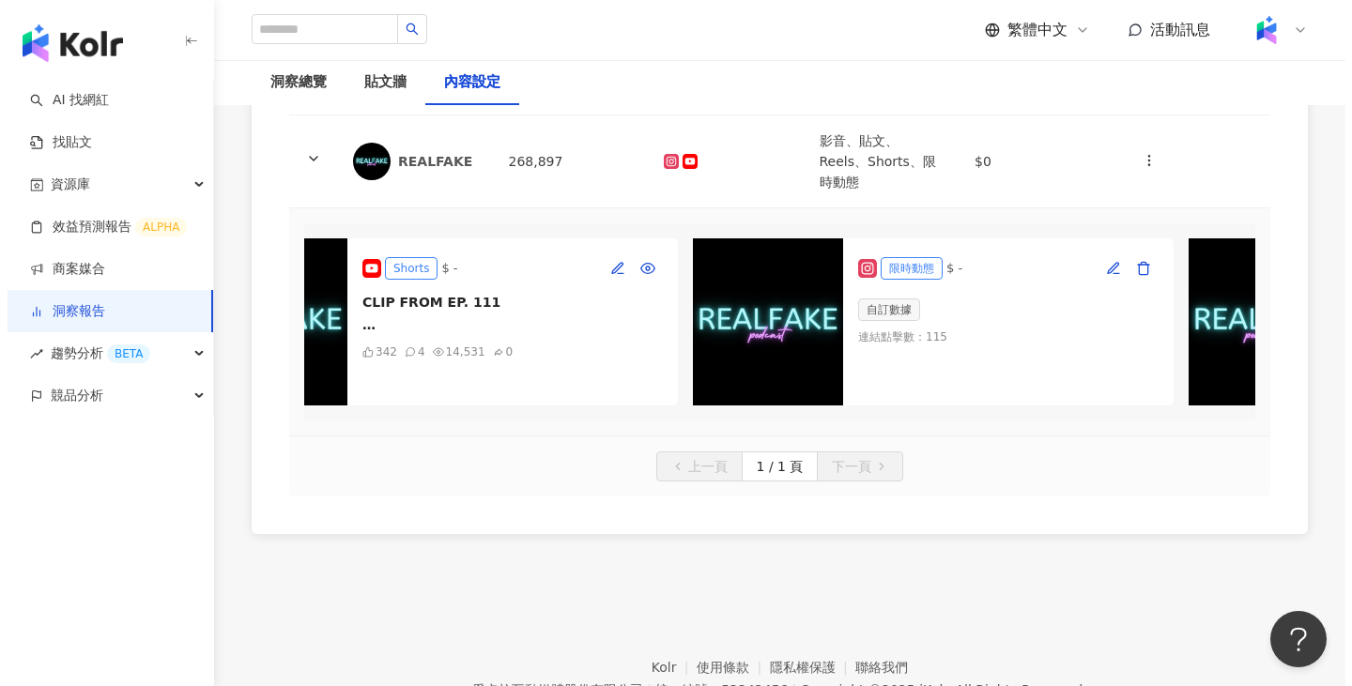
scroll to position [0, 1614]
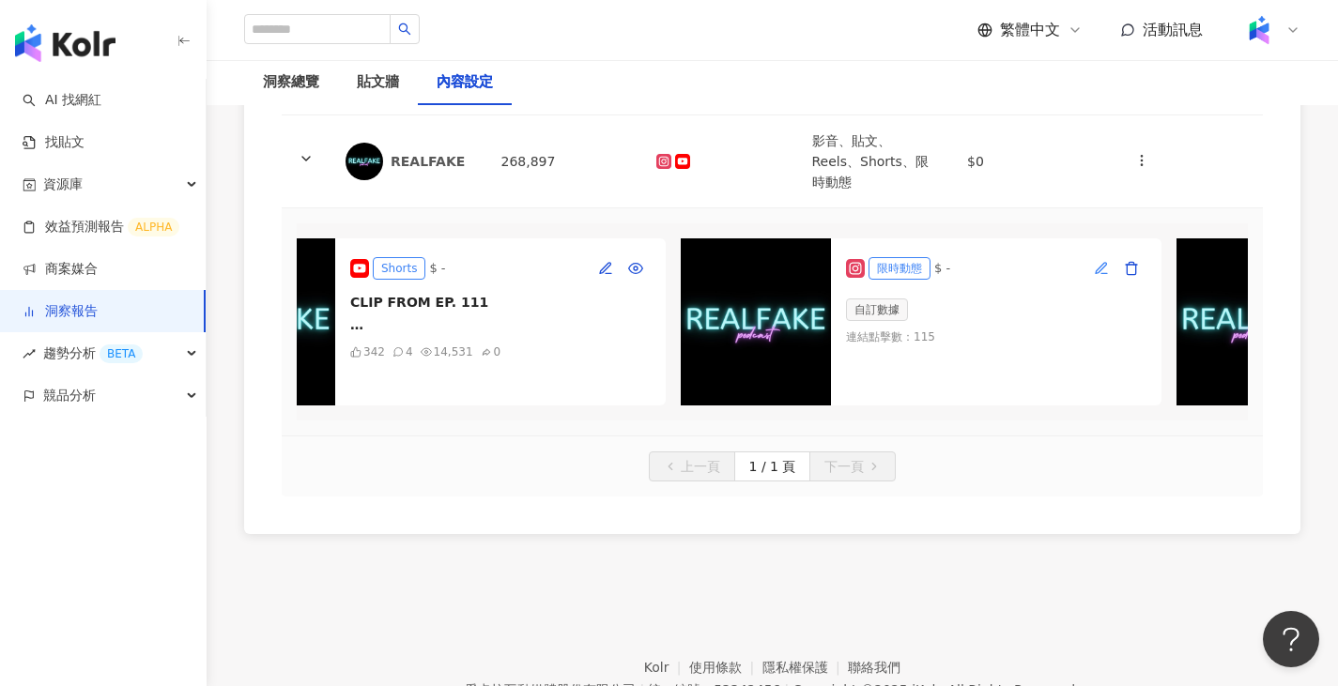
click at [1101, 261] on icon "button" at bounding box center [1101, 268] width 15 height 15
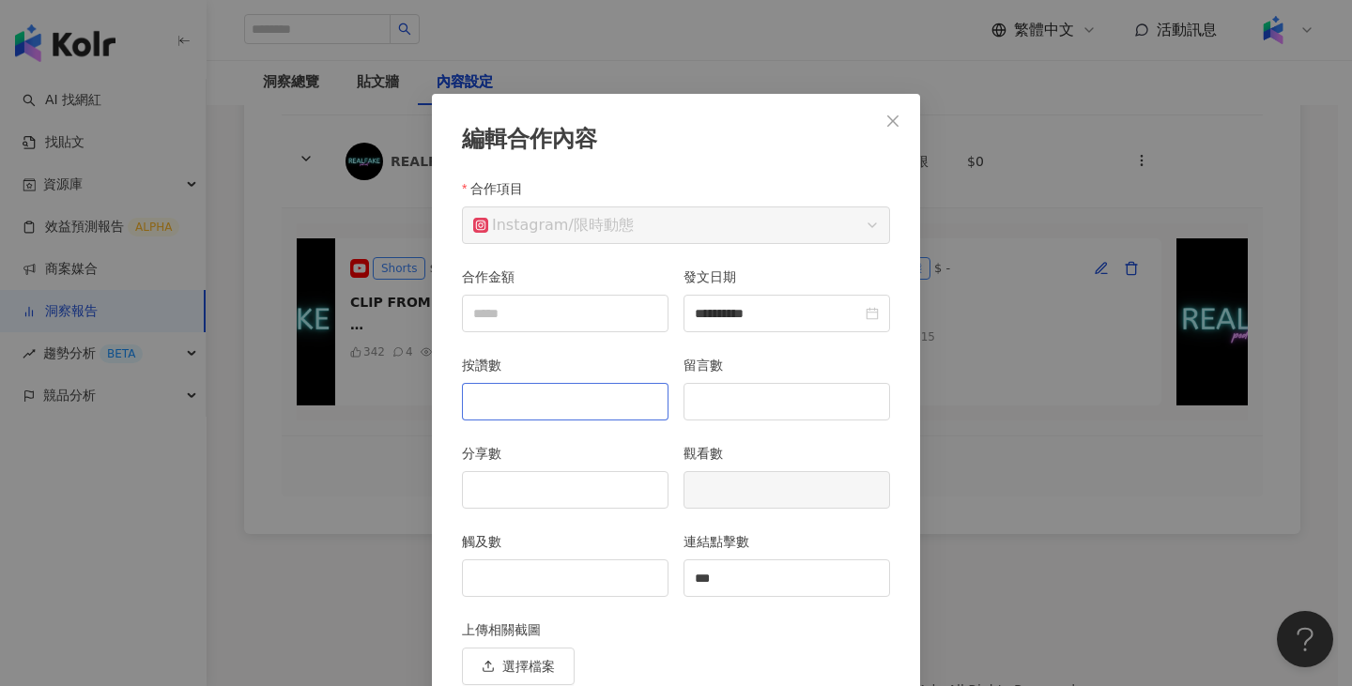
scroll to position [82, 0]
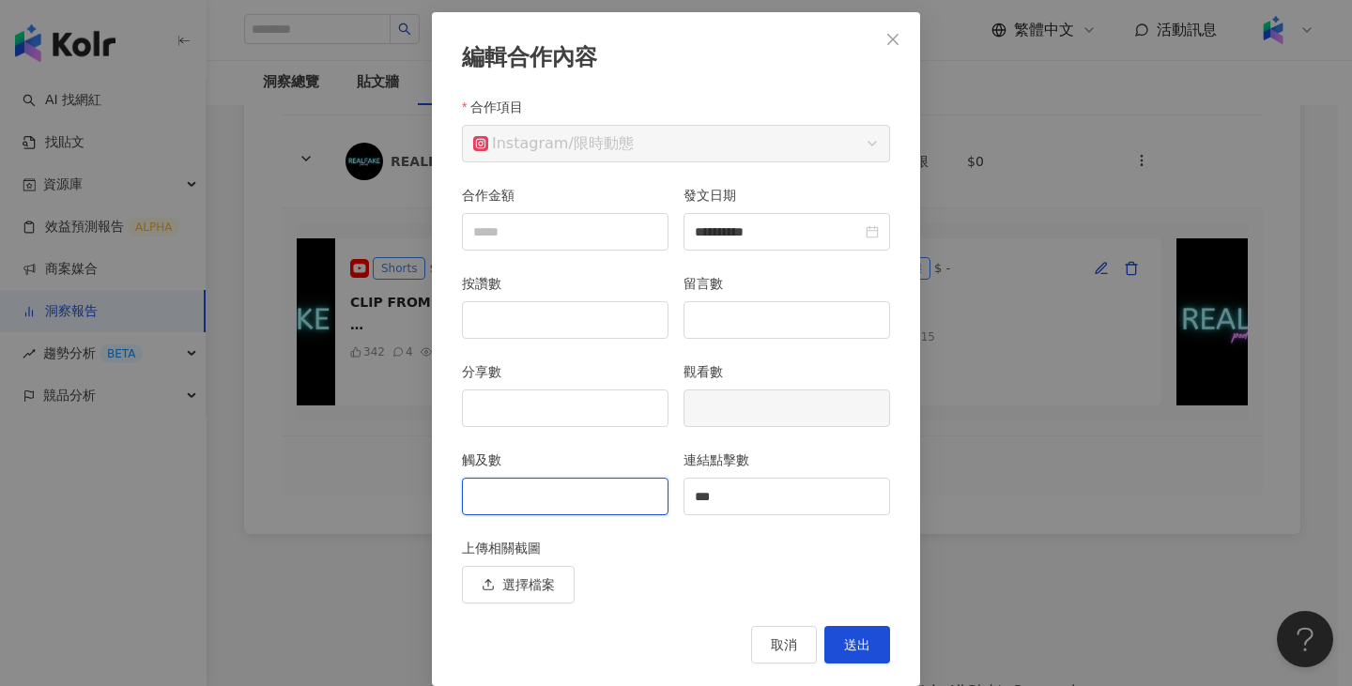
click at [597, 508] on input "觸及數" at bounding box center [565, 497] width 205 height 36
type input "**"
type input "*****"
click at [851, 643] on span "送出" at bounding box center [857, 645] width 26 height 15
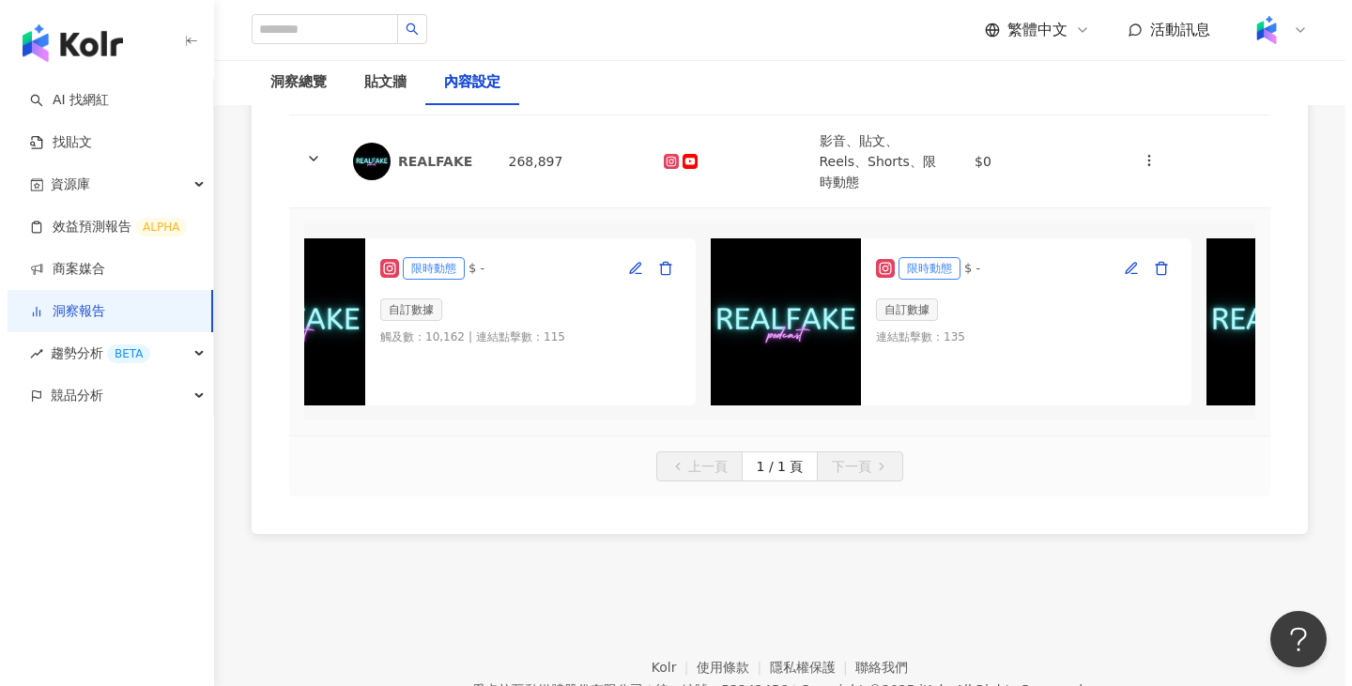
scroll to position [0, 2087]
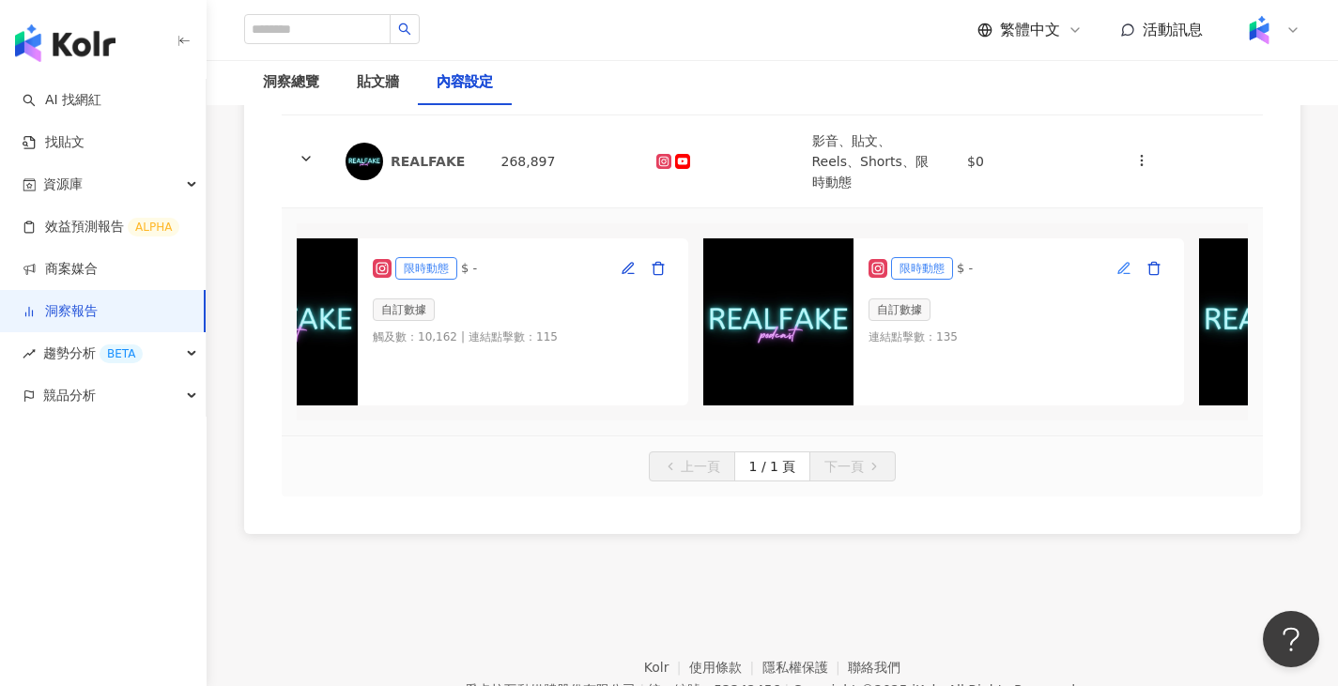
click at [1128, 262] on icon "button" at bounding box center [1123, 267] width 10 height 10
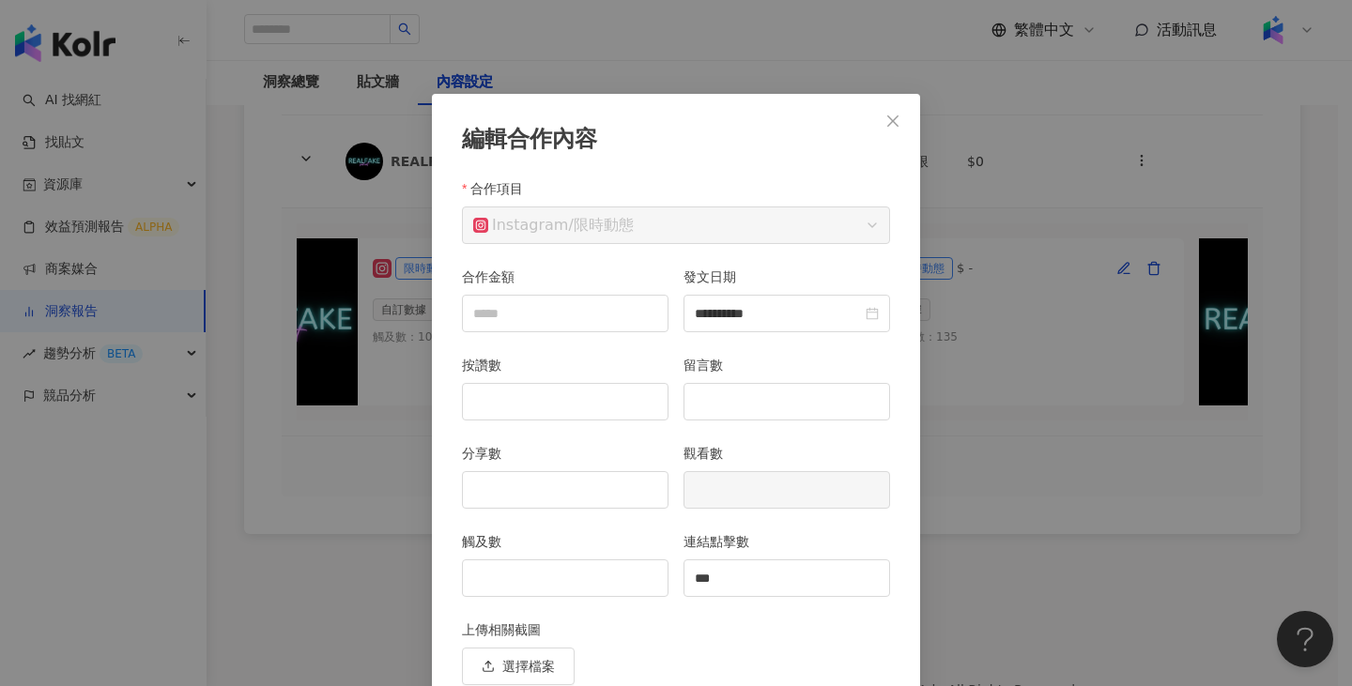
scroll to position [82, 0]
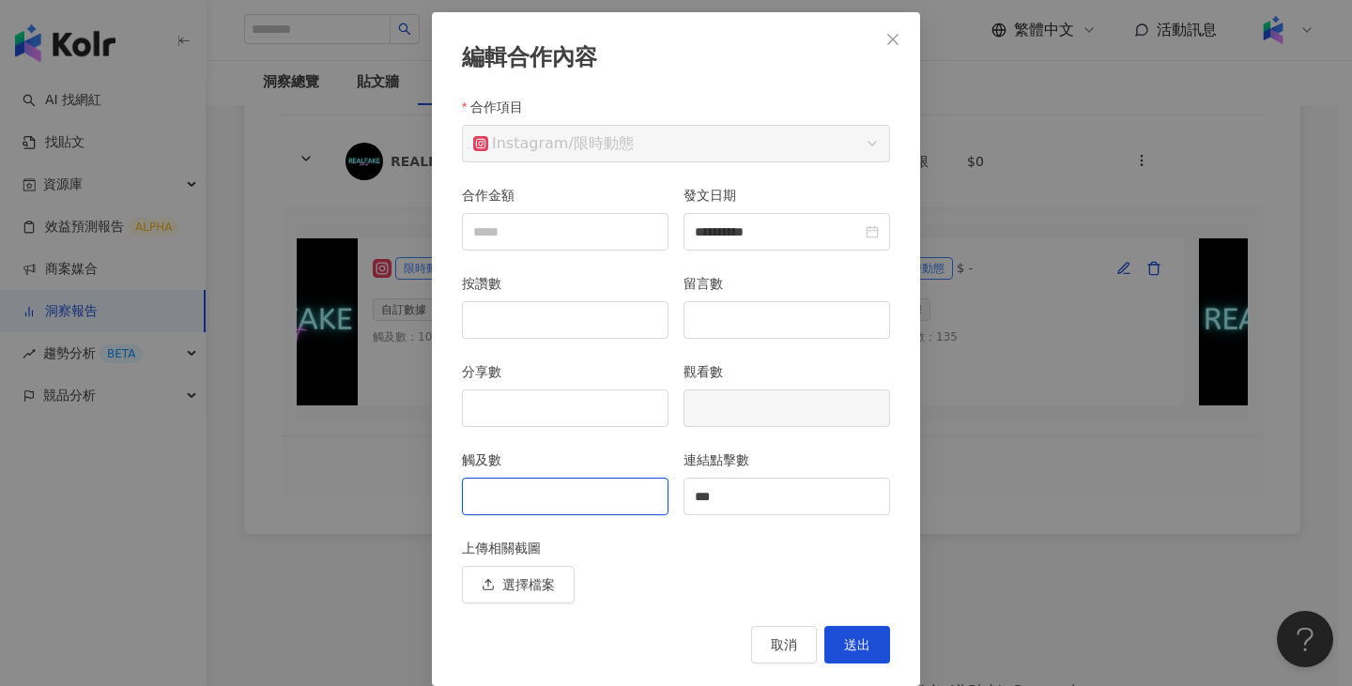
click at [586, 498] on input "觸及數" at bounding box center [565, 497] width 205 height 36
type input "*****"
click at [871, 637] on button "送出" at bounding box center [857, 645] width 66 height 38
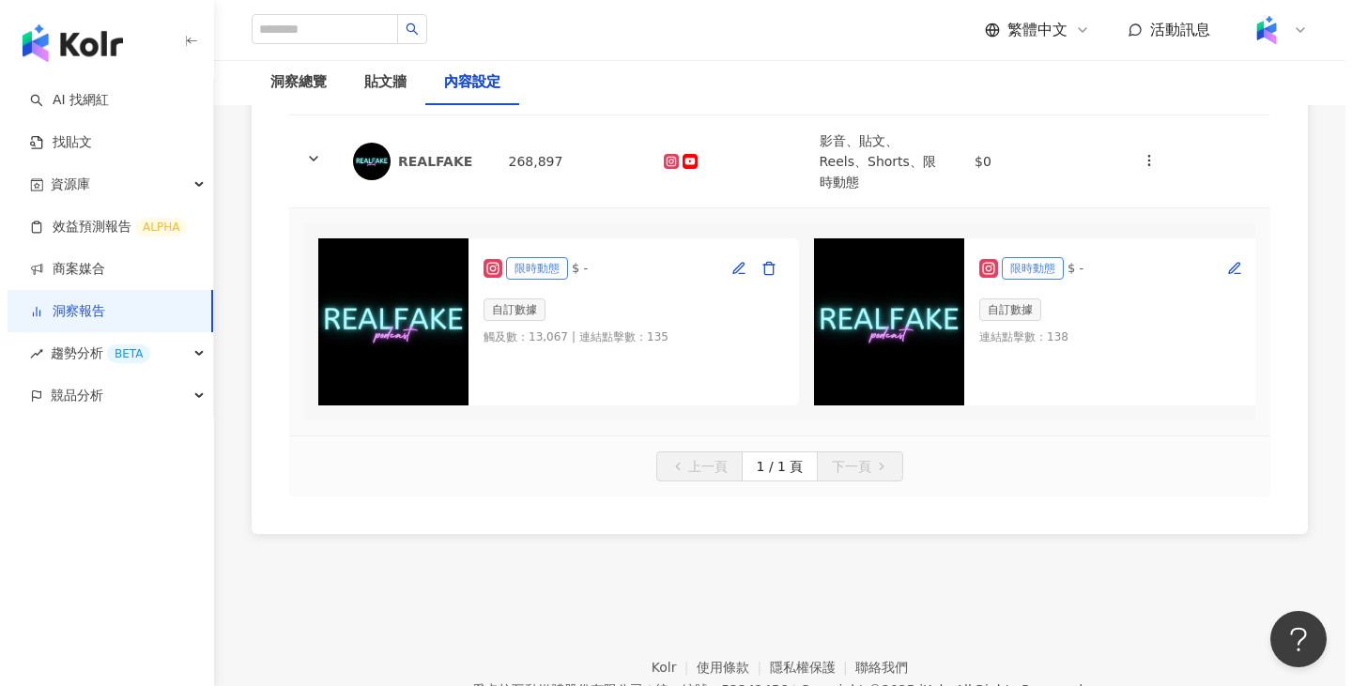
scroll to position [0, 2548]
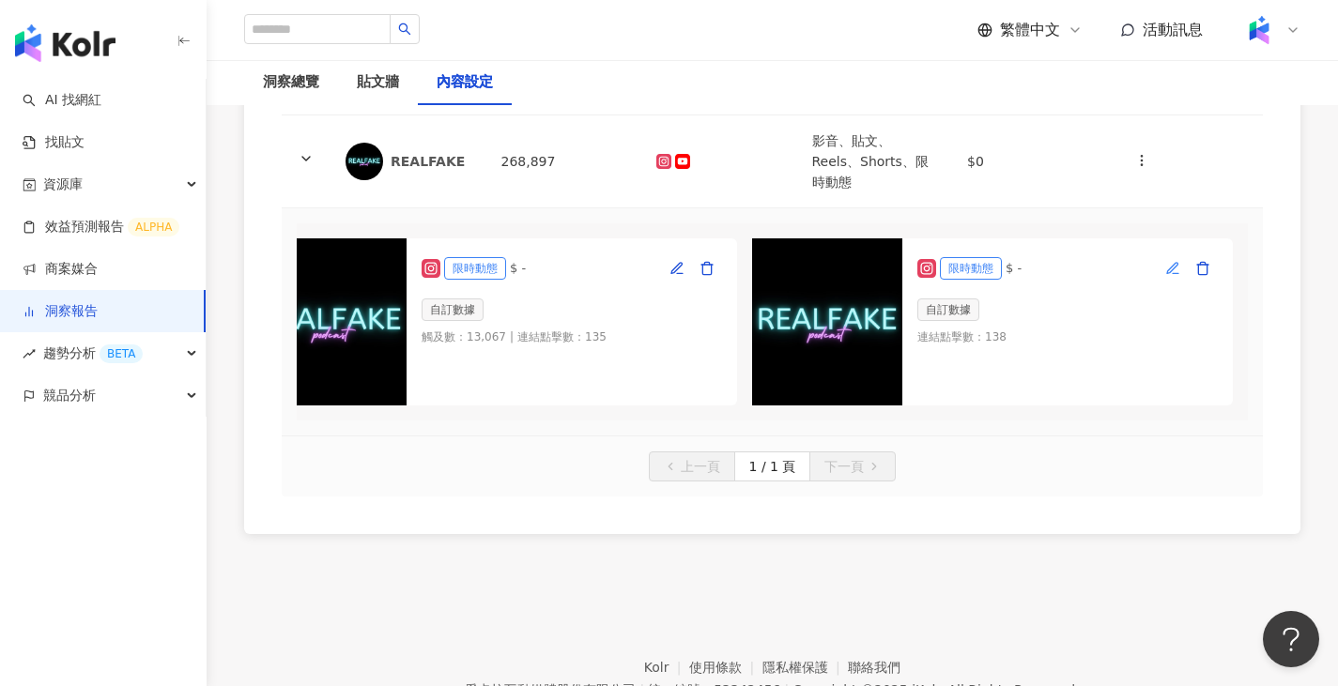
click at [1158, 254] on button "button" at bounding box center [1173, 269] width 30 height 30
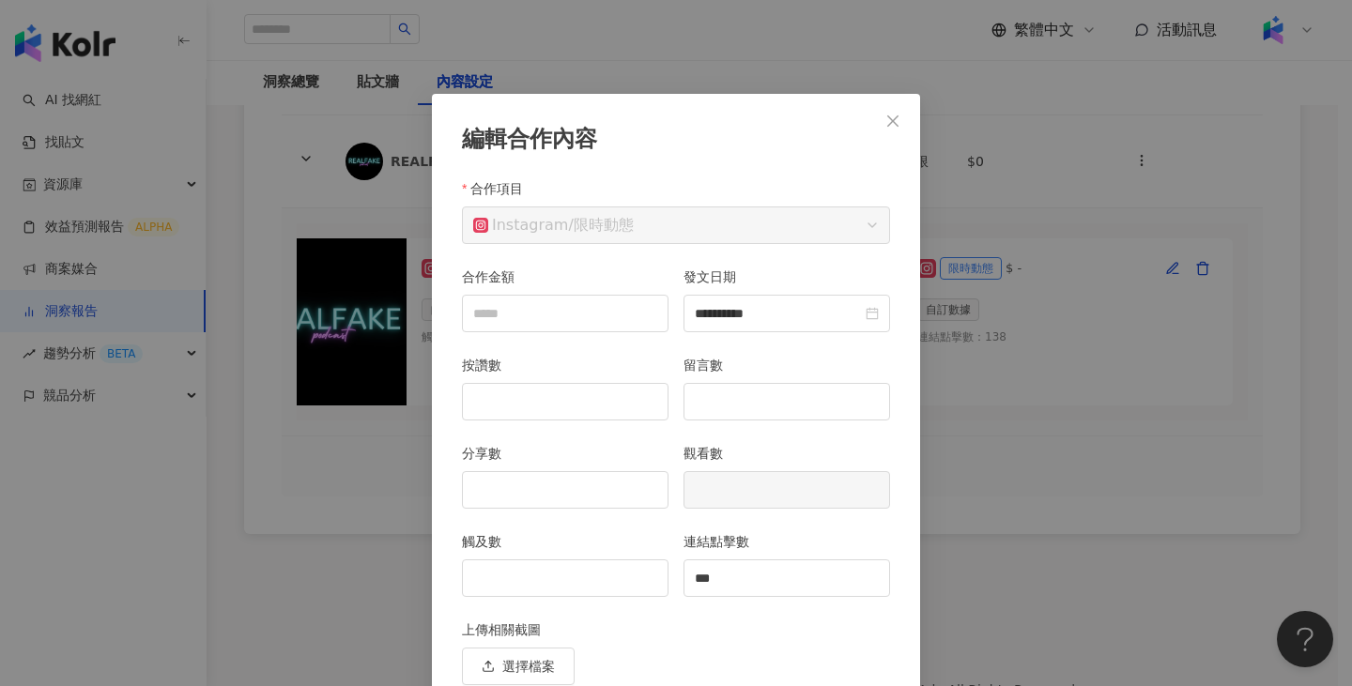
scroll to position [82, 0]
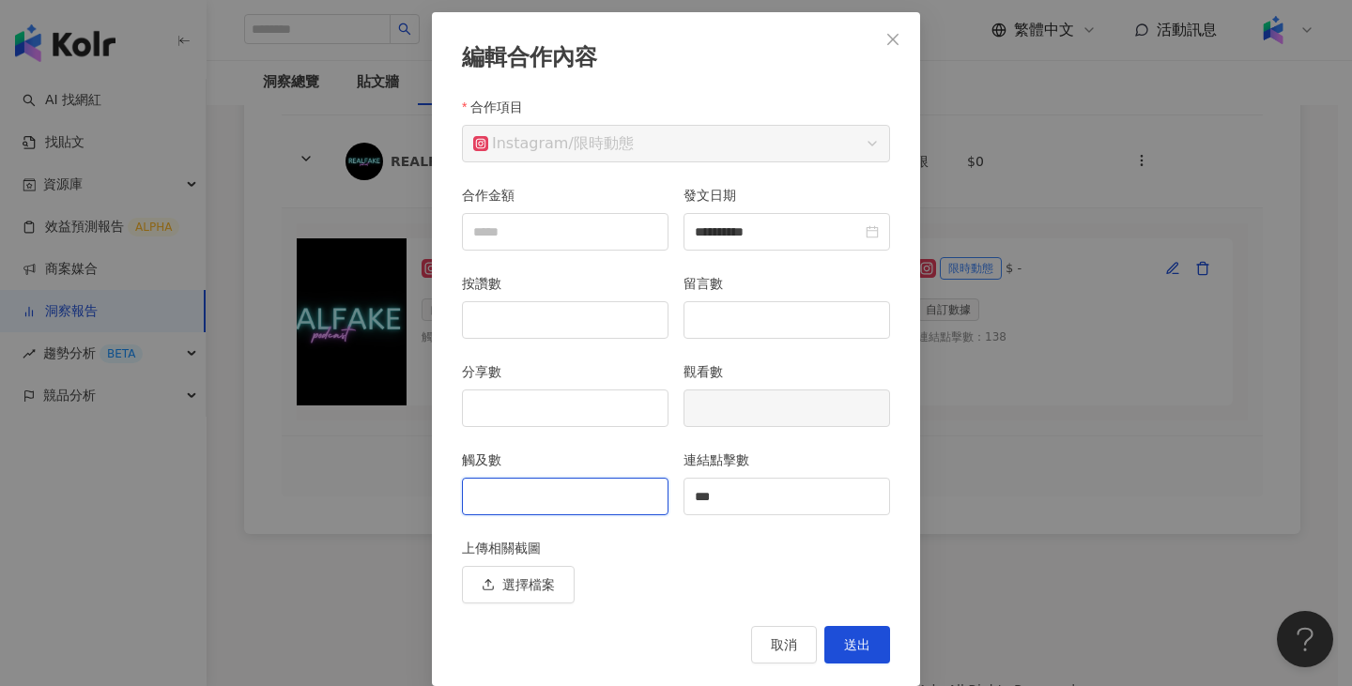
click at [632, 506] on input "觸及數" at bounding box center [565, 497] width 205 height 36
type input "*****"
click at [857, 632] on button "送出" at bounding box center [857, 645] width 66 height 38
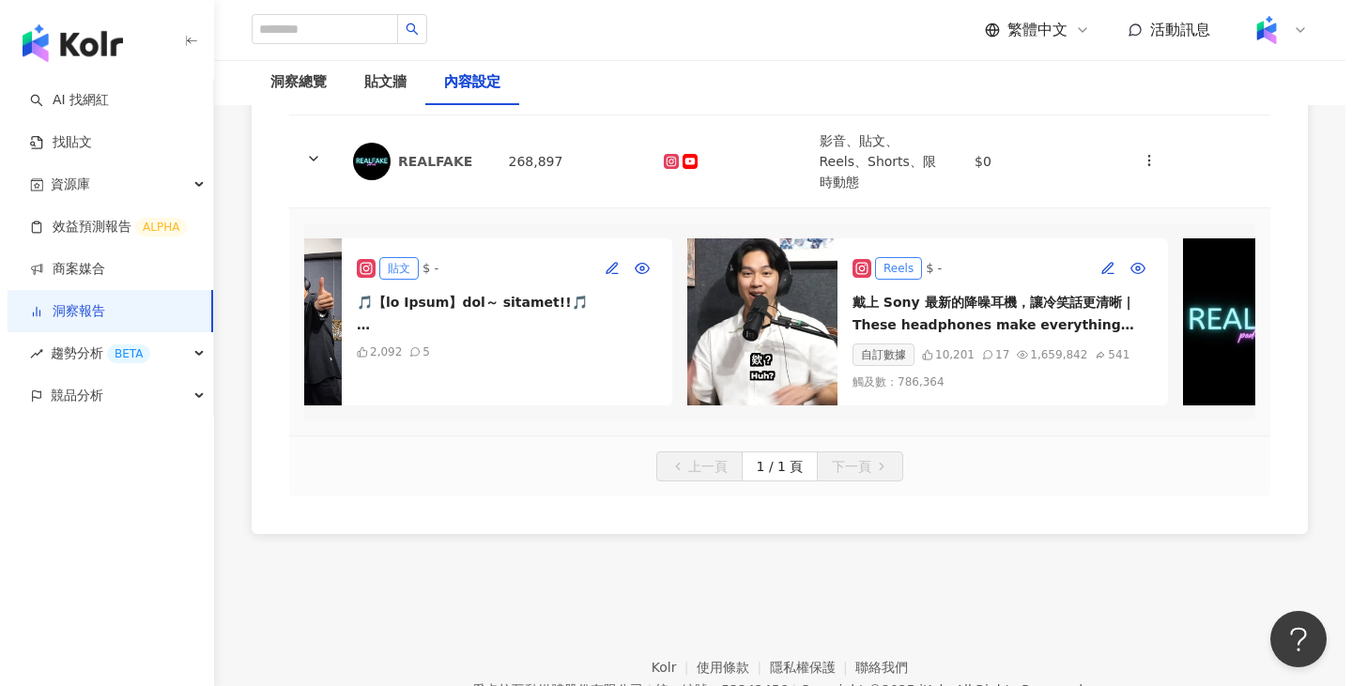
scroll to position [0, 0]
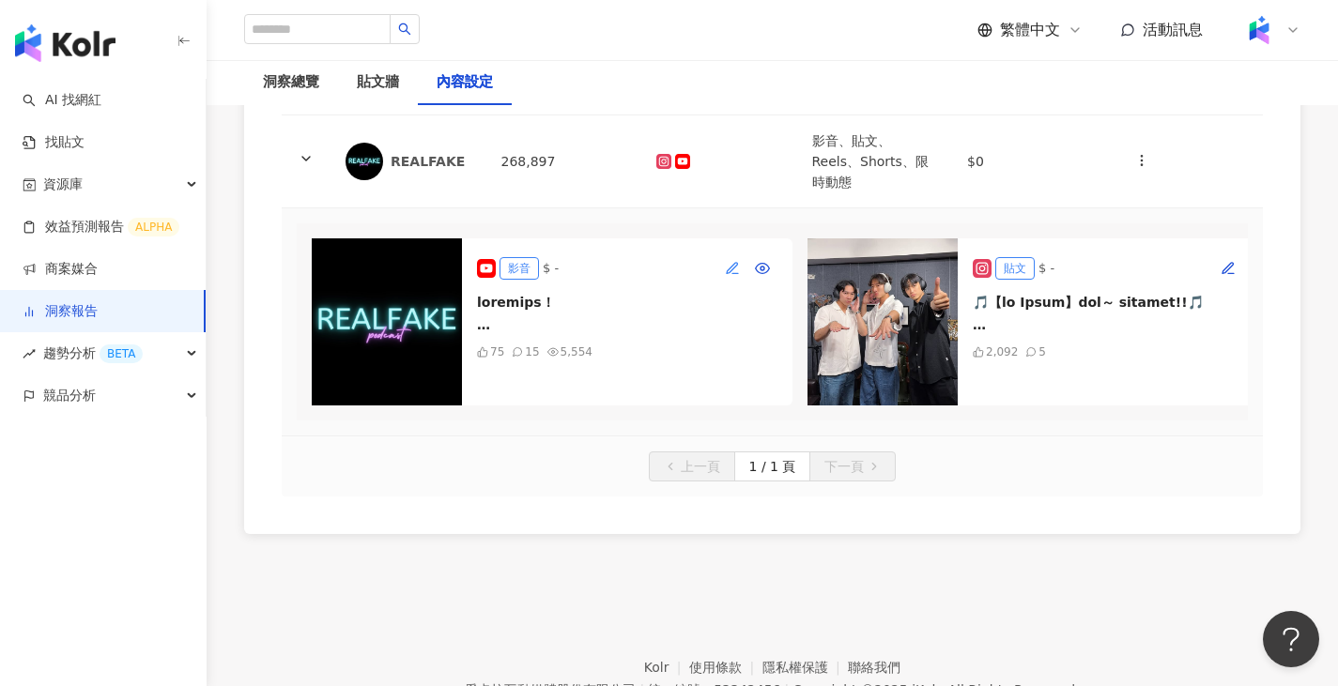
click at [730, 261] on span "button" at bounding box center [732, 268] width 15 height 15
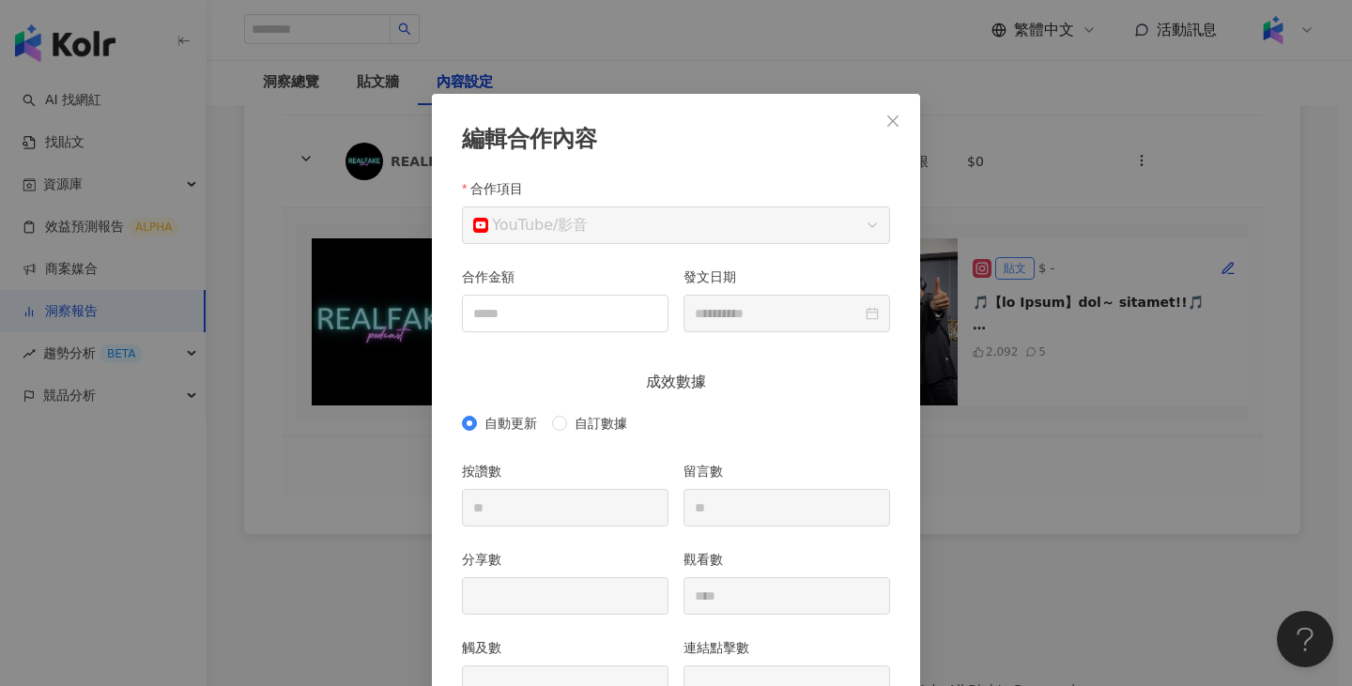
scroll to position [94, 0]
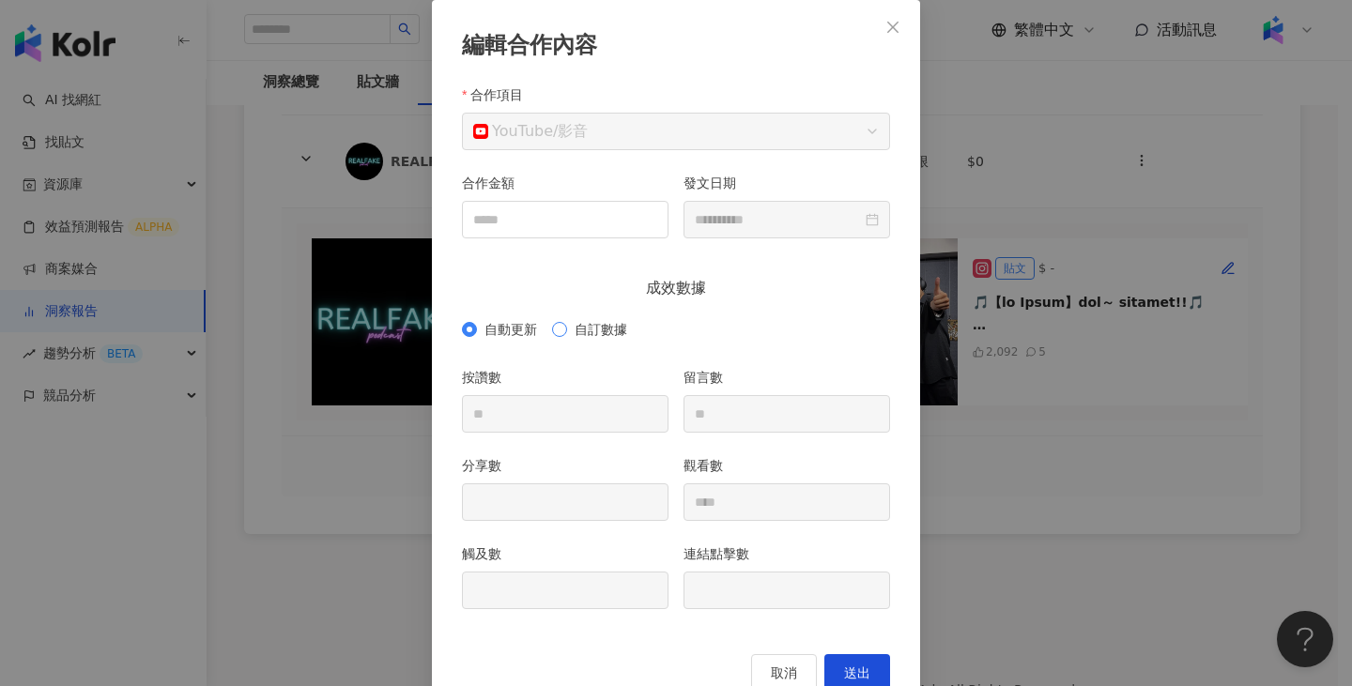
click at [594, 334] on span "自訂數據" at bounding box center [601, 329] width 68 height 21
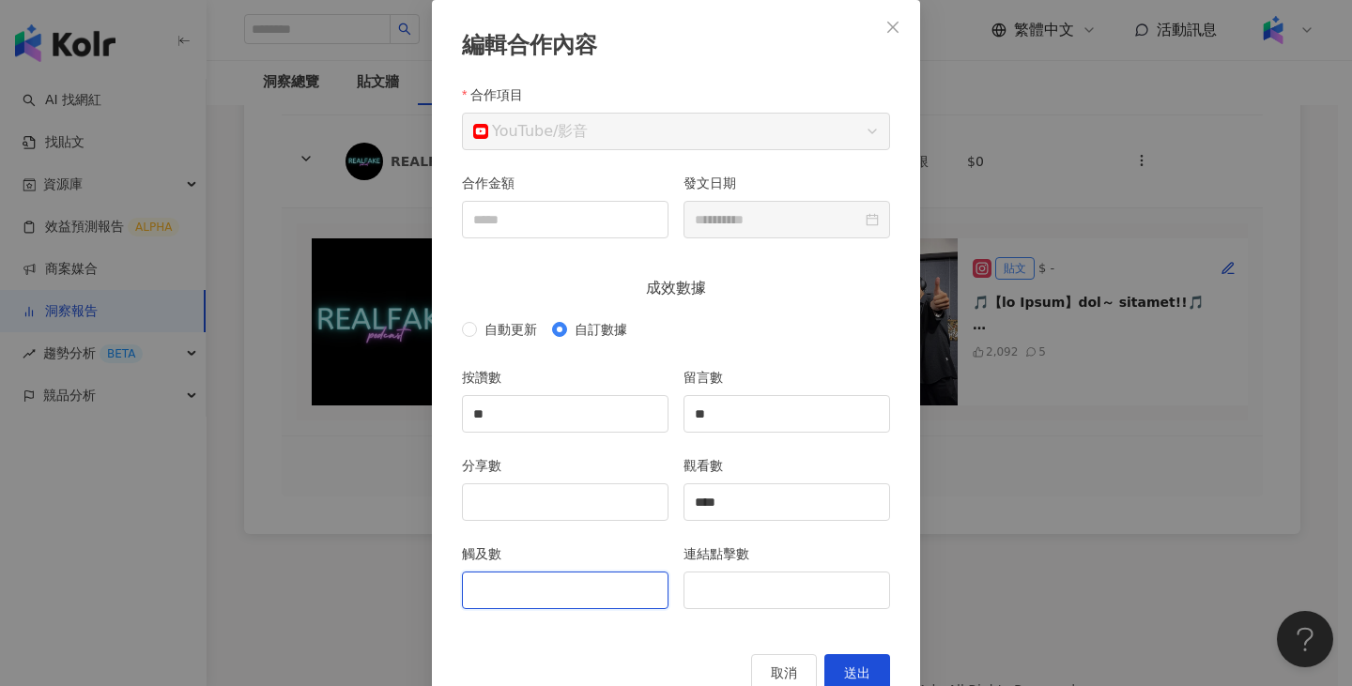
click at [554, 592] on input "觸及數" at bounding box center [565, 591] width 205 height 36
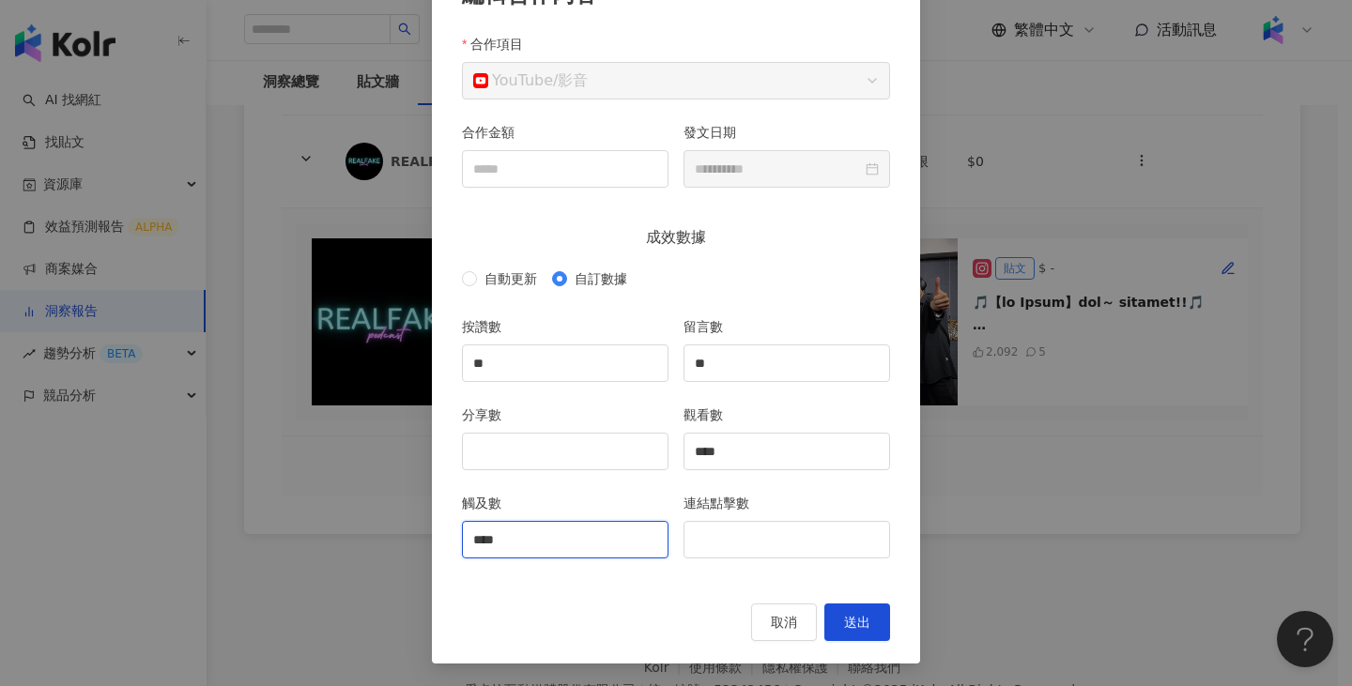
scroll to position [145, 0]
type input "****"
click at [845, 611] on button "送出" at bounding box center [857, 623] width 66 height 38
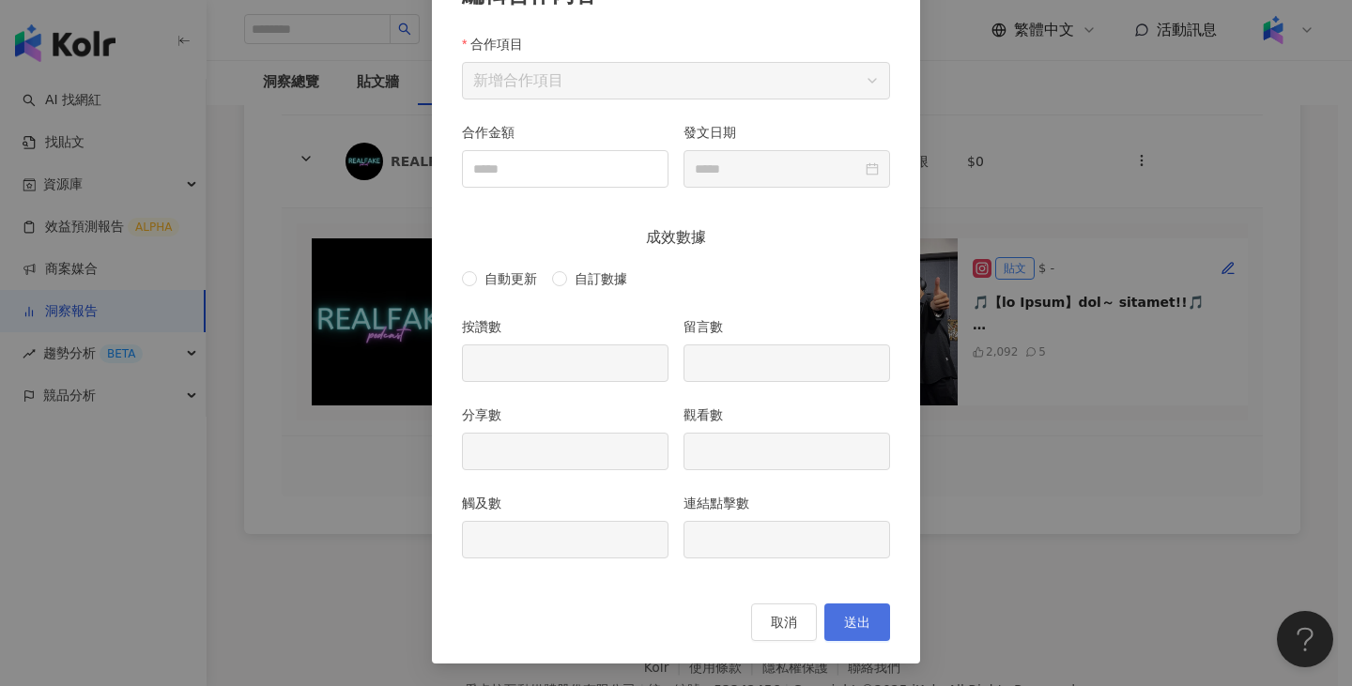
type input "**"
type input "****"
type input "**********"
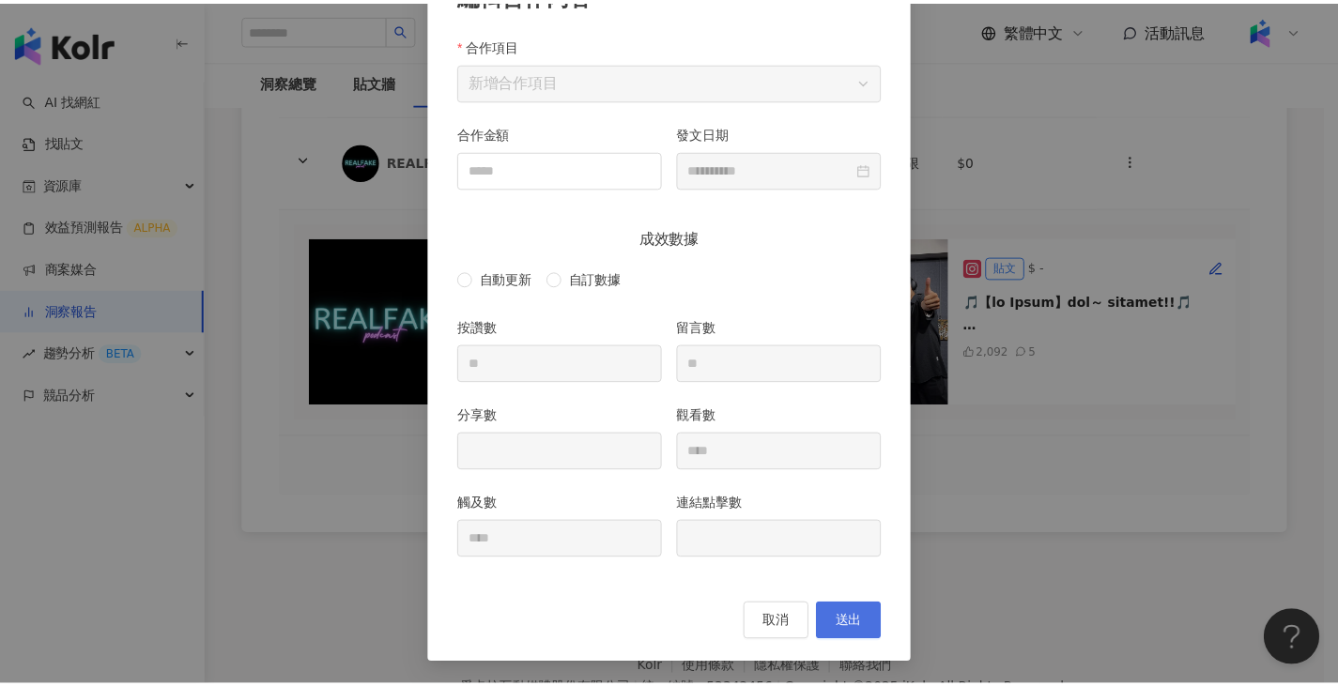
scroll to position [51, 0]
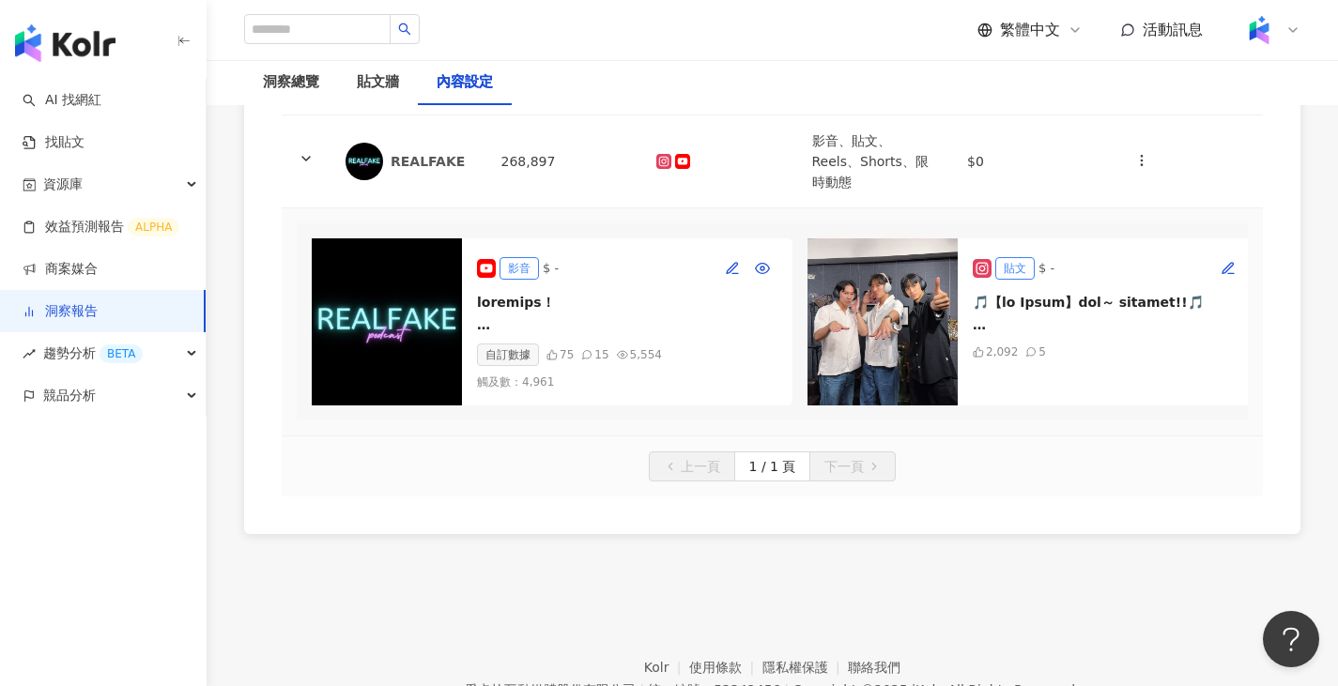
click at [276, 108] on div "KOL 名稱 總追蹤數 合作平台 合作類型 合作費用 操作 REALFAKE 268,897 影音、貼文、Reels、Shorts、限時動態 $0 影音 $ …" at bounding box center [772, 250] width 1056 height 568
click at [284, 87] on div "洞察總覽" at bounding box center [291, 82] width 56 height 23
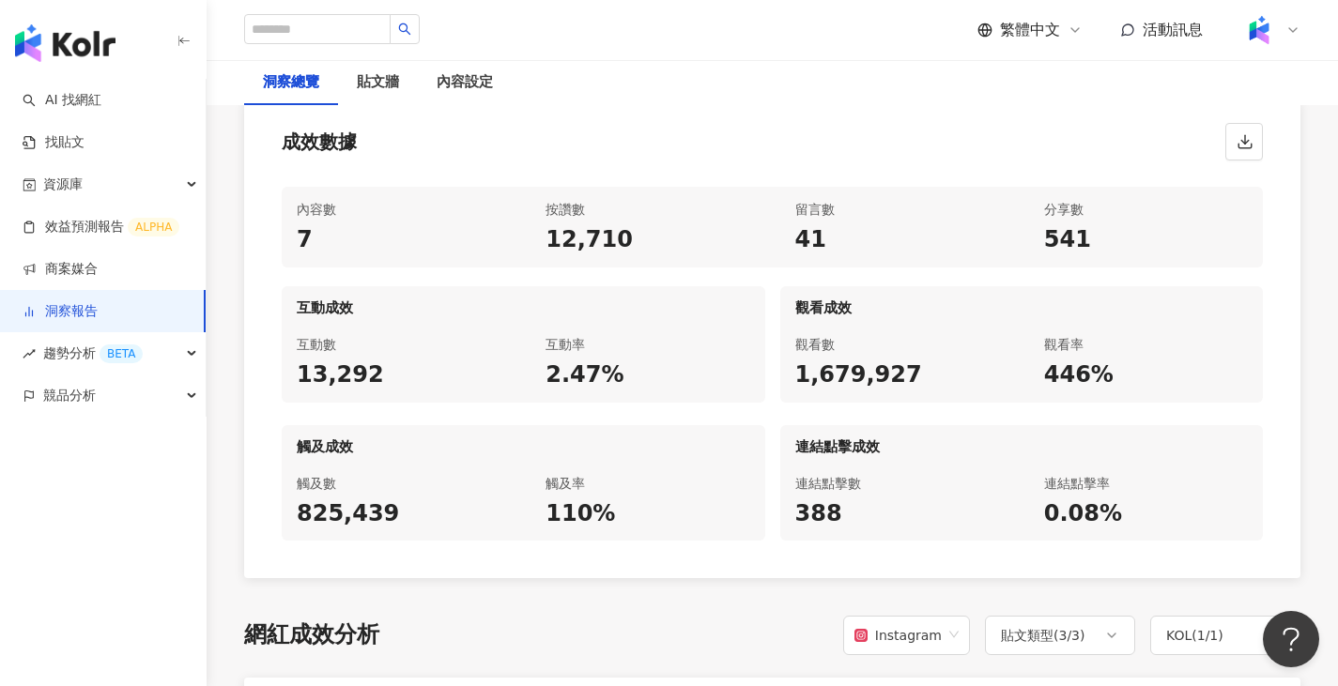
scroll to position [563, 0]
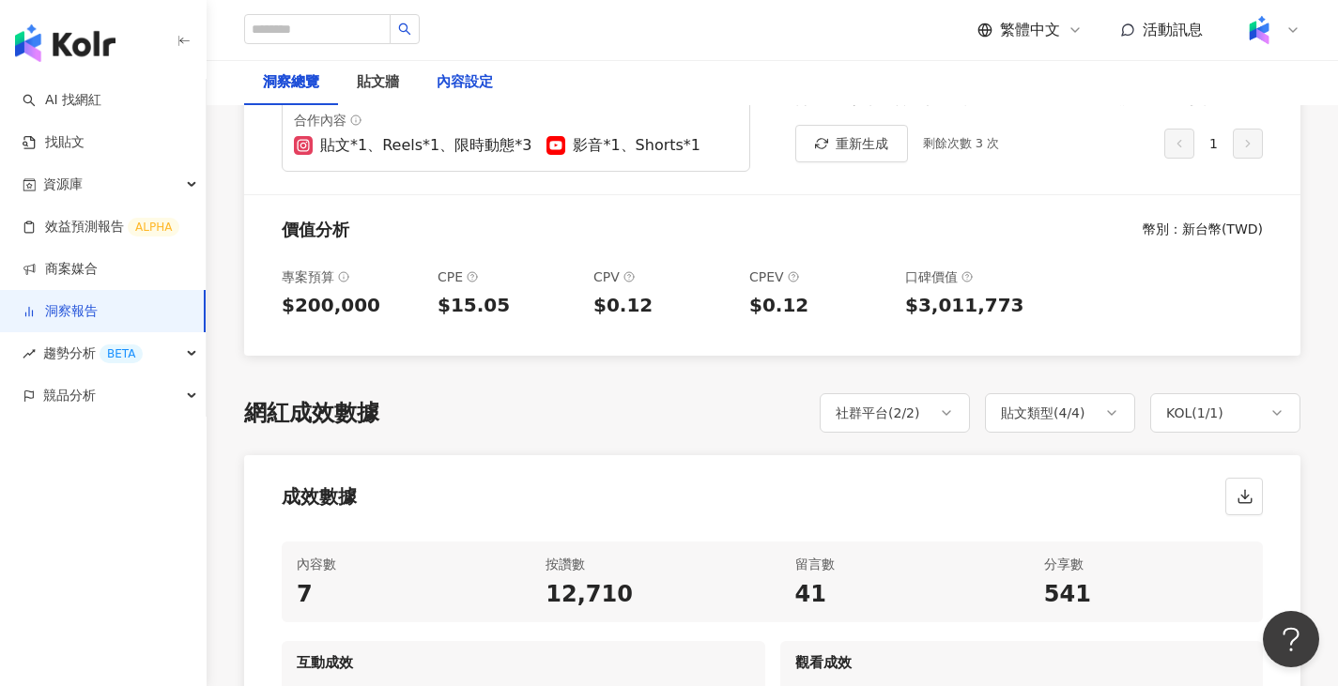
click at [460, 85] on div "內容設定" at bounding box center [465, 82] width 56 height 23
click at [392, 84] on div "貼文牆" at bounding box center [378, 82] width 42 height 23
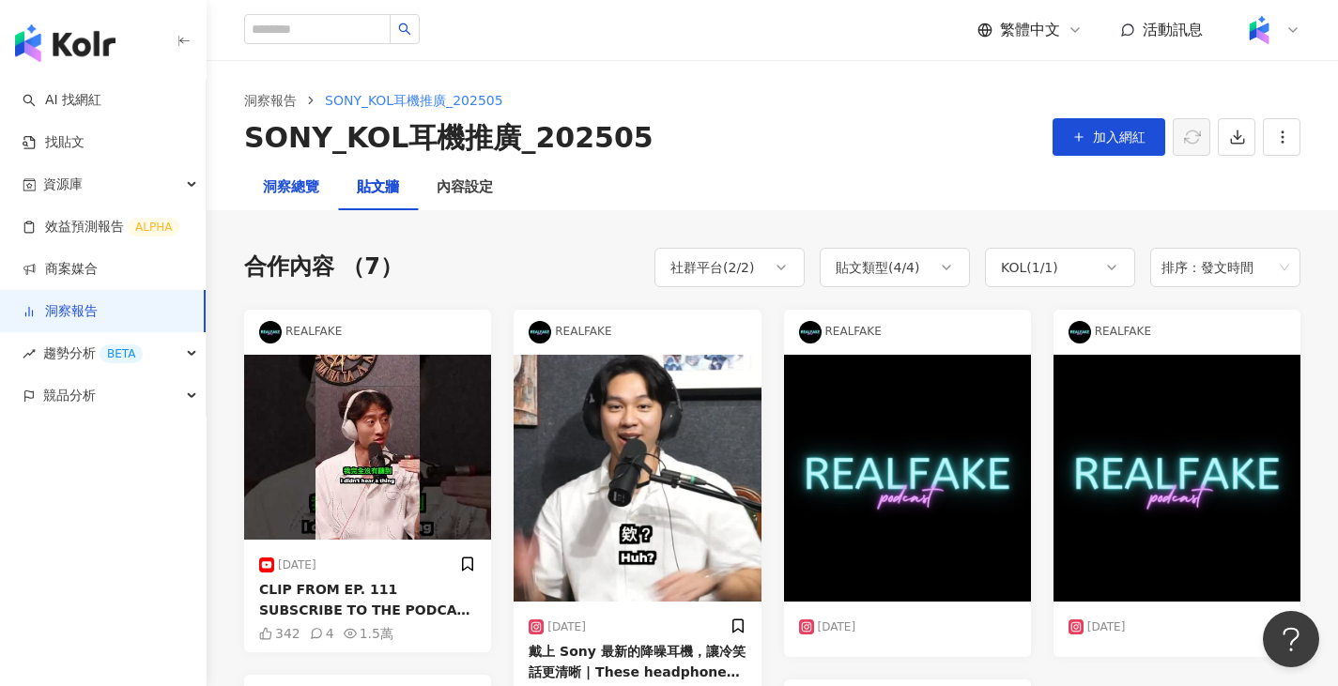
click at [315, 189] on div "洞察總覽" at bounding box center [291, 188] width 56 height 23
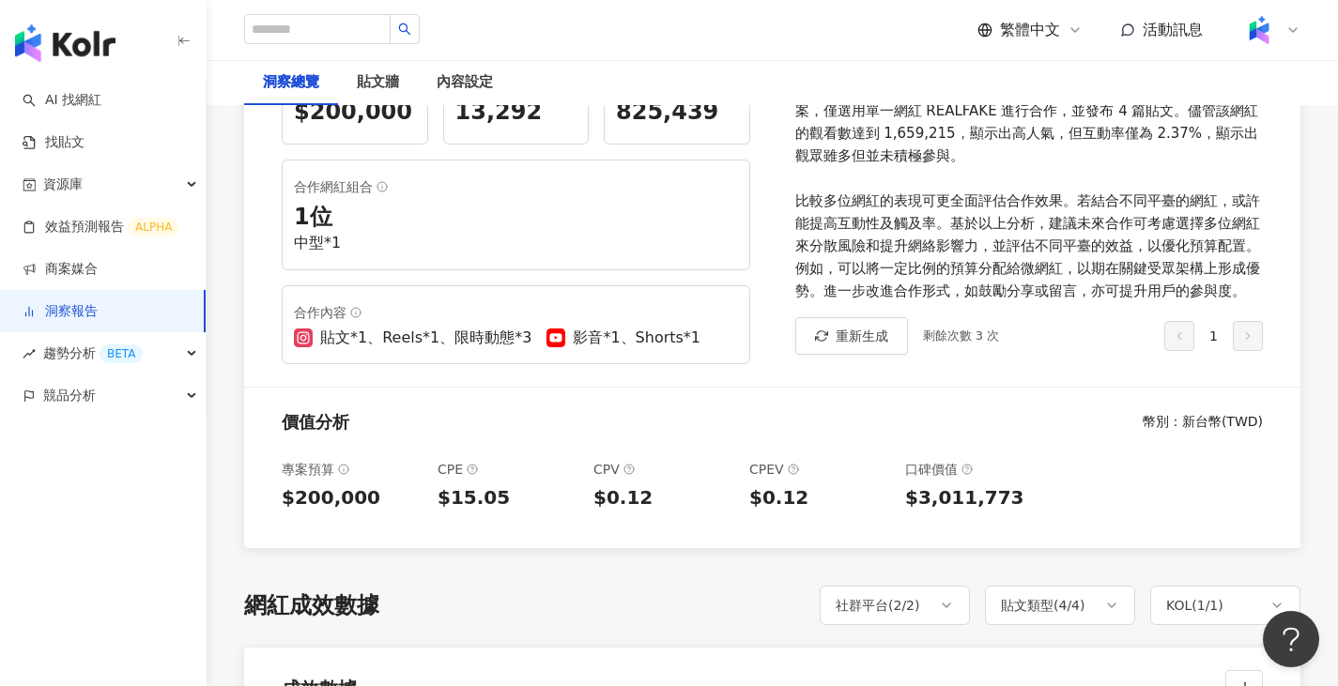
scroll to position [376, 0]
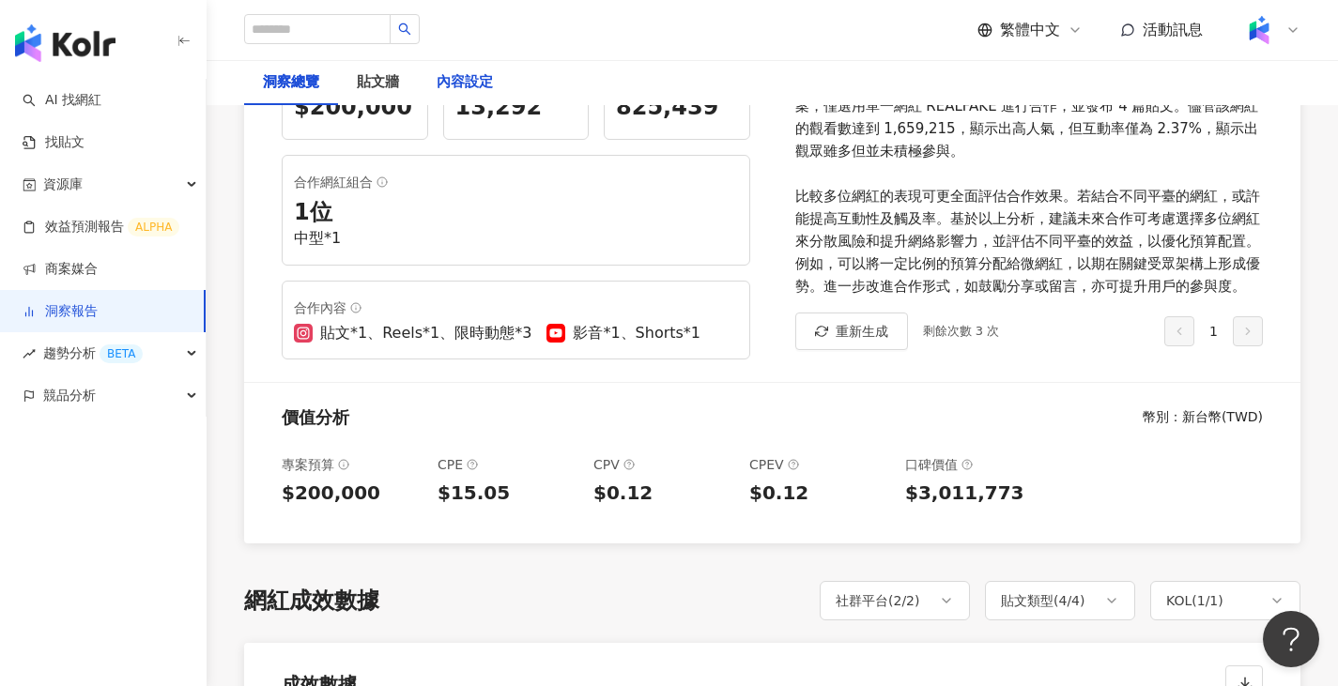
click at [445, 91] on div "內容設定" at bounding box center [465, 82] width 56 height 23
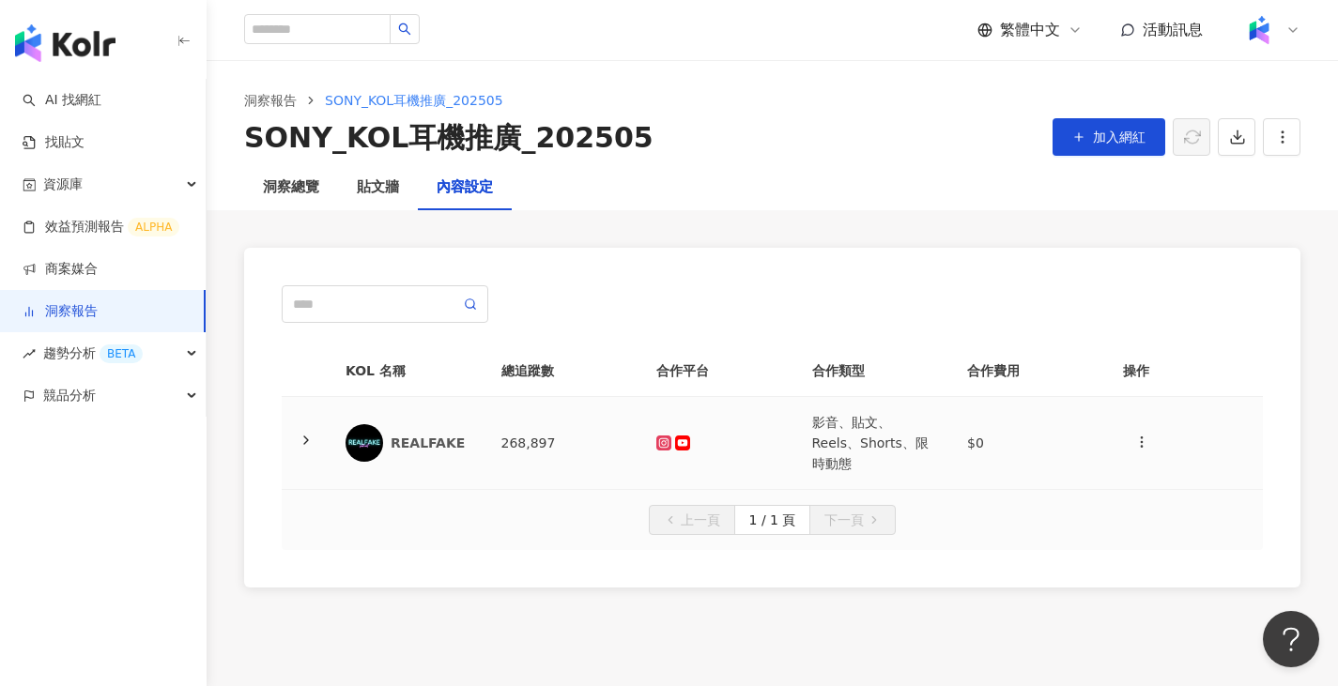
click at [512, 438] on td "268,897" at bounding box center [564, 443] width 156 height 93
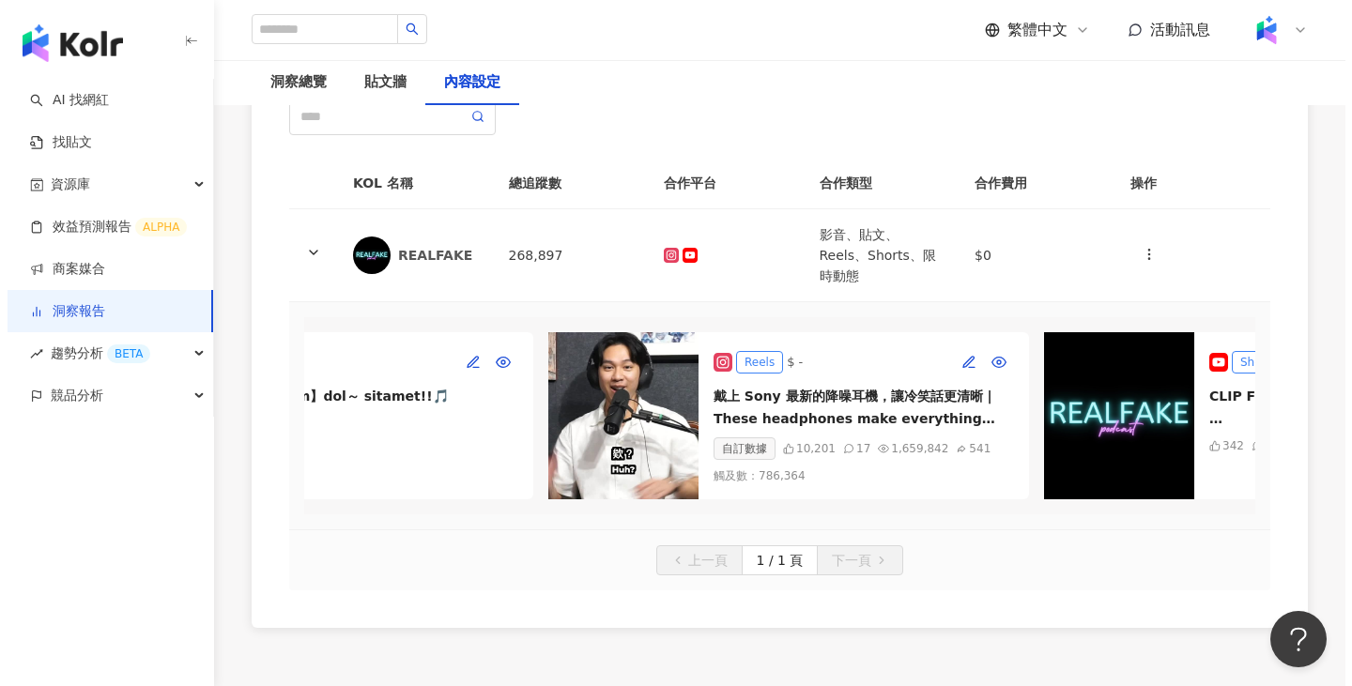
scroll to position [0, 763]
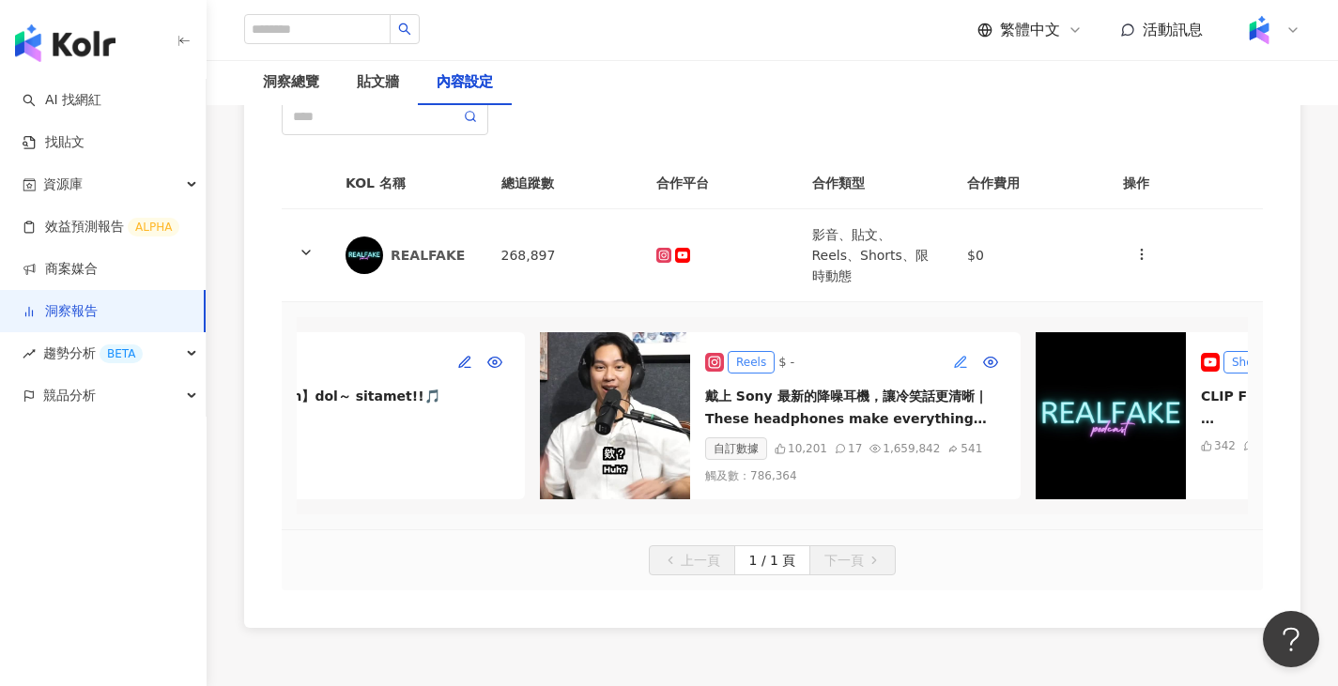
click at [956, 355] on icon "button" at bounding box center [960, 362] width 15 height 15
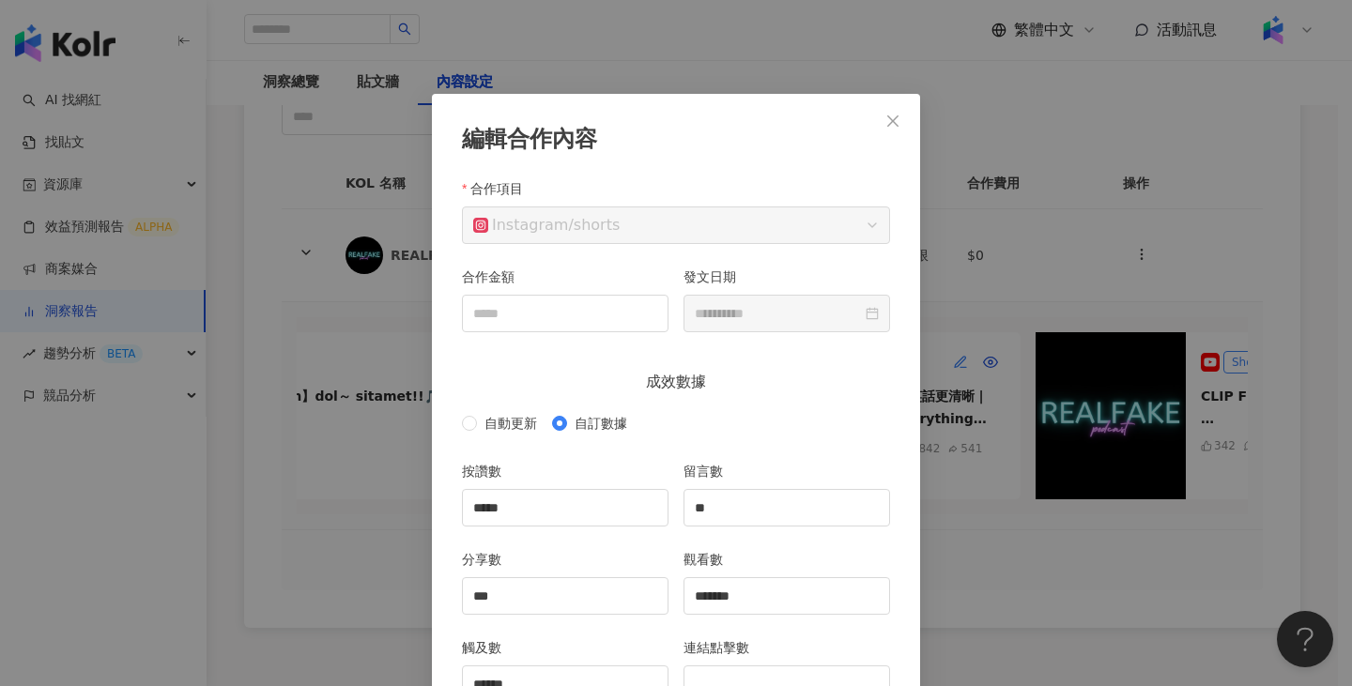
scroll to position [94, 0]
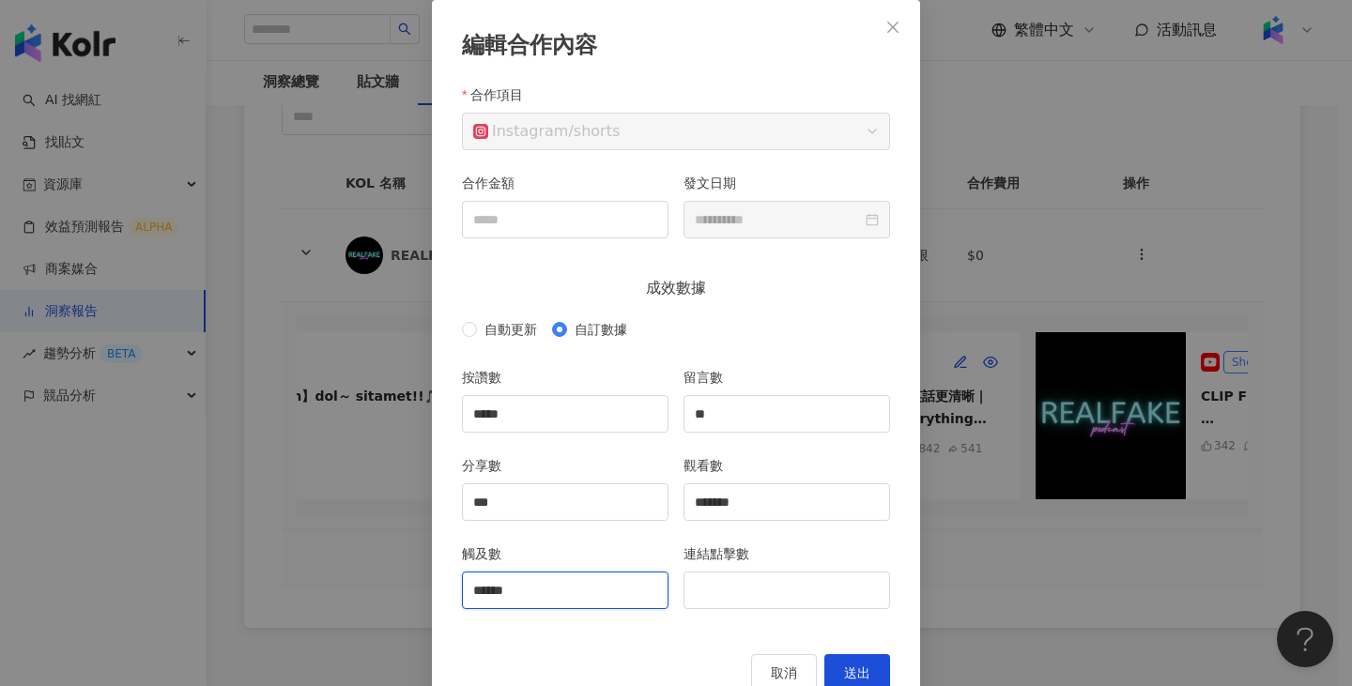
drag, startPoint x: 580, startPoint y: 587, endPoint x: 443, endPoint y: 579, distance: 137.3
click at [443, 579] on div "**********" at bounding box center [676, 357] width 488 height 715
click at [890, 23] on icon "close" at bounding box center [892, 27] width 15 height 15
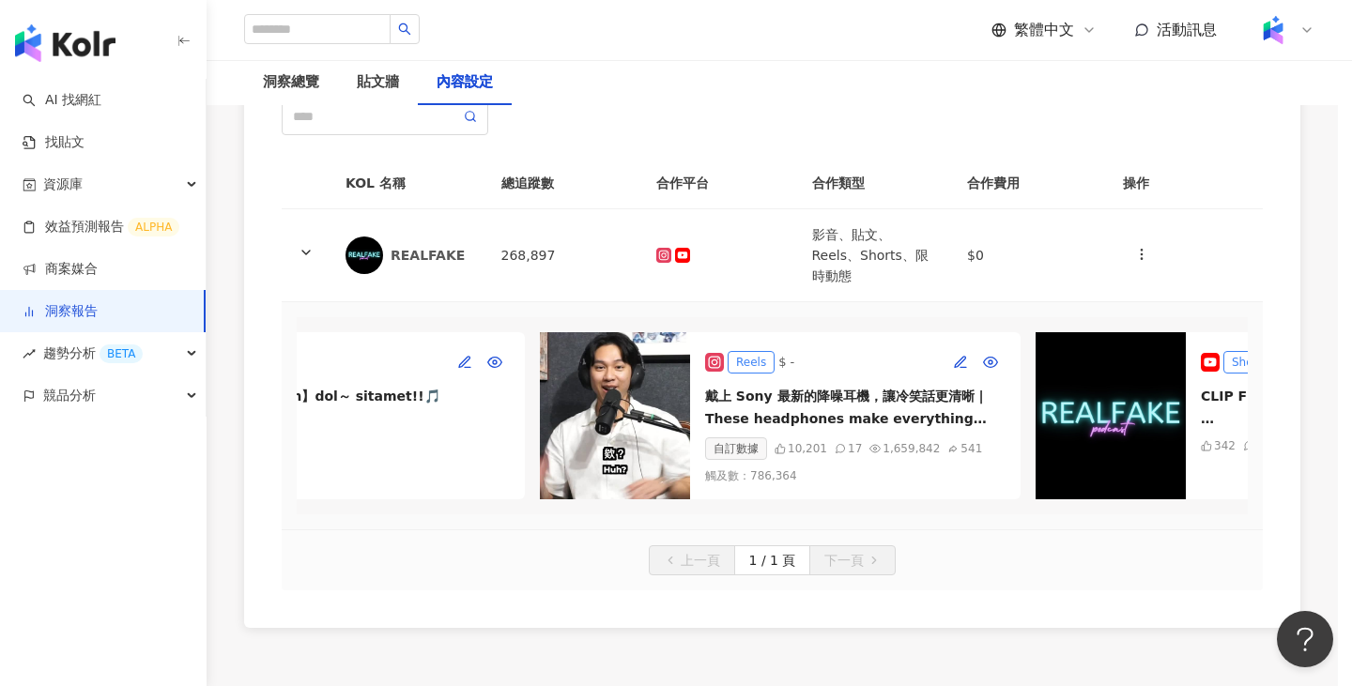
scroll to position [51, 0]
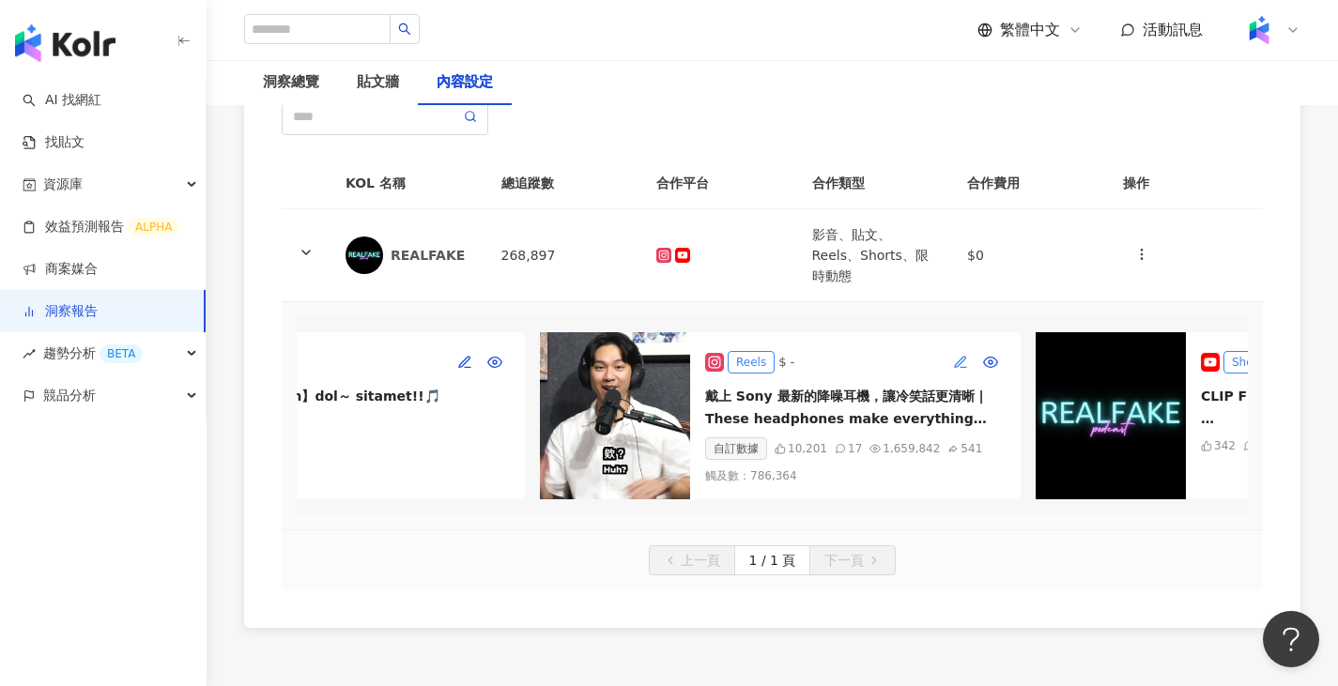
click at [951, 347] on button "button" at bounding box center [961, 362] width 30 height 30
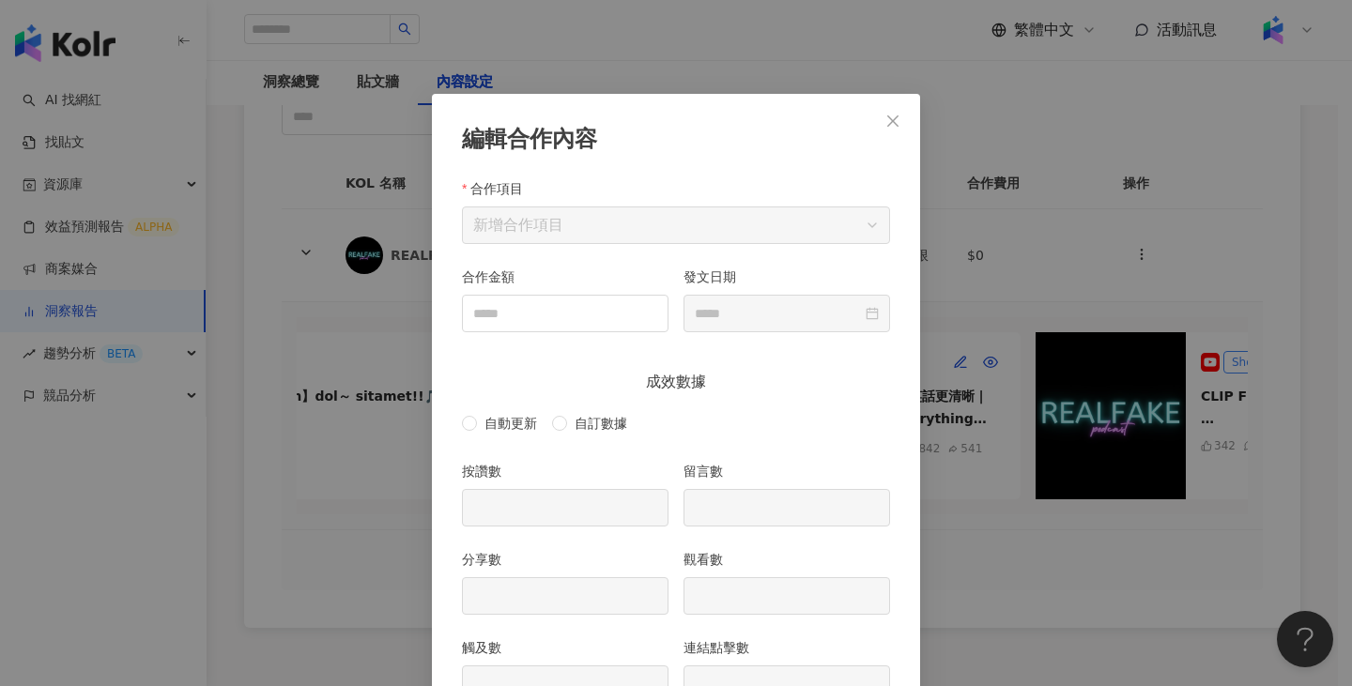
scroll to position [94, 0]
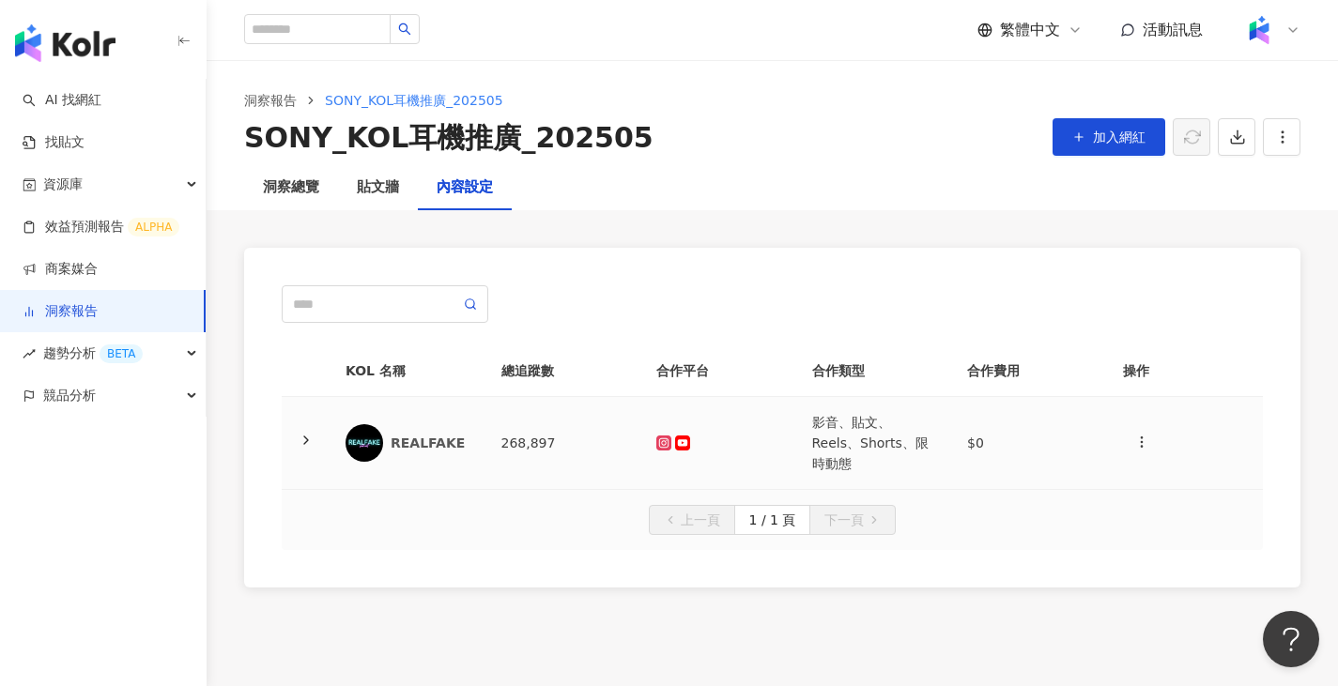
click at [823, 434] on td "影音、貼文、Reels、Shorts、限時動態" at bounding box center [875, 443] width 156 height 93
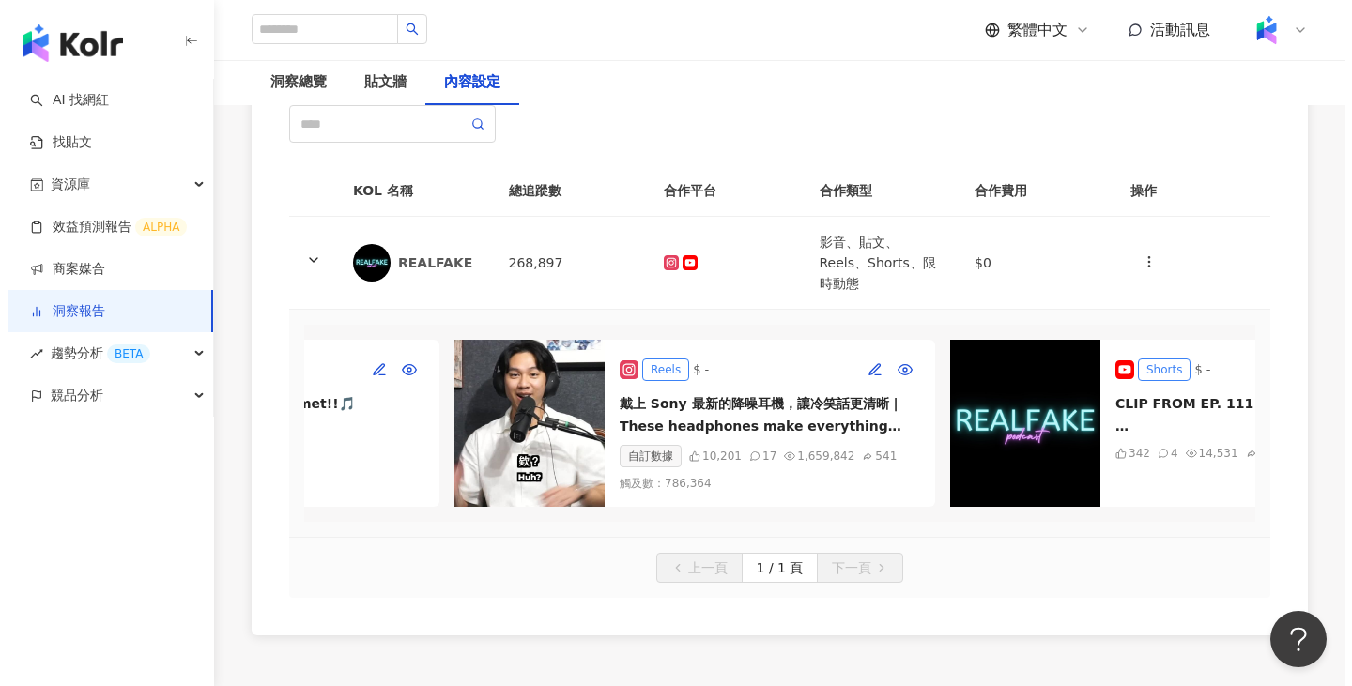
scroll to position [0, 855]
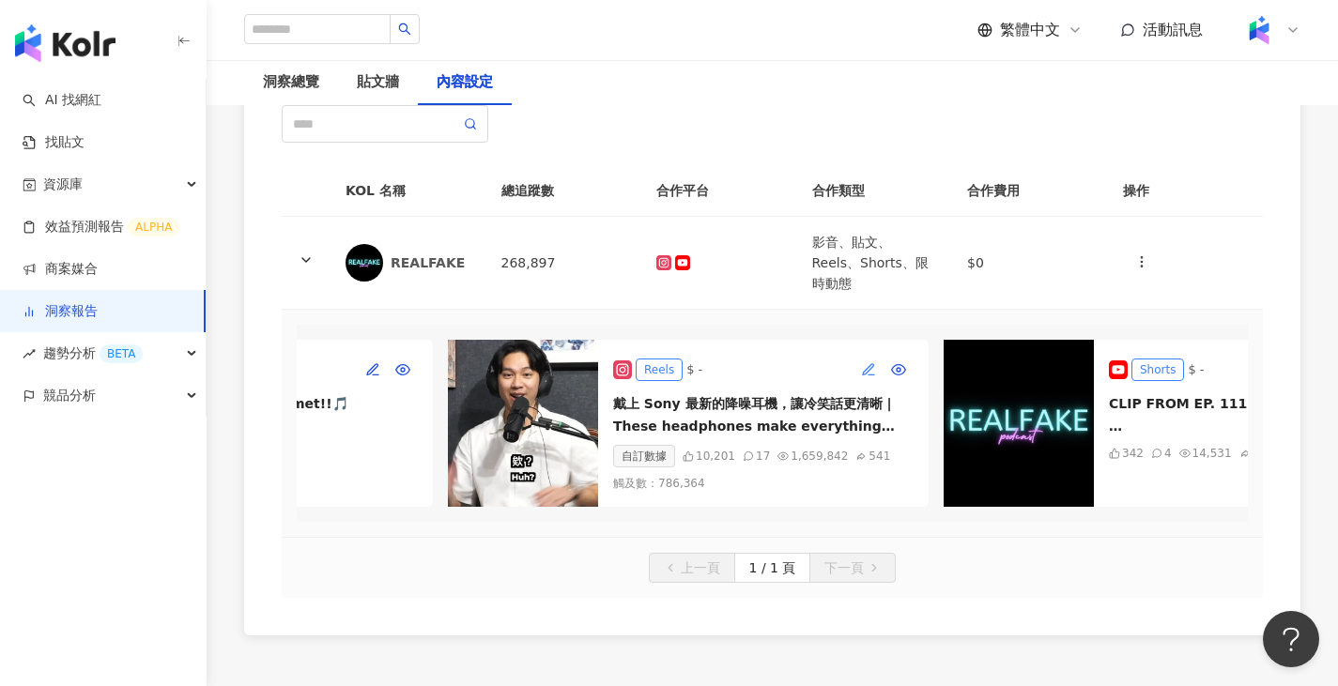
click at [857, 355] on button "button" at bounding box center [868, 370] width 30 height 30
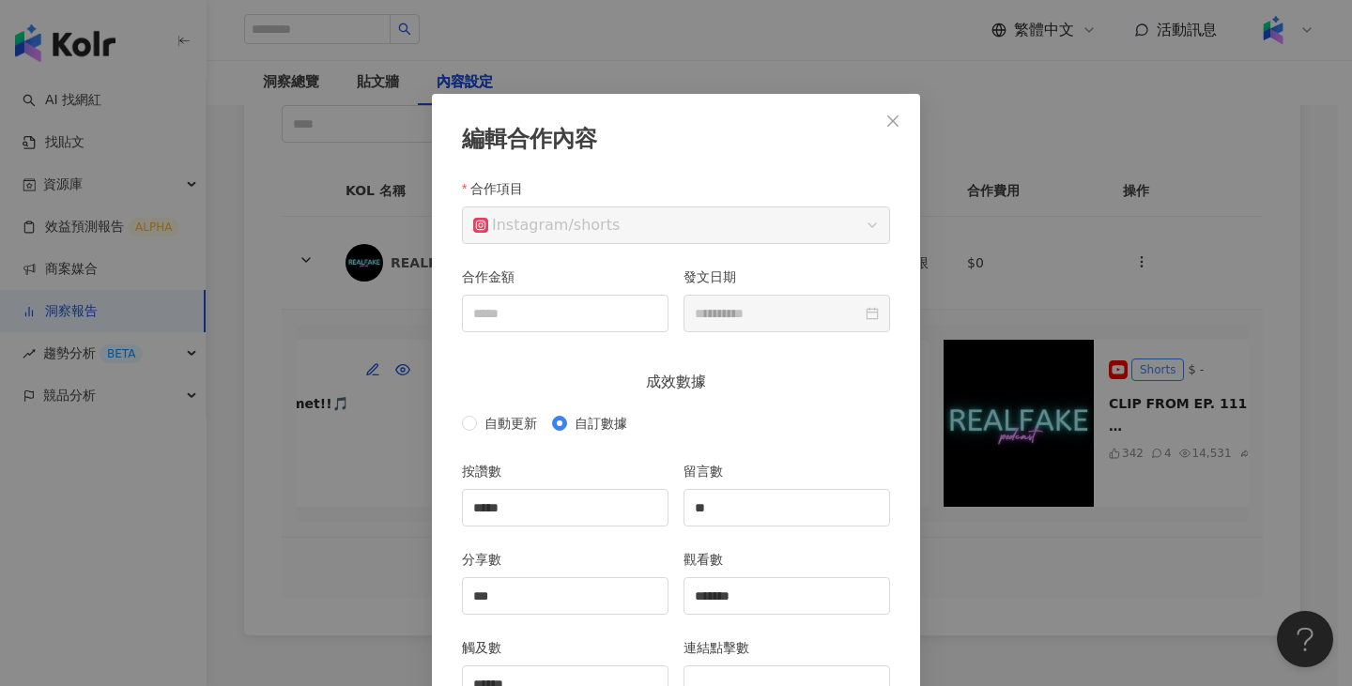
scroll to position [94, 0]
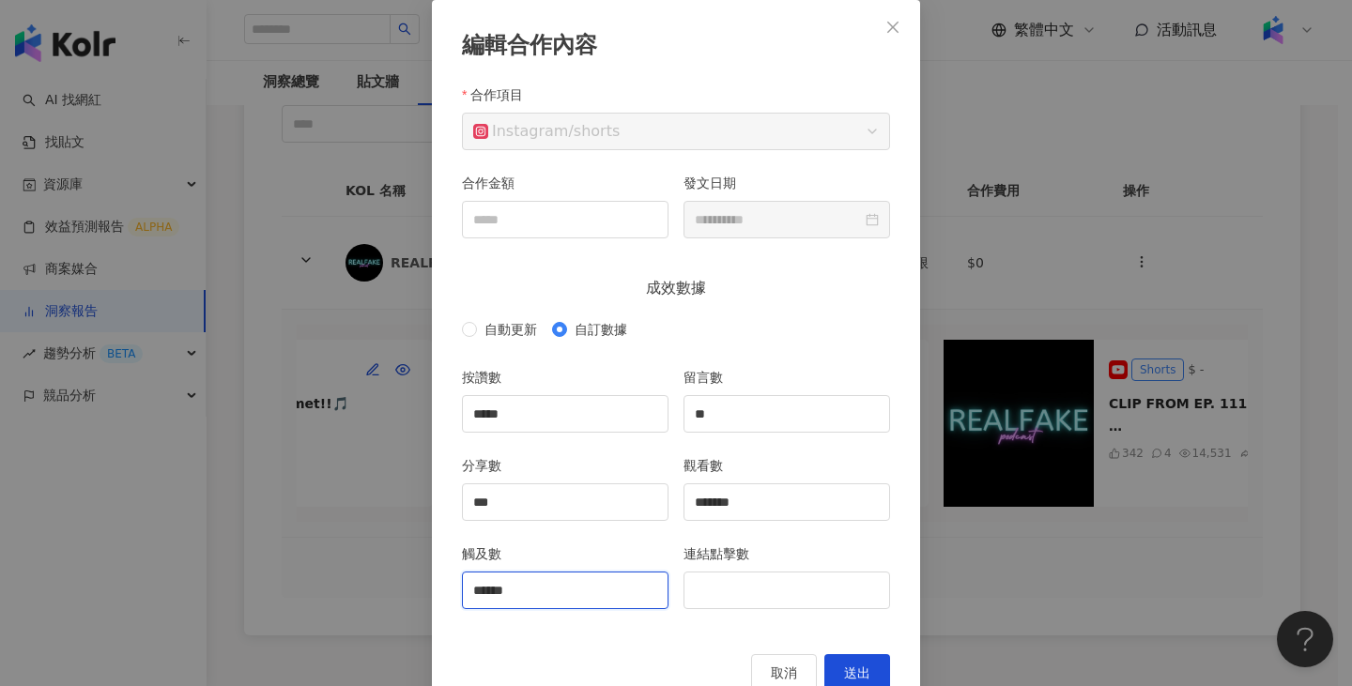
drag, startPoint x: 607, startPoint y: 591, endPoint x: 397, endPoint y: 566, distance: 210.8
click at [397, 566] on div "**********" at bounding box center [676, 343] width 1352 height 686
drag, startPoint x: 791, startPoint y: 484, endPoint x: 678, endPoint y: 502, distance: 114.2
click at [684, 502] on div "*******" at bounding box center [787, 503] width 207 height 38
drag, startPoint x: 686, startPoint y: 502, endPoint x: 759, endPoint y: 499, distance: 72.4
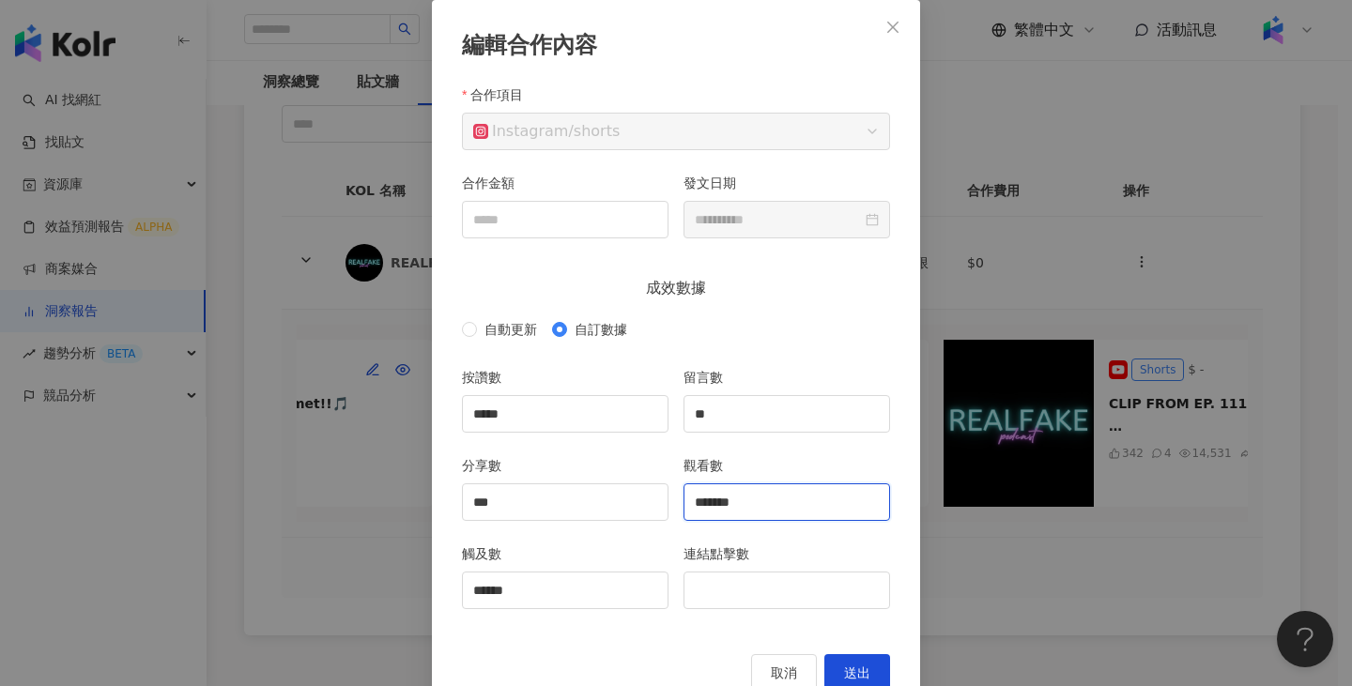
click at [759, 499] on input "*******" at bounding box center [786, 502] width 205 height 36
drag, startPoint x: 550, startPoint y: 409, endPoint x: 437, endPoint y: 412, distance: 113.6
click at [437, 412] on div "**********" at bounding box center [676, 357] width 488 height 715
drag, startPoint x: 767, startPoint y: 402, endPoint x: 674, endPoint y: 404, distance: 93.0
click at [676, 404] on div "留言數 **" at bounding box center [787, 411] width 222 height 88
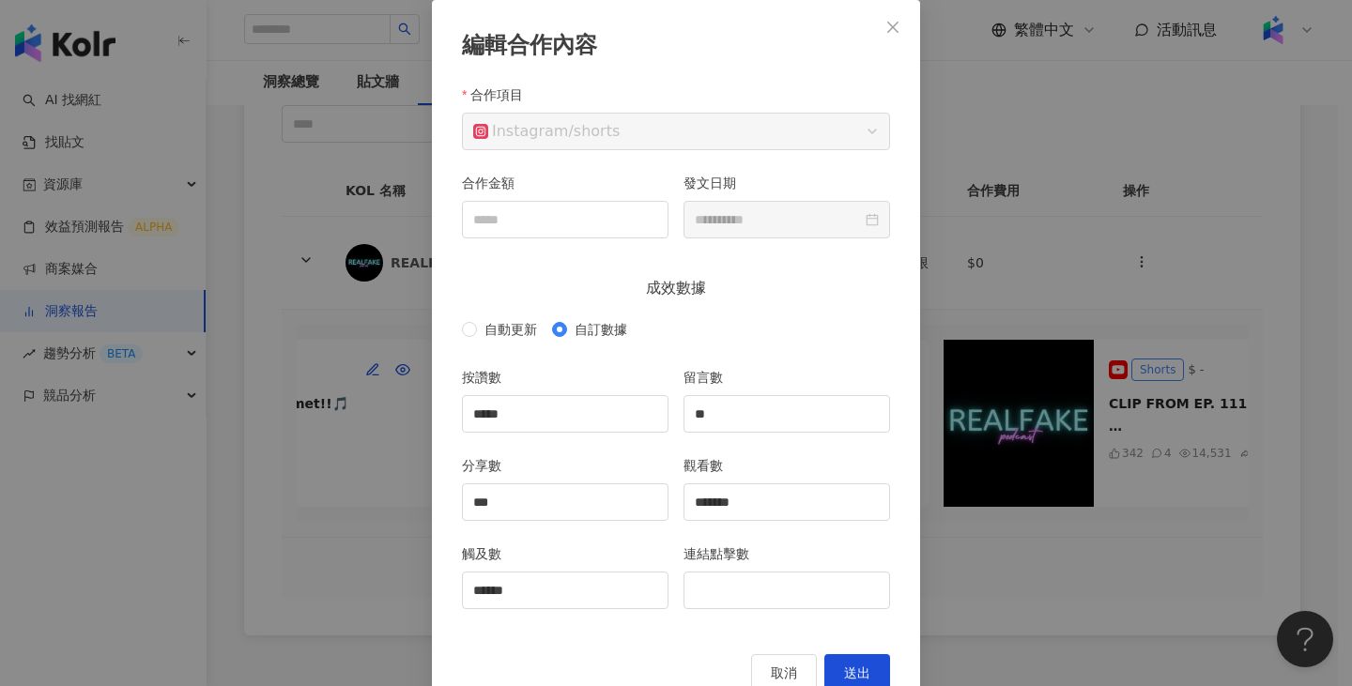
click at [1127, 174] on div "**********" at bounding box center [676, 343] width 1352 height 686
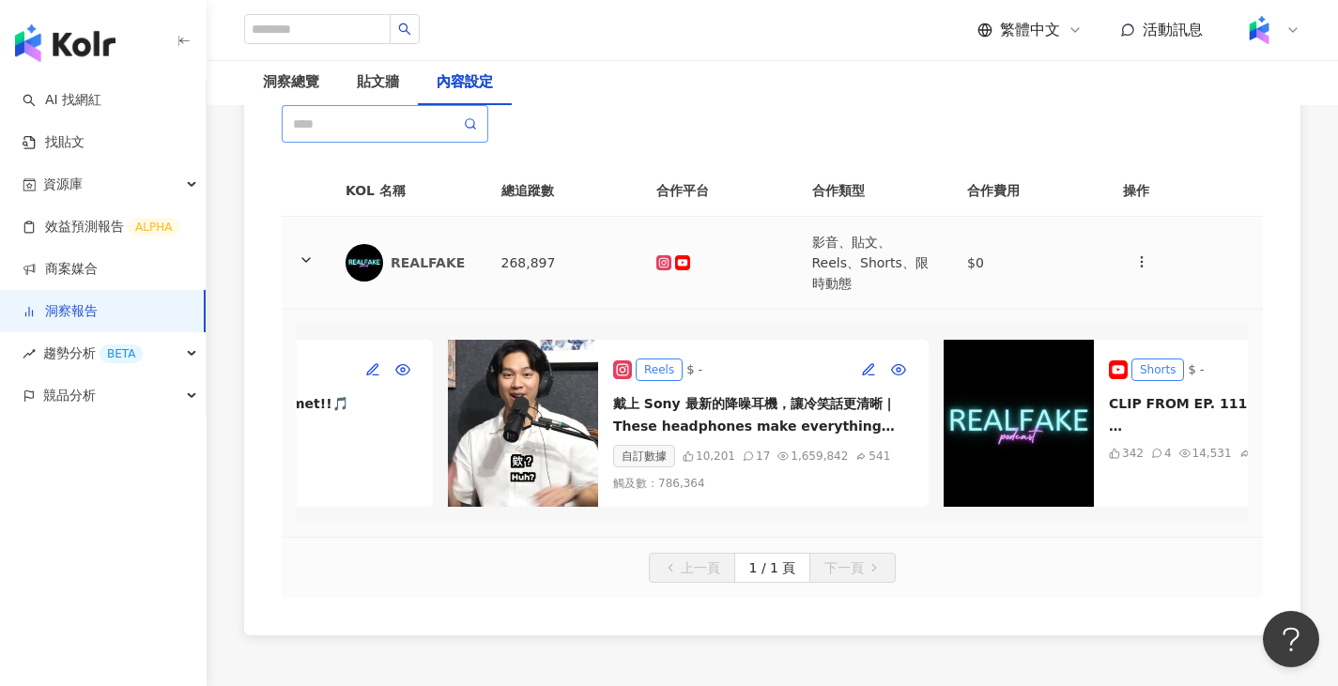
scroll to position [0, 0]
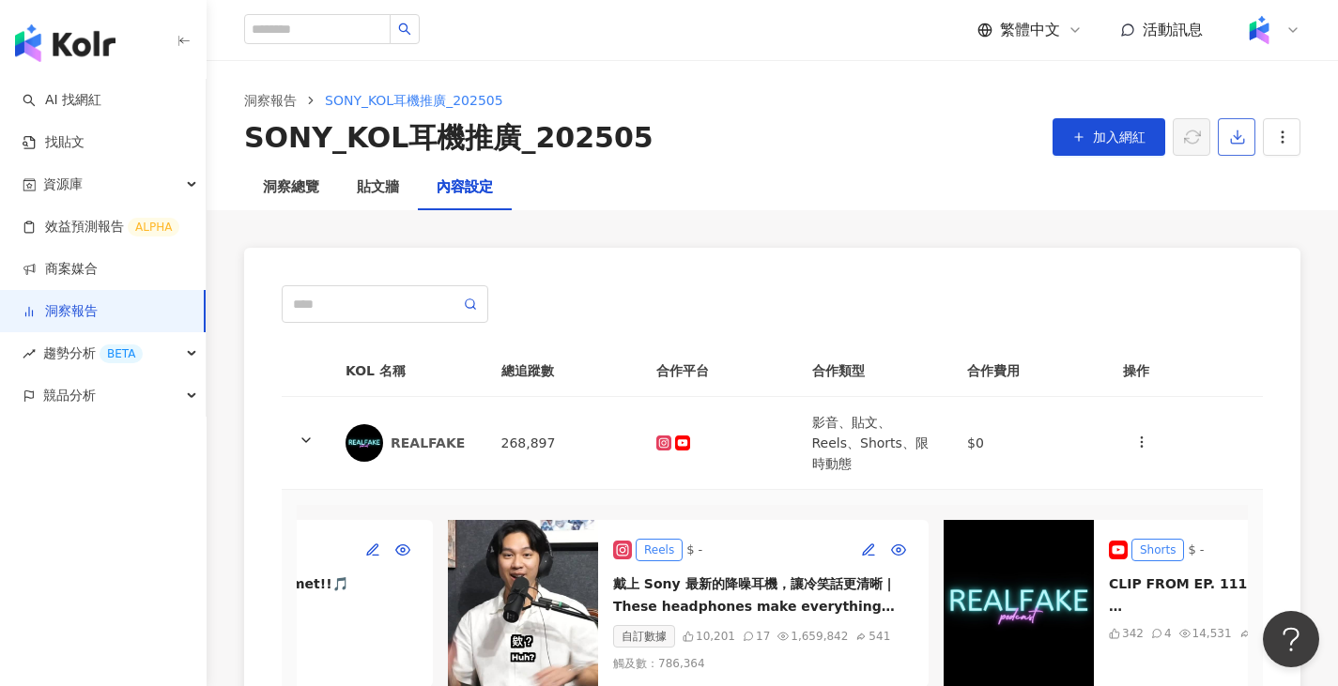
click at [1227, 121] on button "button" at bounding box center [1237, 137] width 38 height 38
click at [1280, 226] on span "匯出 Excel" at bounding box center [1266, 219] width 66 height 21
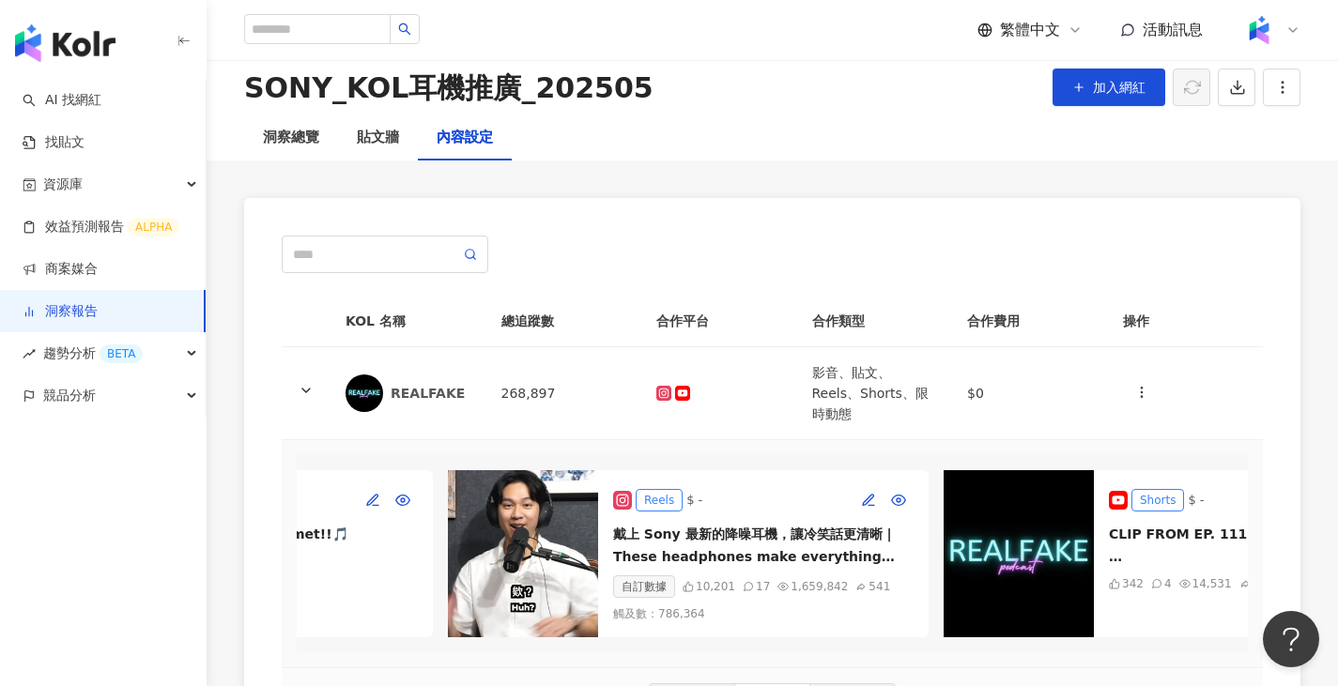
scroll to position [94, 0]
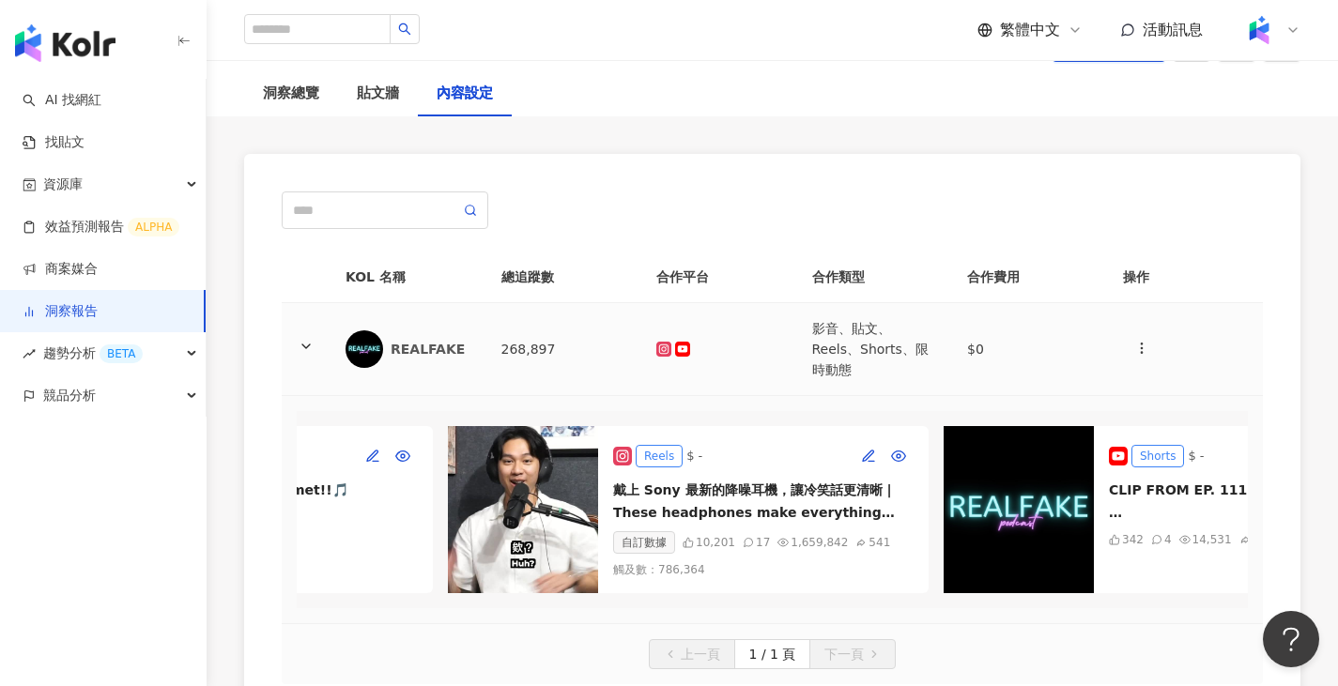
click at [545, 336] on td "268,897" at bounding box center [564, 349] width 156 height 93
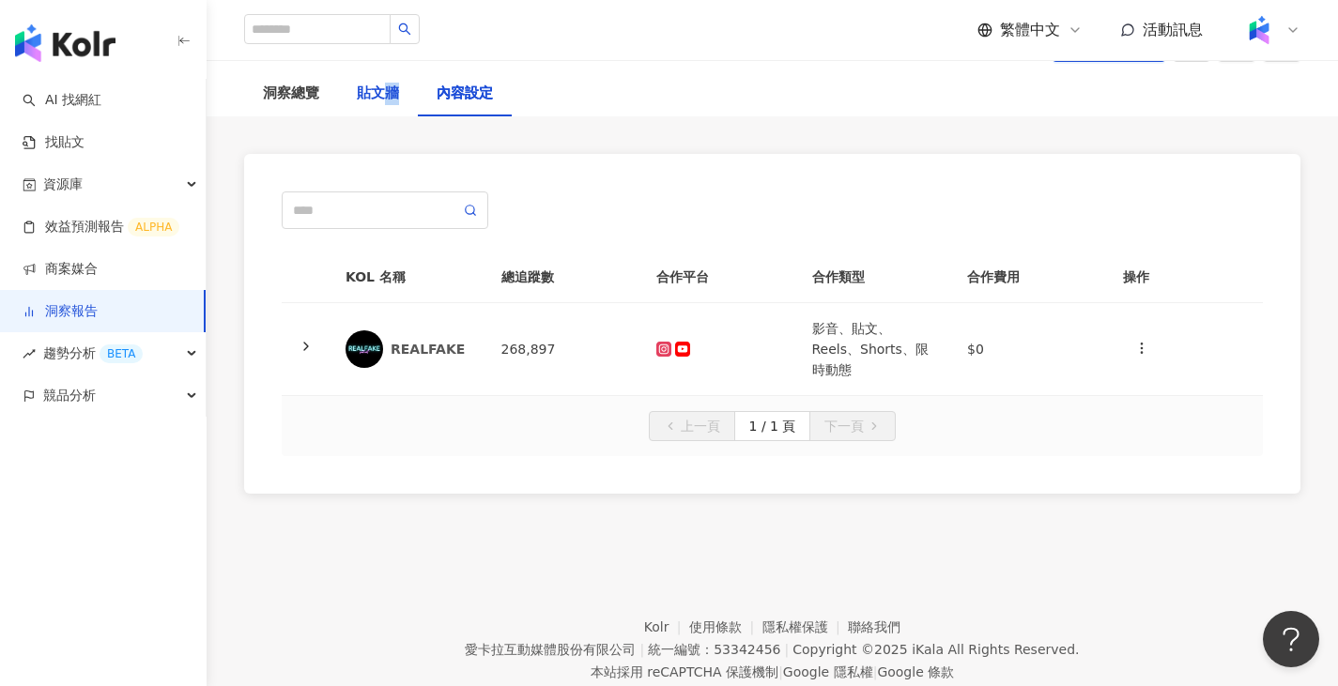
click at [392, 103] on div "貼文牆" at bounding box center [378, 94] width 42 height 23
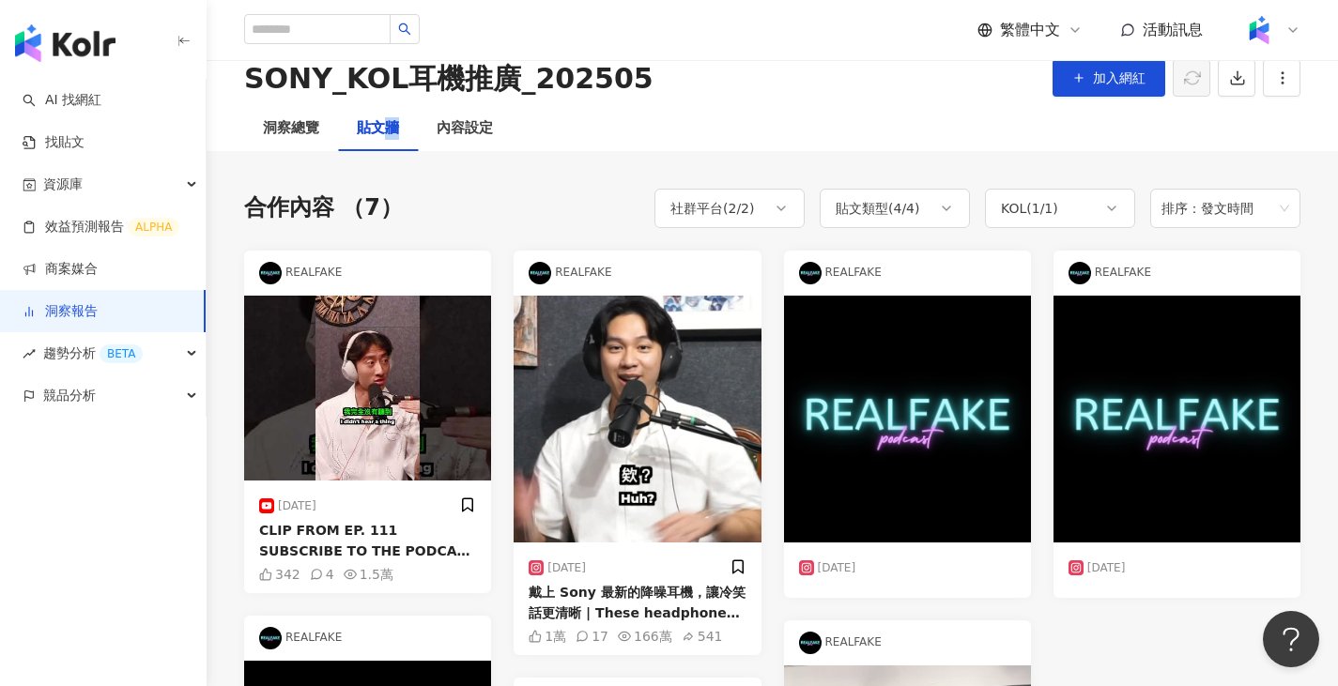
scroll to position [188, 0]
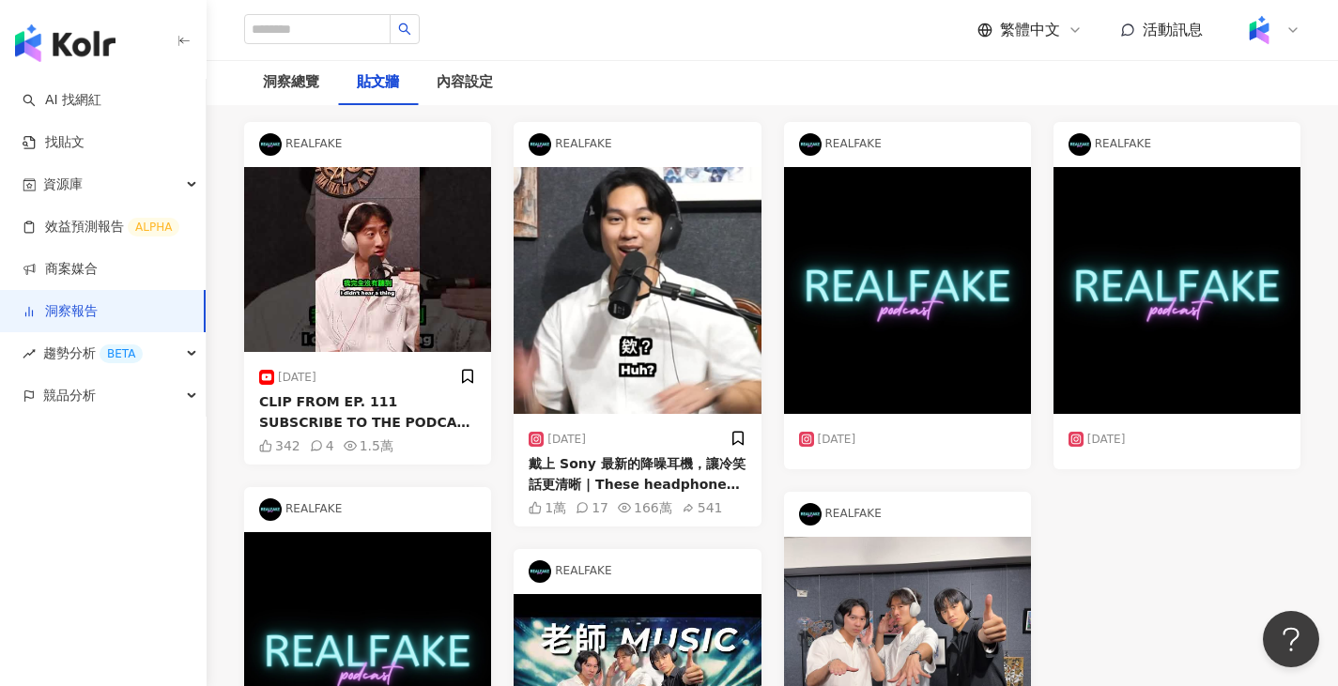
click at [636, 456] on div "戴上 Sony 最新的降噪耳機，讓冷笑話更清晰 | These headphones make everything clearer #realfake #p…" at bounding box center [637, 475] width 217 height 42
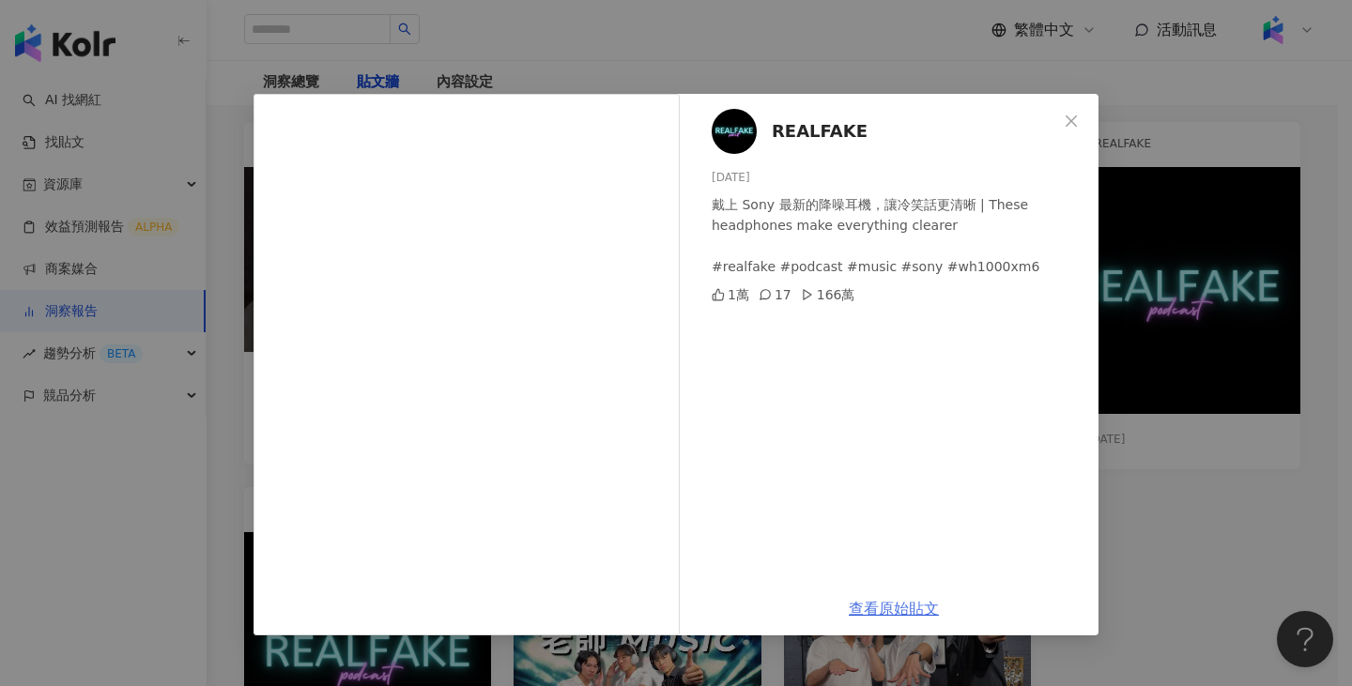
click at [888, 602] on link "查看原始貼文" at bounding box center [894, 609] width 90 height 18
click at [989, 68] on div "REALFAKE [DATE] 戴上 Sony 最新的降噪耳機，讓冷笑話更清晰 | These headphones make everything clea…" at bounding box center [676, 343] width 1352 height 686
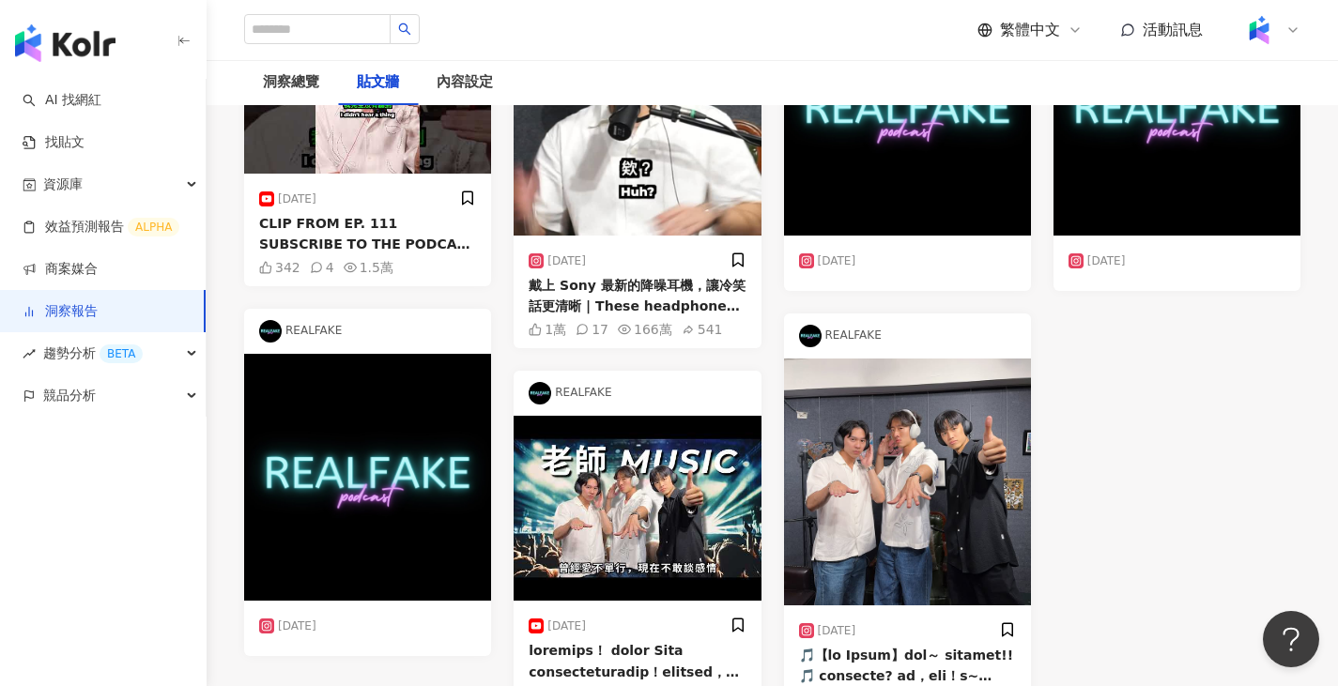
scroll to position [563, 0]
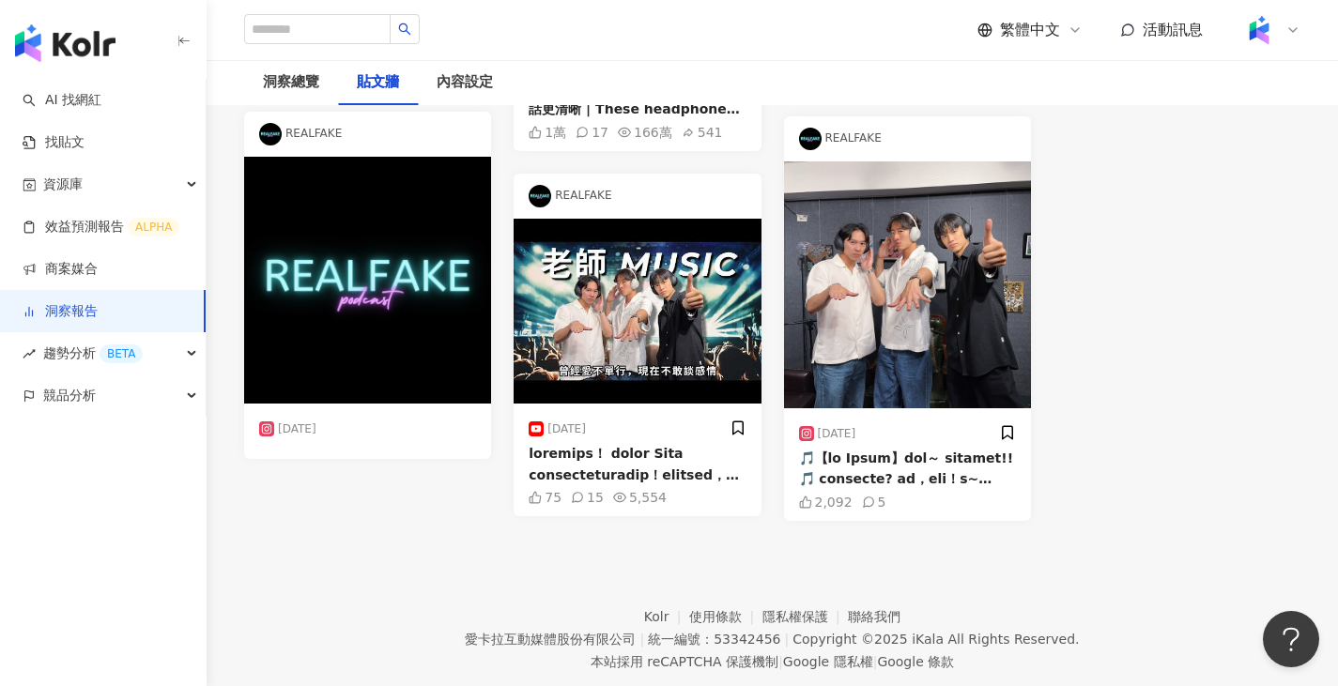
click at [902, 407] on img at bounding box center [907, 284] width 247 height 247
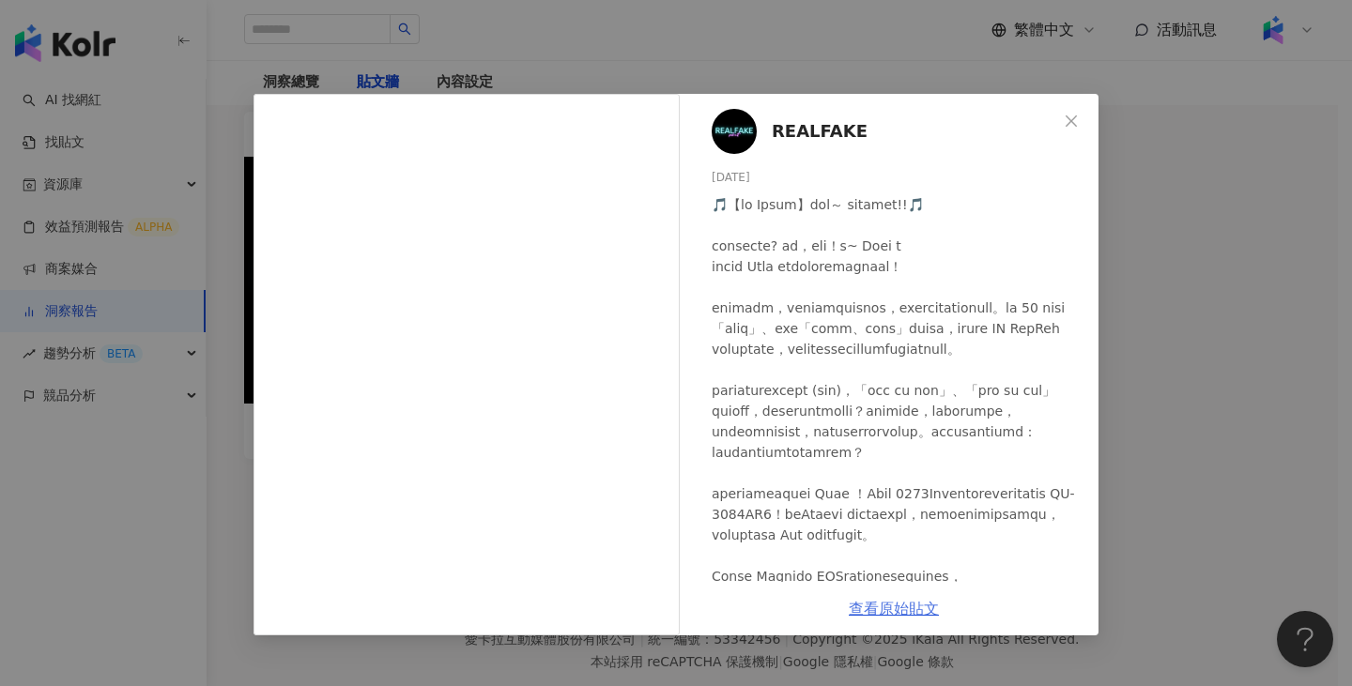
click at [898, 612] on link "查看原始貼文" at bounding box center [894, 609] width 90 height 18
click at [1085, 114] on span "Close" at bounding box center [1072, 121] width 38 height 15
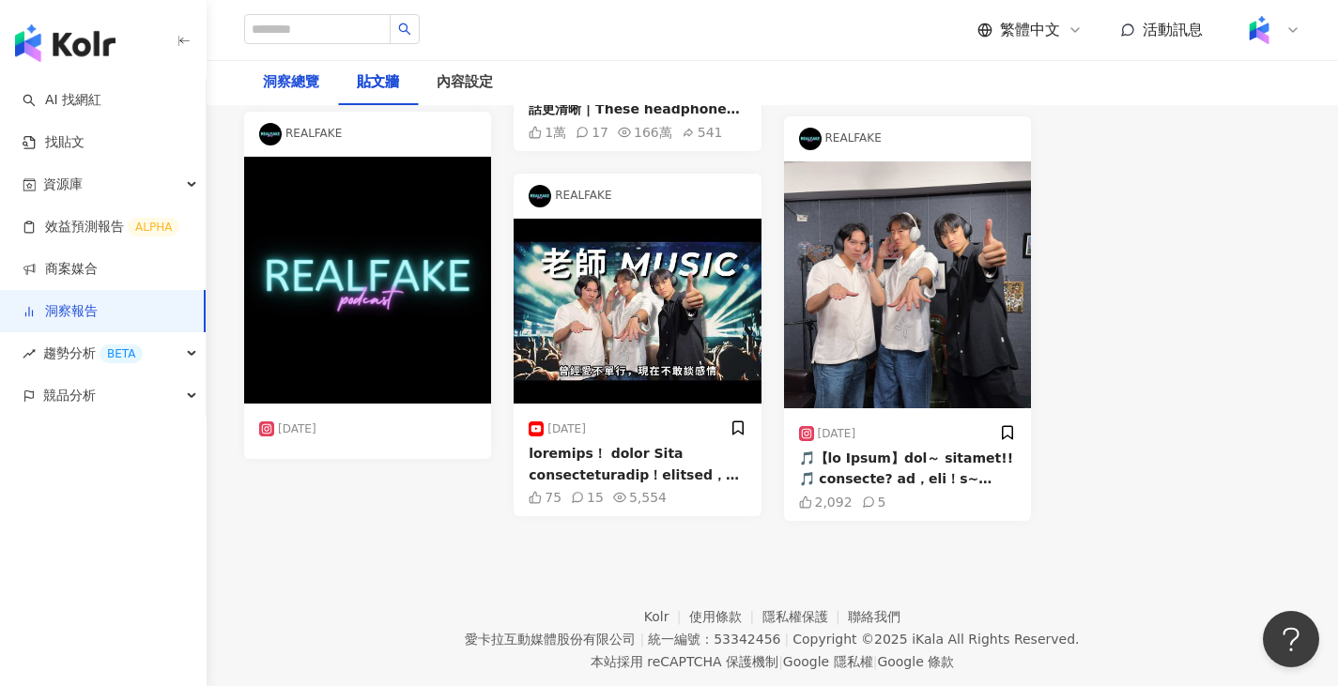
click at [294, 84] on div "洞察總覽" at bounding box center [291, 82] width 56 height 23
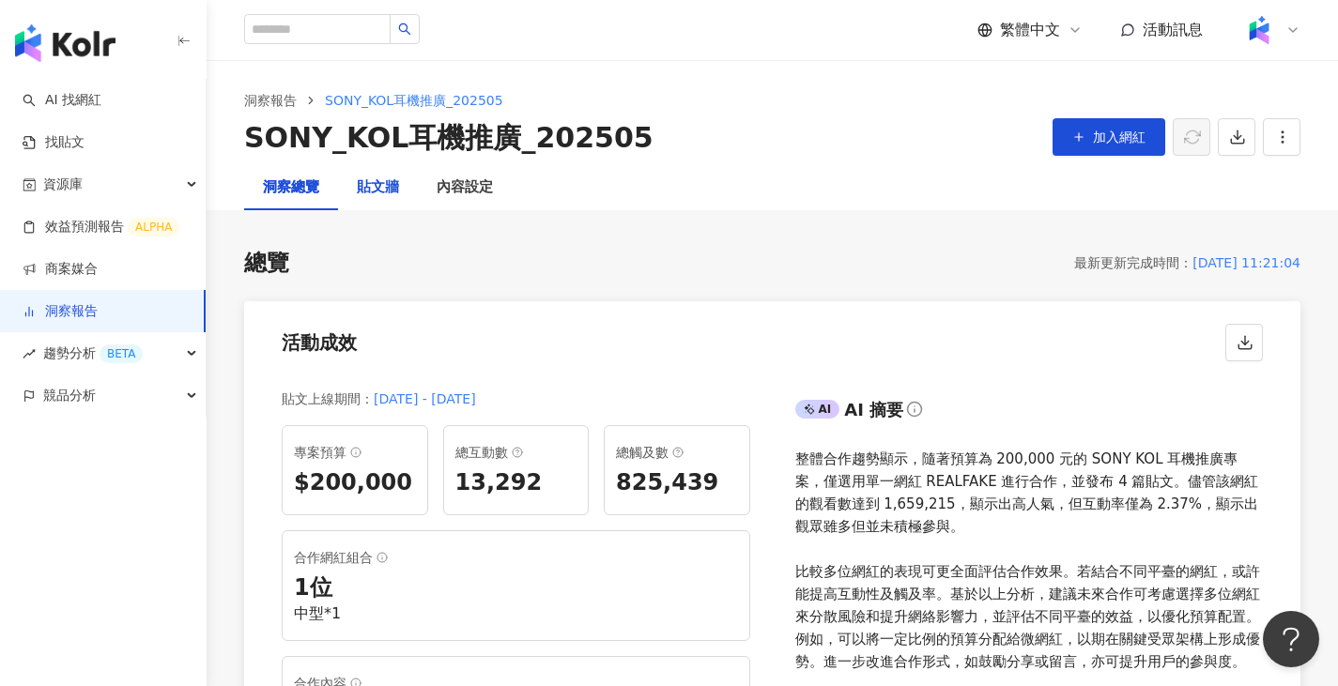
click at [398, 191] on div "貼文牆" at bounding box center [378, 188] width 42 height 23
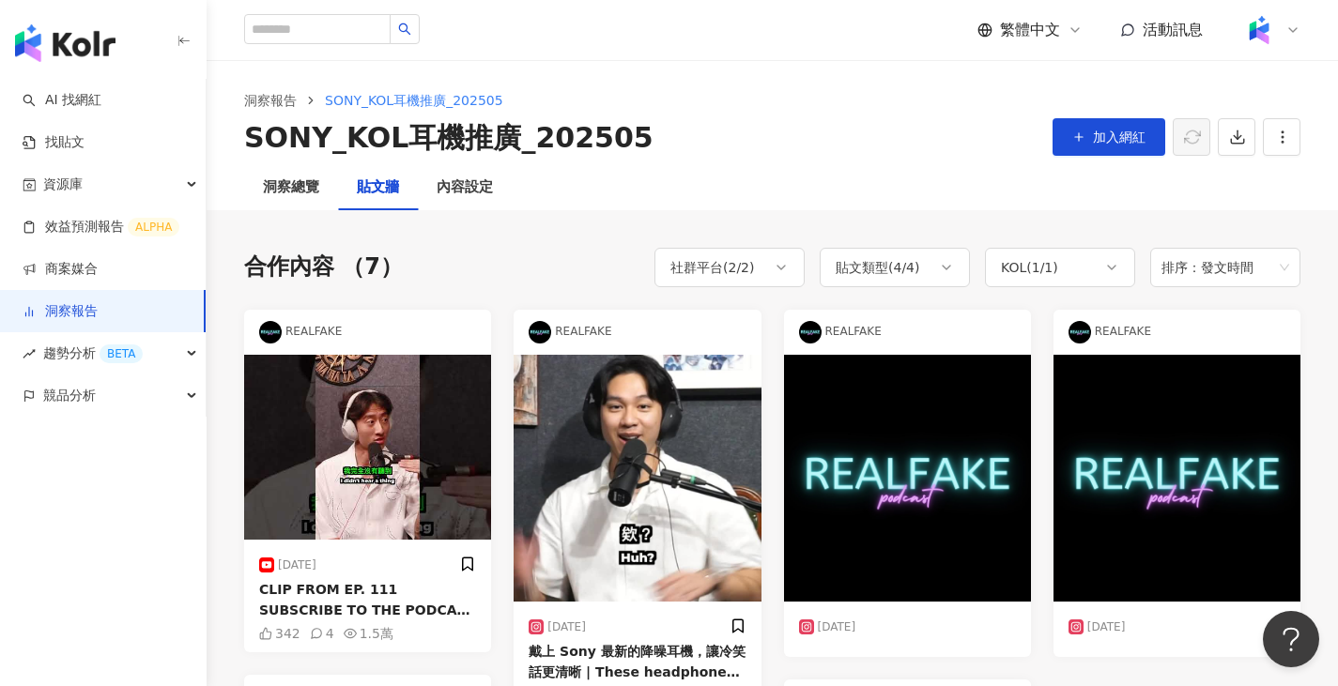
click at [300, 321] on div "REALFAKE" at bounding box center [367, 332] width 247 height 45
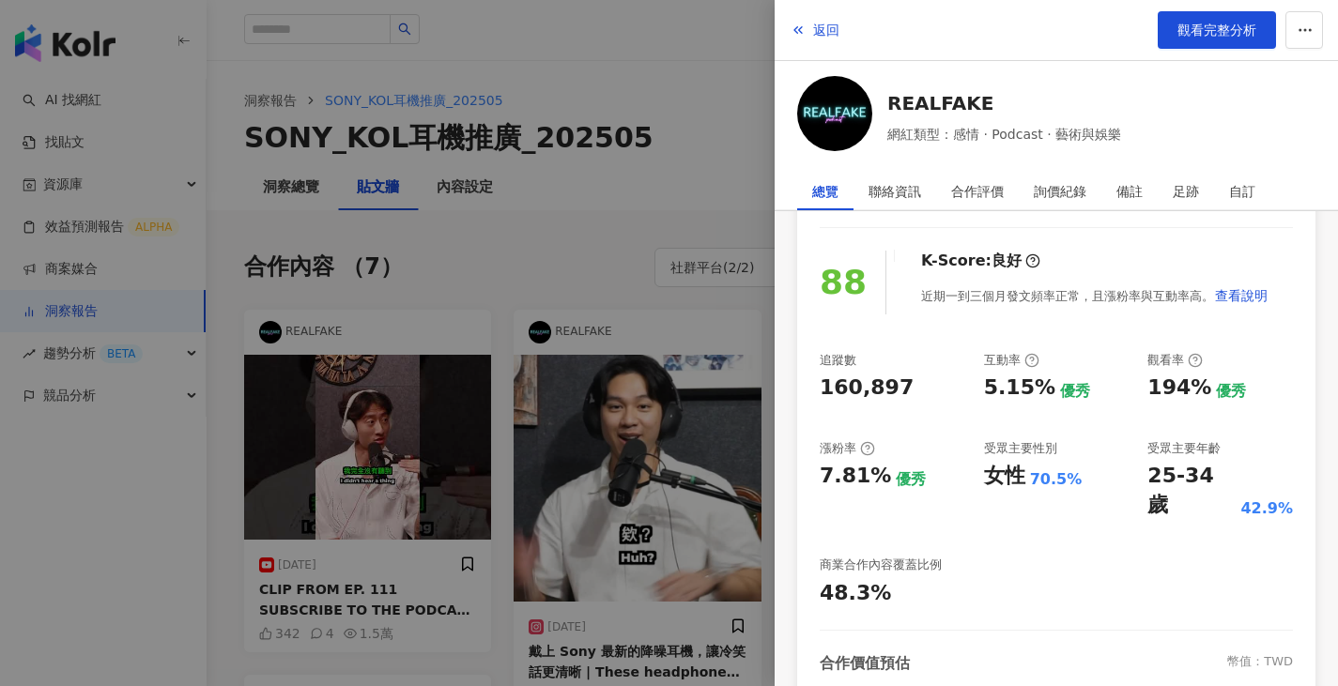
scroll to position [188, 0]
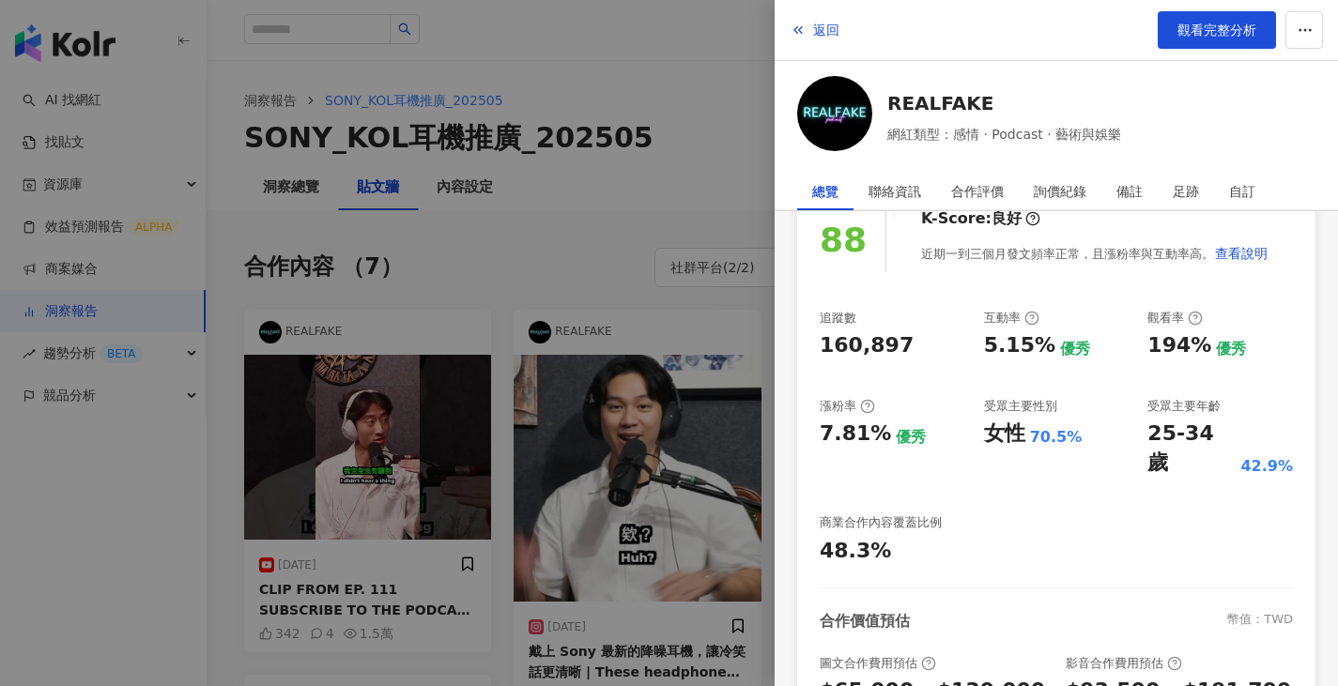
click at [651, 235] on div at bounding box center [669, 343] width 1338 height 686
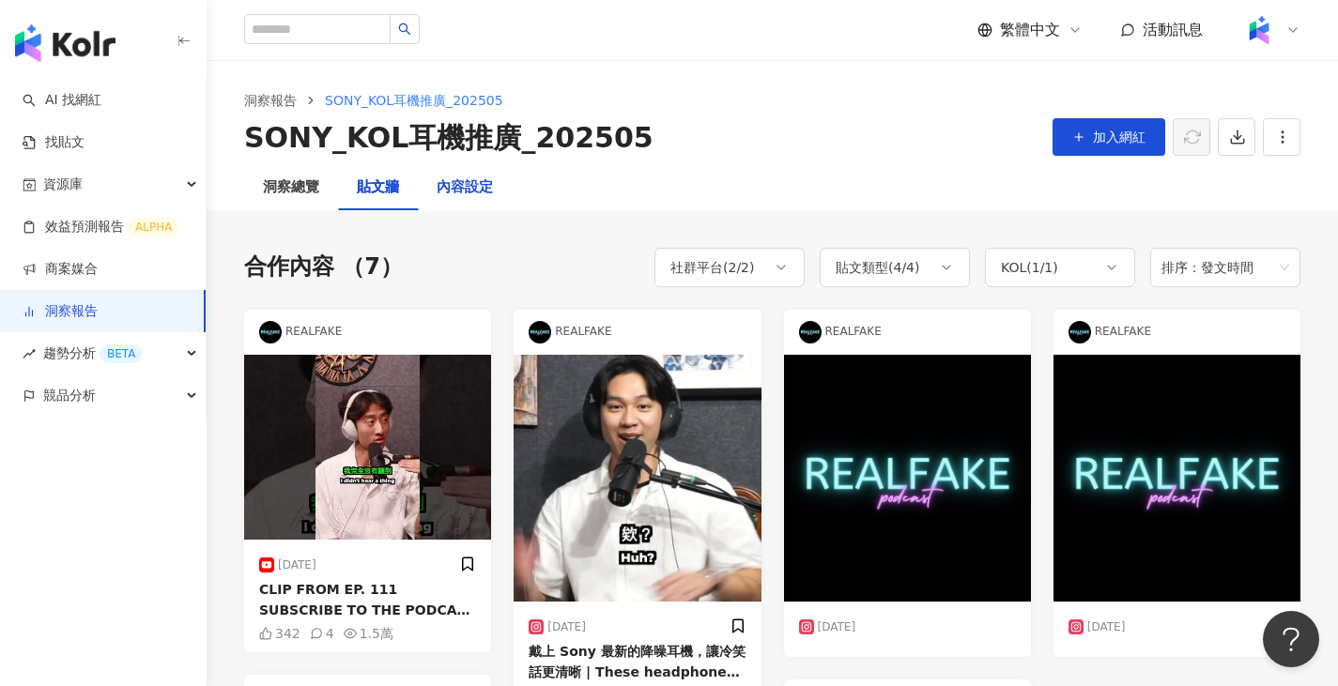
click at [480, 185] on div "內容設定" at bounding box center [465, 188] width 56 height 23
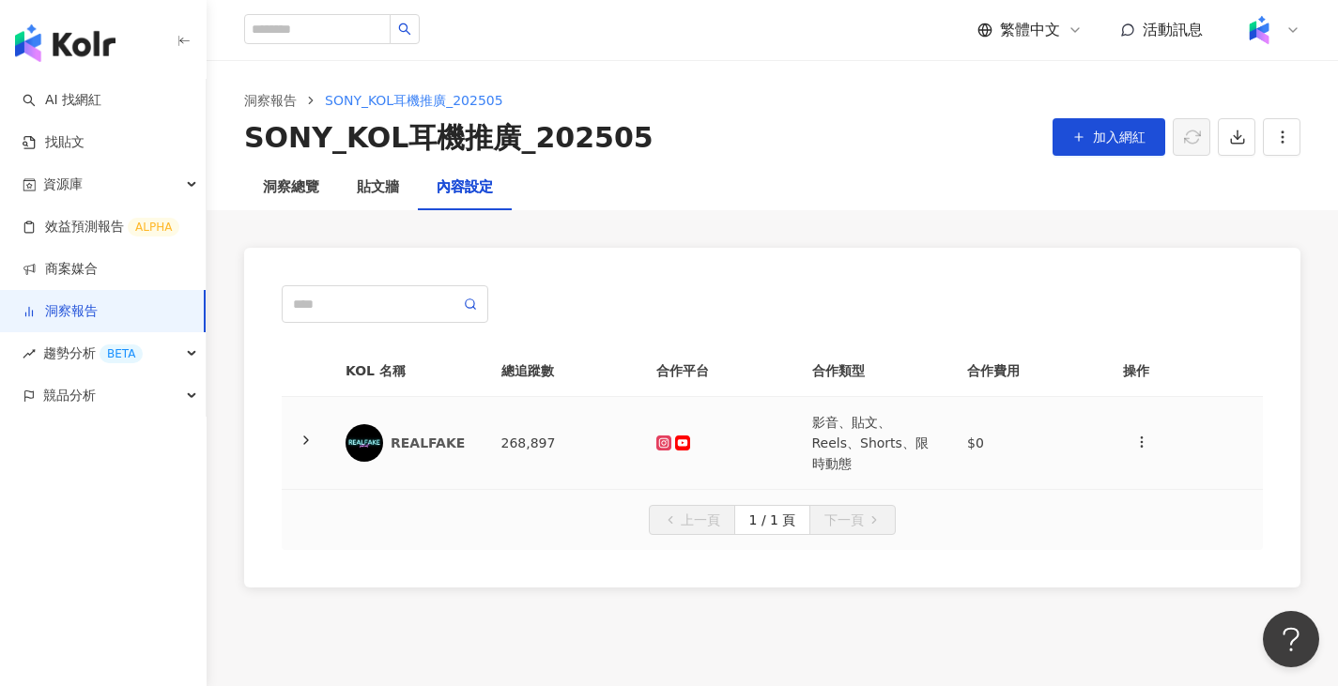
click at [824, 466] on td "影音、貼文、Reels、Shorts、限時動態" at bounding box center [875, 443] width 156 height 93
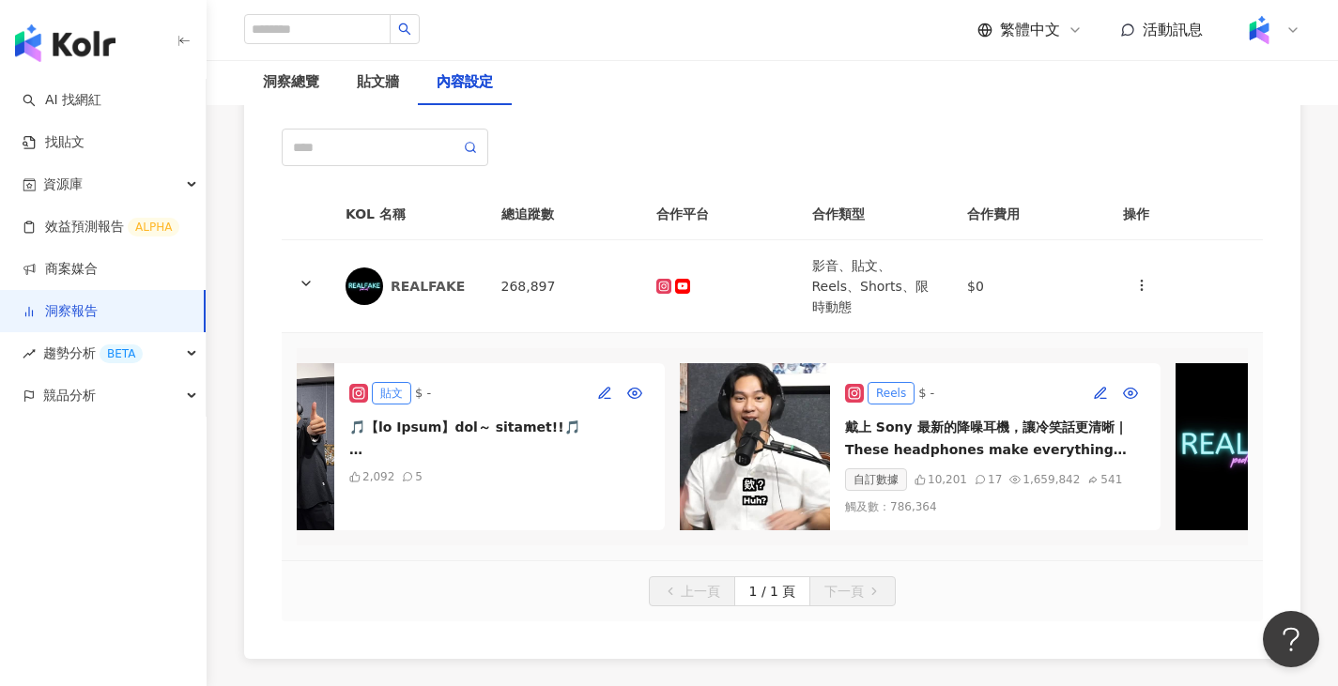
scroll to position [0, 626]
